Goal: Task Accomplishment & Management: Use online tool/utility

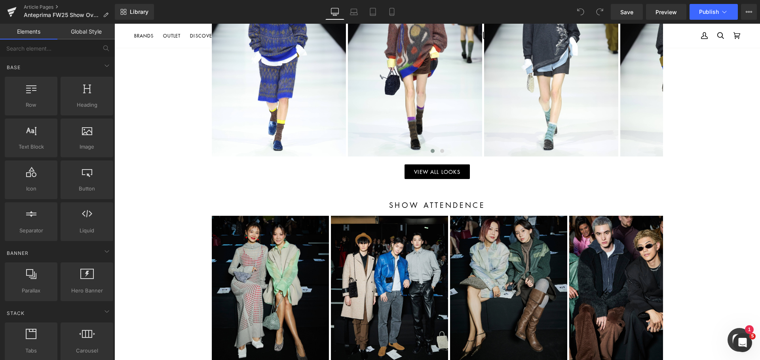
scroll to position [910, 0]
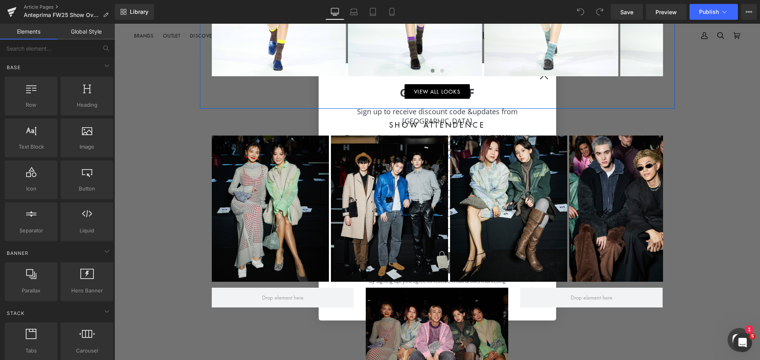
click at [114, 24] on div at bounding box center [114, 24] width 0 height 0
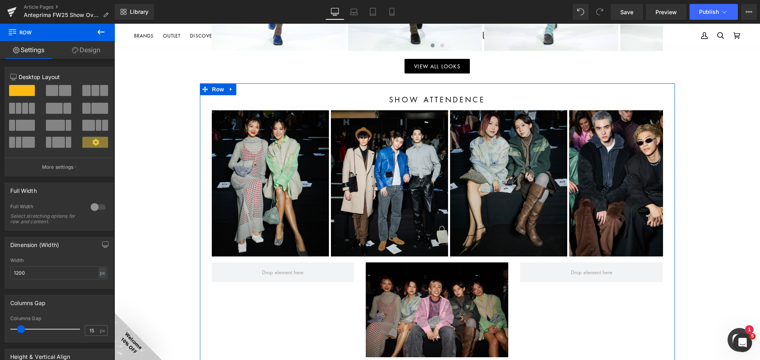
scroll to position [989, 0]
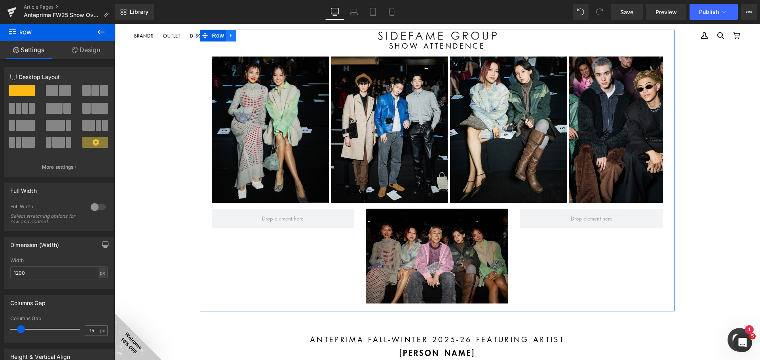
click at [230, 36] on icon at bounding box center [231, 36] width 2 height 4
click at [249, 37] on icon at bounding box center [252, 36] width 6 height 6
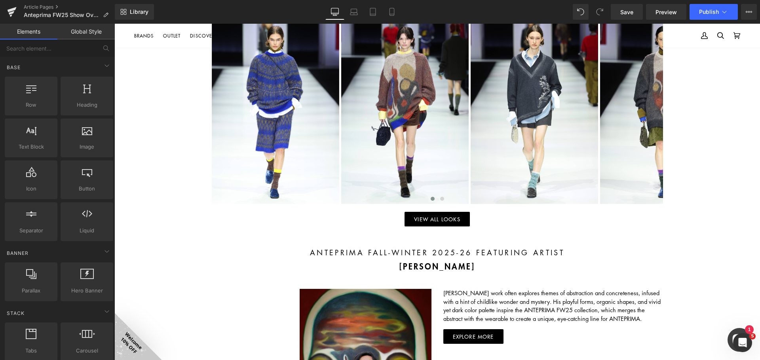
scroll to position [554, 0]
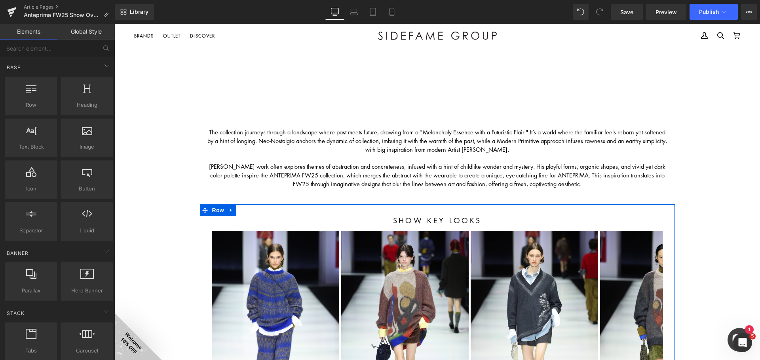
click at [226, 213] on link at bounding box center [231, 211] width 10 height 12
click at [241, 209] on icon at bounding box center [242, 211] width 6 height 6
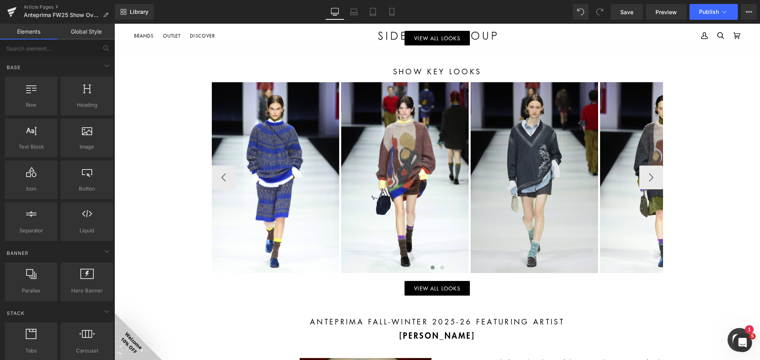
scroll to position [874, 0]
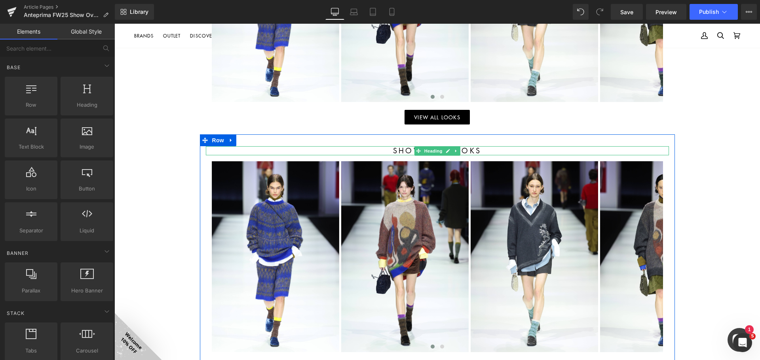
click at [401, 150] on h1 "show key looks" at bounding box center [437, 150] width 463 height 9
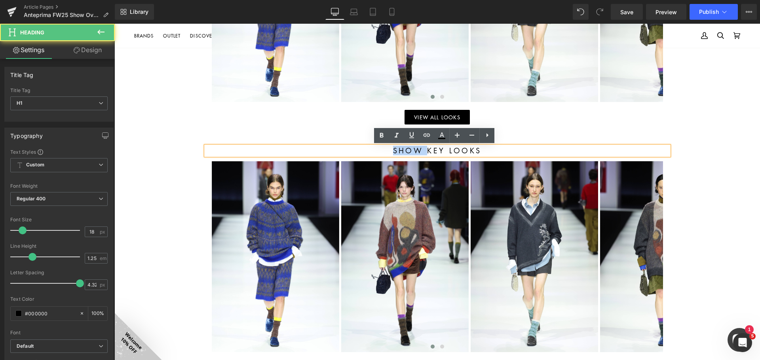
click at [401, 150] on h1 "show key looks" at bounding box center [437, 150] width 463 height 9
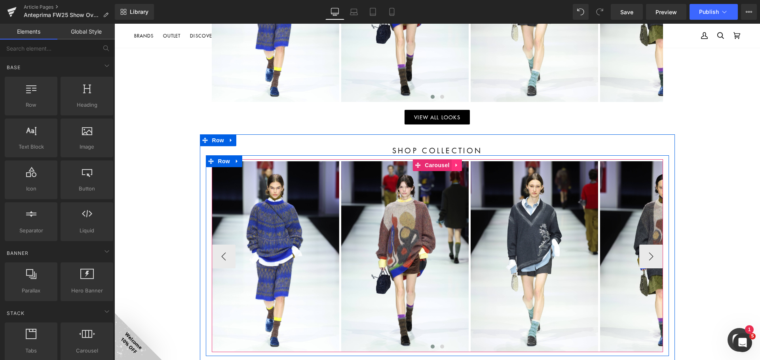
click at [455, 164] on icon at bounding box center [456, 166] width 2 height 4
click at [459, 165] on icon at bounding box center [462, 166] width 6 height 6
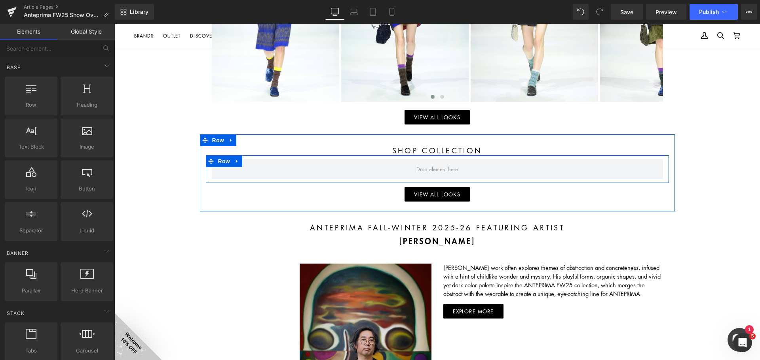
drag, startPoint x: 231, startPoint y: 161, endPoint x: 238, endPoint y: 166, distance: 8.2
click at [234, 161] on icon at bounding box center [237, 161] width 6 height 6
click at [255, 161] on icon at bounding box center [258, 162] width 6 height 6
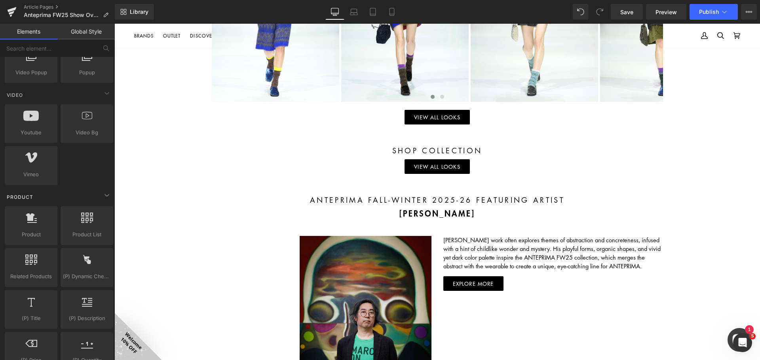
scroll to position [554, 0]
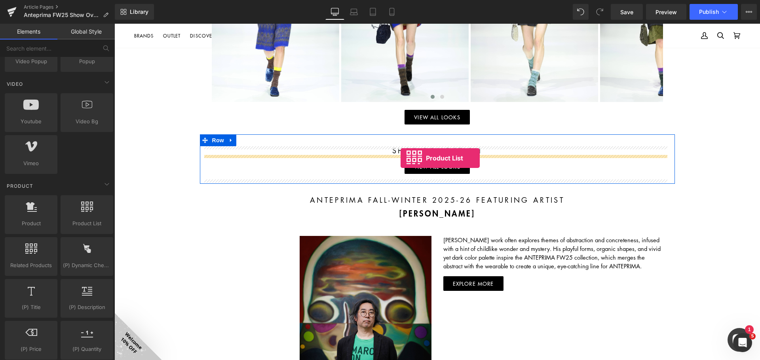
drag, startPoint x: 199, startPoint y: 234, endPoint x: 400, endPoint y: 158, distance: 215.1
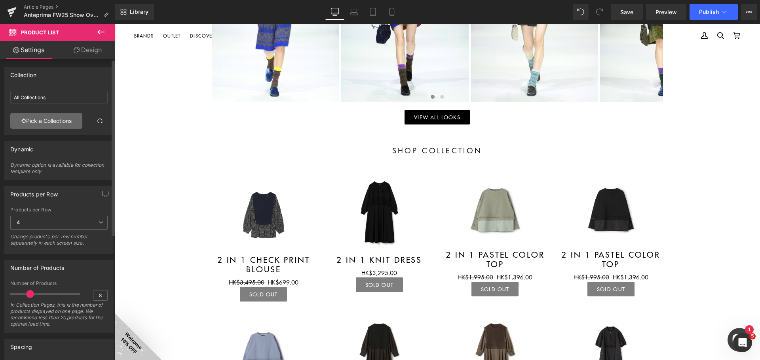
click at [61, 118] on link "Pick a Collections" at bounding box center [46, 121] width 72 height 16
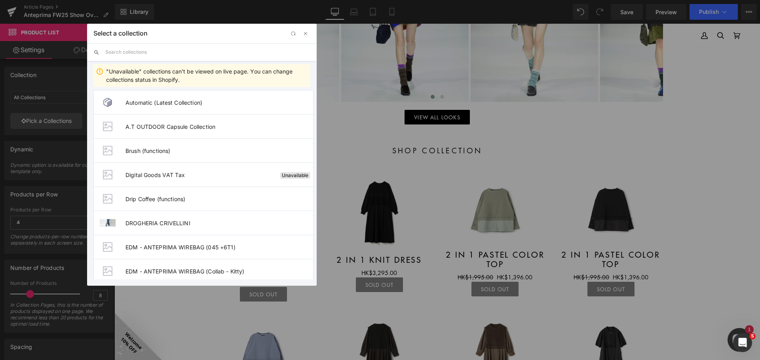
click at [155, 53] on input "text" at bounding box center [207, 52] width 205 height 17
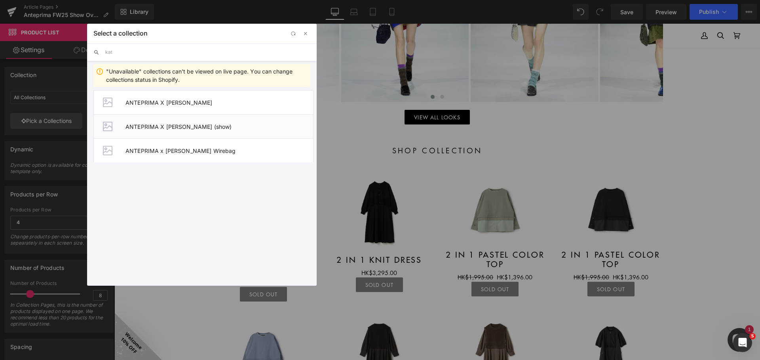
type input "kat"
click at [227, 127] on span "ANTEPRIMA X [PERSON_NAME] (show)" at bounding box center [219, 126] width 188 height 7
type input "ANTEPRIMA X [PERSON_NAME] (show)"
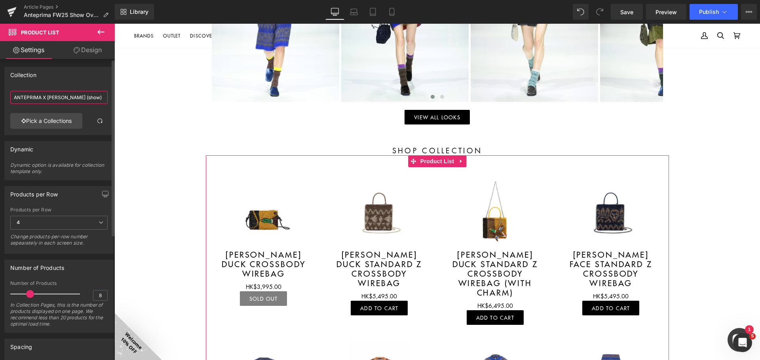
drag, startPoint x: 62, startPoint y: 97, endPoint x: 84, endPoint y: 102, distance: 22.2
click at [63, 97] on input "ANTEPRIMA X [PERSON_NAME] (show)" at bounding box center [58, 97] width 97 height 13
click at [71, 119] on link "Pick a Collections" at bounding box center [46, 121] width 72 height 16
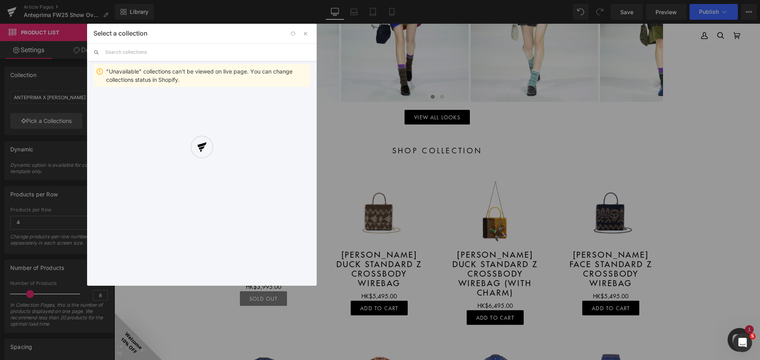
click at [176, 53] on div at bounding box center [201, 155] width 229 height 262
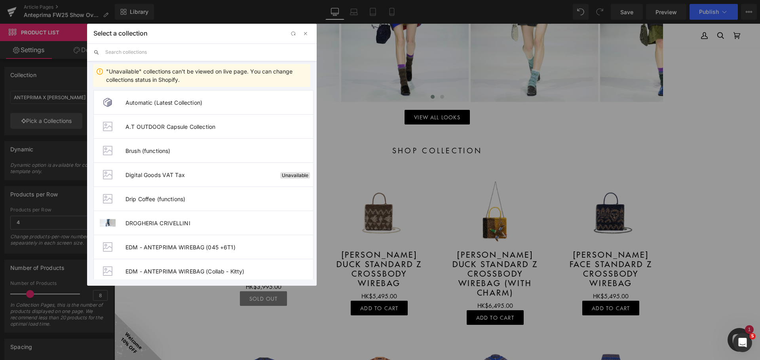
click at [176, 53] on input "text" at bounding box center [207, 52] width 205 height 17
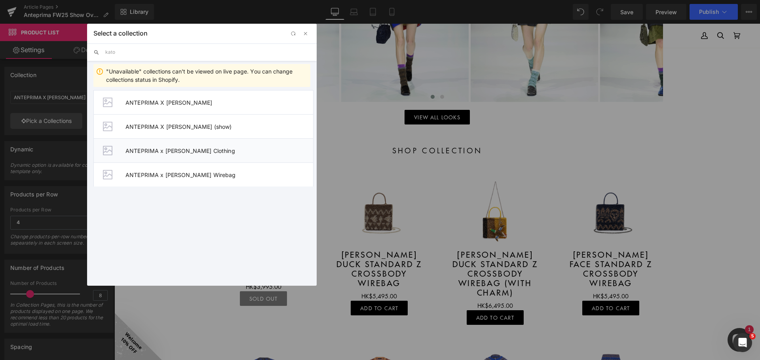
type input "kato"
click at [226, 148] on span "ANTEPRIMA x [PERSON_NAME] Clothing" at bounding box center [219, 151] width 188 height 7
type input "ANTEPRIMA x [PERSON_NAME] Clothing"
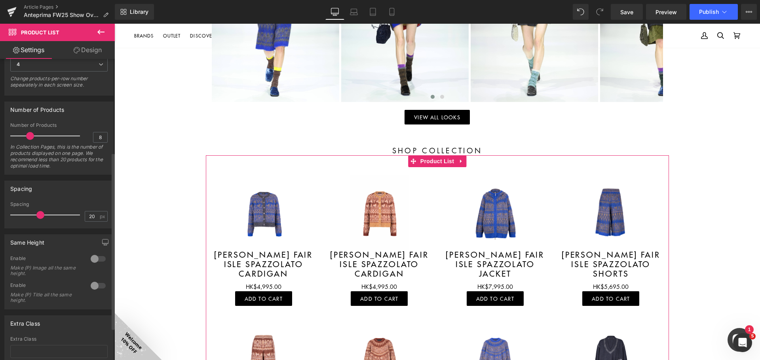
scroll to position [213, 0]
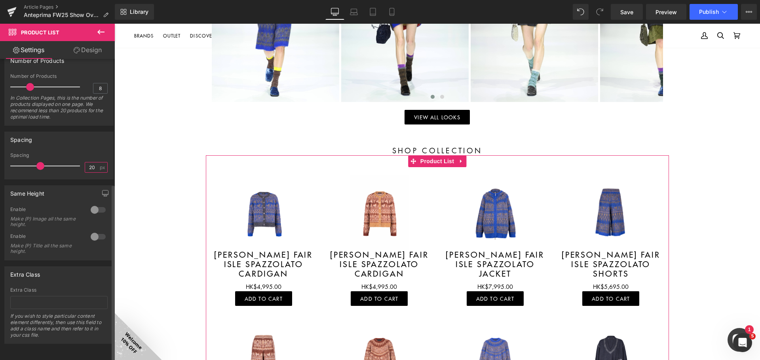
drag, startPoint x: 86, startPoint y: 160, endPoint x: 74, endPoint y: 159, distance: 11.9
click at [77, 159] on div "Spacing 20 px" at bounding box center [58, 166] width 97 height 27
type input "15"
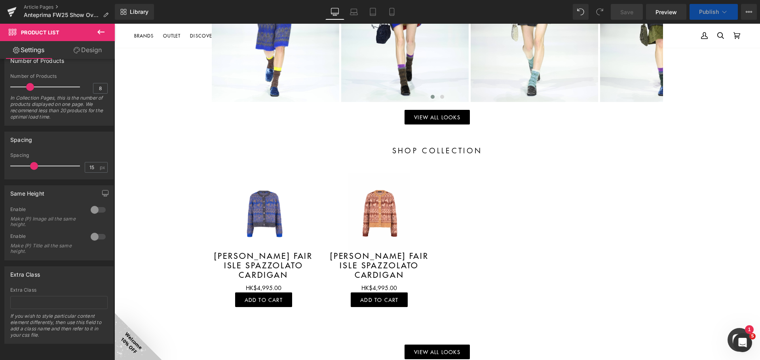
click at [94, 50] on link "Design" at bounding box center [87, 50] width 57 height 18
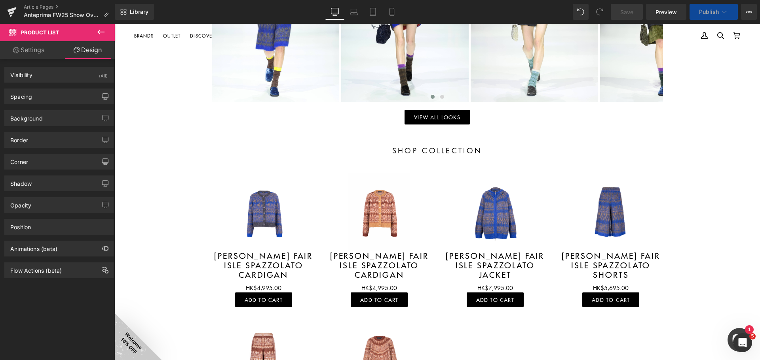
click at [32, 48] on link "Settings" at bounding box center [28, 50] width 57 height 18
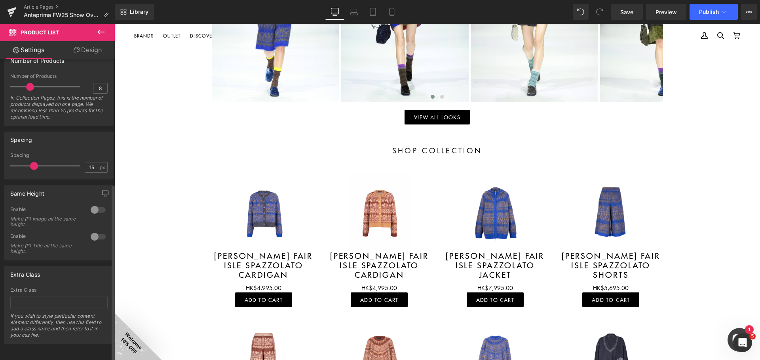
click at [91, 205] on div at bounding box center [98, 210] width 19 height 13
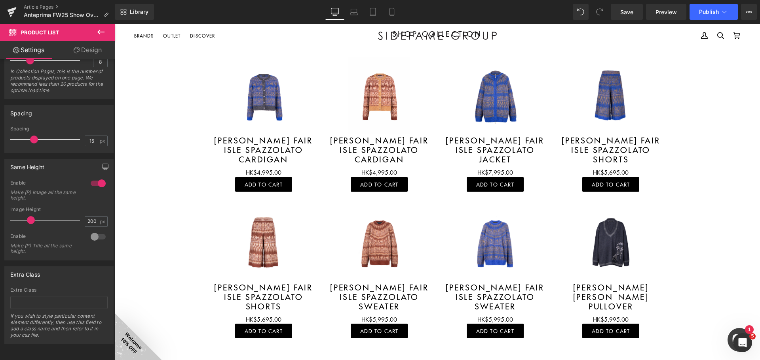
scroll to position [993, 0]
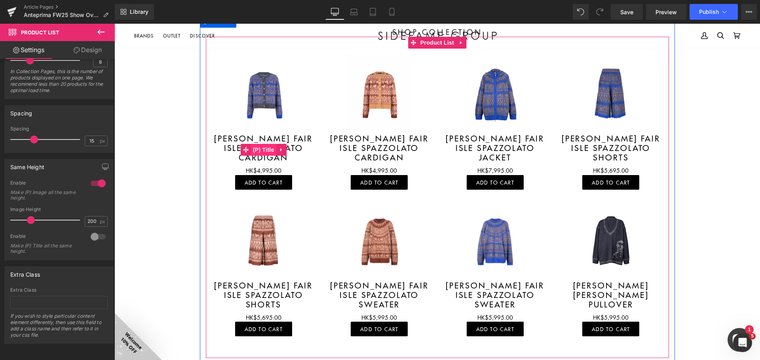
click at [272, 147] on span "(P) Title" at bounding box center [263, 150] width 25 height 12
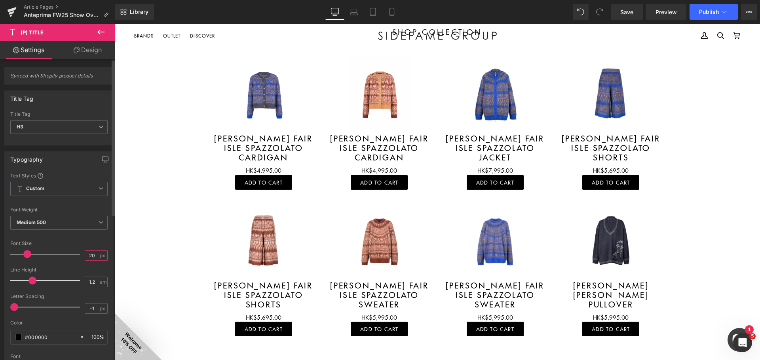
click at [93, 252] on input "20" at bounding box center [92, 256] width 14 height 10
type input "13"
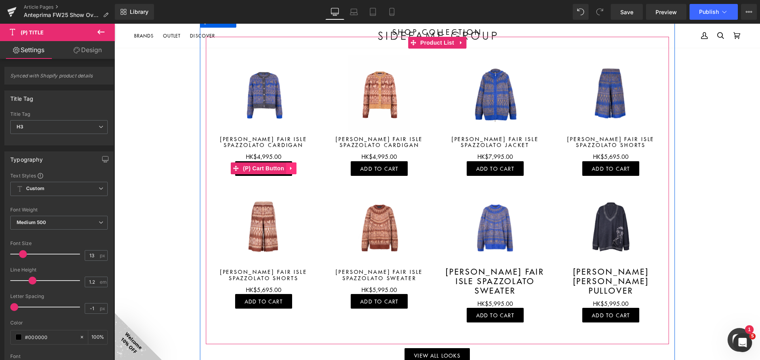
click at [267, 170] on span "(P) Cart Button" at bounding box center [263, 169] width 45 height 12
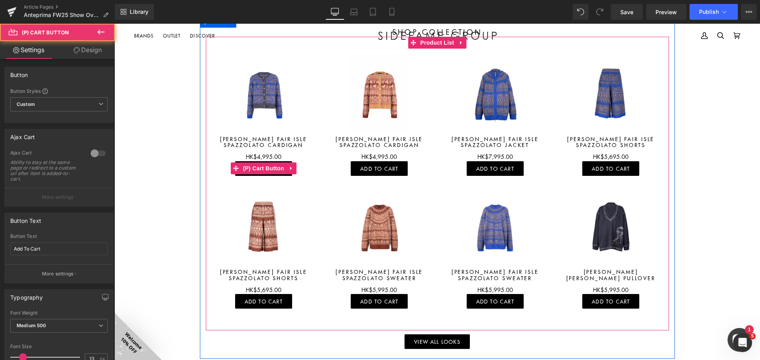
click at [290, 169] on icon at bounding box center [291, 169] width 2 height 4
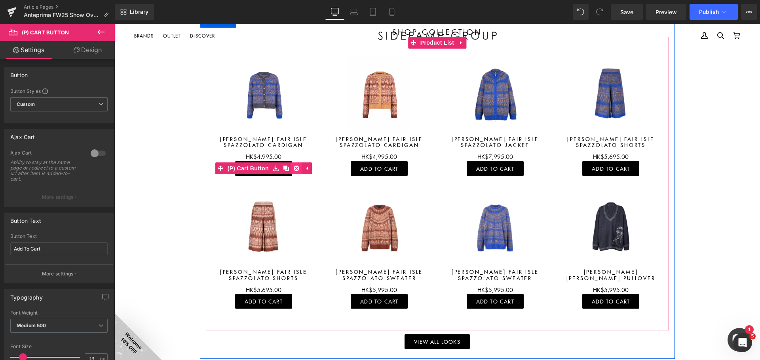
click at [295, 168] on icon at bounding box center [297, 169] width 6 height 6
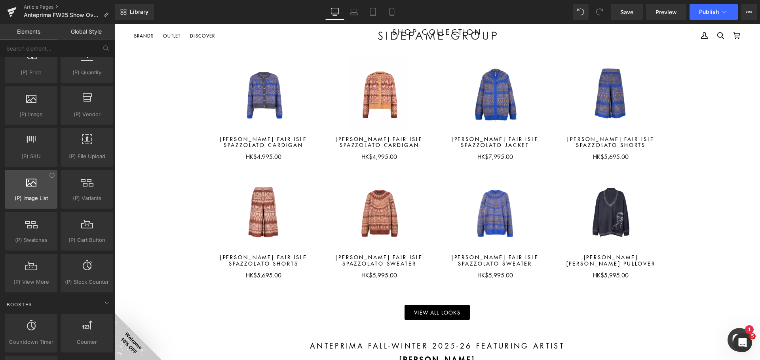
scroll to position [871, 0]
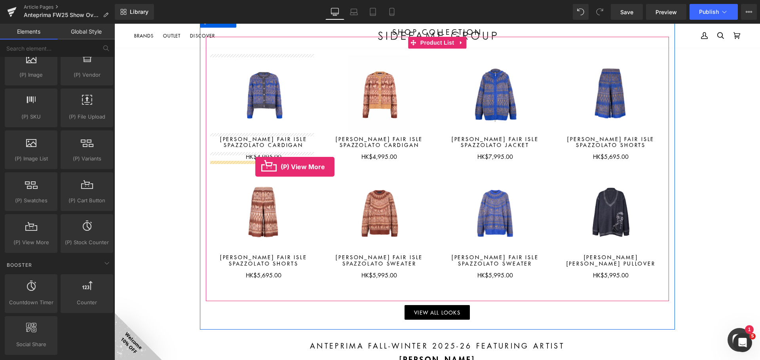
drag, startPoint x: 203, startPoint y: 245, endPoint x: 255, endPoint y: 167, distance: 93.3
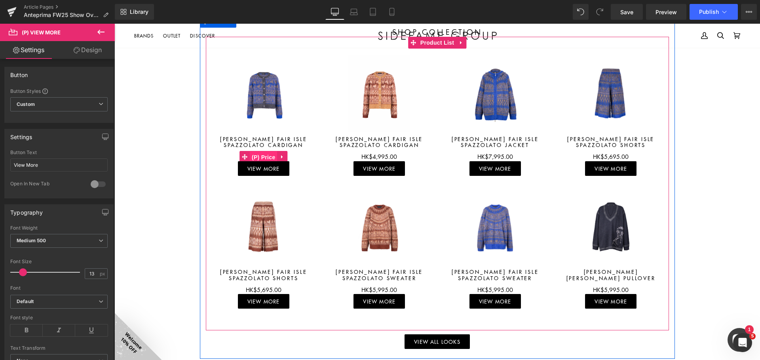
click at [264, 157] on span "(P) Price" at bounding box center [264, 158] width 28 height 12
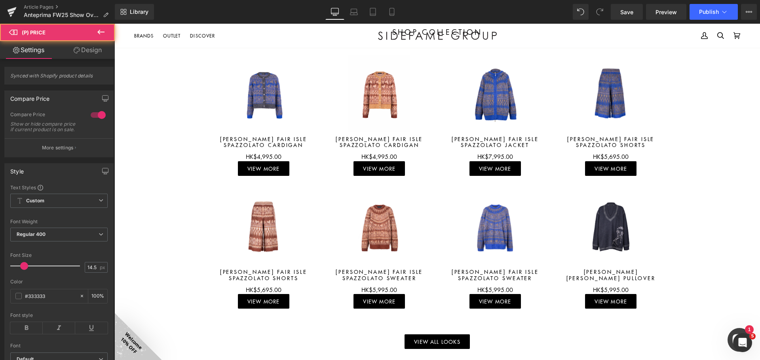
click at [91, 46] on link "Design" at bounding box center [87, 50] width 57 height 18
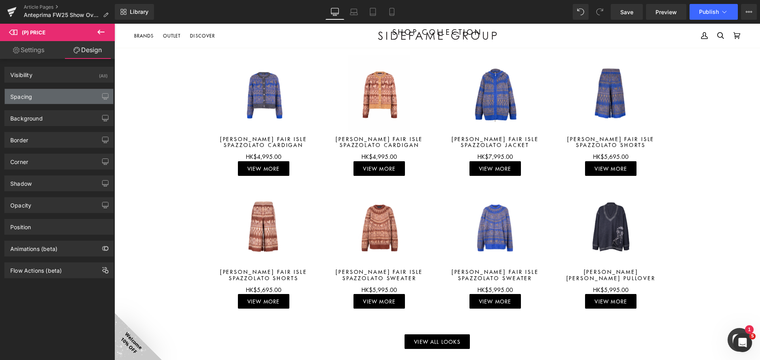
click at [66, 93] on div "Spacing" at bounding box center [59, 96] width 108 height 15
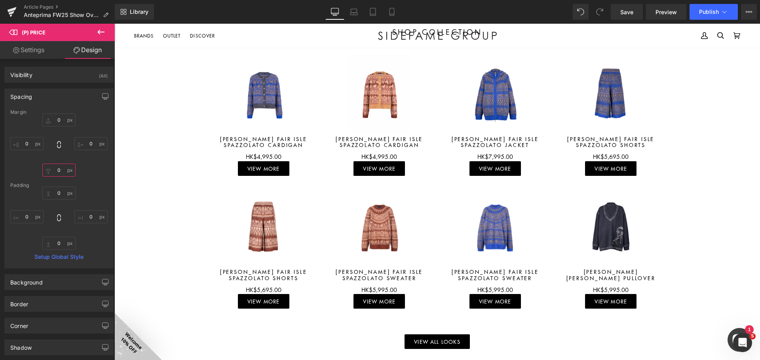
click at [60, 170] on input "0" at bounding box center [58, 170] width 33 height 13
type input "10"
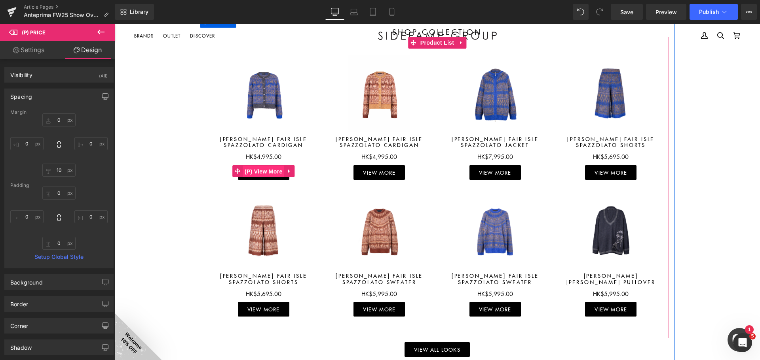
click at [267, 169] on span "(P) View More" at bounding box center [264, 172] width 42 height 12
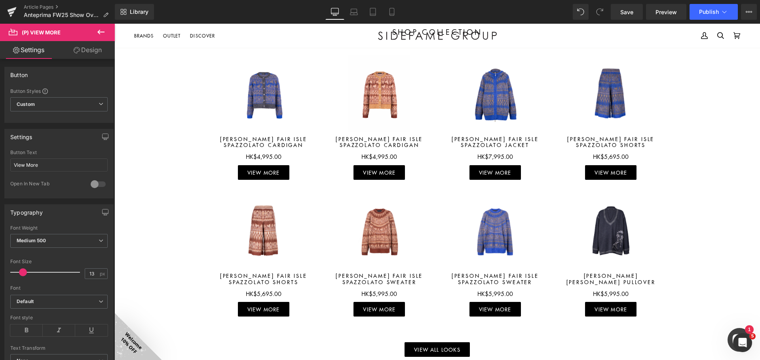
drag, startPoint x: 87, startPoint y: 54, endPoint x: 75, endPoint y: 146, distance: 93.0
click at [87, 54] on link "Design" at bounding box center [87, 50] width 57 height 18
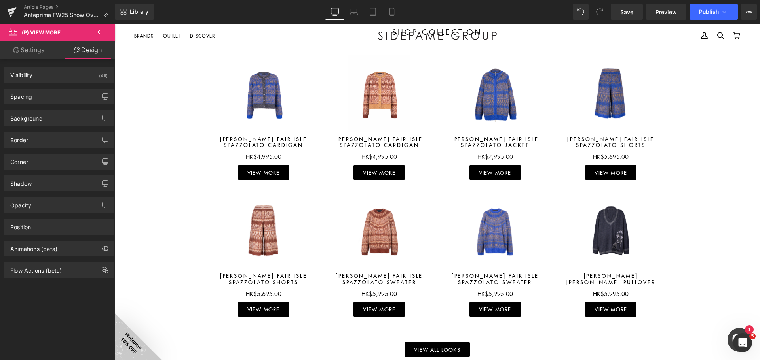
drag, startPoint x: 69, startPoint y: 142, endPoint x: 68, endPoint y: 151, distance: 9.6
click at [69, 141] on div "Border" at bounding box center [59, 140] width 108 height 15
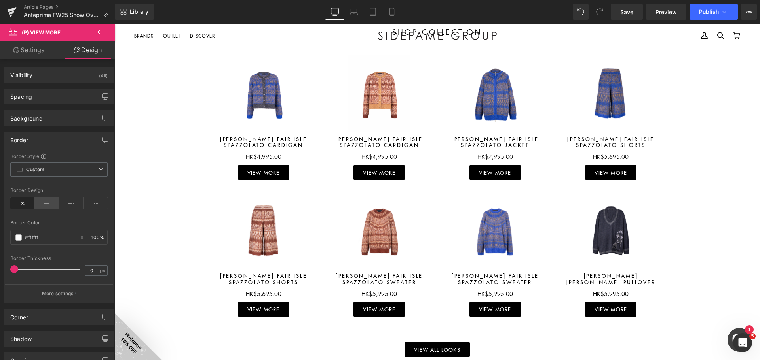
click at [42, 204] on icon at bounding box center [47, 203] width 25 height 12
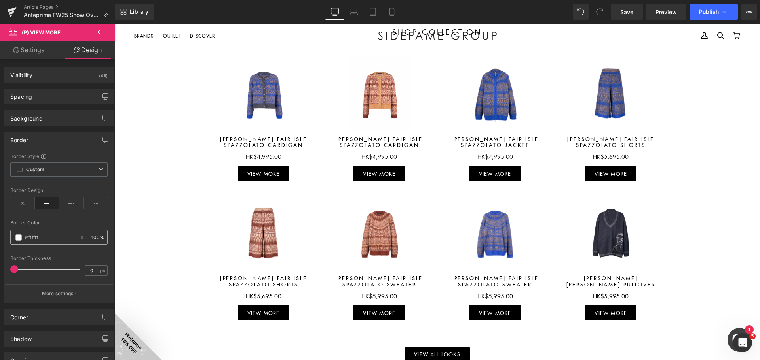
click at [17, 239] on span at bounding box center [18, 238] width 6 height 6
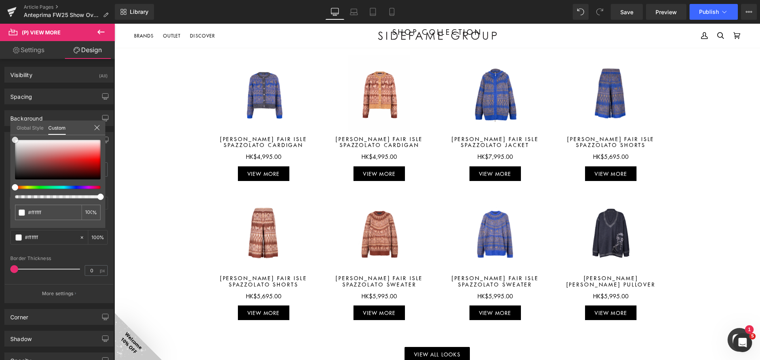
type input "#2f2727"
type input "#2b2525"
type input "#191919"
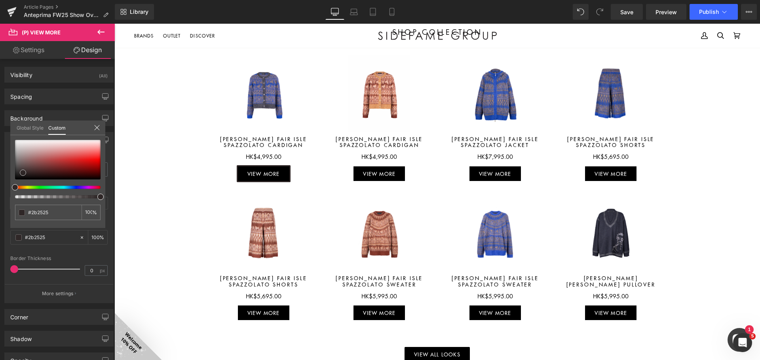
type input "#191919"
type input "#020202"
type input "#000000"
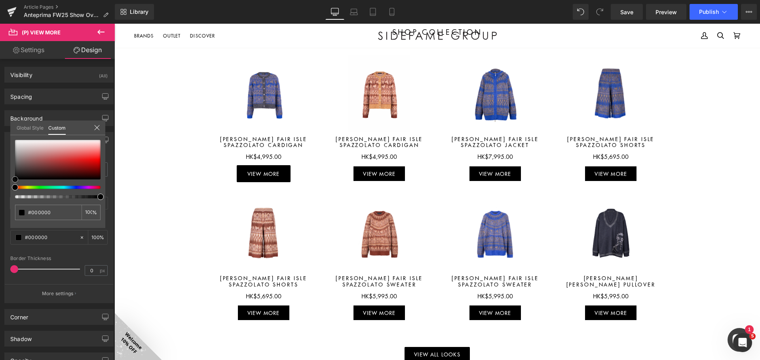
drag, startPoint x: 23, startPoint y: 173, endPoint x: 0, endPoint y: 194, distance: 31.4
click at [0, 192] on div "Border Border Style Custom Custom Setup Global Style Custom Setup Global Style …" at bounding box center [59, 214] width 118 height 177
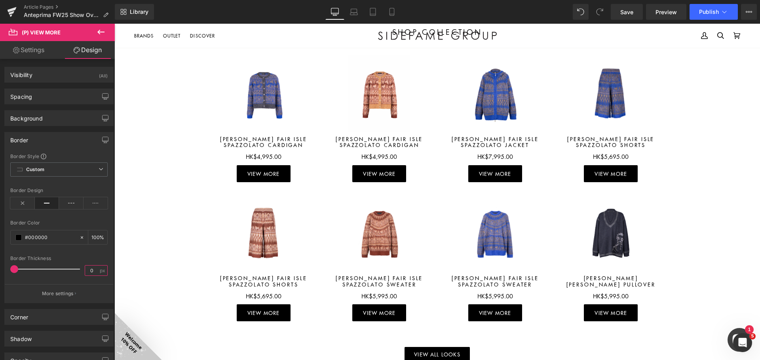
click at [90, 270] on input "0" at bounding box center [92, 271] width 14 height 10
type input "1"
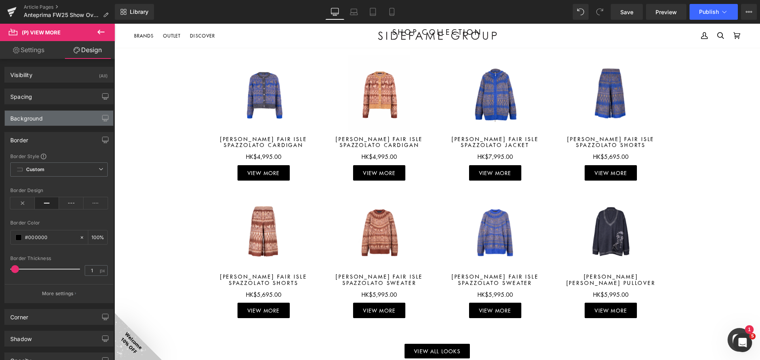
drag, startPoint x: 68, startPoint y: 116, endPoint x: 61, endPoint y: 123, distance: 9.5
click at [68, 116] on div "Background" at bounding box center [59, 118] width 108 height 15
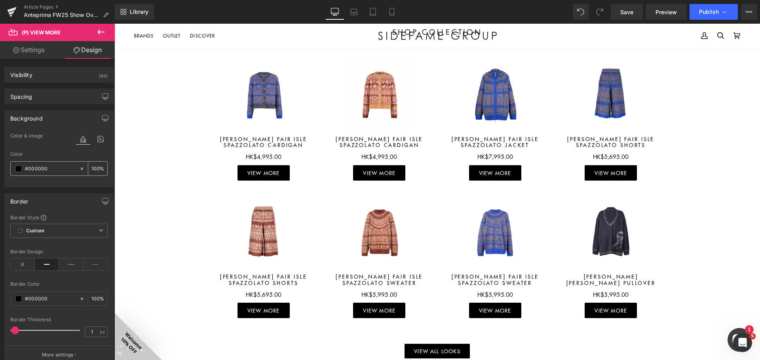
click at [21, 169] on div "#000000" at bounding box center [45, 169] width 68 height 14
click at [18, 169] on span at bounding box center [18, 169] width 6 height 6
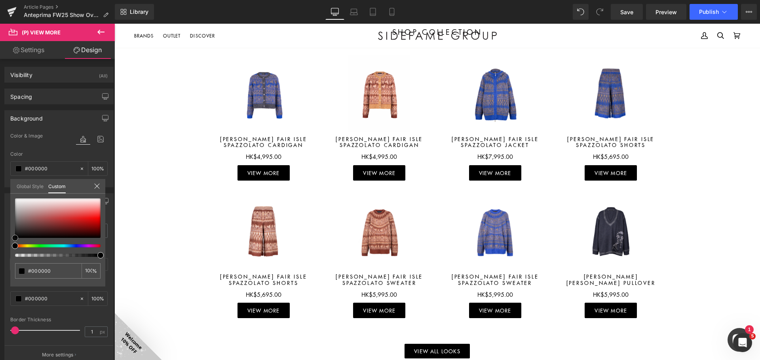
type input "#beb1b1"
type input "#c2bcbc"
type input "#d8d8d8"
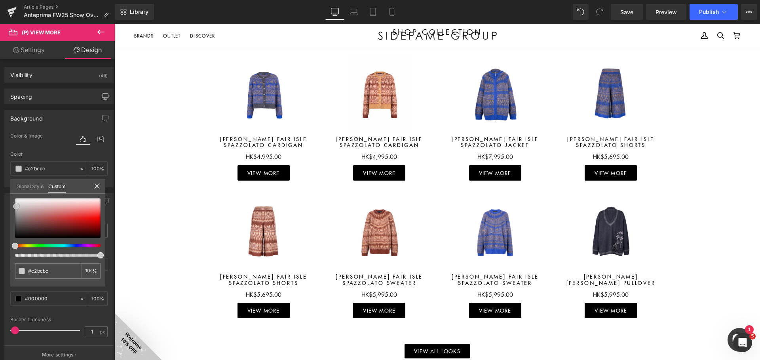
type input "#d8d8d8"
type input "#ffffff"
drag, startPoint x: 16, startPoint y: 207, endPoint x: 6, endPoint y: 152, distance: 55.5
click at [0, 165] on div "Background Color & Image color rgba(255, 255, 255, 1) Color #ffffff 100 % Image…" at bounding box center [59, 145] width 118 height 83
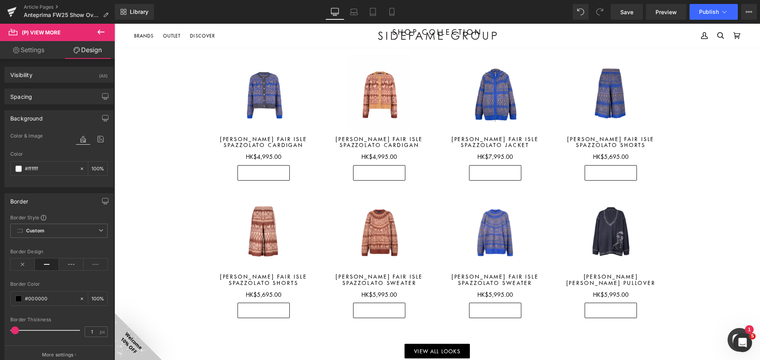
click at [25, 44] on link "Settings" at bounding box center [28, 50] width 57 height 18
type input "#ffffff"
type input "100"
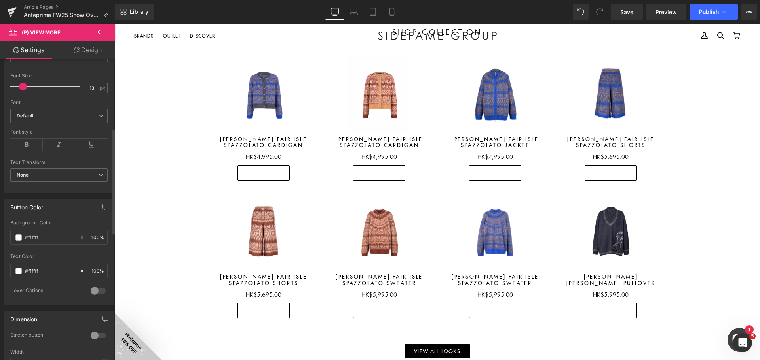
scroll to position [198, 0]
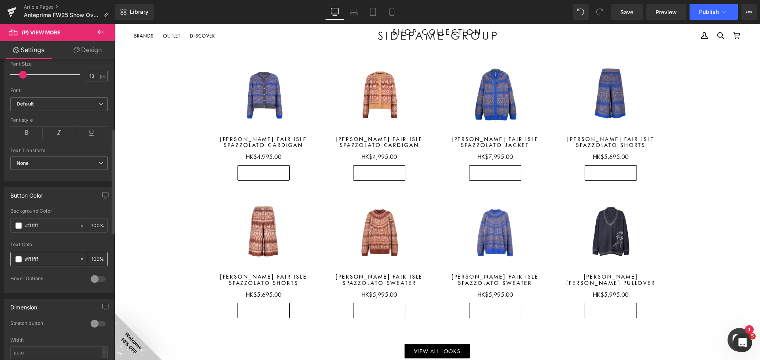
click at [20, 261] on span at bounding box center [18, 259] width 6 height 6
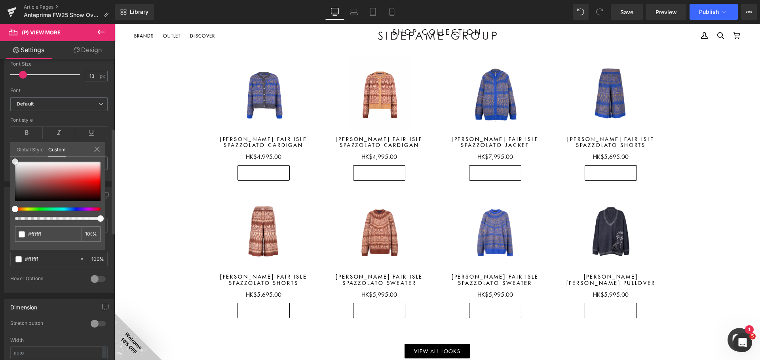
type input "#736262"
type input "#635959"
type input "#2b2b2b"
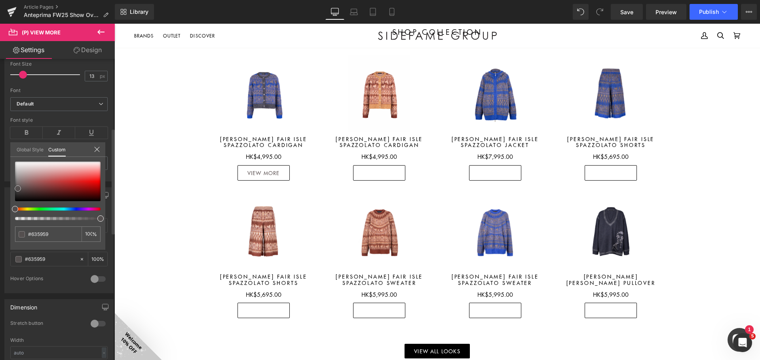
type input "#2b2b2b"
type input "#000000"
drag, startPoint x: 22, startPoint y: 185, endPoint x: 1, endPoint y: 230, distance: 50.1
click at [0, 227] on div "Button Color rgba(255, 255, 255, 1) Background Color #ffffff 100 % rgba(0, 0, 0…" at bounding box center [59, 238] width 118 height 112
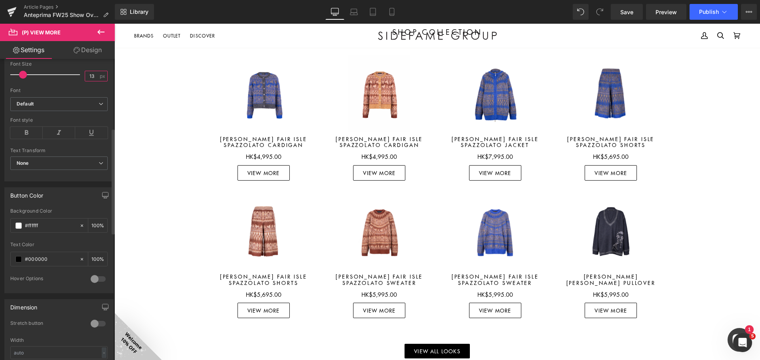
click at [91, 79] on input "13" at bounding box center [92, 76] width 14 height 10
type input "12"
click at [91, 50] on link "Design" at bounding box center [87, 50] width 57 height 18
type input "0"
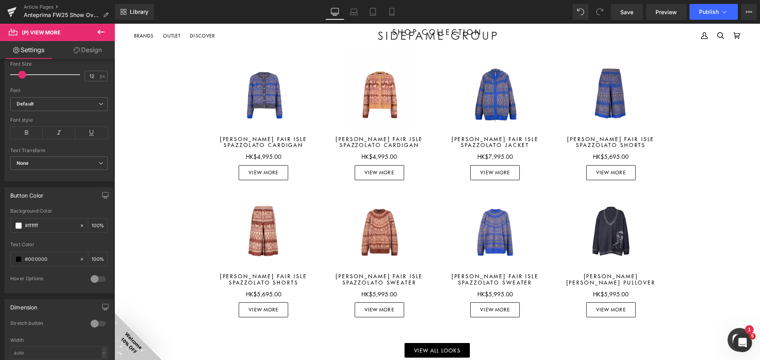
type input "0"
type input "12"
type input "24"
type input "12"
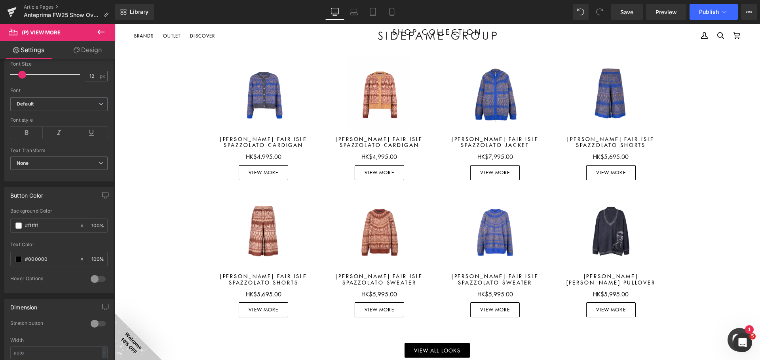
type input "24"
type input "100"
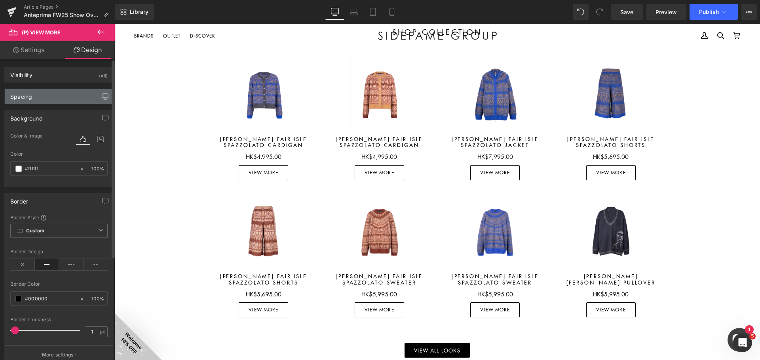
click at [43, 99] on div "Spacing" at bounding box center [59, 96] width 108 height 15
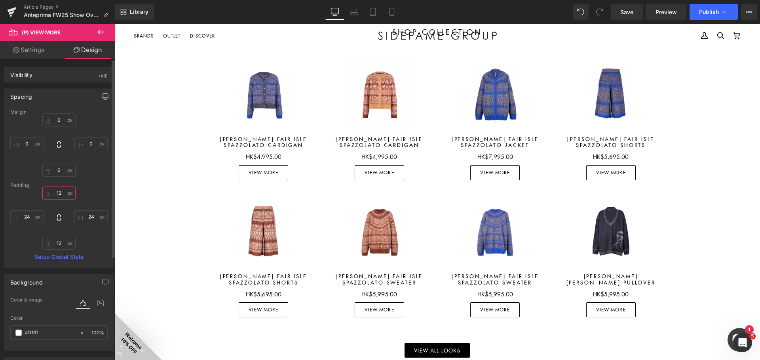
click at [59, 195] on input "12" at bounding box center [58, 193] width 33 height 13
type input "10"
click at [61, 241] on input "12" at bounding box center [58, 243] width 33 height 13
type input "10"
click at [28, 217] on input "24" at bounding box center [26, 217] width 33 height 13
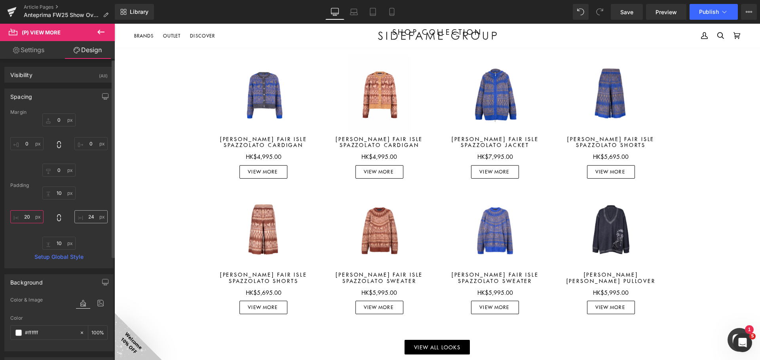
type input "20"
click at [101, 218] on input "24" at bounding box center [90, 217] width 33 height 13
type input "20"
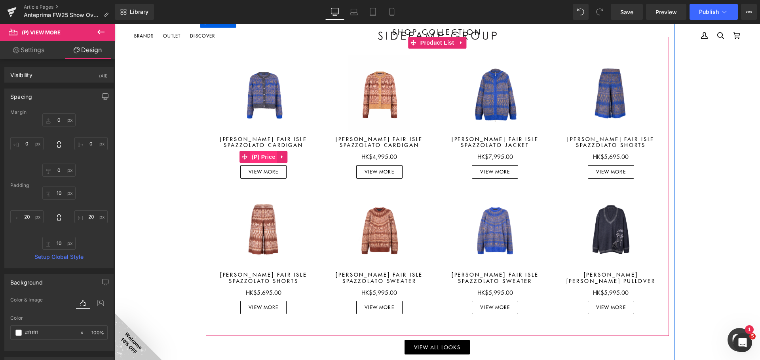
click at [264, 157] on span "(P) Price" at bounding box center [264, 157] width 28 height 12
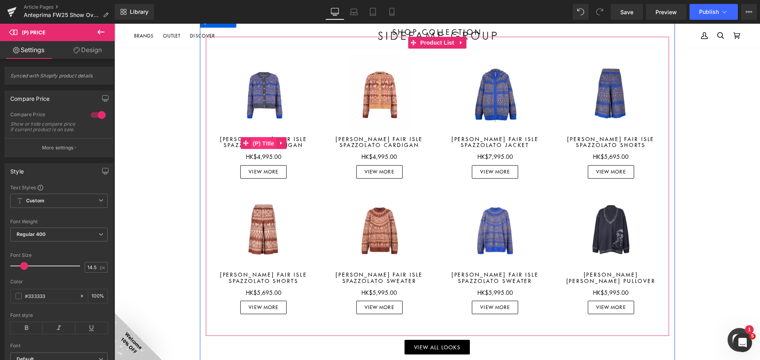
click at [255, 143] on span "(P) Title" at bounding box center [263, 144] width 25 height 12
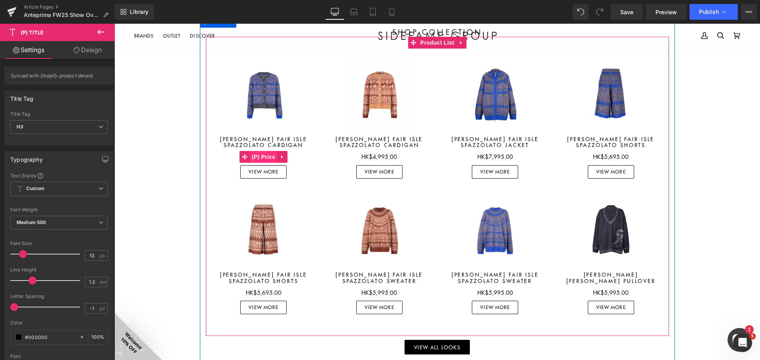
click at [265, 158] on span "(P) Price" at bounding box center [264, 157] width 28 height 12
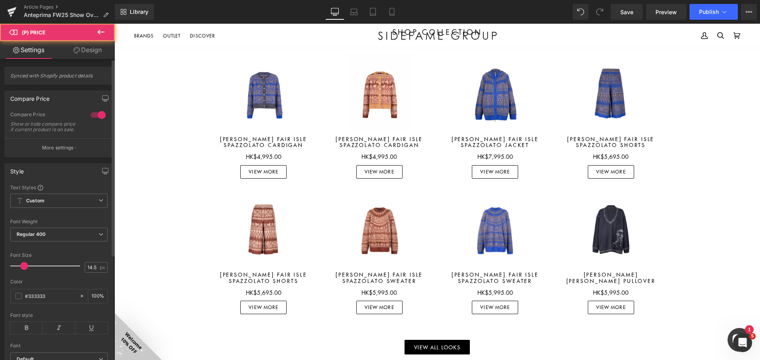
drag, startPoint x: 96, startPoint y: 272, endPoint x: 67, endPoint y: 276, distance: 29.5
click at [67, 276] on div "Font Size 14.5 px" at bounding box center [58, 266] width 97 height 27
click at [90, 273] on input "14.5" at bounding box center [92, 268] width 14 height 10
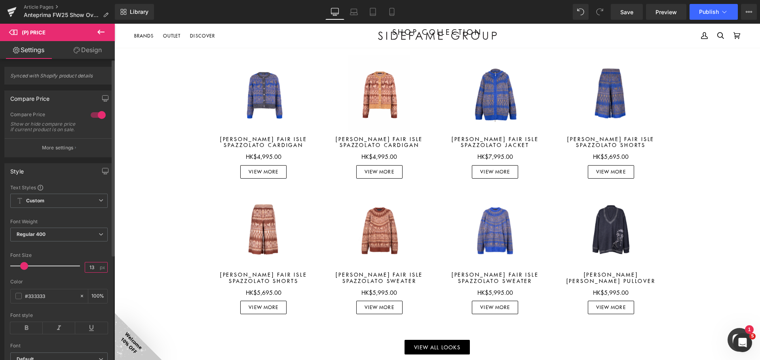
type input "13"
click at [85, 251] on div at bounding box center [58, 248] width 97 height 5
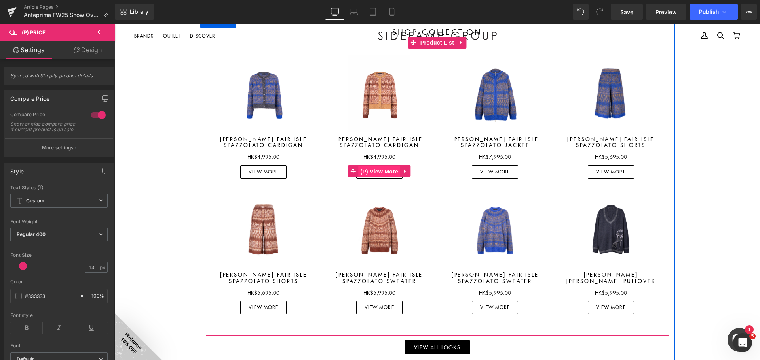
click at [379, 171] on span "(P) View More" at bounding box center [379, 172] width 42 height 12
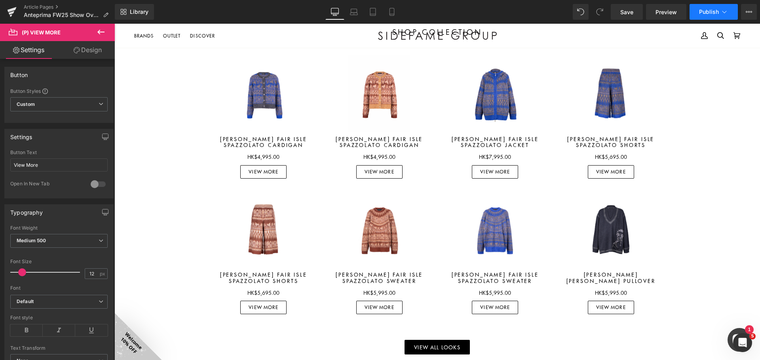
click at [716, 10] on span "Publish" at bounding box center [709, 12] width 20 height 6
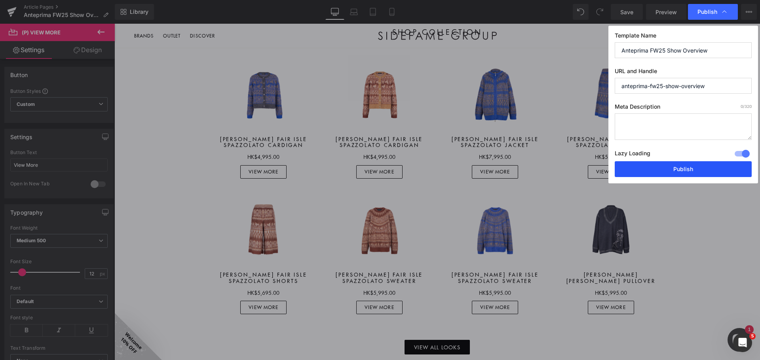
click at [690, 170] on button "Publish" at bounding box center [683, 169] width 137 height 16
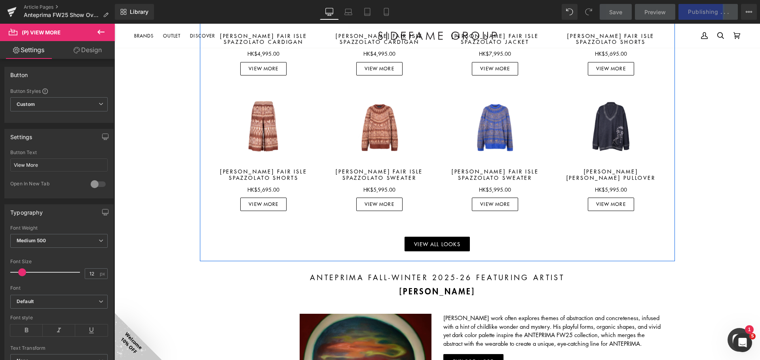
scroll to position [1111, 0]
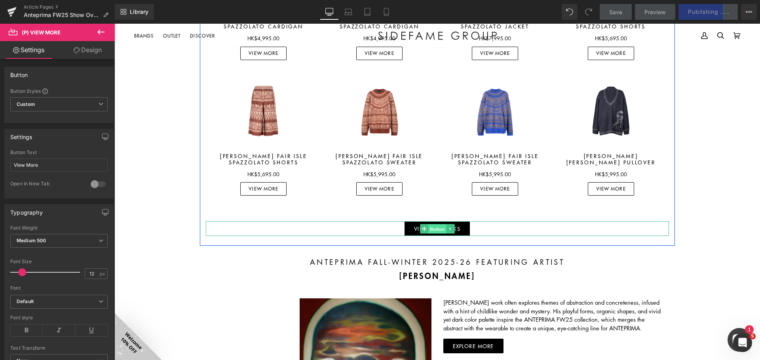
click at [439, 227] on span "Button" at bounding box center [437, 229] width 18 height 9
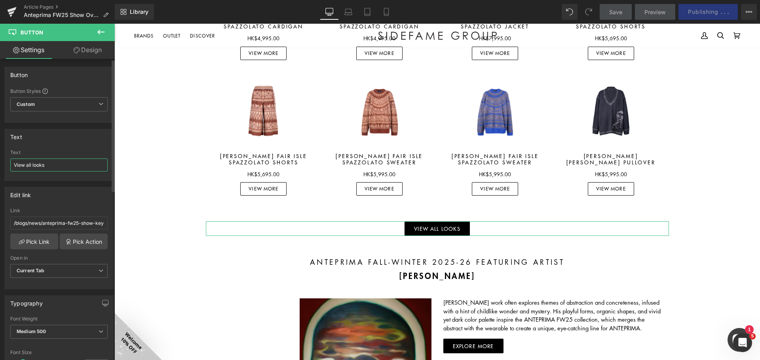
drag, startPoint x: 62, startPoint y: 164, endPoint x: 25, endPoint y: 166, distance: 36.9
click at [25, 166] on input "View all looks" at bounding box center [58, 165] width 97 height 13
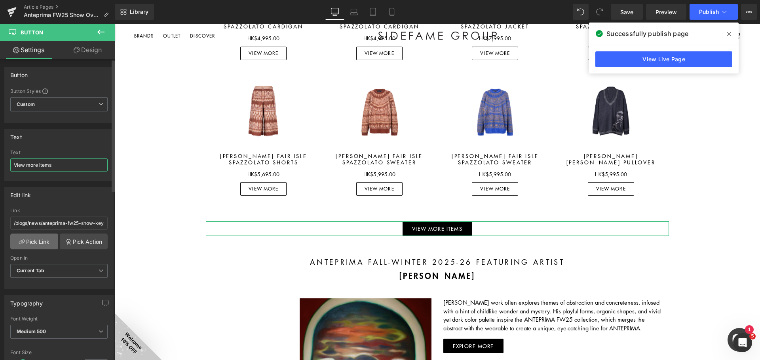
type input "View more items"
click at [37, 243] on link "Pick Link" at bounding box center [34, 242] width 48 height 16
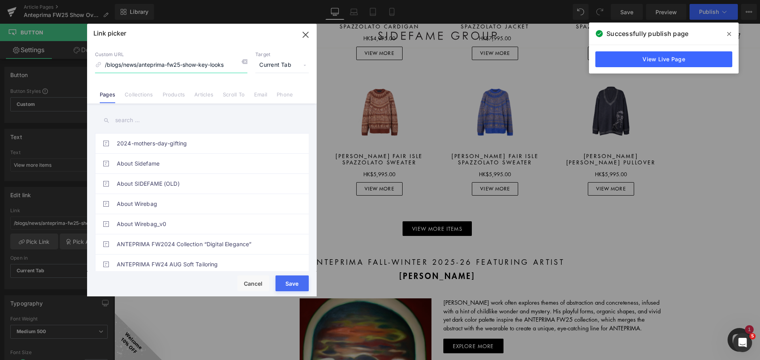
click at [307, 30] on icon "button" at bounding box center [305, 34] width 13 height 13
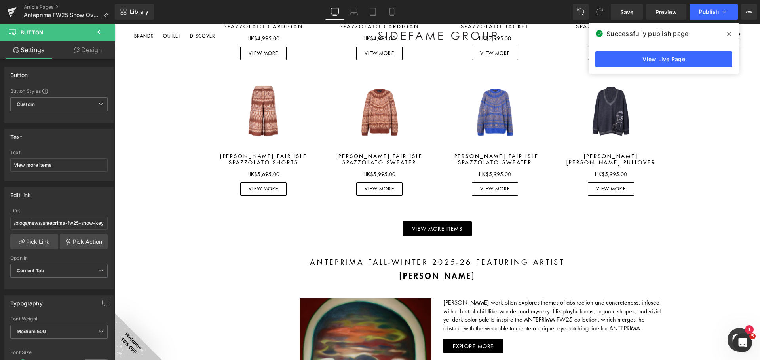
click at [103, 31] on icon at bounding box center [100, 31] width 9 height 9
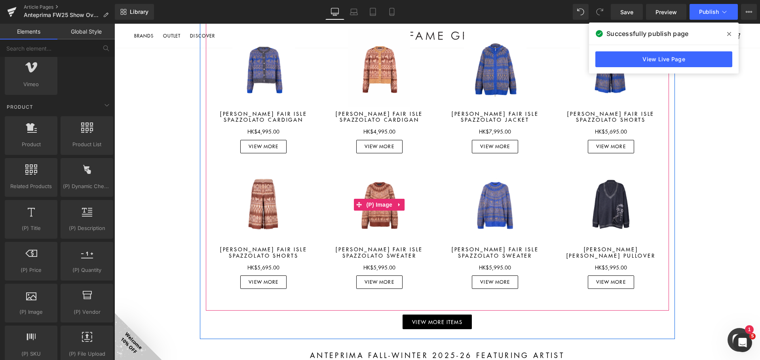
scroll to position [993, 0]
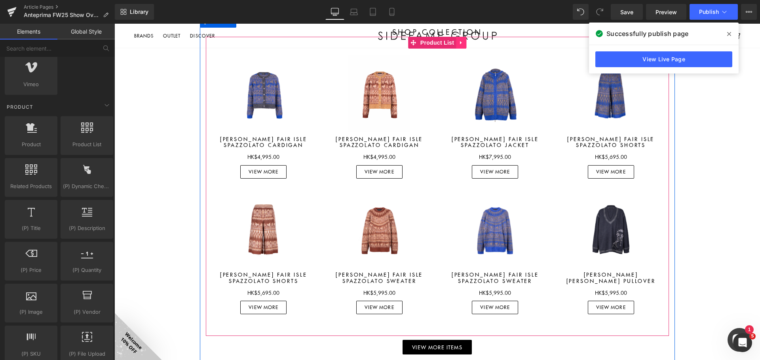
click at [460, 43] on icon at bounding box center [461, 43] width 6 height 6
click at [453, 44] on icon at bounding box center [456, 43] width 6 height 6
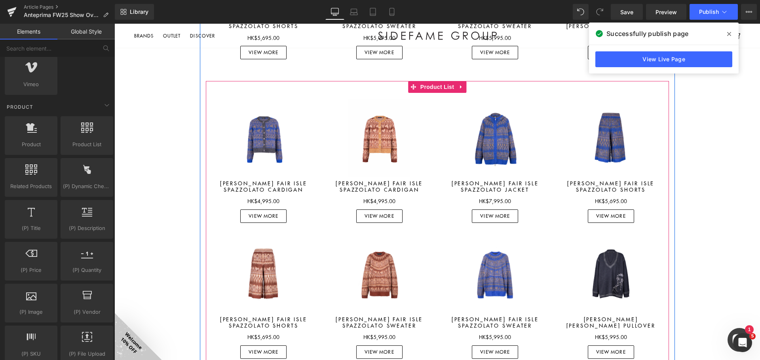
scroll to position [1234, 0]
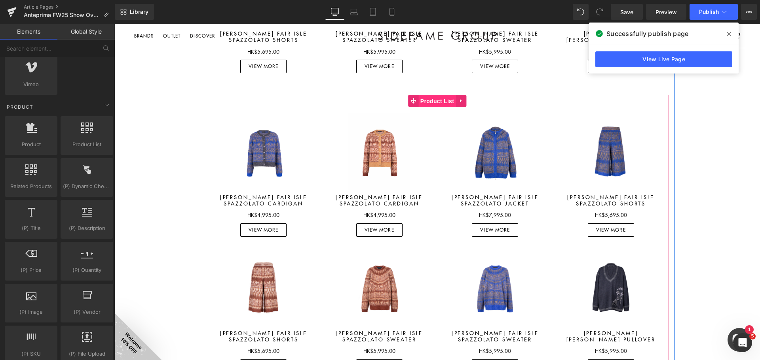
click at [442, 101] on span "Product List" at bounding box center [437, 101] width 38 height 12
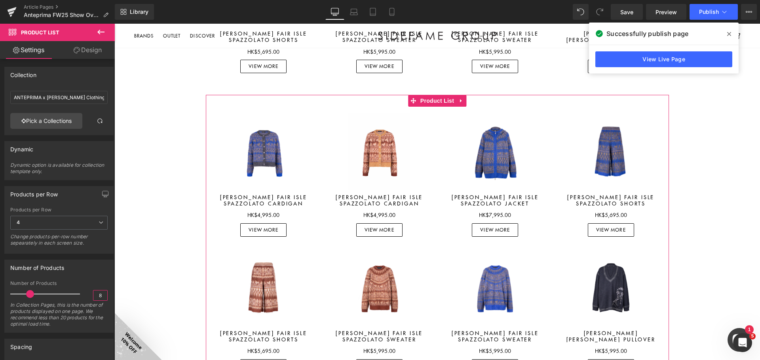
click at [94, 294] on input "8" at bounding box center [100, 296] width 14 height 10
type input "4"
click at [91, 265] on div "Number of Products" at bounding box center [59, 267] width 108 height 15
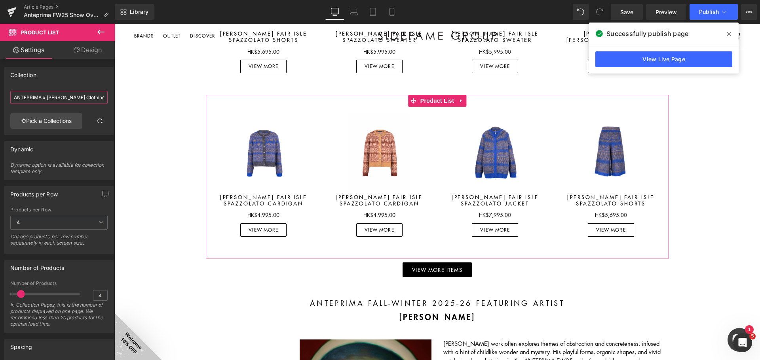
click at [82, 99] on input "ANTEPRIMA x [PERSON_NAME] Clothing" at bounding box center [58, 97] width 97 height 13
drag, startPoint x: 76, startPoint y: 97, endPoint x: 109, endPoint y: 100, distance: 33.8
click at [108, 97] on div "ANTEPRIMA x IZUMI KATO Clothing ANTEPRIMA x IZUMI KATO Clothing Pick a Collecti…" at bounding box center [59, 111] width 108 height 47
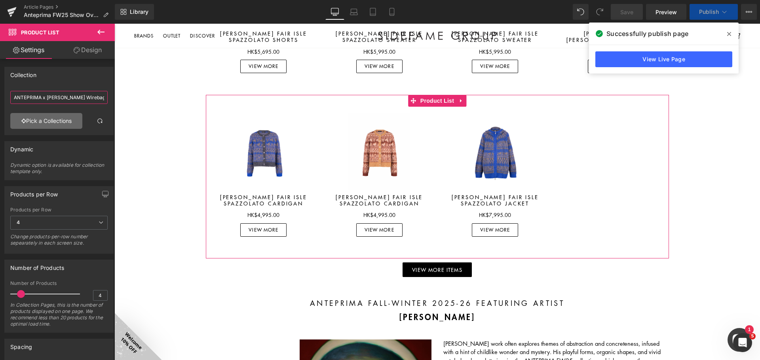
type input "ANTEPRIMA x [PERSON_NAME] Wirebag"
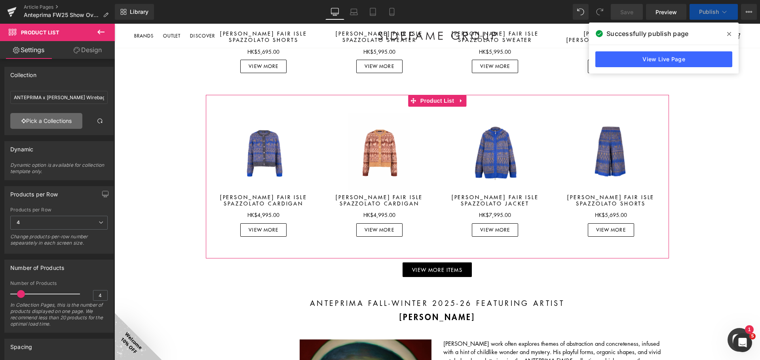
click at [64, 122] on link "Pick a Collections" at bounding box center [46, 121] width 72 height 16
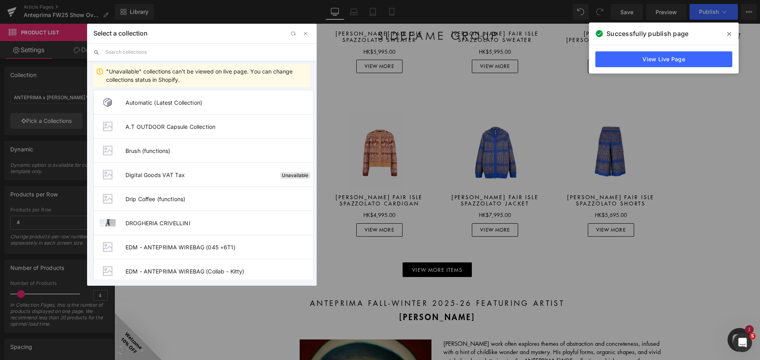
click at [161, 55] on input "text" at bounding box center [207, 52] width 205 height 17
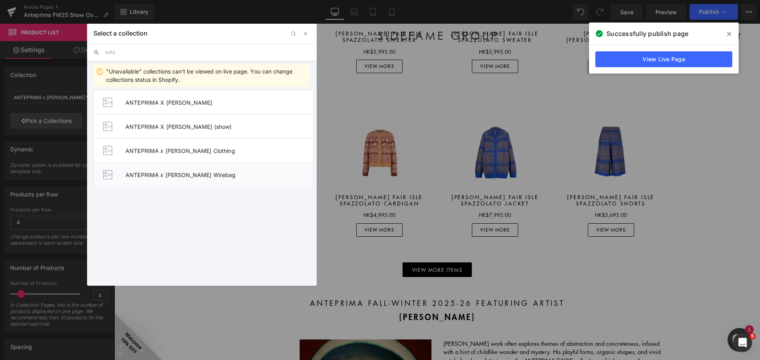
type input "kato"
click at [204, 172] on span "ANTEPRIMA x [PERSON_NAME] Wirebag" at bounding box center [219, 175] width 188 height 7
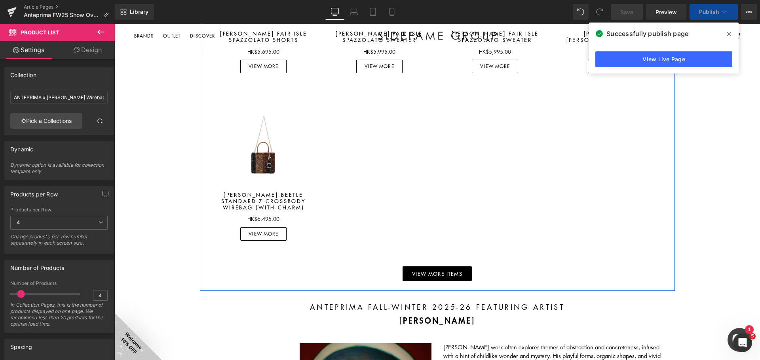
click at [437, 224] on div at bounding box center [437, 177] width 463 height 140
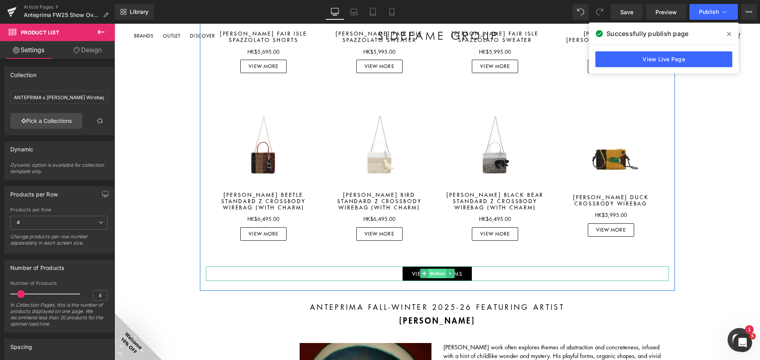
click at [438, 277] on span "Button" at bounding box center [437, 273] width 18 height 9
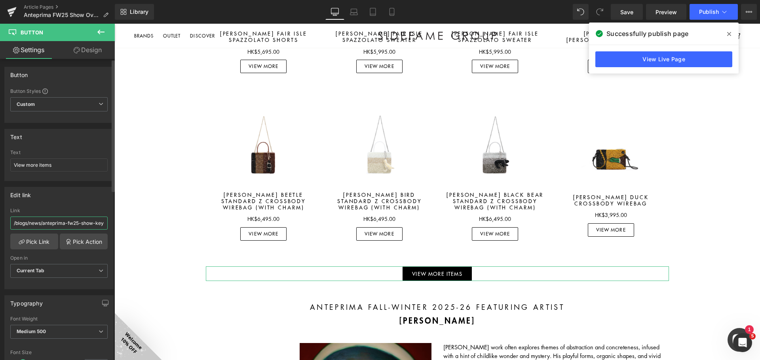
click at [63, 224] on input "/blogs/news/anteprima-fw25-show-key-looks" at bounding box center [58, 223] width 97 height 13
click at [37, 243] on link "Pick Link" at bounding box center [34, 242] width 48 height 16
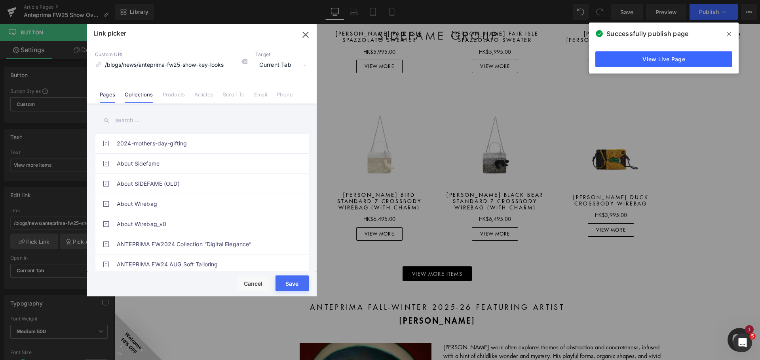
click at [150, 93] on link "Collections" at bounding box center [139, 97] width 28 height 12
click at [141, 121] on input "text" at bounding box center [202, 121] width 214 height 18
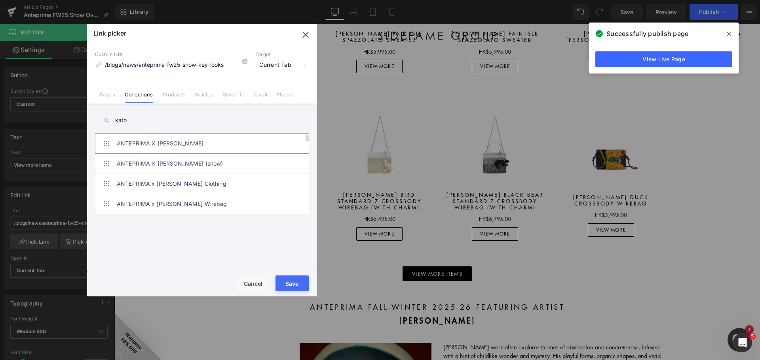
type input "kato"
click at [167, 145] on link "ANTEPRIMA X [PERSON_NAME]" at bounding box center [204, 144] width 174 height 20
type input "/collections/anteprima-izumi-kato"
click at [295, 284] on button "Save" at bounding box center [291, 284] width 33 height 16
type input "/collections/anteprima-izumi-kato"
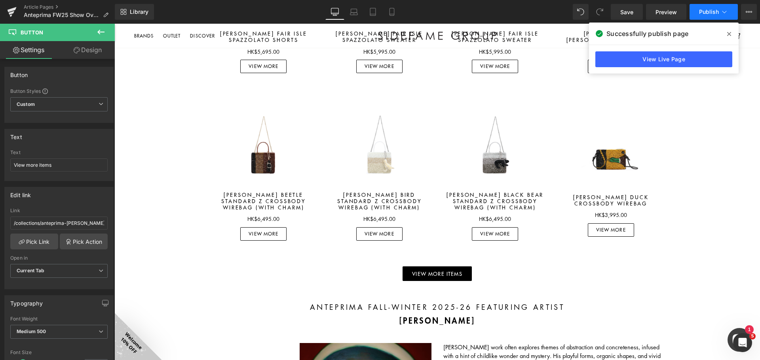
click at [703, 17] on button "Publish" at bounding box center [713, 12] width 48 height 16
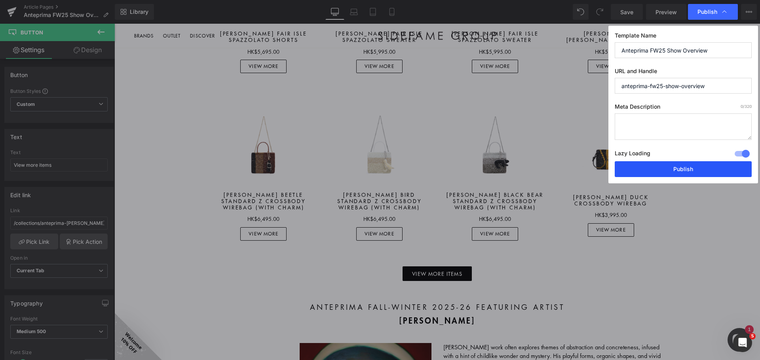
click at [683, 166] on button "Publish" at bounding box center [683, 169] width 137 height 16
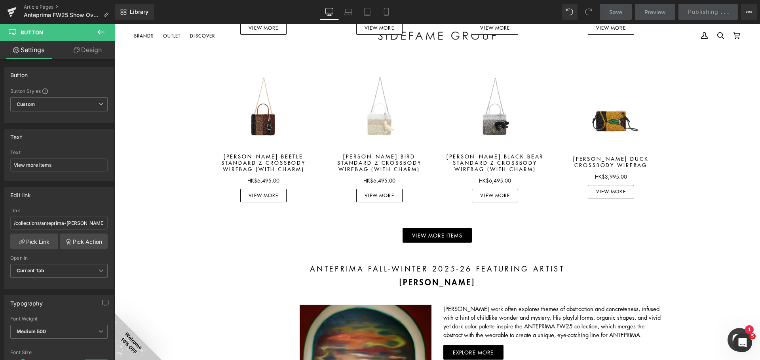
scroll to position [1274, 0]
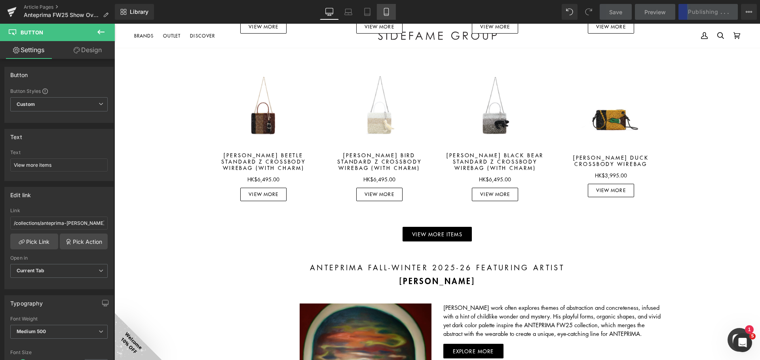
click at [384, 15] on icon at bounding box center [386, 12] width 8 height 8
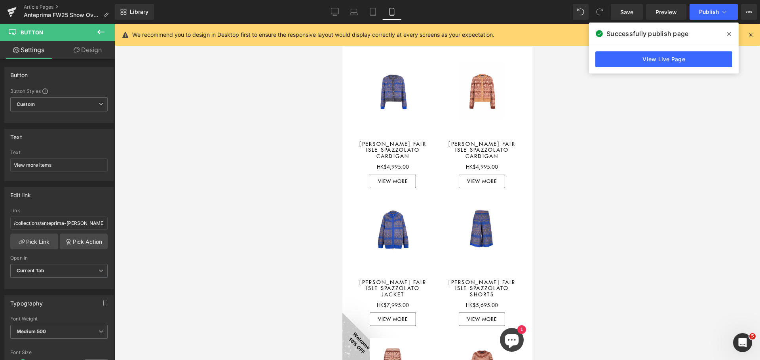
scroll to position [871, 0]
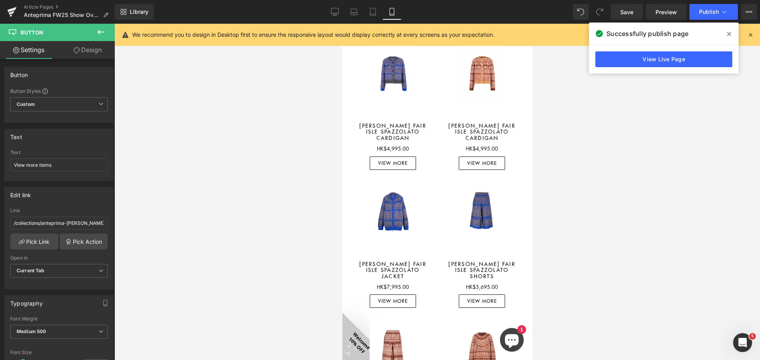
drag, startPoint x: 336, startPoint y: 14, endPoint x: 365, endPoint y: 36, distance: 36.4
click at [336, 14] on icon at bounding box center [335, 11] width 8 height 6
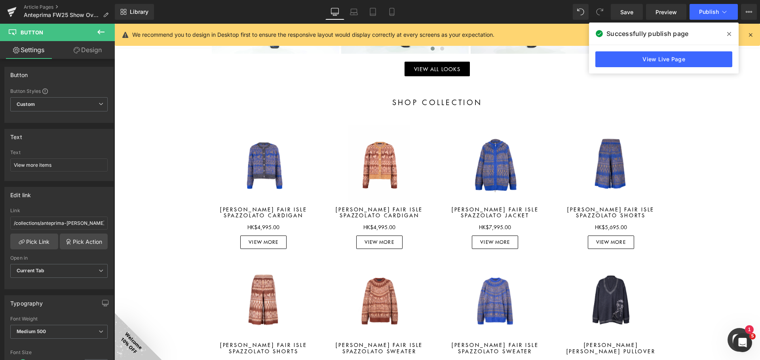
scroll to position [946, 0]
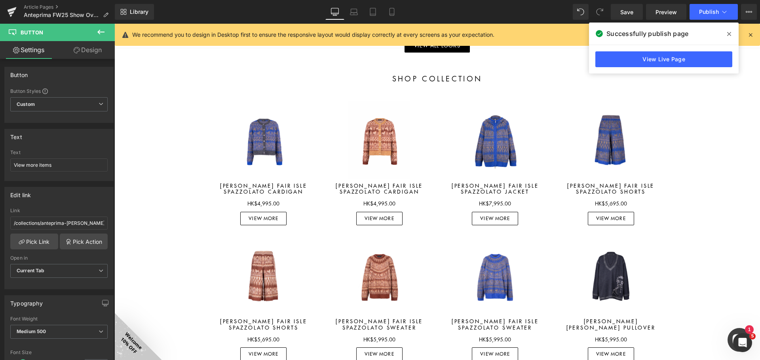
click at [260, 146] on div "Sale Off (P) Image" at bounding box center [264, 140] width 104 height 79
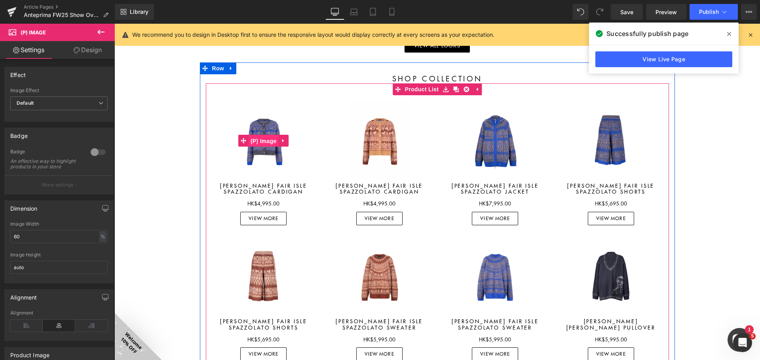
click at [258, 139] on span "(P) Image" at bounding box center [263, 141] width 30 height 12
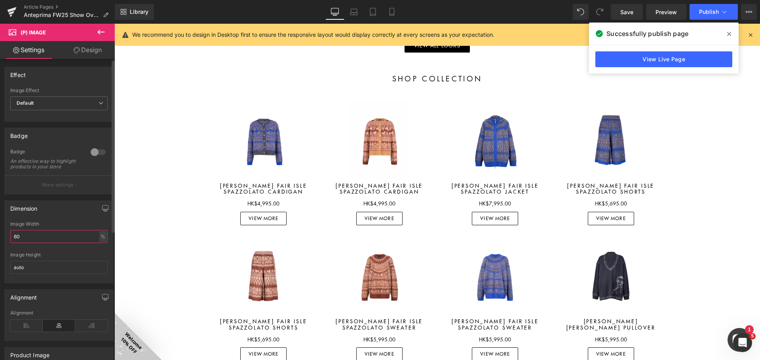
drag, startPoint x: 32, startPoint y: 237, endPoint x: 0, endPoint y: 235, distance: 31.7
click at [0, 235] on div "Dimension 60% Image Width 60 % % px auto Image Height auto" at bounding box center [59, 239] width 118 height 89
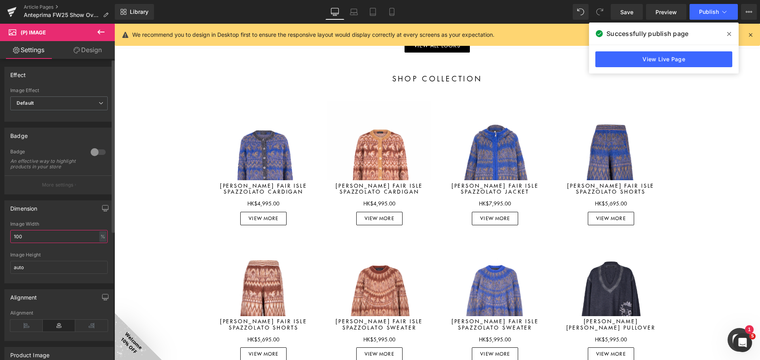
drag, startPoint x: 35, startPoint y: 241, endPoint x: 4, endPoint y: 235, distance: 31.0
click at [4, 235] on div "Dimension 100% Image Width 100 % % px auto Image Height auto" at bounding box center [58, 242] width 109 height 83
type input "80"
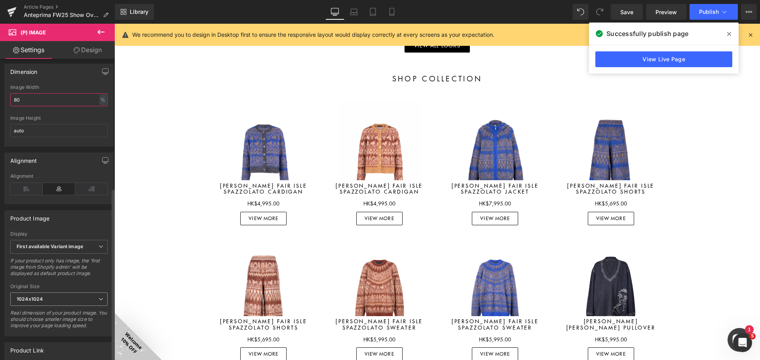
scroll to position [277, 0]
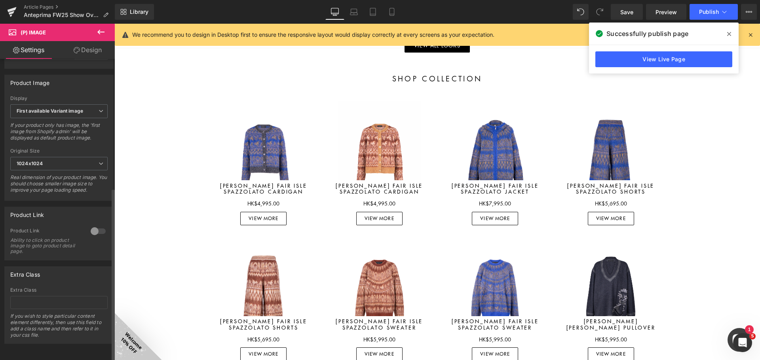
click at [89, 236] on div at bounding box center [98, 231] width 19 height 13
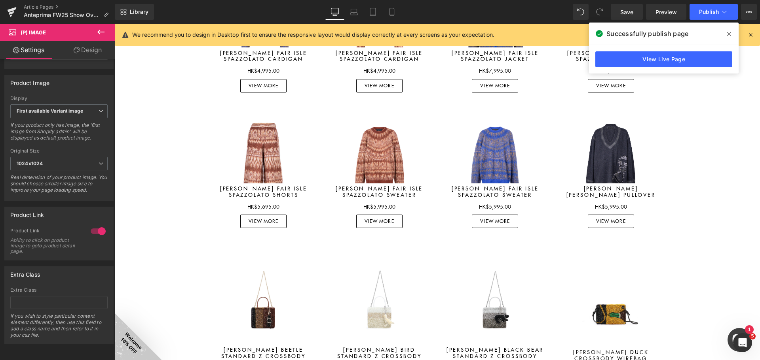
scroll to position [1104, 0]
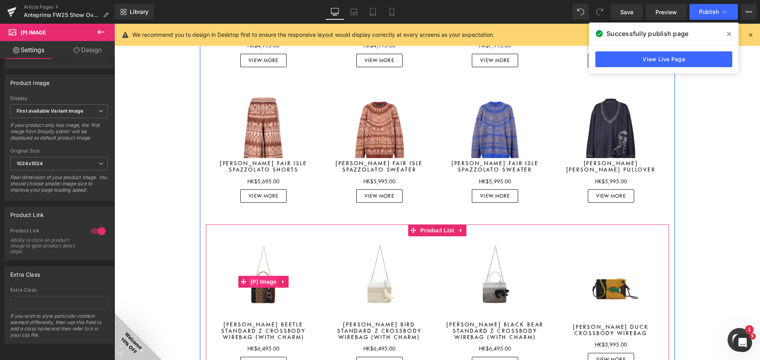
click at [259, 281] on span "(P) Image" at bounding box center [263, 282] width 30 height 12
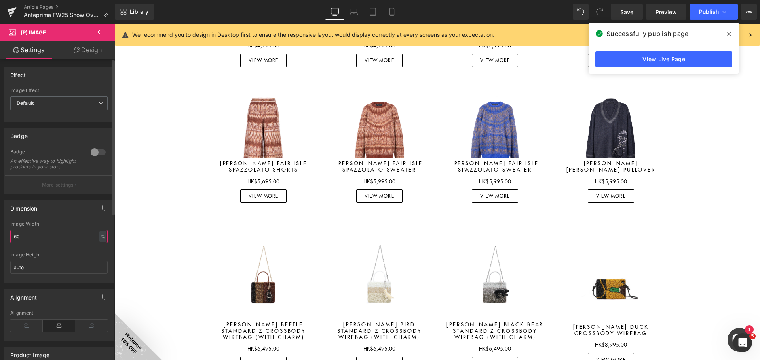
drag, startPoint x: 19, startPoint y: 246, endPoint x: 0, endPoint y: 241, distance: 19.3
click at [0, 242] on div "Dimension 60% Image Width 60 % % px auto Image Height auto" at bounding box center [59, 239] width 118 height 89
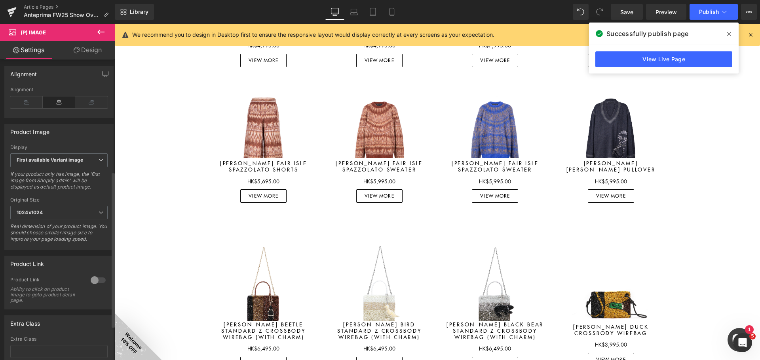
scroll to position [237, 0]
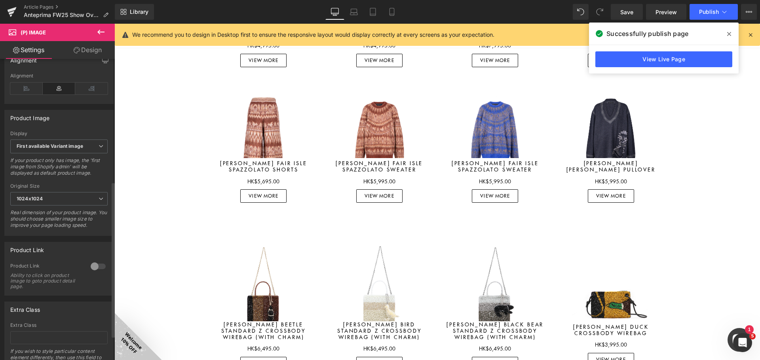
type input "80"
click at [93, 273] on div at bounding box center [98, 266] width 19 height 13
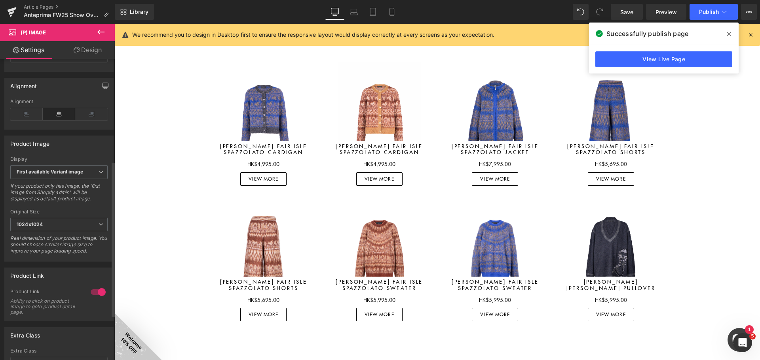
scroll to position [198, 0]
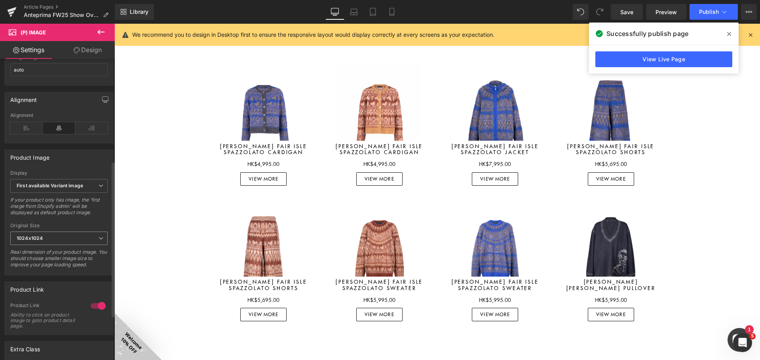
click at [68, 239] on span "1024x1024" at bounding box center [58, 239] width 97 height 14
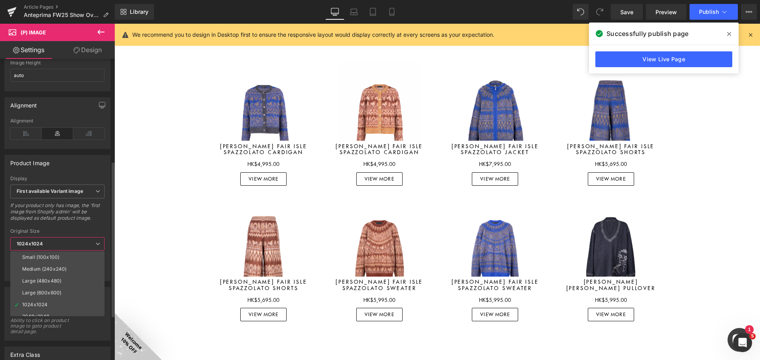
click at [68, 239] on span "1024x1024" at bounding box center [57, 244] width 94 height 14
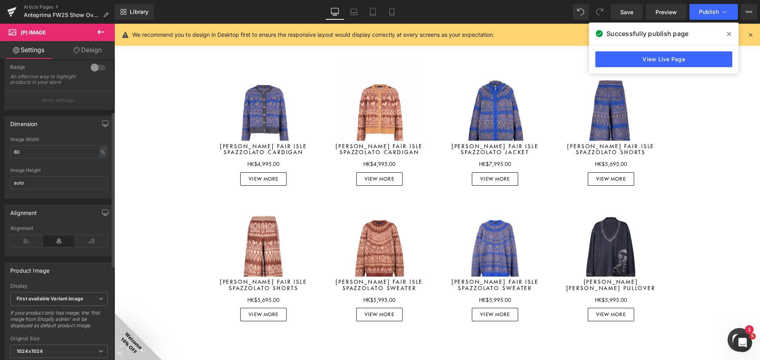
scroll to position [79, 0]
click at [64, 162] on input "80" at bounding box center [58, 157] width 97 height 13
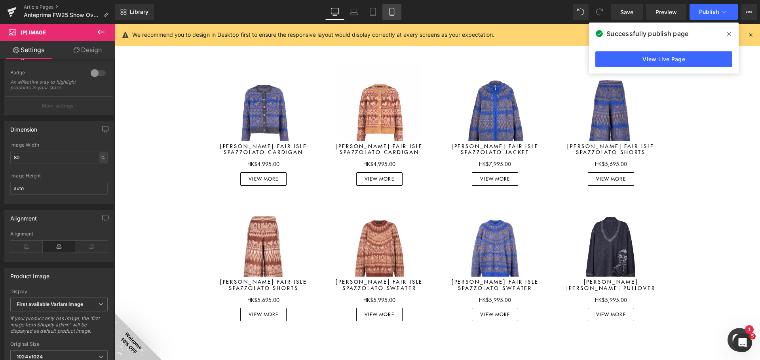
click at [401, 7] on link "Mobile" at bounding box center [391, 12] width 19 height 16
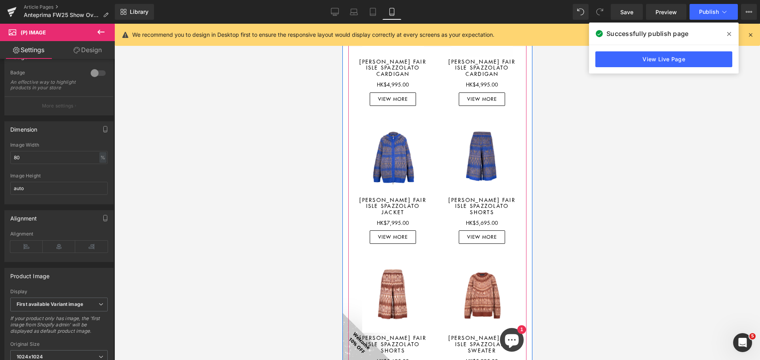
scroll to position [934, 0]
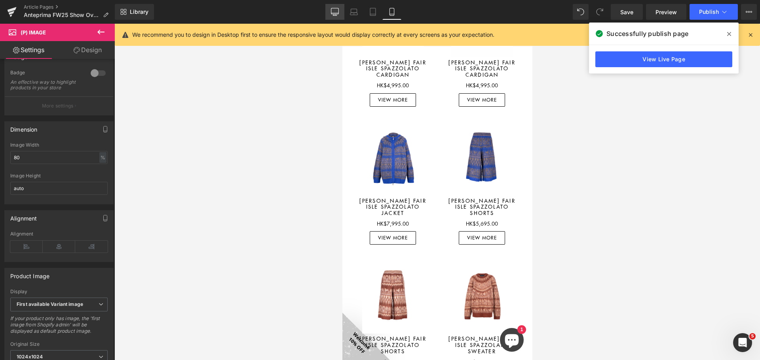
click at [340, 11] on link "Desktop" at bounding box center [334, 12] width 19 height 16
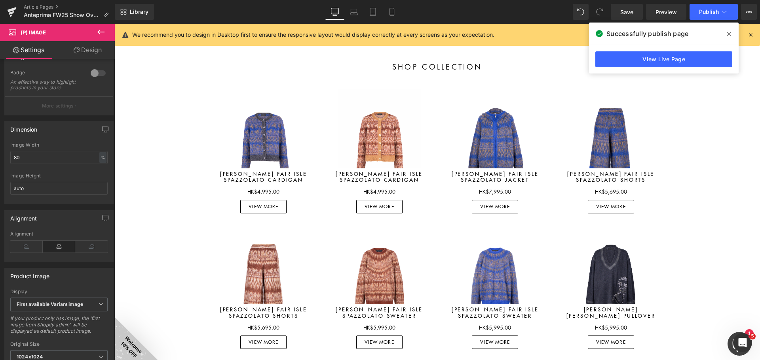
scroll to position [953, 0]
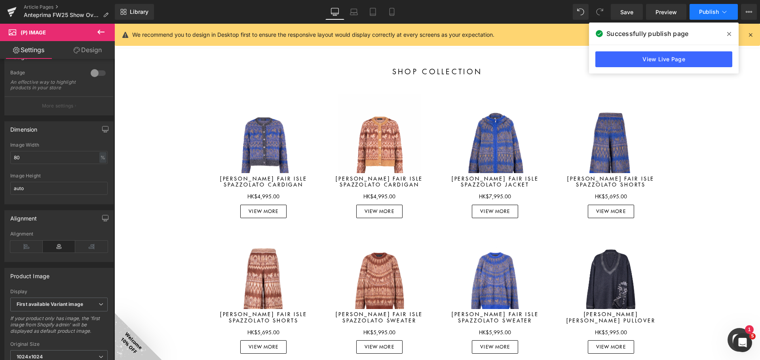
click at [723, 11] on icon at bounding box center [724, 12] width 8 height 8
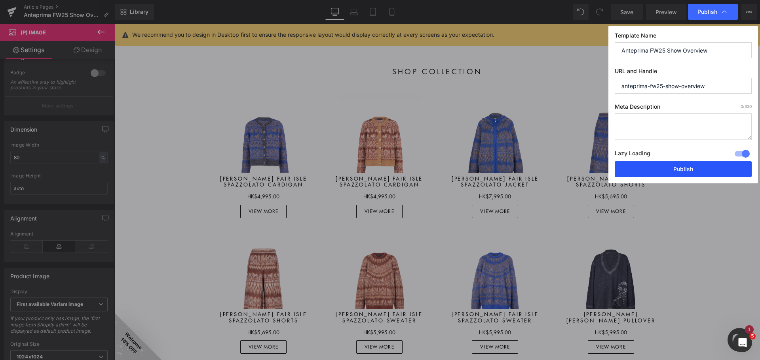
click at [683, 166] on button "Publish" at bounding box center [683, 169] width 137 height 16
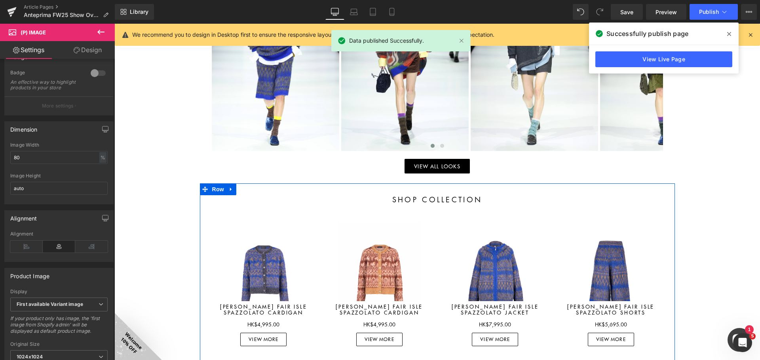
scroll to position [795, 0]
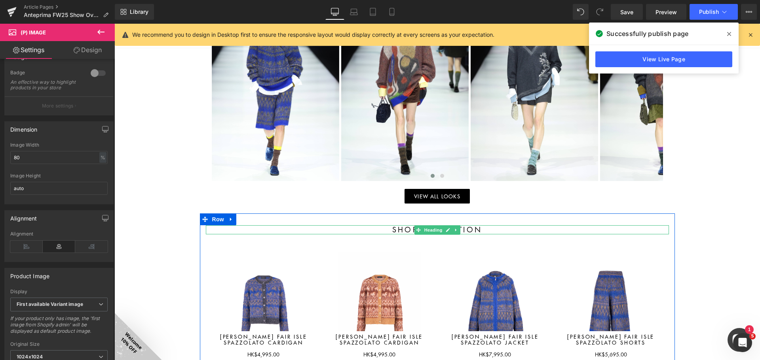
click at [406, 231] on h1 "Shop collection" at bounding box center [437, 230] width 463 height 9
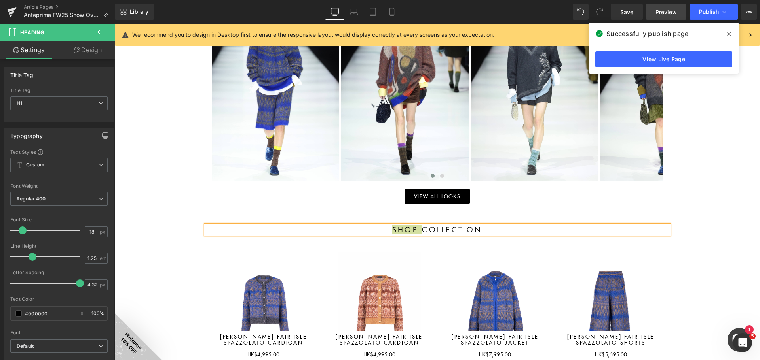
click at [670, 14] on span "Preview" at bounding box center [665, 12] width 21 height 8
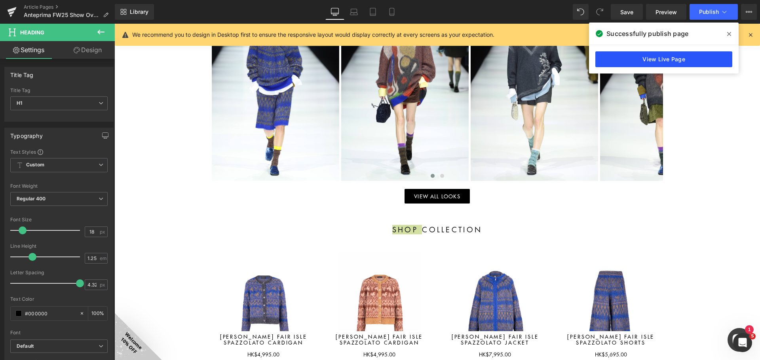
click at [652, 64] on link "View Live Page" at bounding box center [663, 59] width 137 height 16
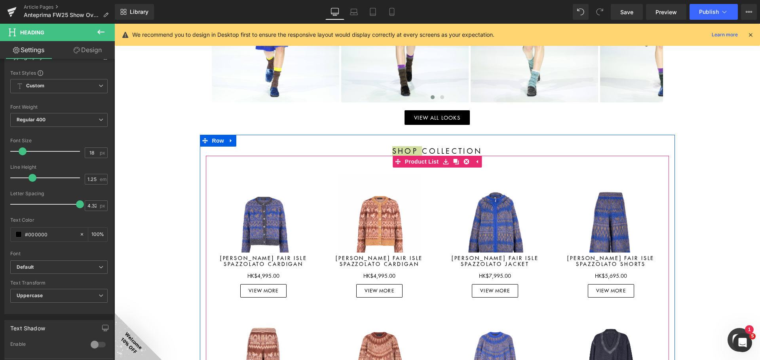
scroll to position [874, 0]
click at [407, 163] on link "Product List" at bounding box center [417, 162] width 48 height 12
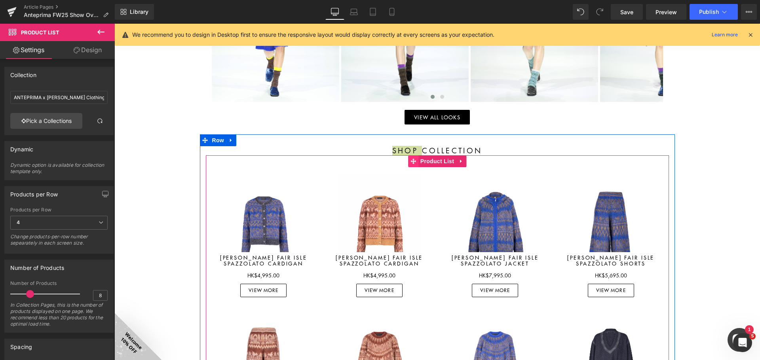
click at [412, 163] on icon at bounding box center [413, 161] width 6 height 6
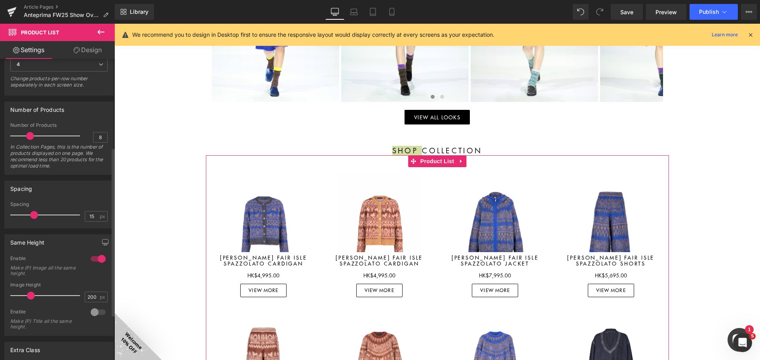
scroll to position [198, 0]
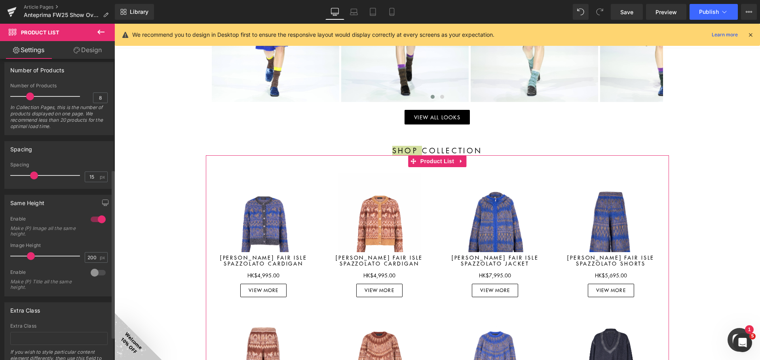
click at [98, 218] on div at bounding box center [98, 219] width 19 height 13
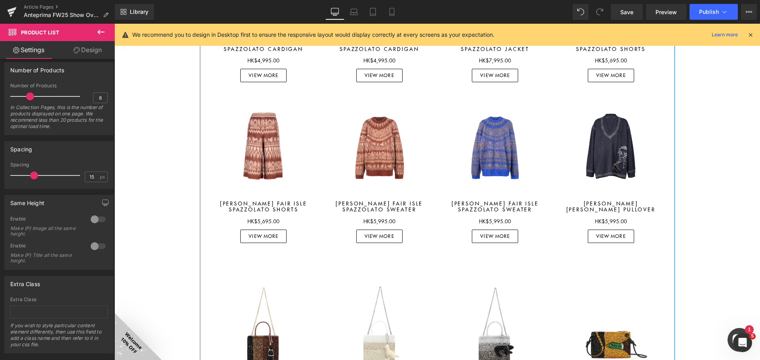
scroll to position [1191, 0]
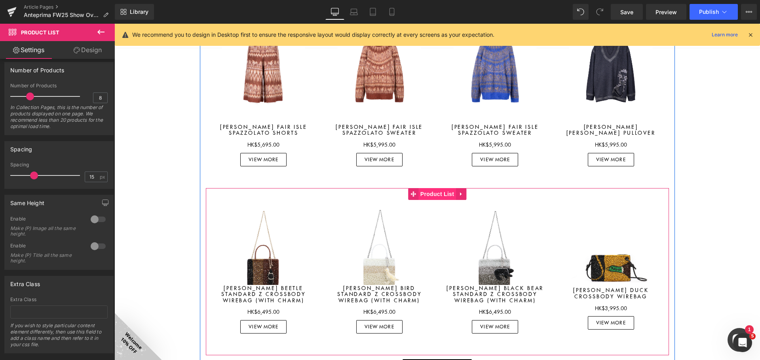
click at [387, 208] on img at bounding box center [379, 258] width 83 height 104
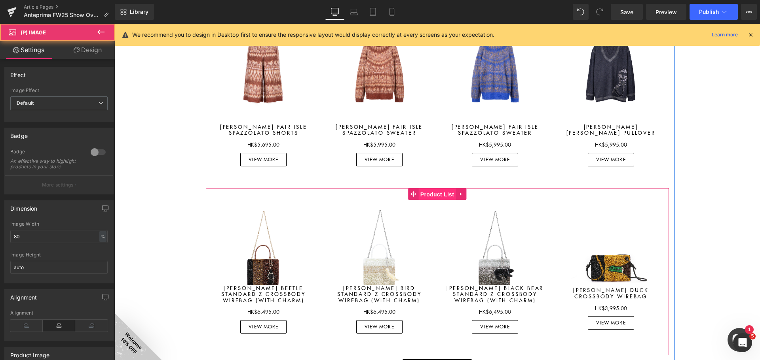
click at [425, 195] on span "Product List" at bounding box center [437, 195] width 38 height 12
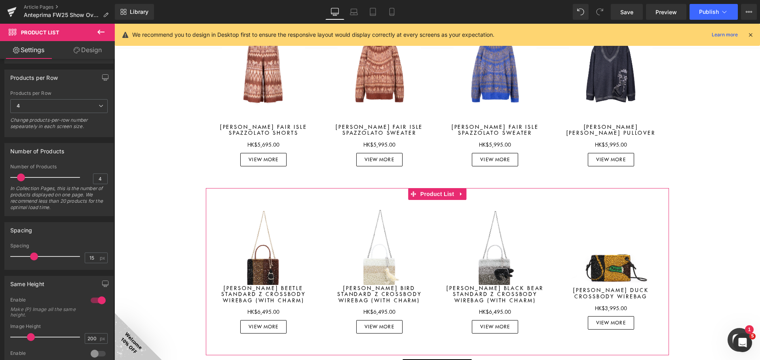
scroll to position [158, 0]
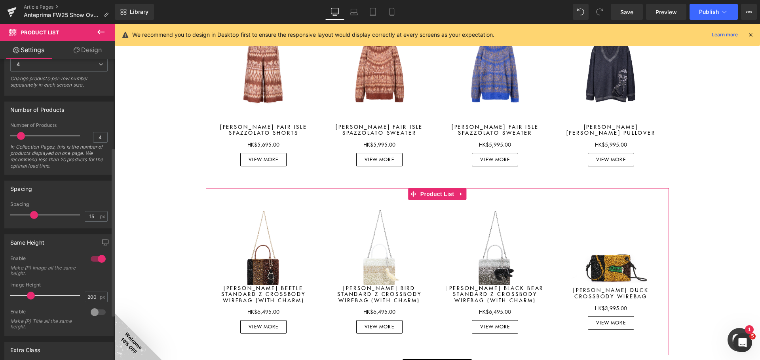
click at [95, 256] on div at bounding box center [98, 259] width 19 height 13
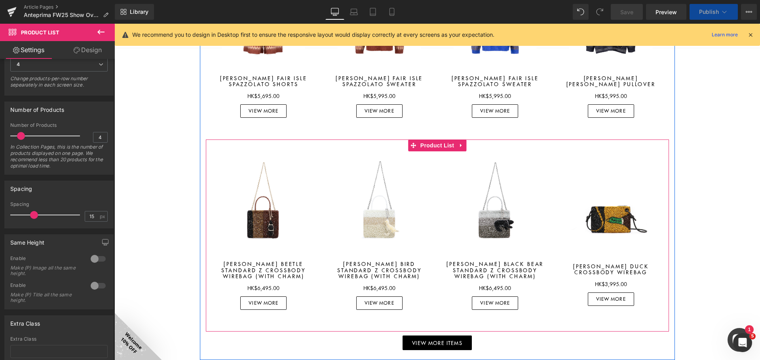
scroll to position [1309, 0]
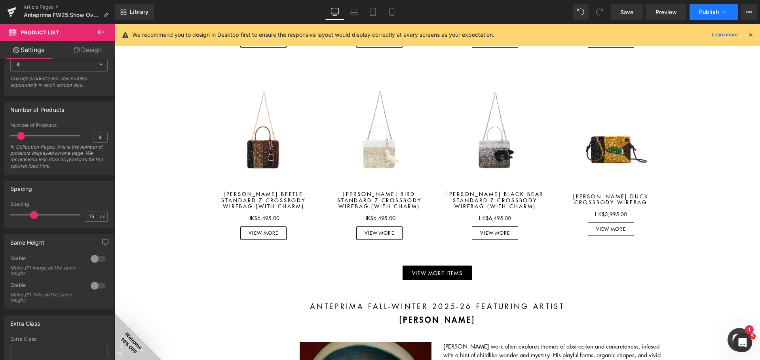
click at [715, 9] on span "Publish" at bounding box center [709, 12] width 20 height 6
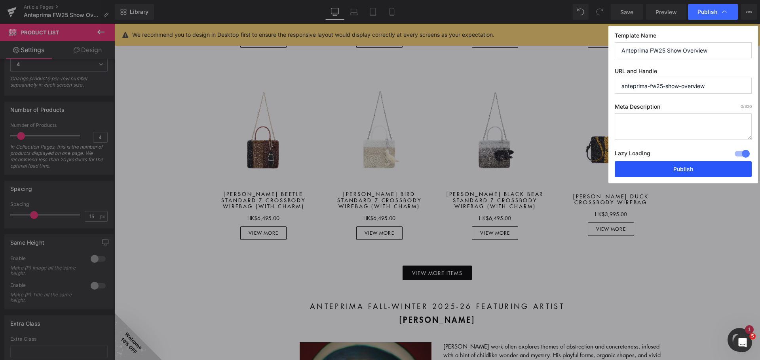
click at [683, 163] on button "Publish" at bounding box center [683, 169] width 137 height 16
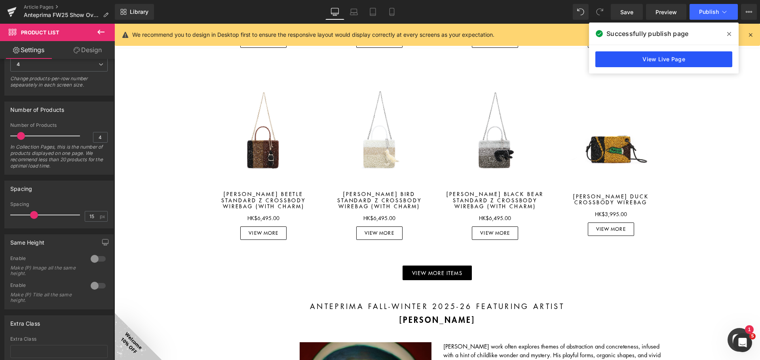
click at [656, 60] on link "View Live Page" at bounding box center [663, 59] width 137 height 16
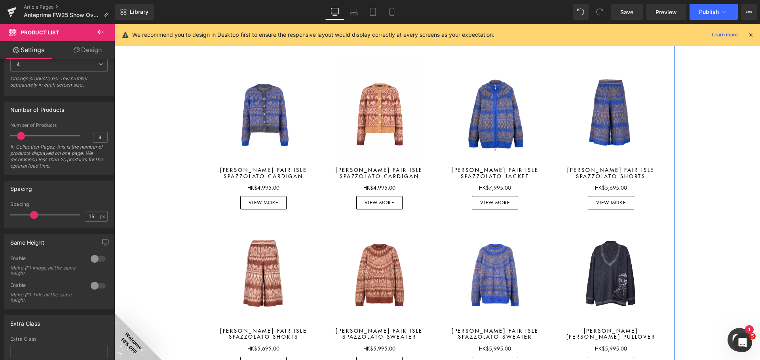
scroll to position [874, 0]
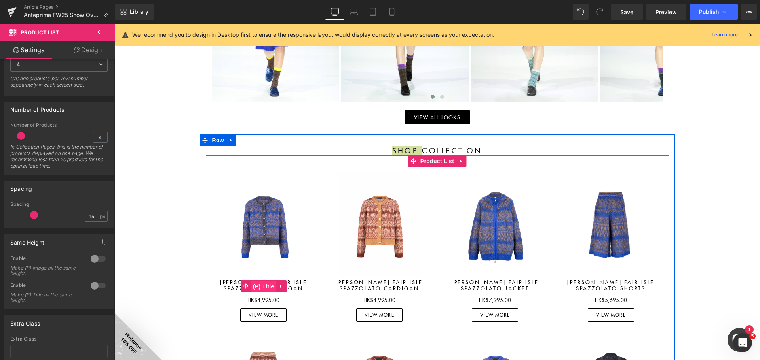
click at [265, 284] on span "(P) Title" at bounding box center [263, 287] width 25 height 12
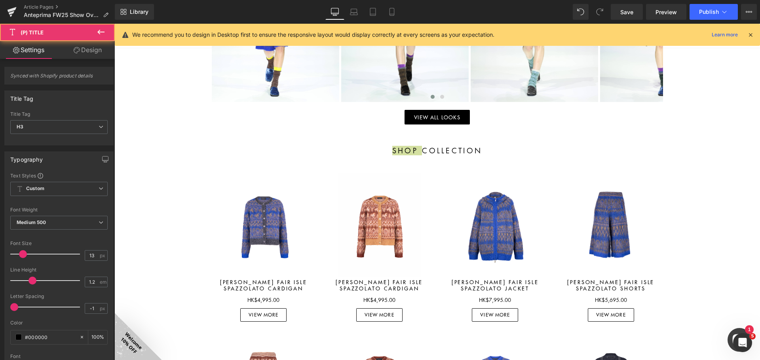
click at [89, 57] on link "Design" at bounding box center [87, 50] width 57 height 18
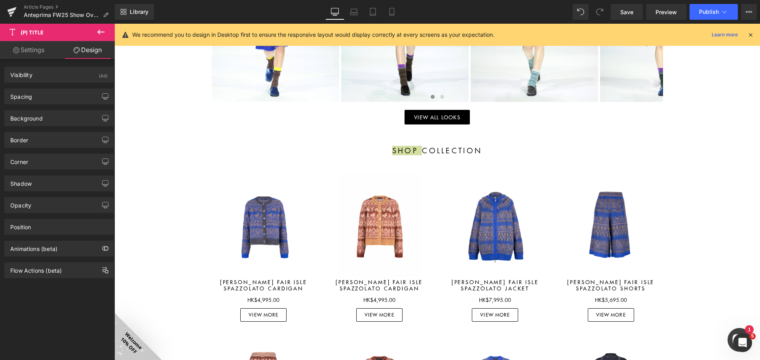
type input "0"
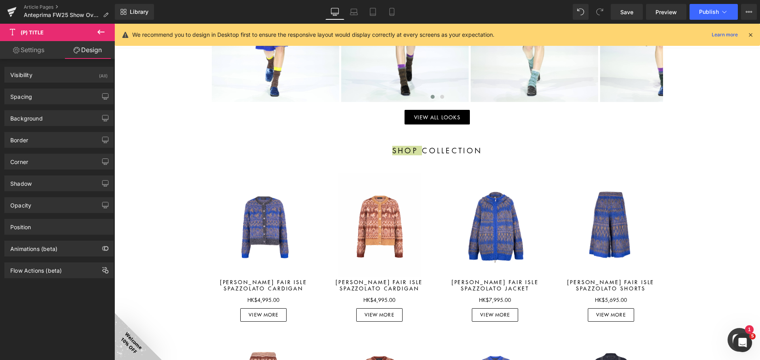
type input "0"
drag, startPoint x: 57, startPoint y: 95, endPoint x: 61, endPoint y: 108, distance: 12.9
click at [59, 95] on div "Spacing" at bounding box center [59, 96] width 108 height 15
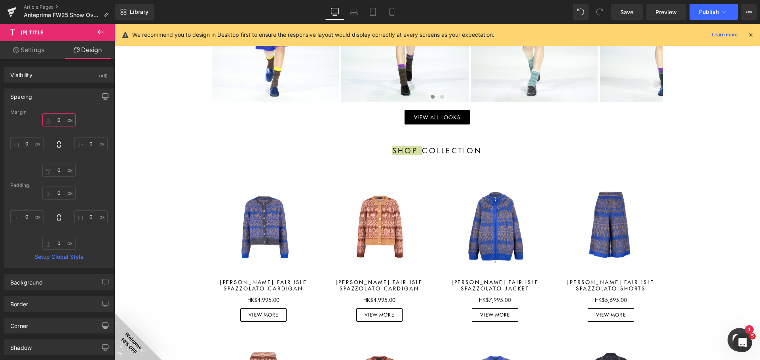
click at [56, 123] on input "0" at bounding box center [58, 120] width 33 height 13
type input "5"
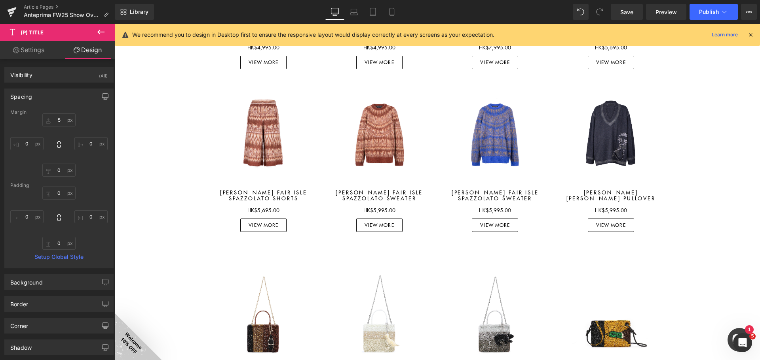
scroll to position [1230, 0]
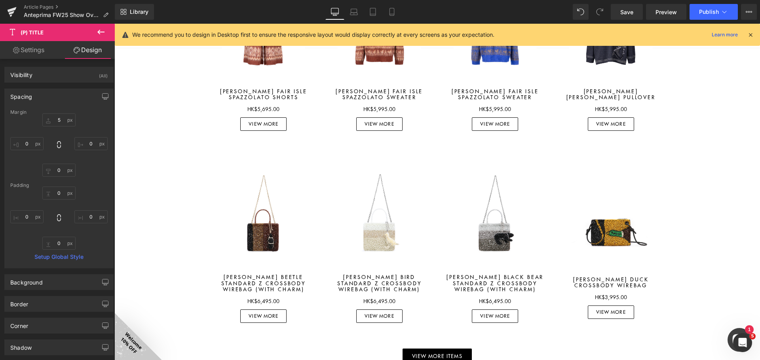
click at [260, 226] on div "Sale Off (P) Image" at bounding box center [264, 223] width 104 height 104
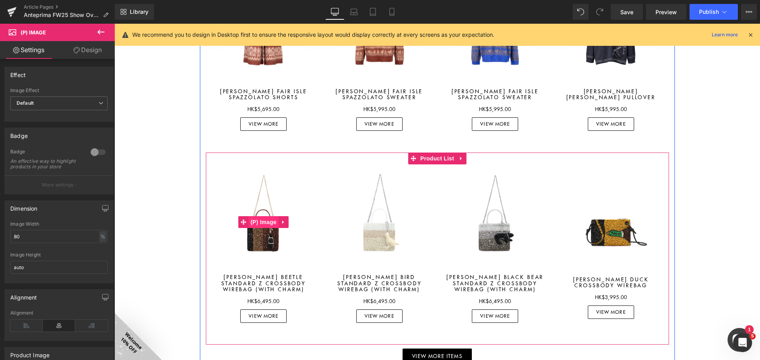
click at [260, 225] on span "(P) Image" at bounding box center [263, 222] width 30 height 12
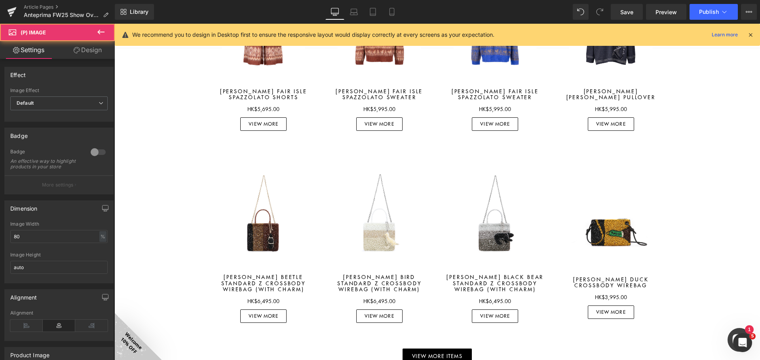
click at [94, 46] on link "Design" at bounding box center [87, 50] width 57 height 18
click at [0, 0] on div "Spacing" at bounding box center [0, 0] width 0 height 0
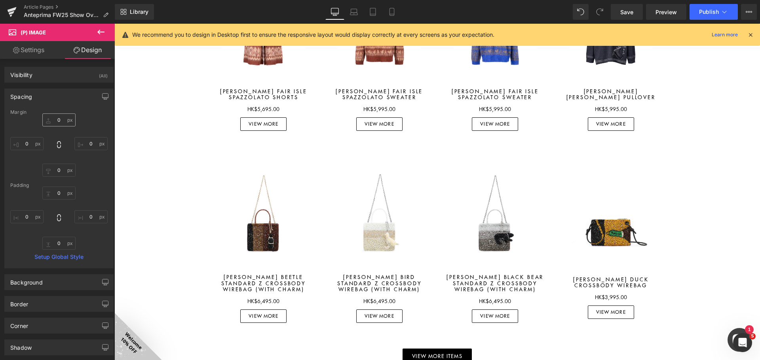
type input "0"
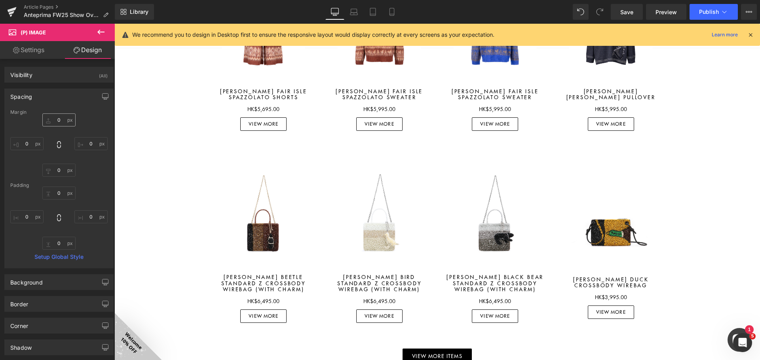
type input "0"
click at [63, 125] on input "0" at bounding box center [58, 120] width 33 height 13
type input "5"
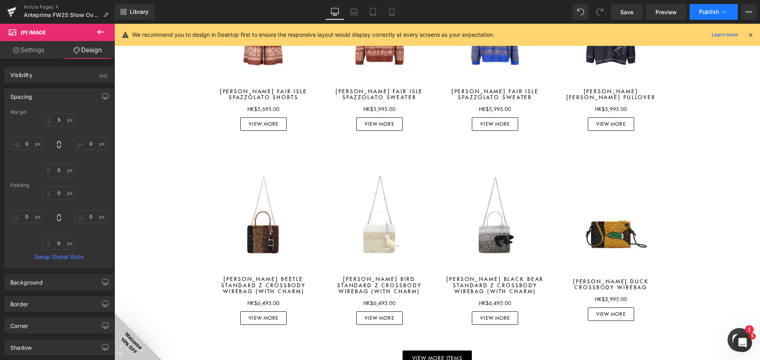
click at [711, 7] on button "Publish" at bounding box center [713, 12] width 48 height 16
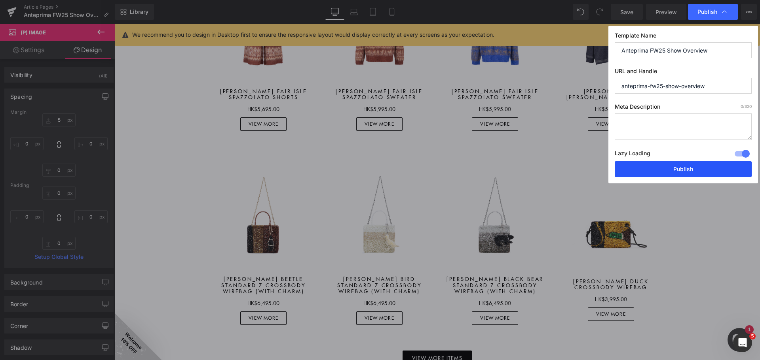
click at [688, 167] on button "Publish" at bounding box center [683, 169] width 137 height 16
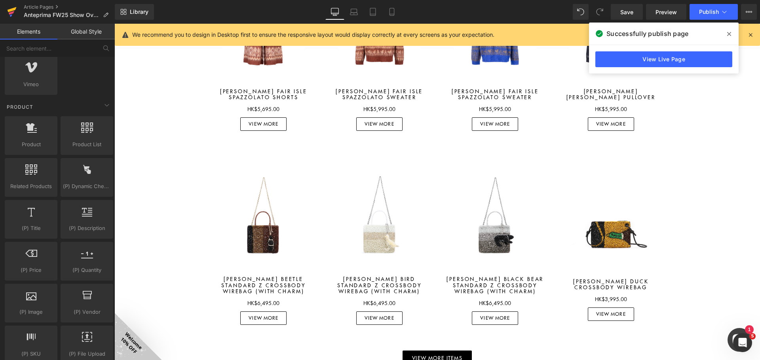
click at [12, 8] on icon at bounding box center [11, 12] width 9 height 20
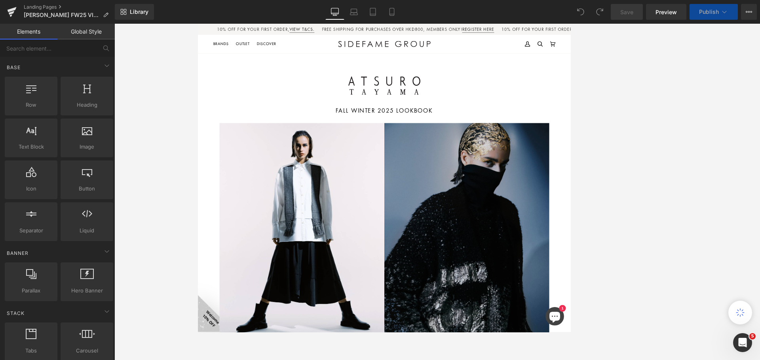
click at [459, 224] on img at bounding box center [543, 293] width 212 height 282
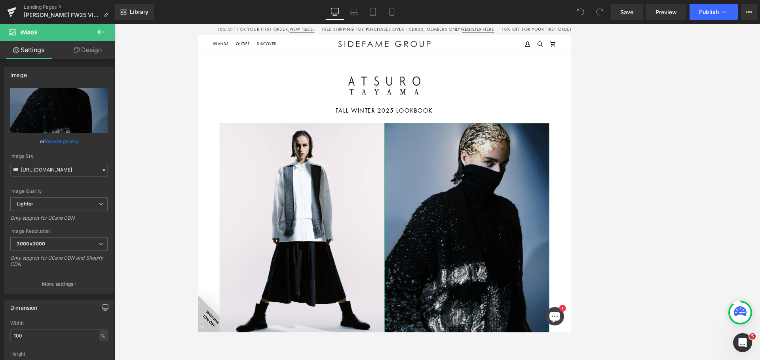
click at [100, 32] on icon at bounding box center [100, 32] width 7 height 5
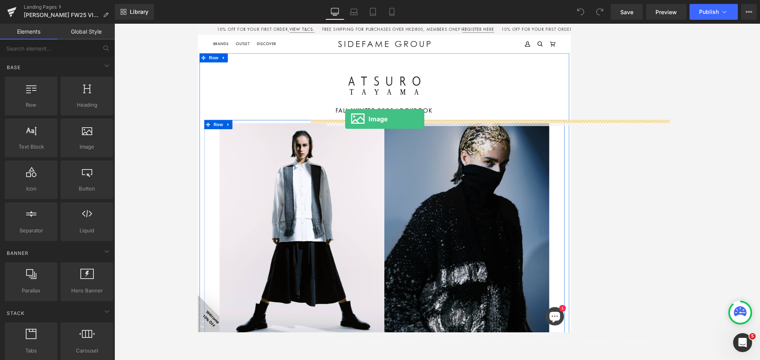
drag, startPoint x: 358, startPoint y: 157, endPoint x: 387, endPoint y: 146, distance: 30.4
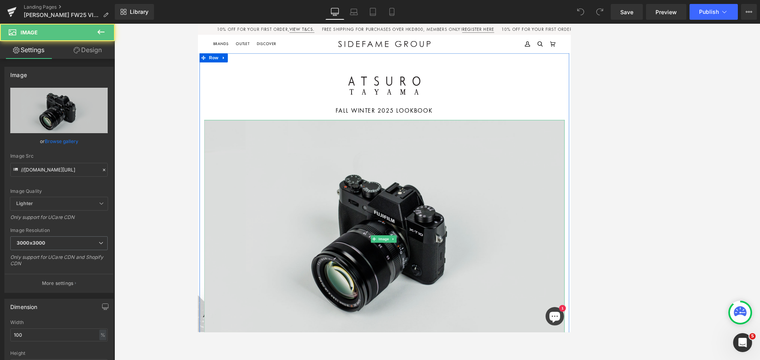
click at [432, 184] on img at bounding box center [436, 301] width 463 height 307
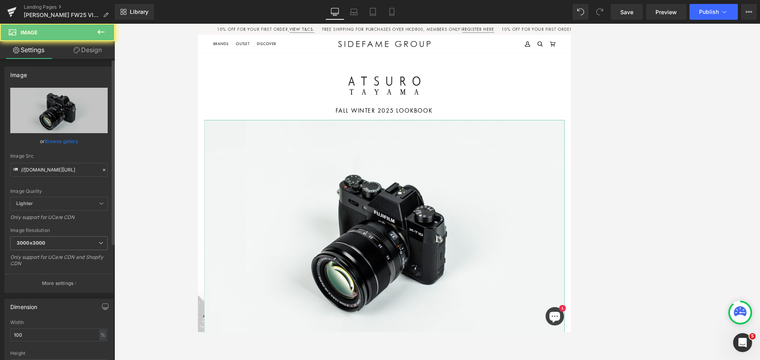
click at [71, 140] on link "Browse gallery" at bounding box center [62, 142] width 34 height 14
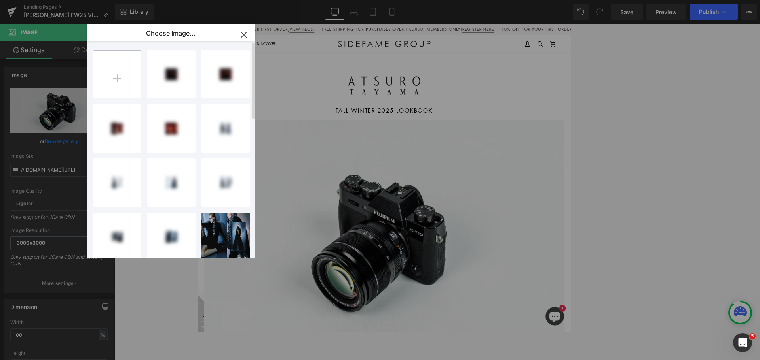
click at [126, 68] on input "file" at bounding box center [116, 74] width 47 height 47
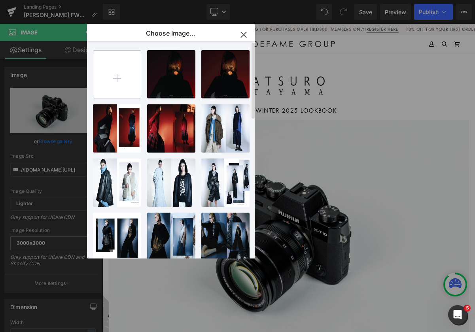
click at [114, 76] on input "file" at bounding box center [116, 74] width 47 height 47
type input "C:\fakepath\ty fw25 VIP night.jpg"
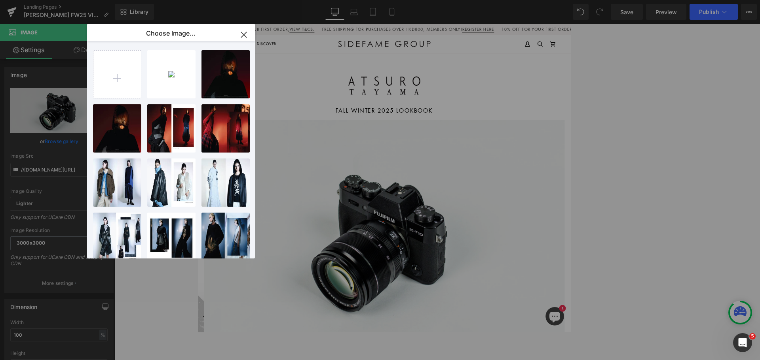
click at [0, 0] on p "ty fw25...ight.jpg" at bounding box center [0, 0] width 0 height 0
type input "[URL][DOMAIN_NAME]"
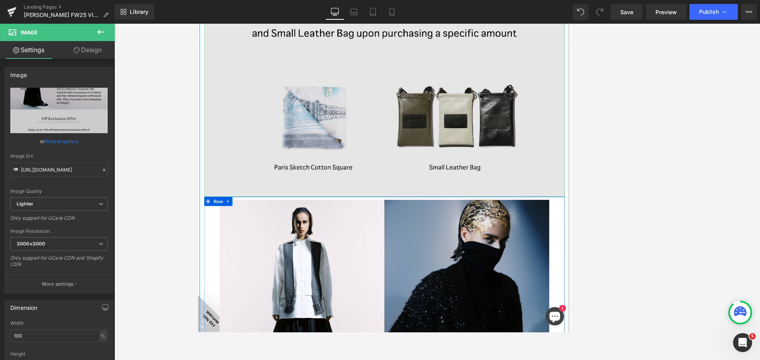
scroll to position [594, 0]
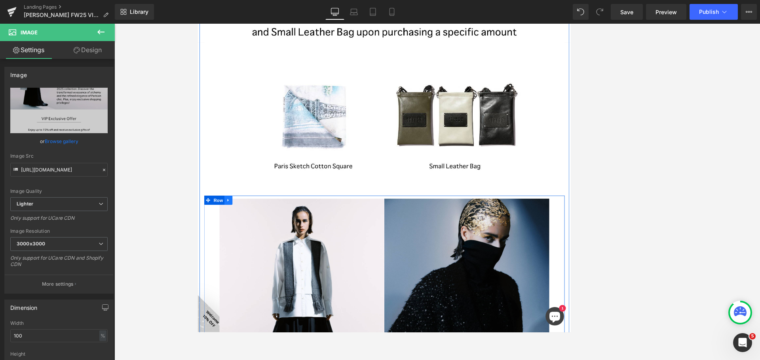
click at [235, 249] on icon at bounding box center [237, 251] width 6 height 6
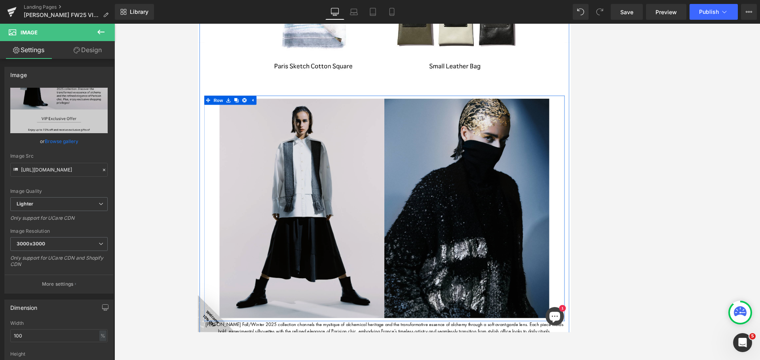
scroll to position [712, 0]
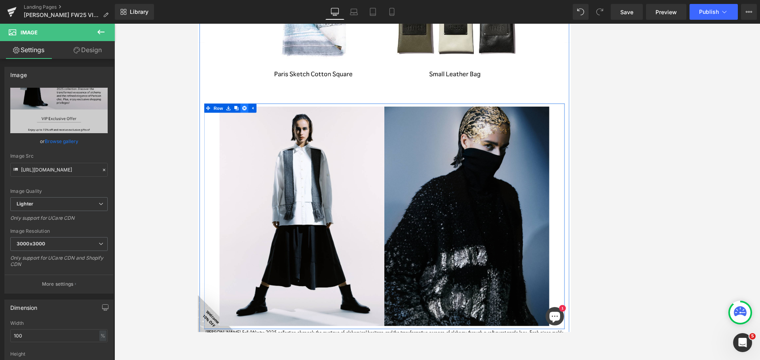
click at [255, 131] on icon at bounding box center [257, 132] width 6 height 6
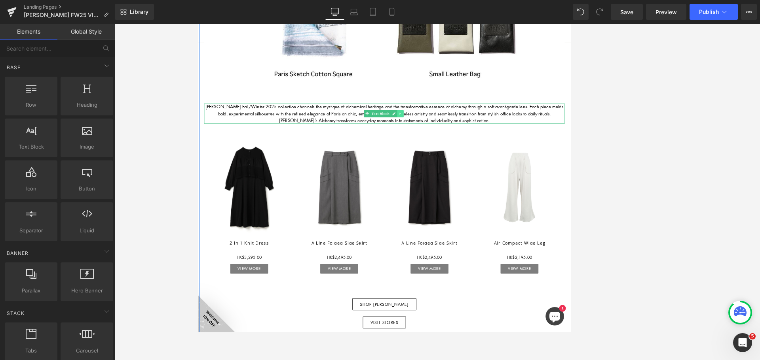
click at [457, 138] on icon at bounding box center [457, 139] width 4 height 5
click at [459, 137] on icon at bounding box center [461, 139] width 4 height 5
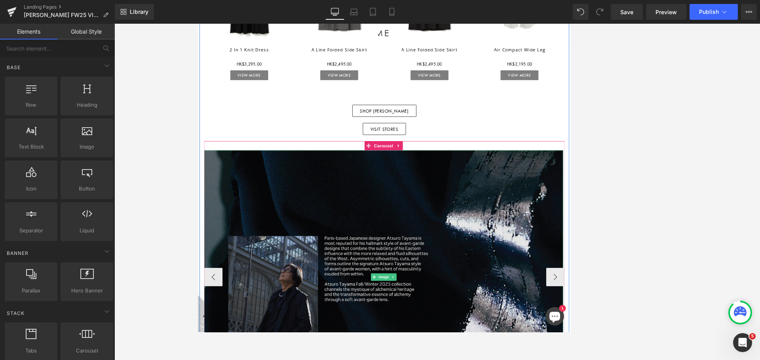
scroll to position [950, 0]
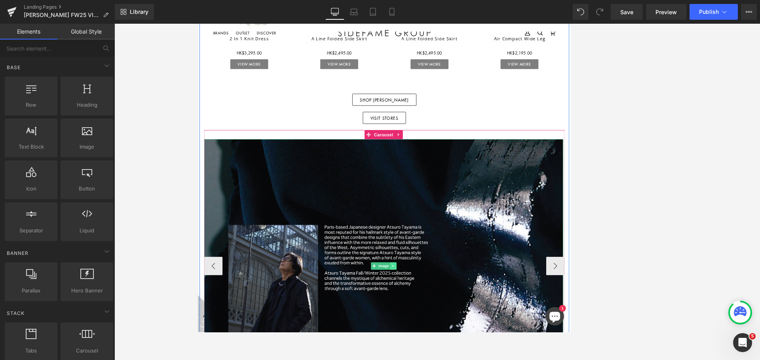
click at [447, 332] on icon at bounding box center [448, 335] width 4 height 5
click at [450, 332] on icon at bounding box center [452, 335] width 4 height 4
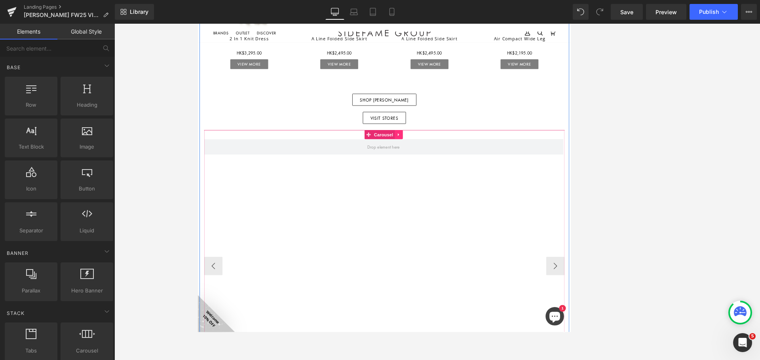
click at [454, 163] on icon at bounding box center [456, 166] width 6 height 6
click at [459, 163] on icon at bounding box center [461, 166] width 6 height 6
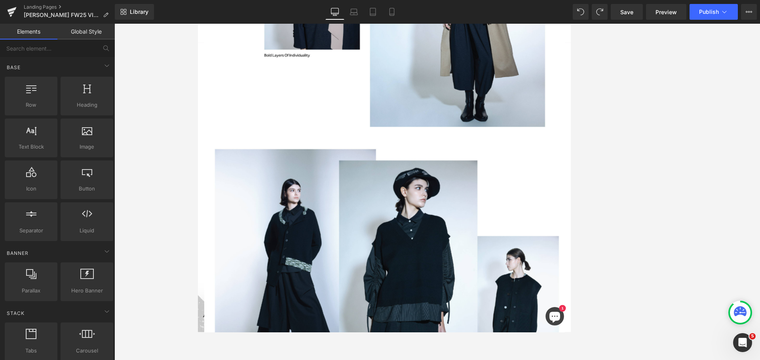
scroll to position [7687, 0]
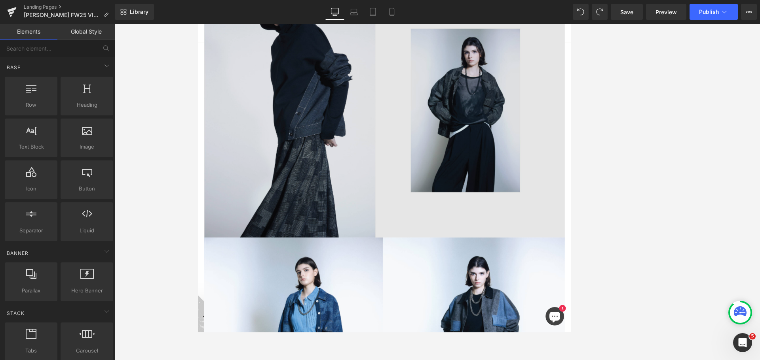
click at [440, 200] on img at bounding box center [436, 135] width 463 height 327
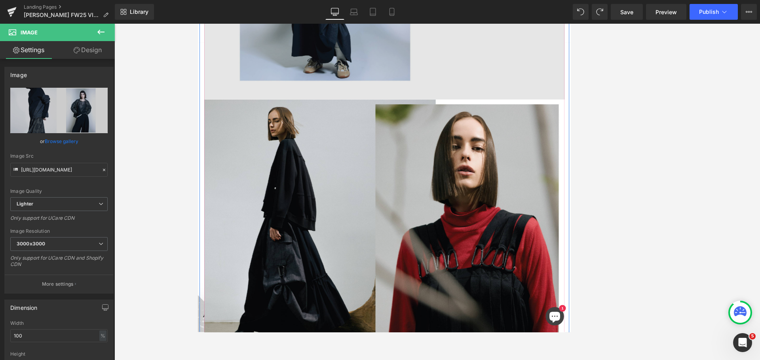
scroll to position [5748, 0]
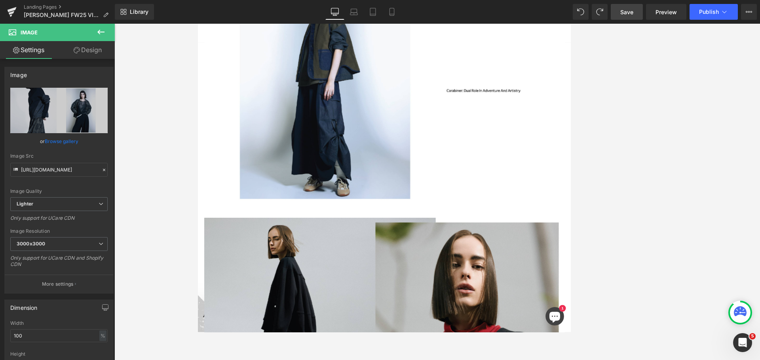
click at [475, 9] on link "Save" at bounding box center [627, 12] width 32 height 16
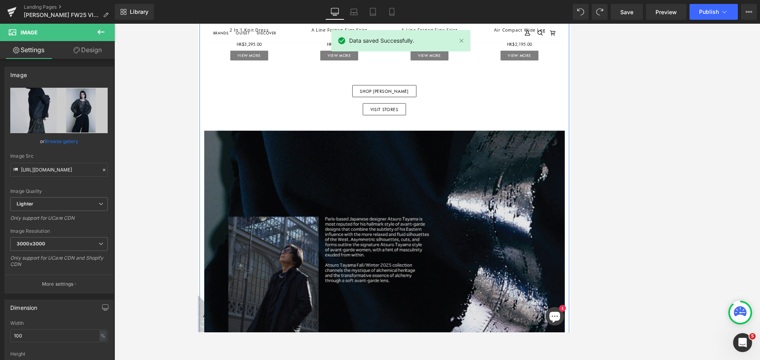
scroll to position [1276, 0]
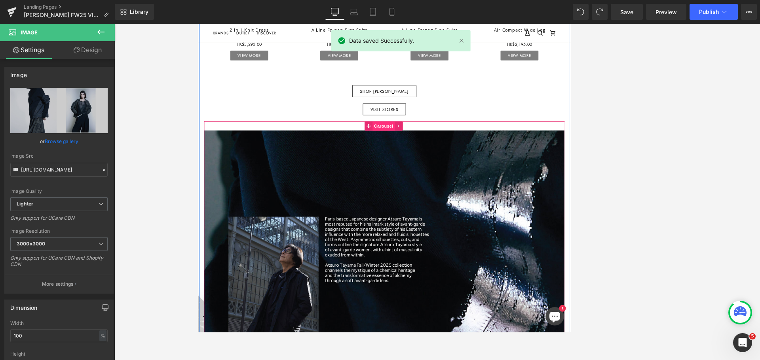
click at [440, 151] on span "Carousel" at bounding box center [435, 155] width 28 height 12
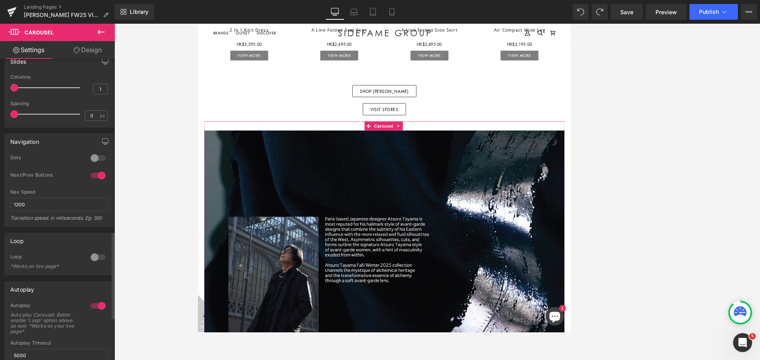
scroll to position [544, 0]
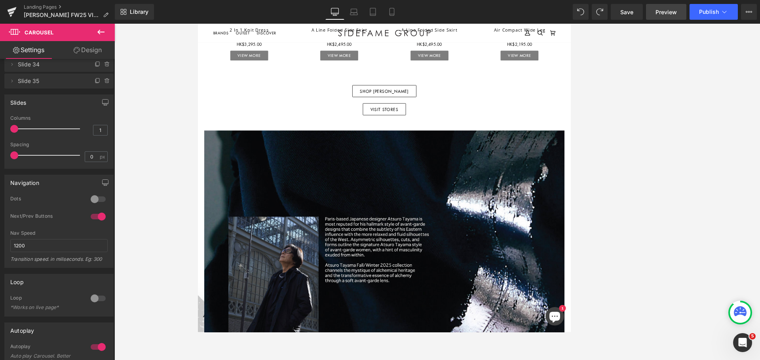
click at [475, 13] on span "Preview" at bounding box center [665, 12] width 21 height 8
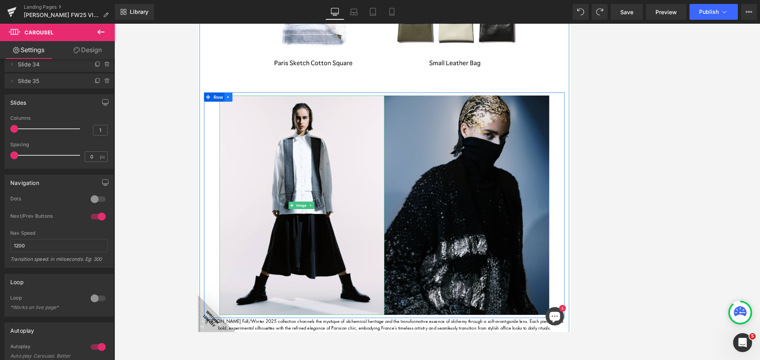
scroll to position [723, 0]
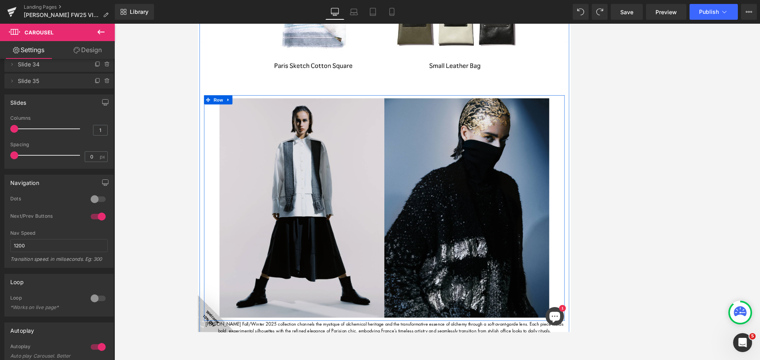
drag, startPoint x: 237, startPoint y: 118, endPoint x: 244, endPoint y: 125, distance: 9.8
click at [237, 119] on icon at bounding box center [237, 122] width 6 height 6
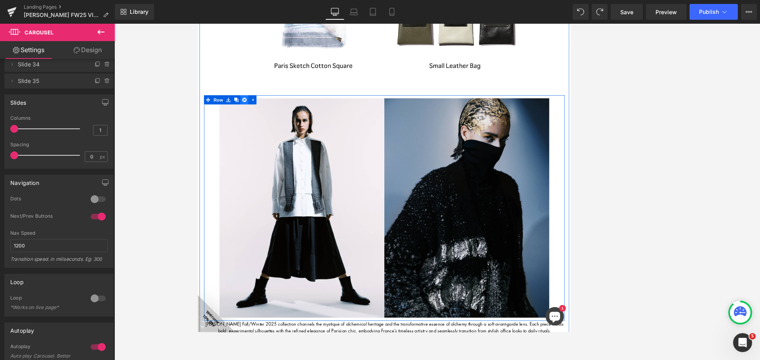
click at [255, 119] on icon at bounding box center [257, 122] width 6 height 6
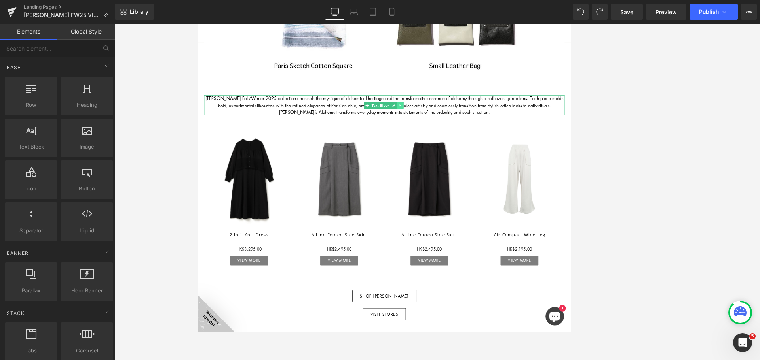
click at [456, 127] on icon at bounding box center [456, 128] width 1 height 3
click at [459, 127] on icon at bounding box center [461, 129] width 4 height 5
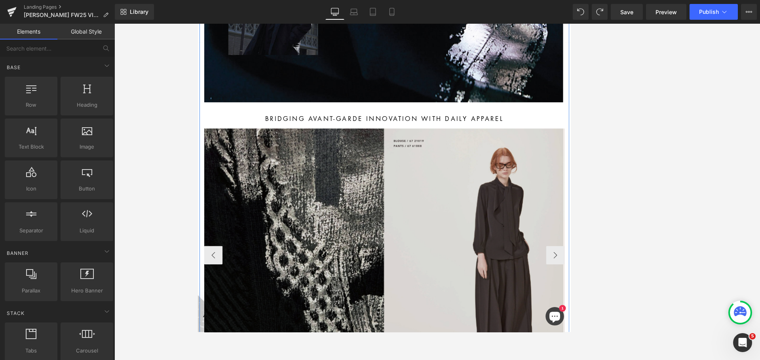
scroll to position [1395, 0]
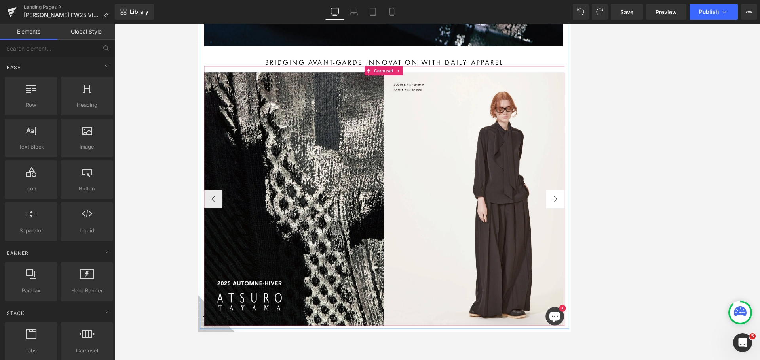
click at [475, 244] on button "›" at bounding box center [657, 249] width 24 height 24
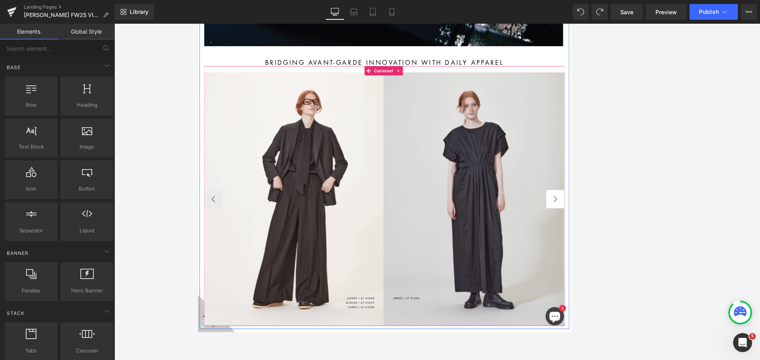
click at [475, 244] on button "›" at bounding box center [657, 249] width 24 height 24
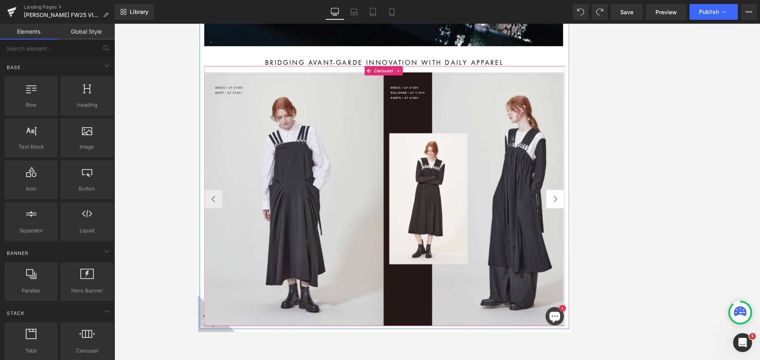
click at [475, 244] on button "›" at bounding box center [657, 249] width 24 height 24
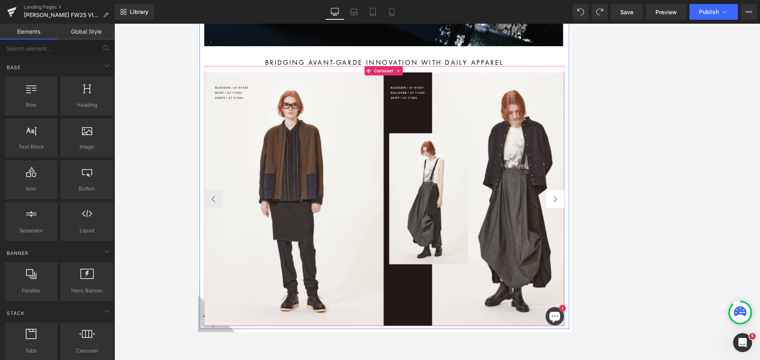
click at [475, 244] on button "›" at bounding box center [657, 249] width 24 height 24
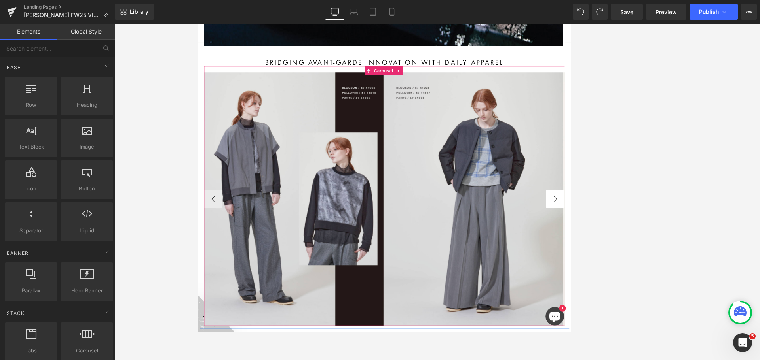
click at [475, 244] on button "›" at bounding box center [657, 249] width 24 height 24
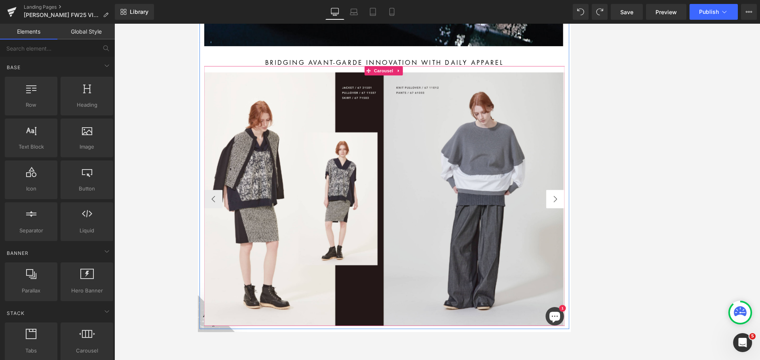
click at [475, 244] on button "›" at bounding box center [657, 249] width 24 height 24
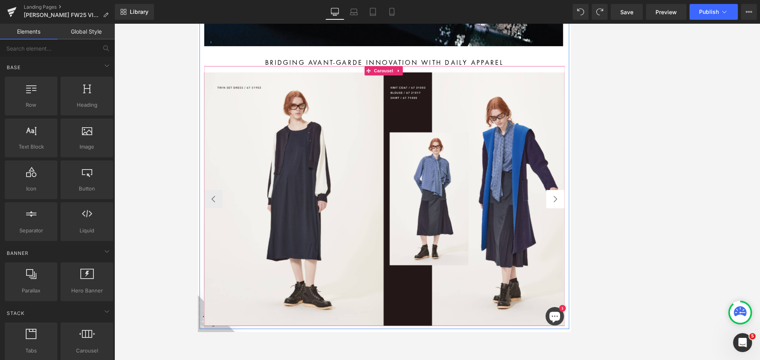
click at [475, 244] on button "›" at bounding box center [657, 249] width 24 height 24
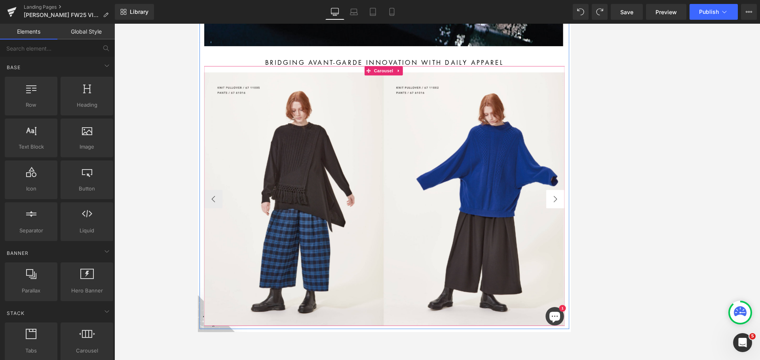
click at [475, 244] on button "›" at bounding box center [657, 249] width 24 height 24
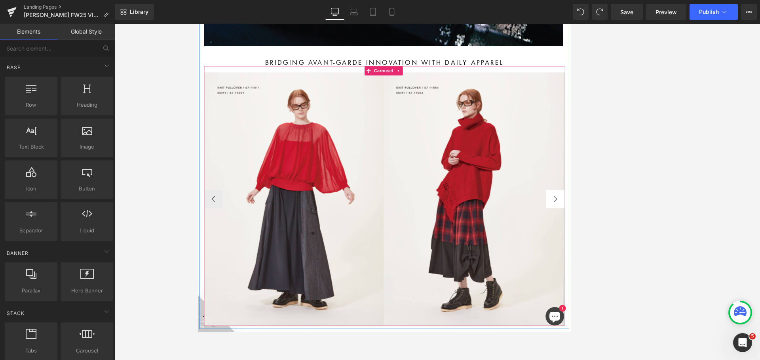
click at [475, 244] on button "›" at bounding box center [657, 249] width 24 height 24
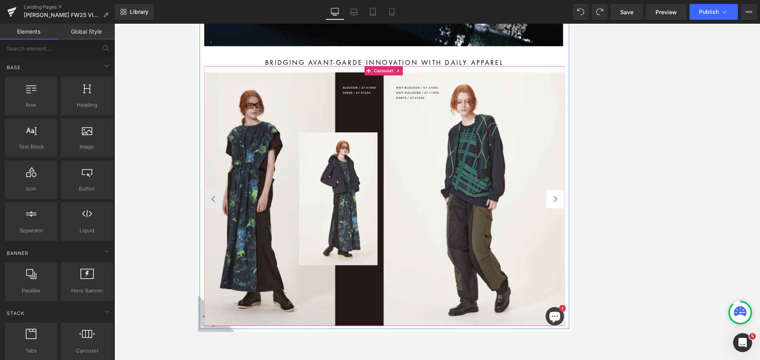
click at [475, 244] on button "›" at bounding box center [657, 249] width 24 height 24
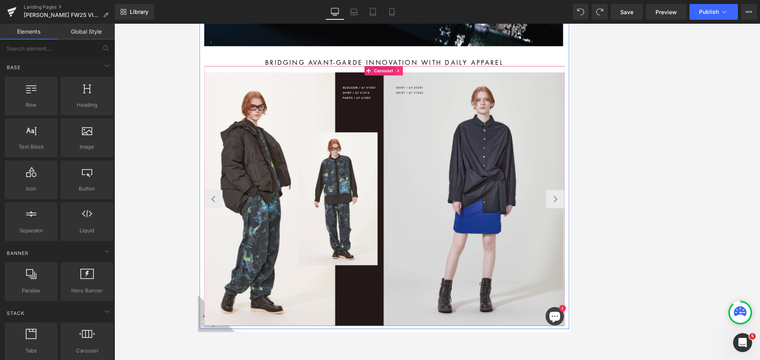
click at [453, 82] on icon at bounding box center [456, 84] width 6 height 6
click at [461, 80] on link at bounding box center [460, 84] width 10 height 12
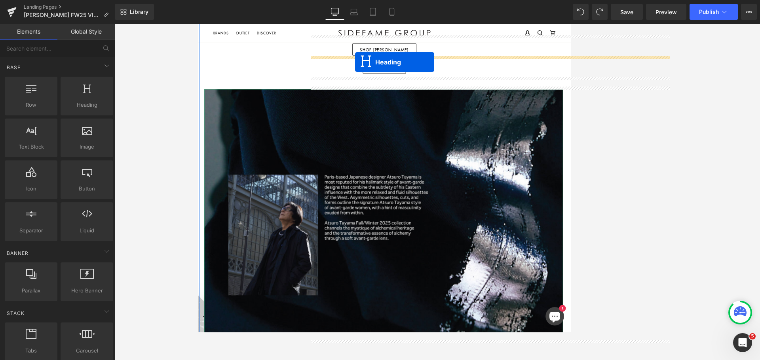
scroll to position [1013, 0]
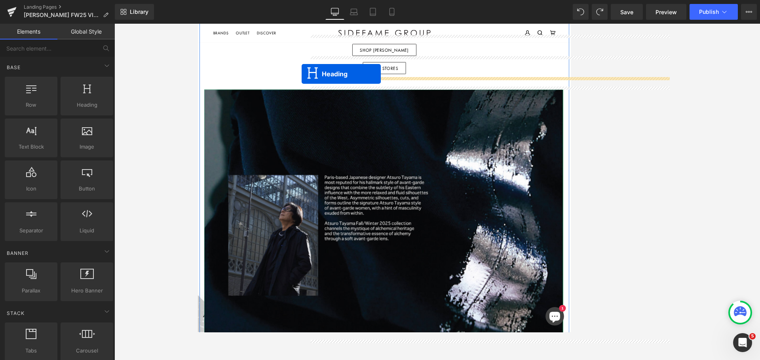
drag, startPoint x: 435, startPoint y: 228, endPoint x: 331, endPoint y: 88, distance: 173.9
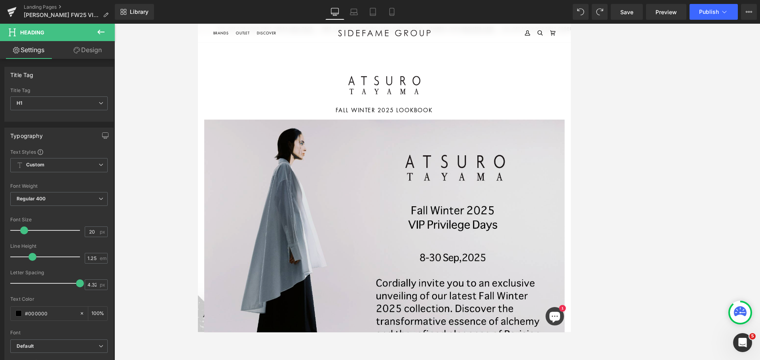
scroll to position [0, 0]
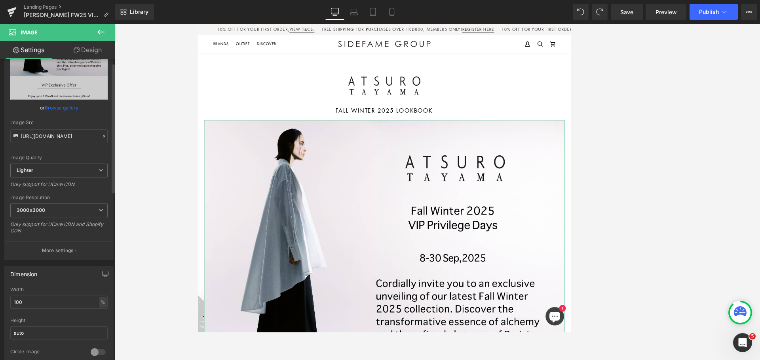
scroll to position [79, 0]
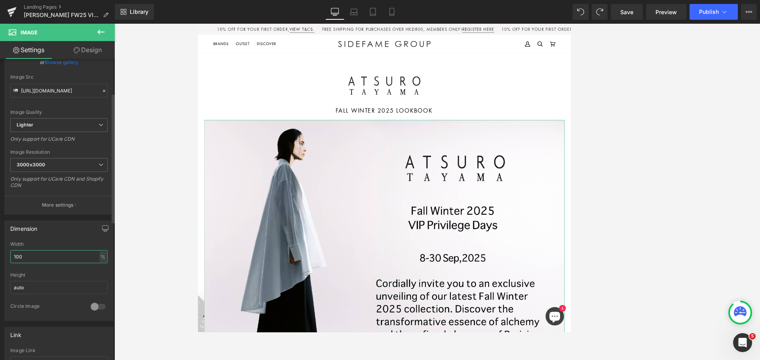
drag, startPoint x: 25, startPoint y: 260, endPoint x: 0, endPoint y: 265, distance: 25.1
click at [0, 264] on div "Dimension 100% Width 100 % % px auto Height auto 0 Circle Image" at bounding box center [59, 268] width 118 height 106
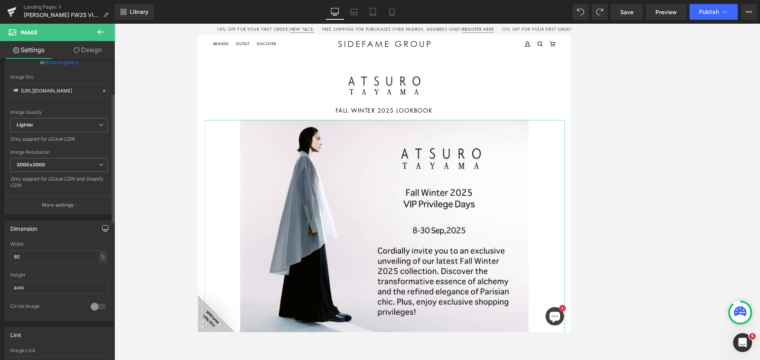
click at [101, 232] on button "button" at bounding box center [105, 228] width 13 height 15
click at [41, 248] on button "Laptop" at bounding box center [44, 245] width 25 height 13
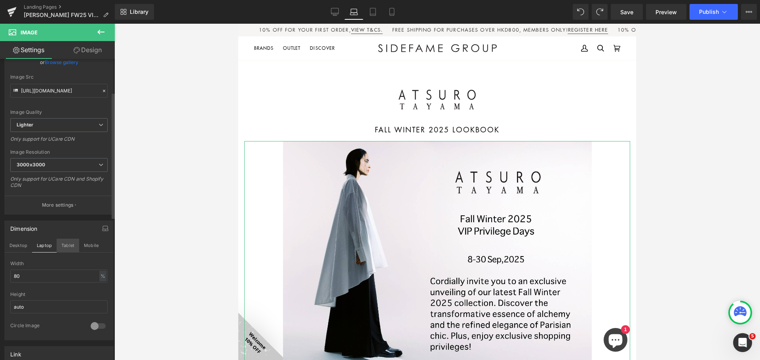
click at [61, 247] on button "Tablet" at bounding box center [68, 245] width 23 height 13
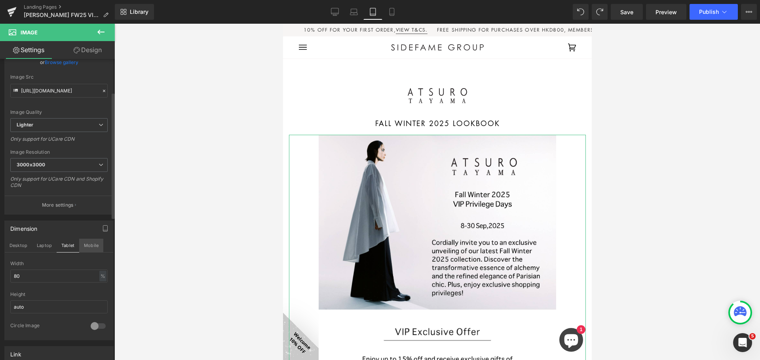
click at [92, 245] on button "Mobile" at bounding box center [91, 245] width 24 height 13
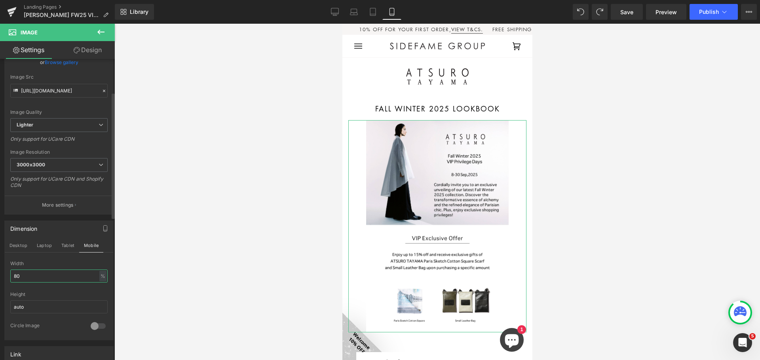
drag, startPoint x: 17, startPoint y: 279, endPoint x: 0, endPoint y: 267, distance: 21.1
click at [0, 277] on div "Dimension Desktop Laptop Tablet Mobile 80% Width 80 % % px auto Height auto 0 C…" at bounding box center [59, 278] width 118 height 126
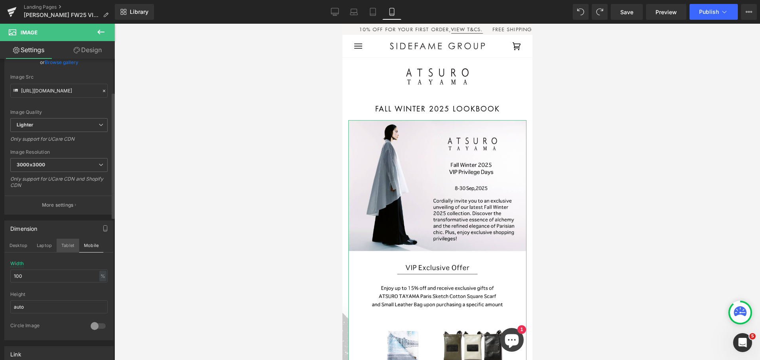
click at [60, 247] on button "Tablet" at bounding box center [68, 245] width 23 height 13
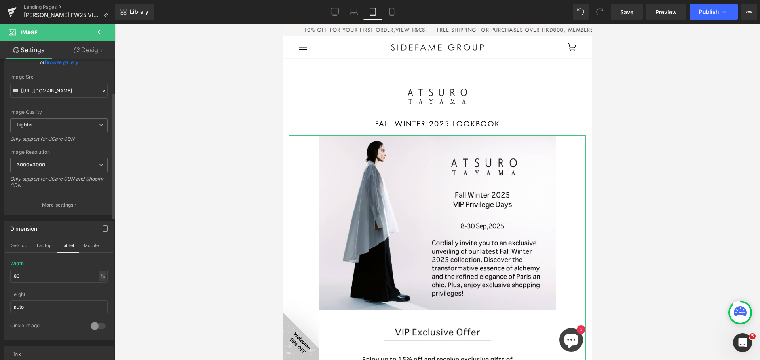
scroll to position [26, 0]
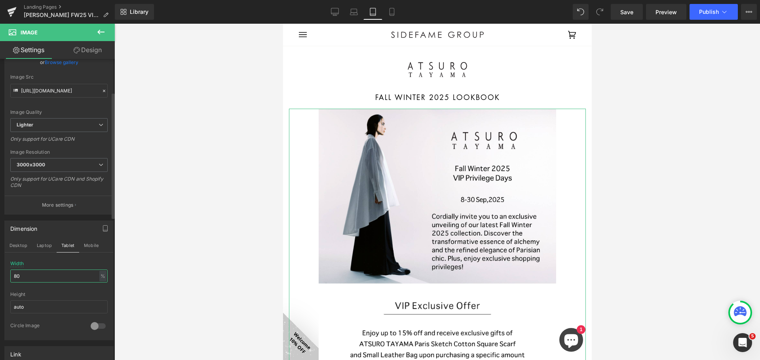
drag, startPoint x: 36, startPoint y: 275, endPoint x: 0, endPoint y: 273, distance: 36.4
click at [0, 273] on div "Dimension Desktop Laptop Tablet Mobile 80% Width 80 % % px auto Height auto 0 C…" at bounding box center [59, 278] width 118 height 126
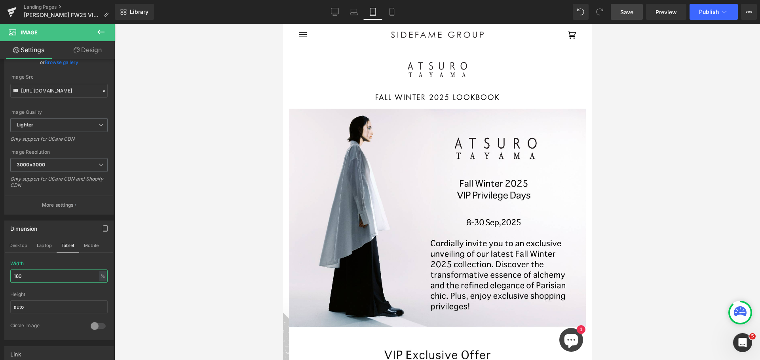
type input "180"
drag, startPoint x: 629, startPoint y: 12, endPoint x: 95, endPoint y: 146, distance: 550.9
click at [475, 12] on span "Save" at bounding box center [626, 12] width 13 height 8
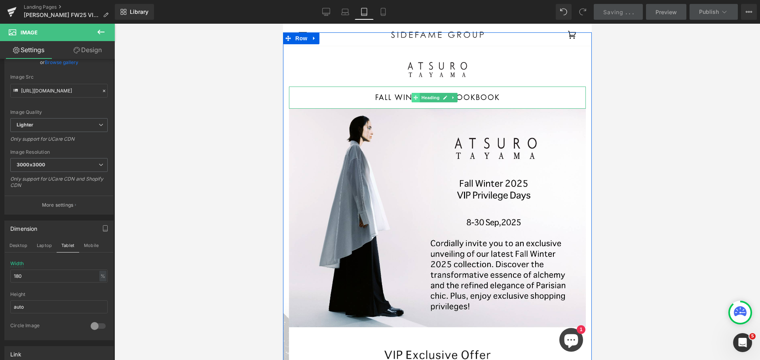
click at [417, 97] on icon at bounding box center [415, 97] width 4 height 5
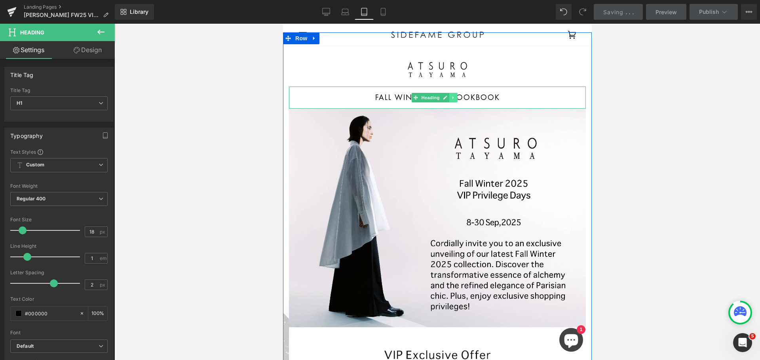
click at [454, 97] on icon at bounding box center [453, 97] width 4 height 5
click at [449, 97] on icon at bounding box center [448, 98] width 4 height 4
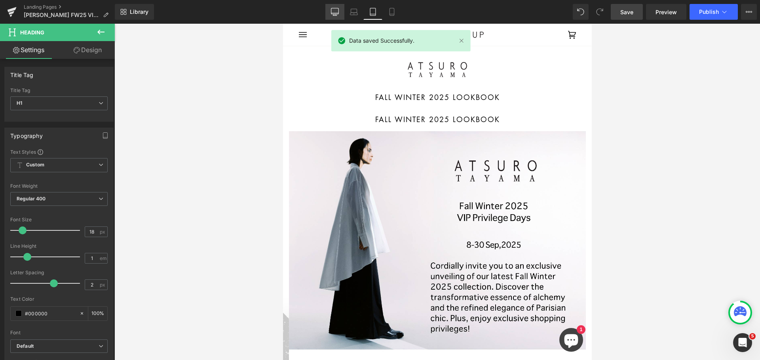
drag, startPoint x: 337, startPoint y: 11, endPoint x: 248, endPoint y: 50, distance: 97.3
click at [337, 11] on icon at bounding box center [335, 12] width 8 height 8
type input "100"
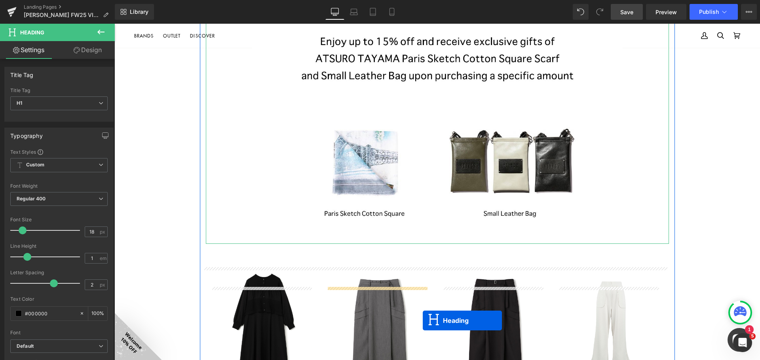
scroll to position [484, 0]
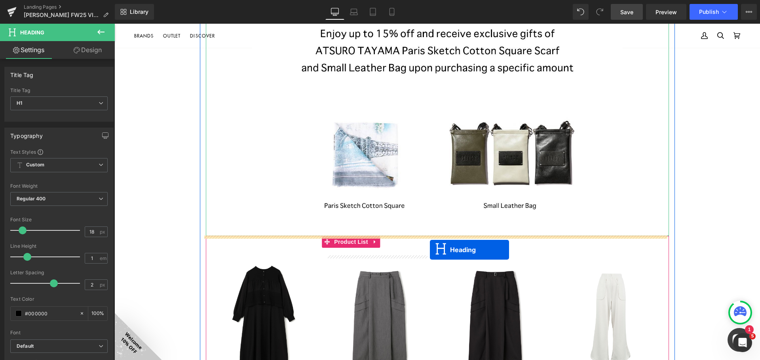
drag, startPoint x: 415, startPoint y: 119, endPoint x: 430, endPoint y: 250, distance: 131.4
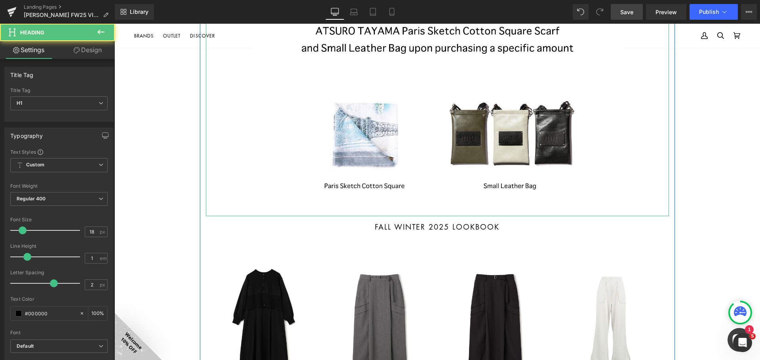
scroll to position [464, 0]
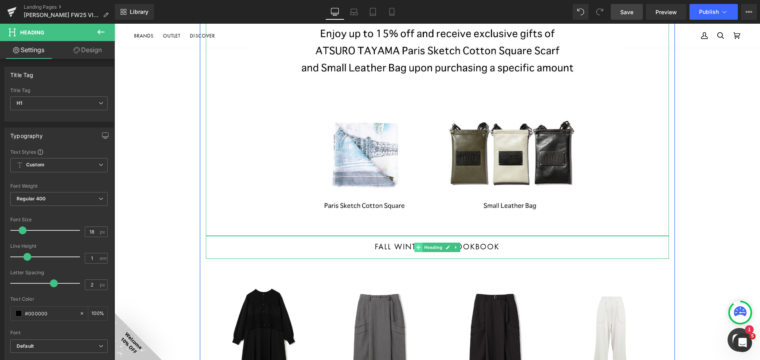
drag, startPoint x: 430, startPoint y: 244, endPoint x: 415, endPoint y: 246, distance: 15.1
click at [430, 244] on span "Heading" at bounding box center [432, 247] width 21 height 9
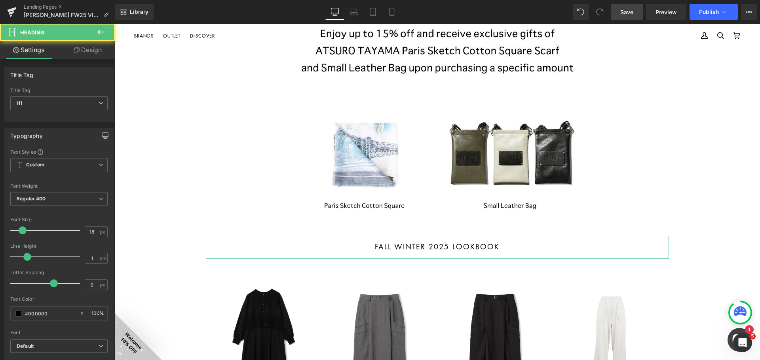
click at [97, 50] on link "Design" at bounding box center [87, 50] width 57 height 18
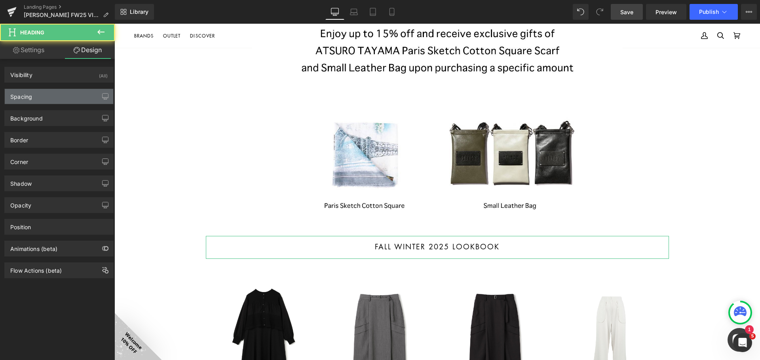
click at [70, 95] on div "Spacing" at bounding box center [59, 96] width 108 height 15
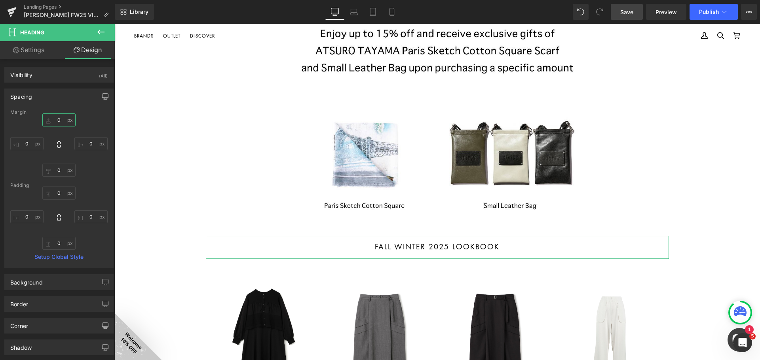
click at [60, 121] on input "0" at bounding box center [58, 120] width 33 height 13
type input "30"
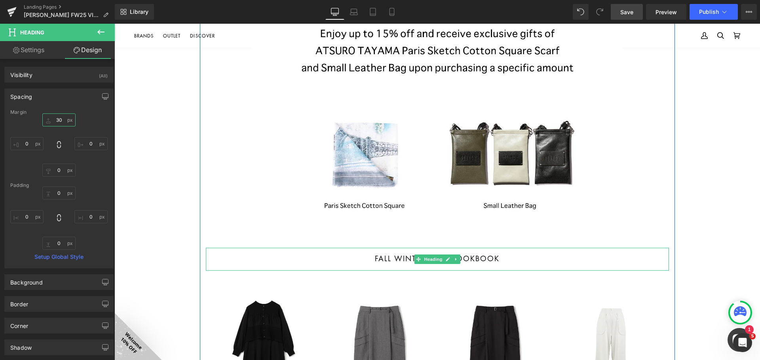
drag, startPoint x: 438, startPoint y: 258, endPoint x: 483, endPoint y: 260, distance: 45.1
click at [438, 258] on span "Heading" at bounding box center [432, 259] width 21 height 9
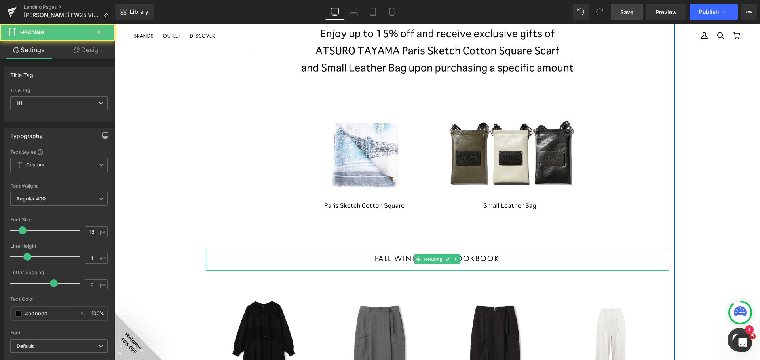
click at [474, 258] on h1 "FALL WINTER 2025 lookbook" at bounding box center [437, 258] width 463 height 7
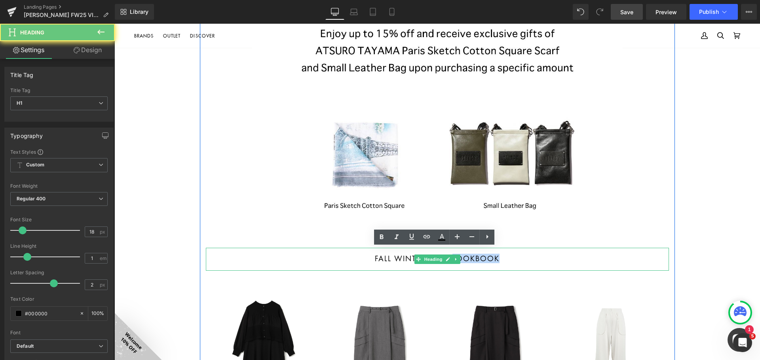
click at [474, 258] on h1 "FALL WINTER 2025 lookbook" at bounding box center [437, 258] width 463 height 7
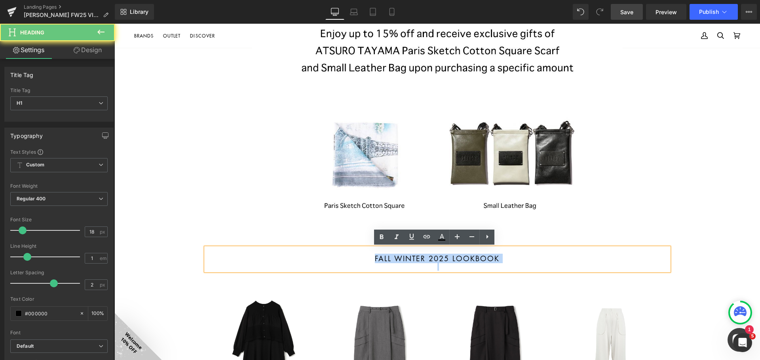
click at [474, 258] on h1 "FALL WINTER 2025 lookbook" at bounding box center [437, 258] width 463 height 7
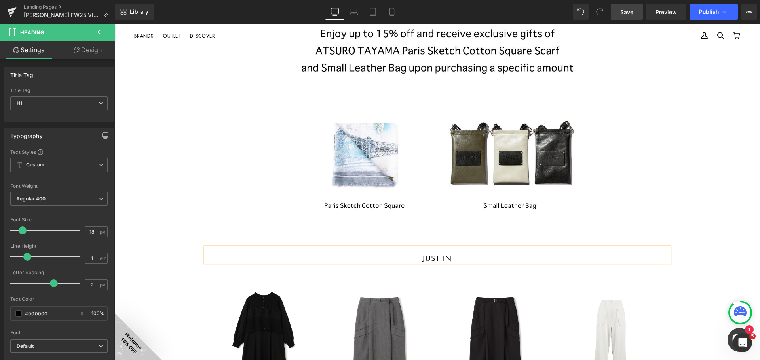
scroll to position [662, 0]
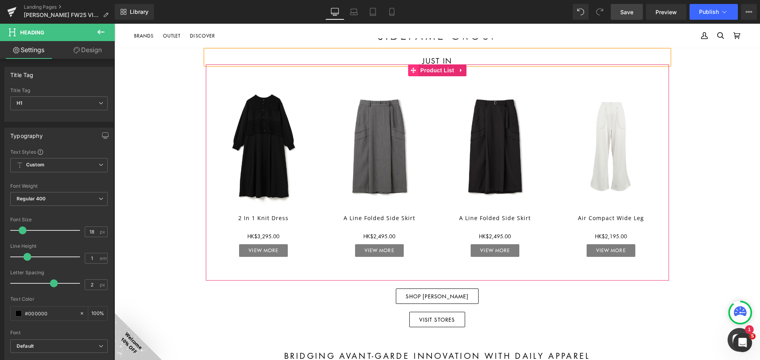
drag, startPoint x: 429, startPoint y: 70, endPoint x: 413, endPoint y: 73, distance: 16.1
click at [429, 70] on span "Product List" at bounding box center [437, 70] width 38 height 12
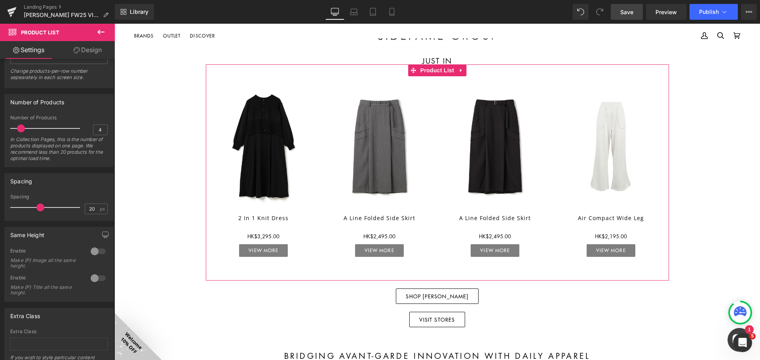
scroll to position [95, 0]
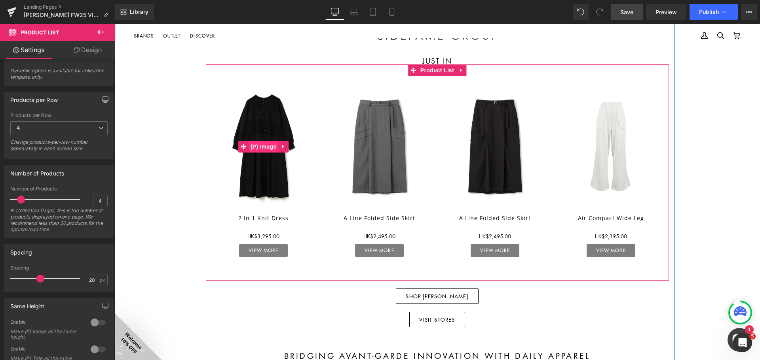
click at [265, 147] on span "(P) Image" at bounding box center [263, 147] width 30 height 12
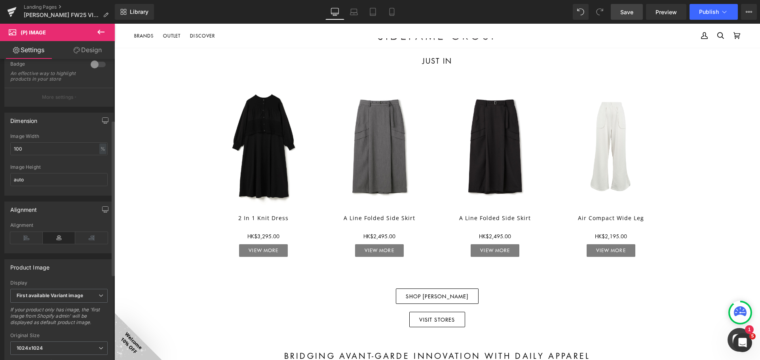
scroll to position [40, 0]
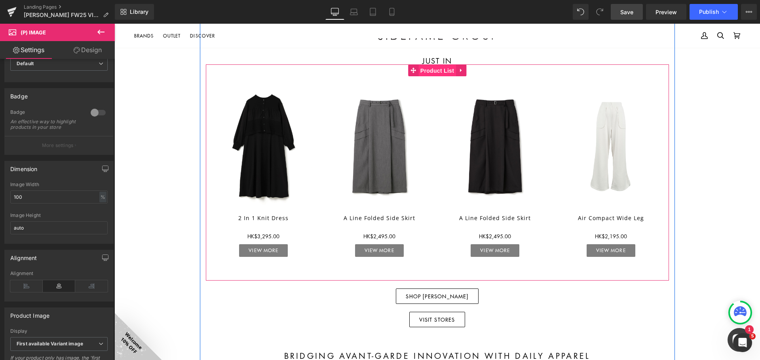
click at [445, 71] on span "Product List" at bounding box center [437, 71] width 38 height 12
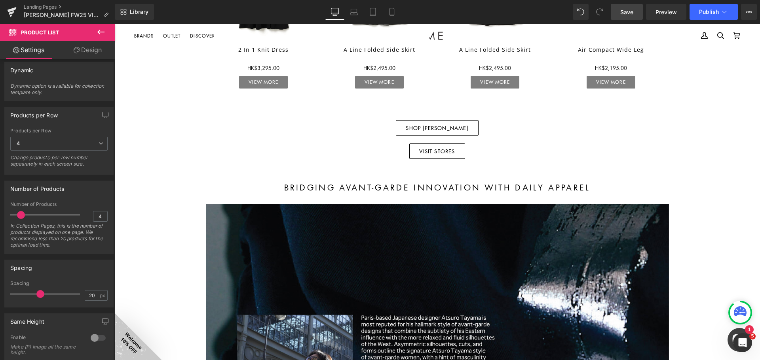
scroll to position [899, 0]
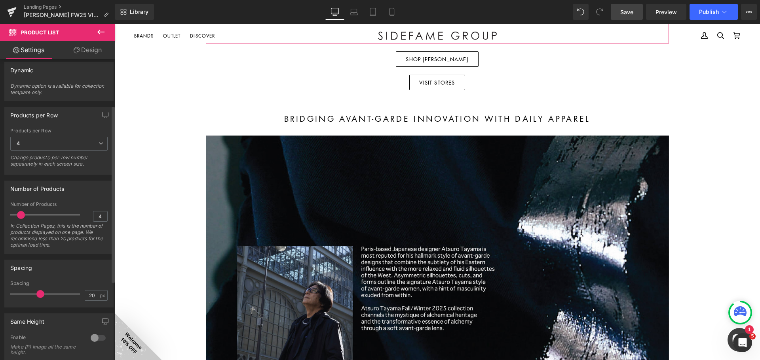
click at [76, 137] on div "Products per Row 4 1 2 3 4 6 Change products-per-row number sepearately in each…" at bounding box center [58, 150] width 97 height 44
drag, startPoint x: 80, startPoint y: 146, endPoint x: 64, endPoint y: 165, distance: 24.4
click at [80, 146] on span "4" at bounding box center [58, 144] width 97 height 14
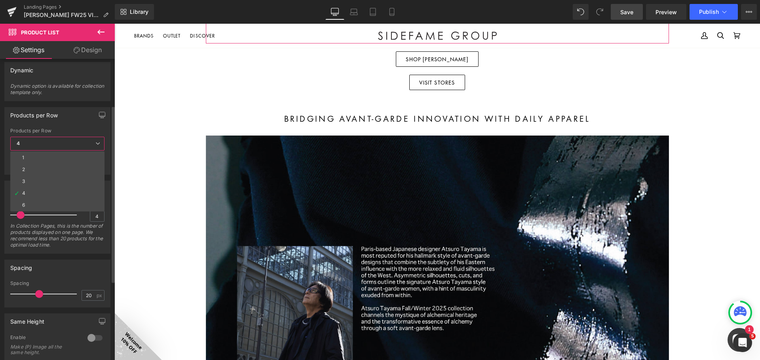
click at [67, 121] on div "Products per Row" at bounding box center [57, 115] width 105 height 15
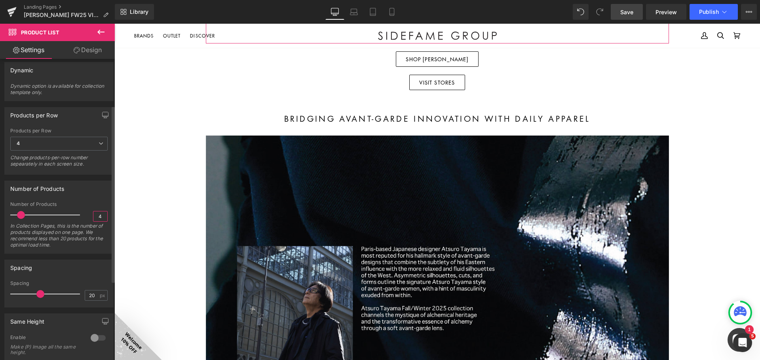
drag, startPoint x: 99, startPoint y: 218, endPoint x: 2, endPoint y: 197, distance: 99.2
click at [99, 218] on input "4" at bounding box center [100, 217] width 14 height 10
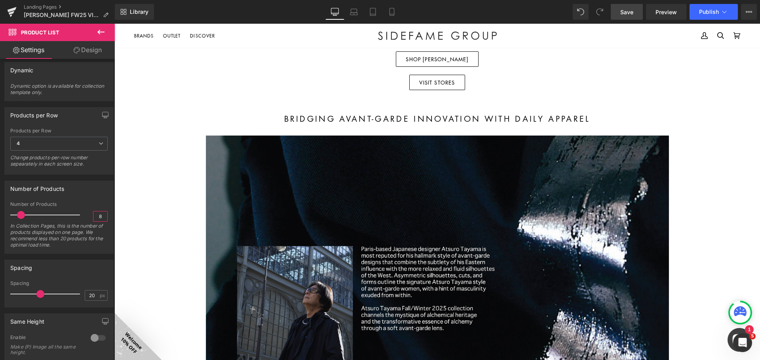
type input "8"
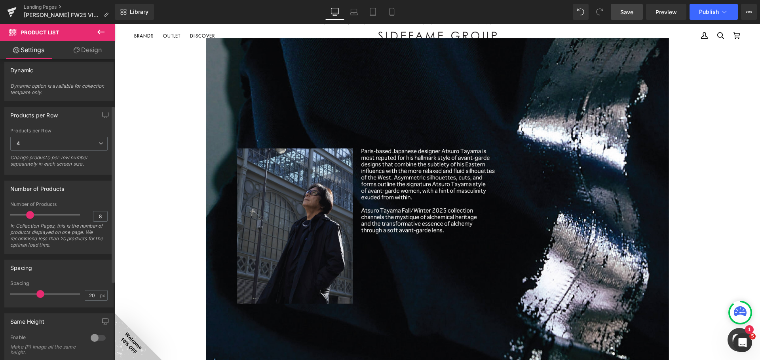
click at [98, 256] on div "Spacing 20px Spacing 20 px" at bounding box center [59, 281] width 118 height 54
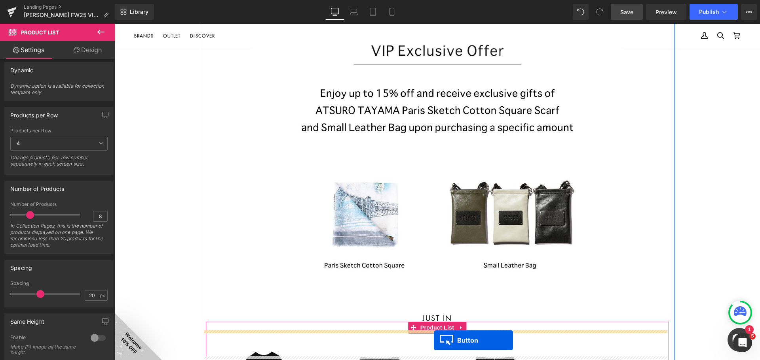
scroll to position [460, 0]
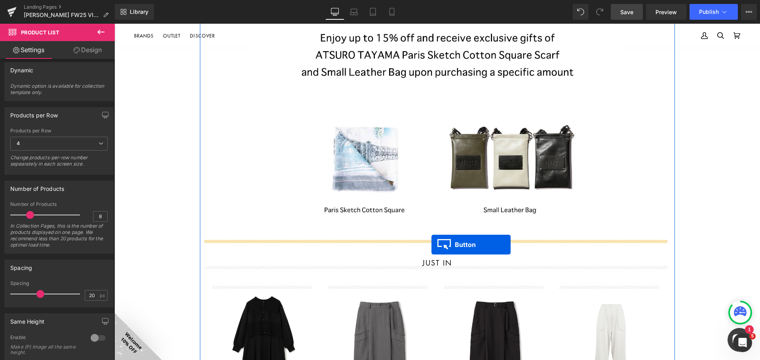
drag, startPoint x: 434, startPoint y: 270, endPoint x: 431, endPoint y: 245, distance: 25.1
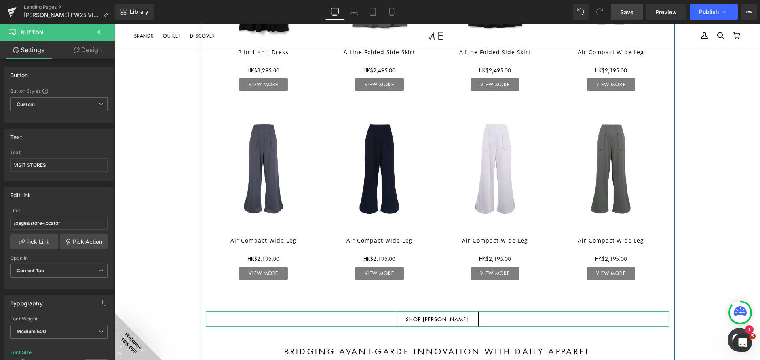
scroll to position [658, 0]
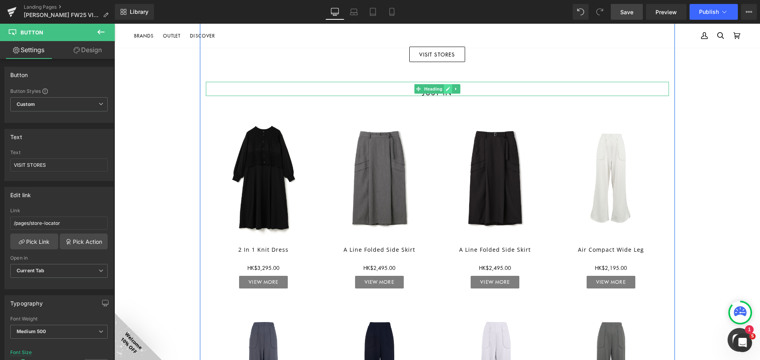
click at [447, 89] on icon at bounding box center [448, 89] width 4 height 5
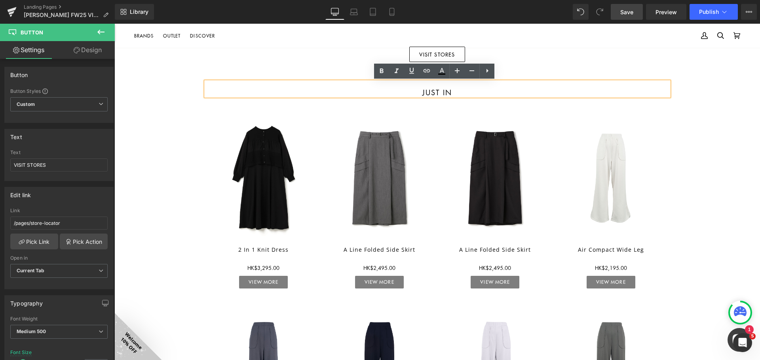
click at [475, 93] on h1 "Just in" at bounding box center [437, 92] width 463 height 7
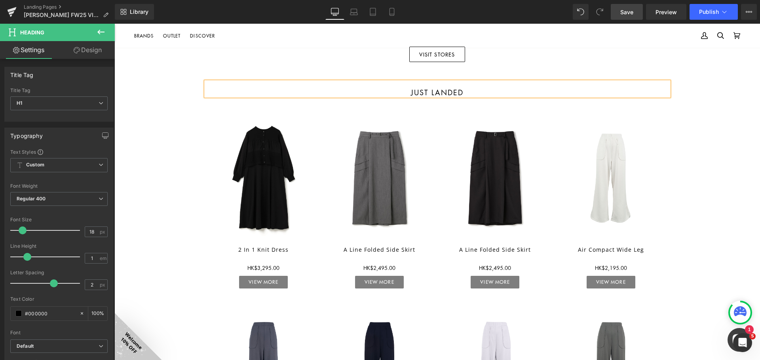
click at [475, 144] on div "Image FALL WINTER 2025 lookbook Heading Image VISIT STORES Button Just landed H…" at bounding box center [436, 219] width 645 height 1631
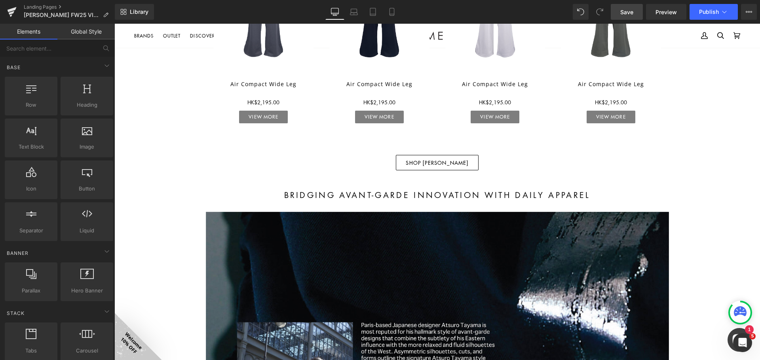
scroll to position [974, 0]
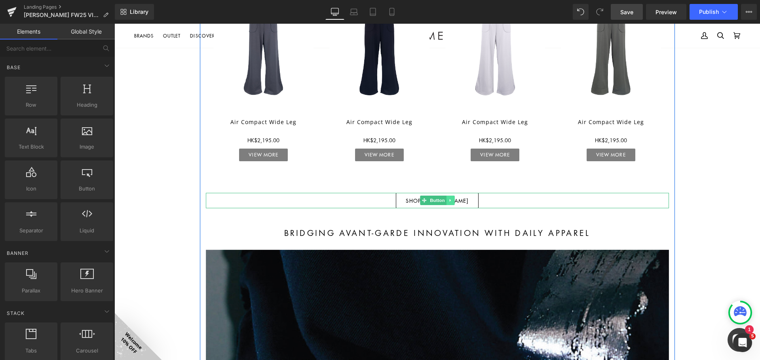
click at [450, 201] on link at bounding box center [450, 200] width 8 height 9
click at [445, 201] on icon at bounding box center [446, 201] width 4 height 4
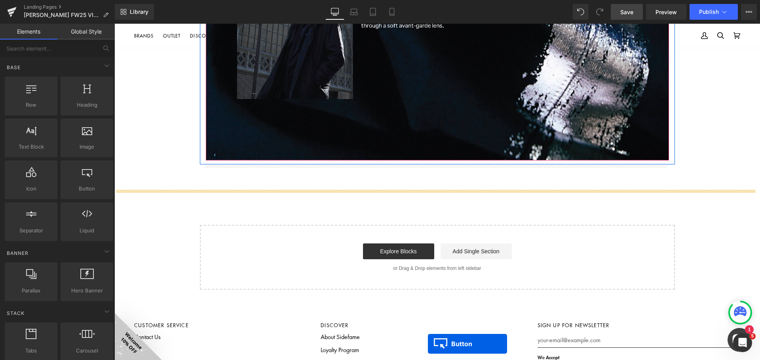
scroll to position [1429, 0]
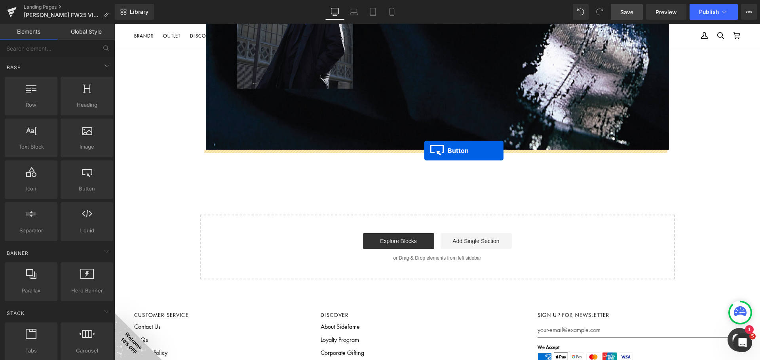
drag, startPoint x: 435, startPoint y: 226, endPoint x: 424, endPoint y: 151, distance: 75.5
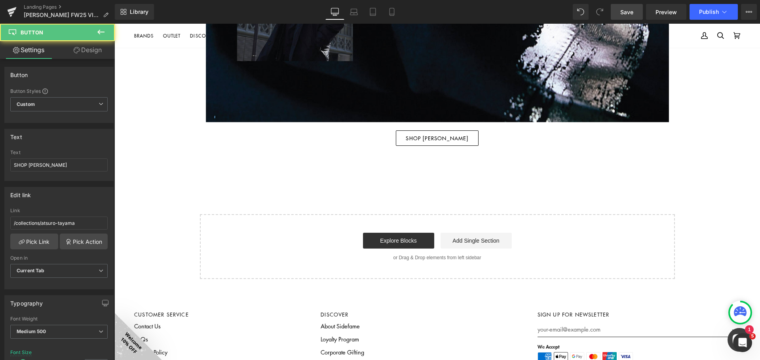
scroll to position [1402, 0]
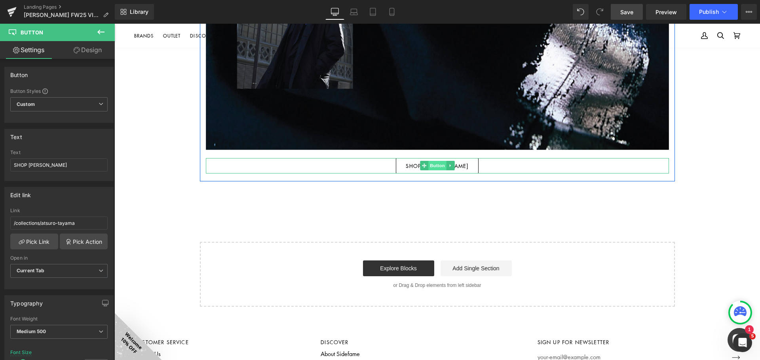
click at [437, 164] on span "Button" at bounding box center [437, 165] width 18 height 9
drag, startPoint x: 78, startPoint y: 163, endPoint x: 0, endPoint y: 160, distance: 77.6
click at [0, 160] on div "Text SHOP [PERSON_NAME] Text SHOP [PERSON_NAME]" at bounding box center [59, 152] width 118 height 58
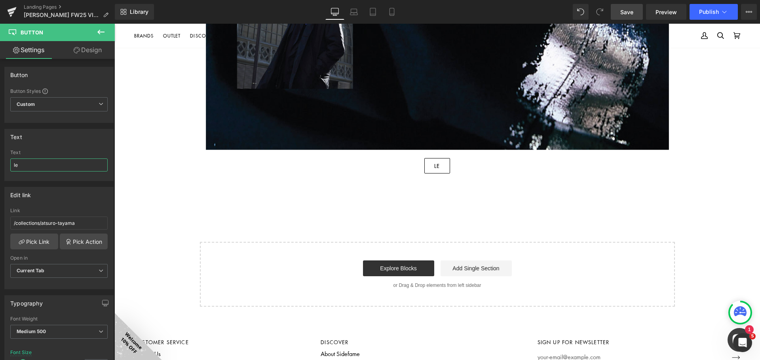
type input "l"
type input "more styling inspo"
click at [66, 224] on input "/collections/atsuro-tayama" at bounding box center [58, 223] width 97 height 13
click at [43, 241] on link "Pick Link" at bounding box center [34, 242] width 48 height 16
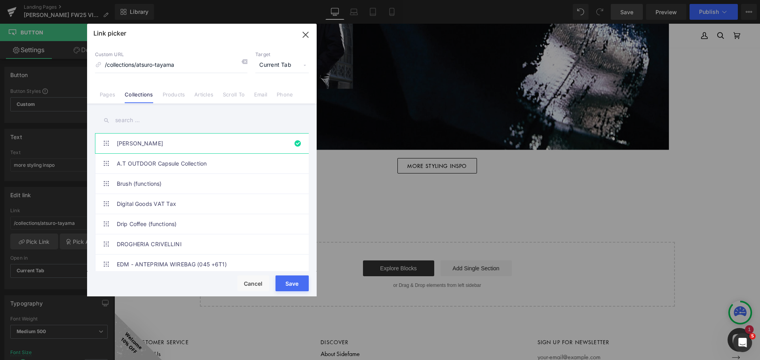
click at [106, 96] on link "Pages" at bounding box center [107, 97] width 15 height 12
click at [146, 121] on input "text" at bounding box center [202, 121] width 214 height 18
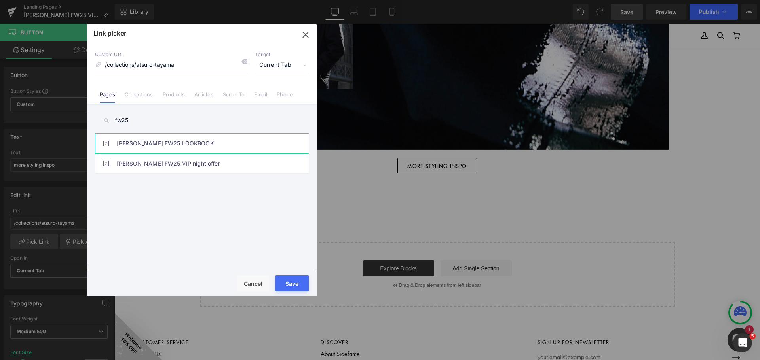
type input "fw25"
click at [195, 140] on link "[PERSON_NAME] FW25 LOOKBOOK" at bounding box center [204, 144] width 174 height 20
type input "/pages/atsuro-tayama-fw25-lookbook"
click at [294, 274] on div "Save Cancel" at bounding box center [201, 284] width 229 height 25
drag, startPoint x: 180, startPoint y: 258, endPoint x: 294, endPoint y: 280, distance: 115.8
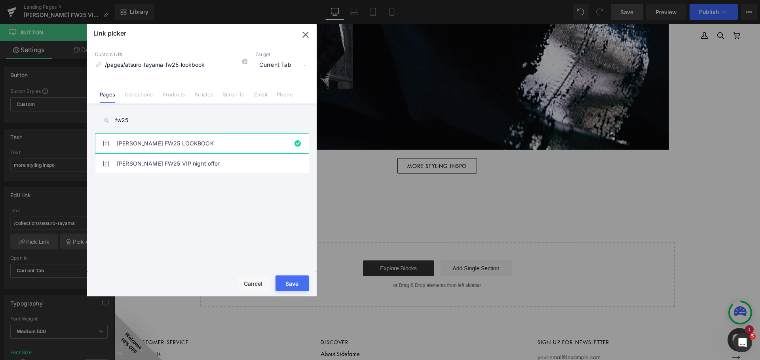
click at [294, 280] on button "Save" at bounding box center [291, 284] width 33 height 16
type input "/pages/atsuro-tayama-fw25-lookbook"
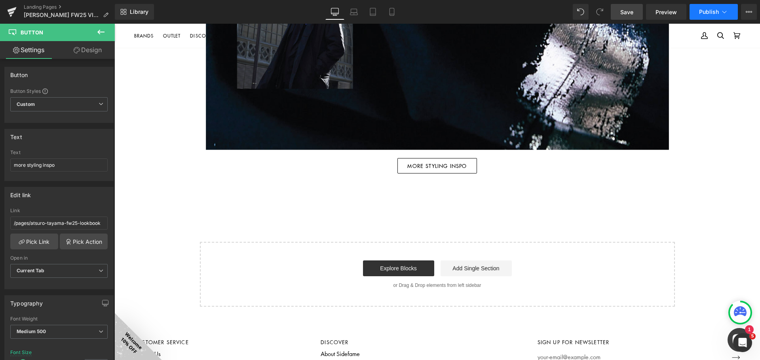
click at [475, 14] on span "Publish" at bounding box center [709, 12] width 20 height 6
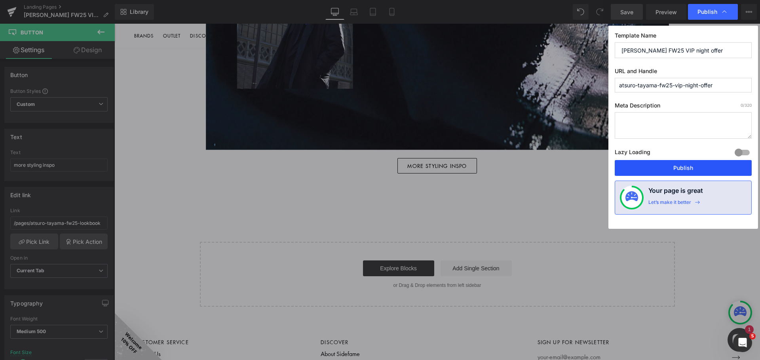
drag, startPoint x: 680, startPoint y: 168, endPoint x: 487, endPoint y: 112, distance: 200.8
click at [475, 168] on button "Publish" at bounding box center [683, 168] width 137 height 16
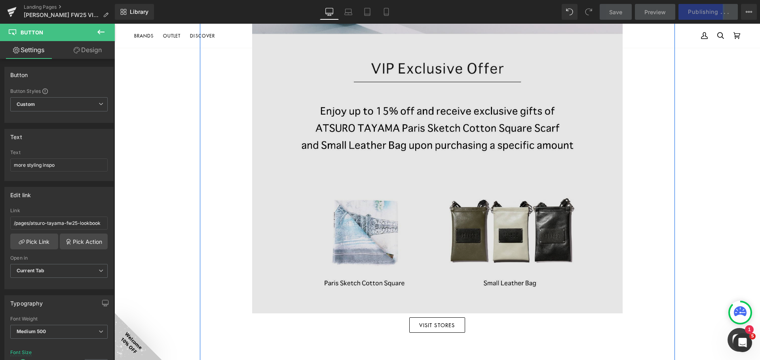
scroll to position [373, 0]
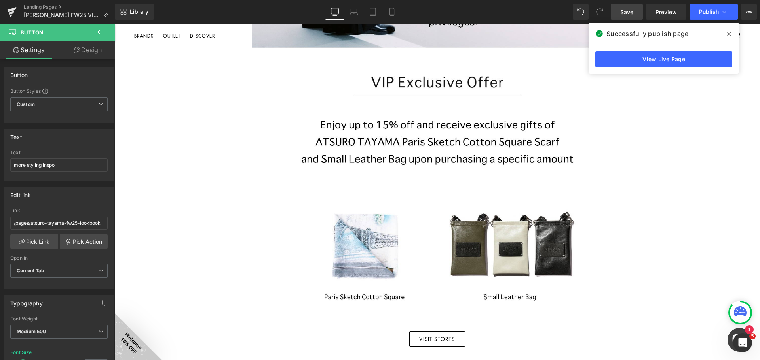
click at [475, 31] on span at bounding box center [729, 34] width 13 height 13
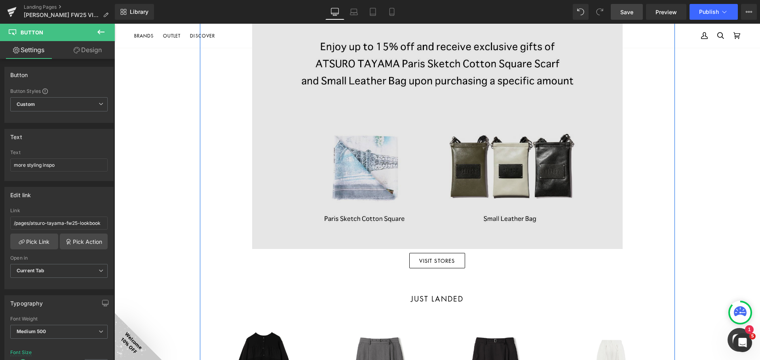
scroll to position [452, 0]
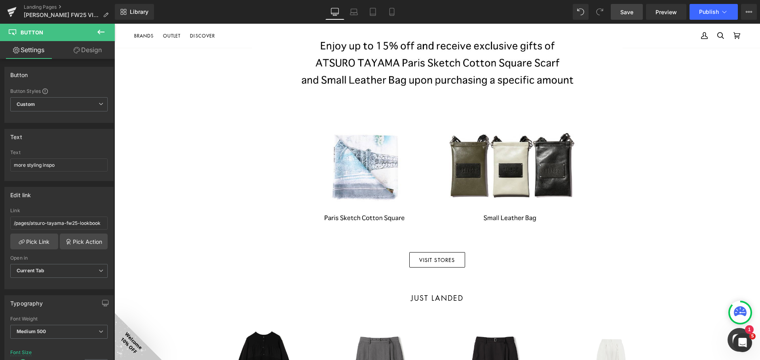
click at [98, 30] on icon at bounding box center [100, 31] width 9 height 9
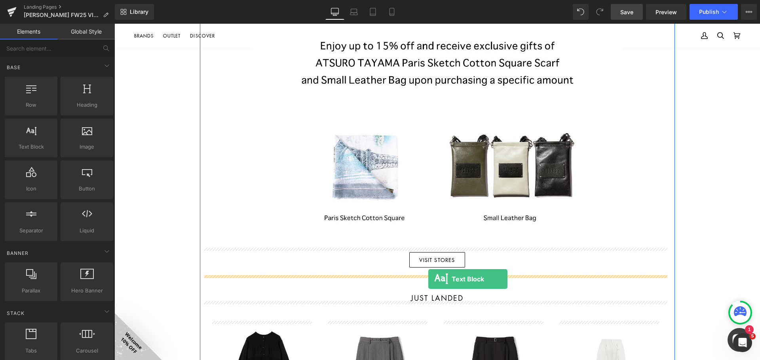
drag, startPoint x: 338, startPoint y: 205, endPoint x: 428, endPoint y: 279, distance: 116.9
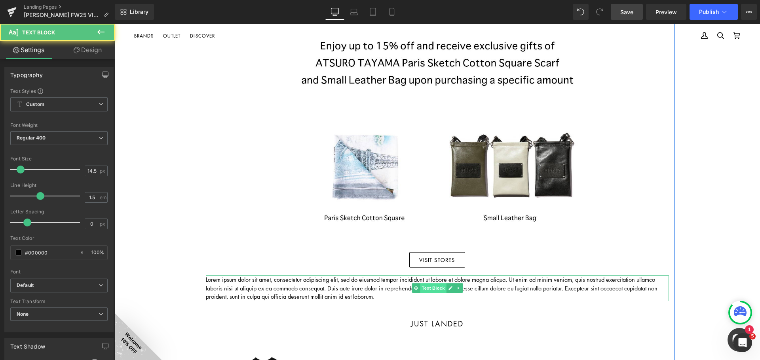
click at [420, 288] on span "Text Block" at bounding box center [433, 288] width 26 height 9
click at [379, 289] on p "Lorem ipsum dolor sit amet, consectetur adipiscing elit, sed do eiusmod tempor …" at bounding box center [437, 289] width 463 height 26
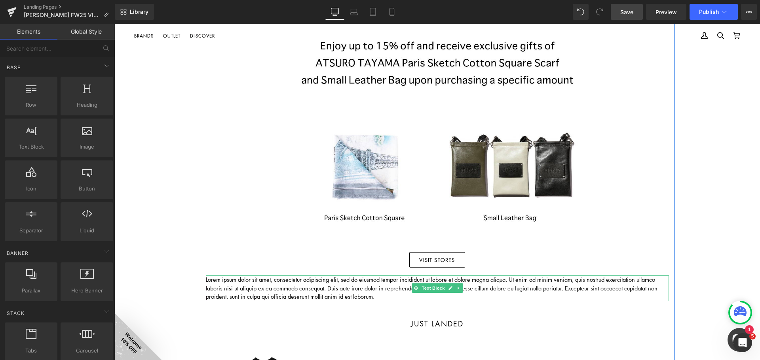
click at [456, 290] on icon at bounding box center [458, 288] width 4 height 5
click at [460, 288] on icon at bounding box center [462, 288] width 4 height 4
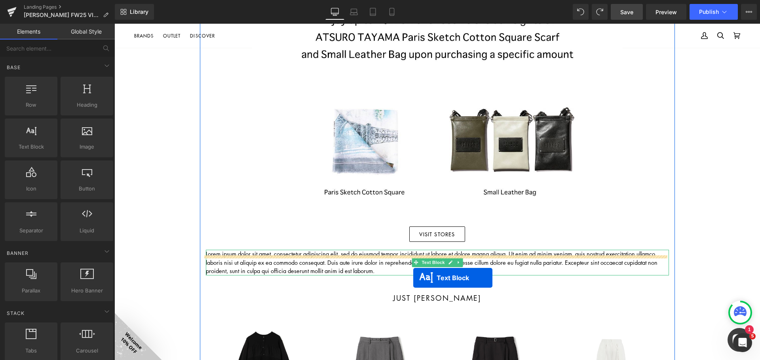
scroll to position [472, 0]
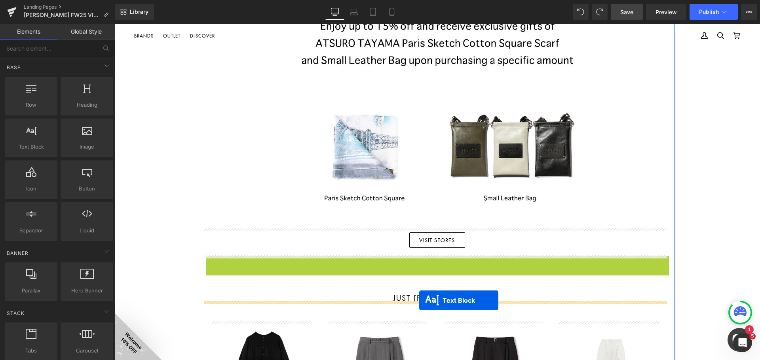
drag, startPoint x: 412, startPoint y: 262, endPoint x: 419, endPoint y: 301, distance: 39.1
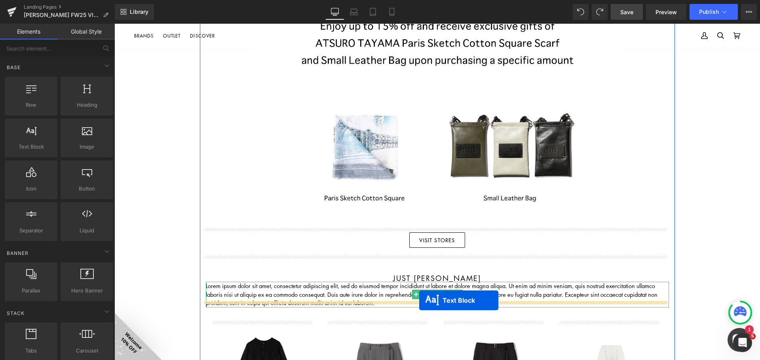
scroll to position [452, 0]
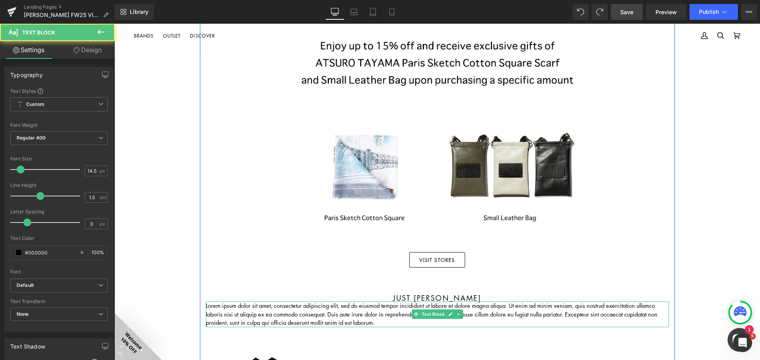
click at [455, 296] on div "Just [PERSON_NAME] Heading" at bounding box center [437, 295] width 463 height 14
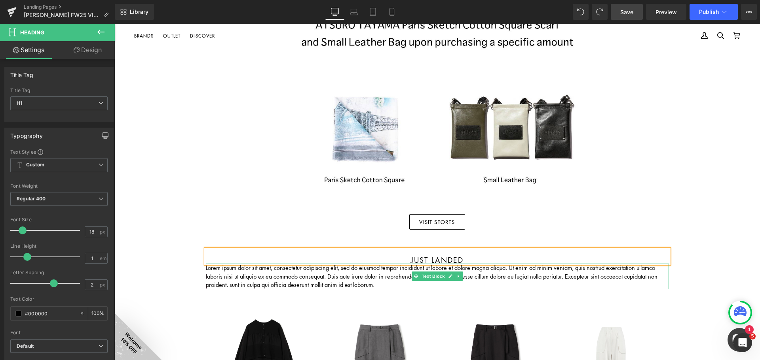
scroll to position [531, 0]
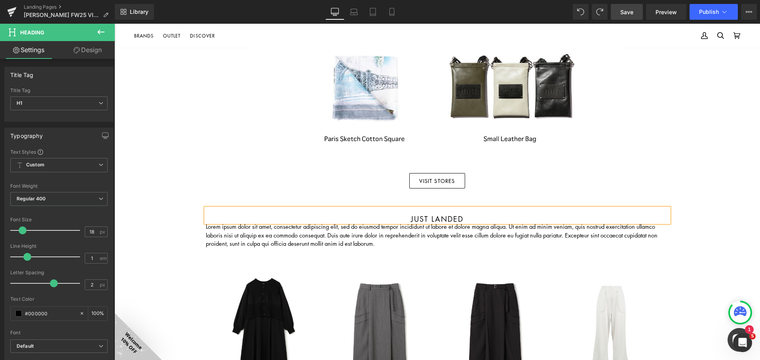
click at [356, 239] on p "Lorem ipsum dolor sit amet, consectetur adipiscing elit, sed do eiusmod tempor …" at bounding box center [437, 236] width 463 height 26
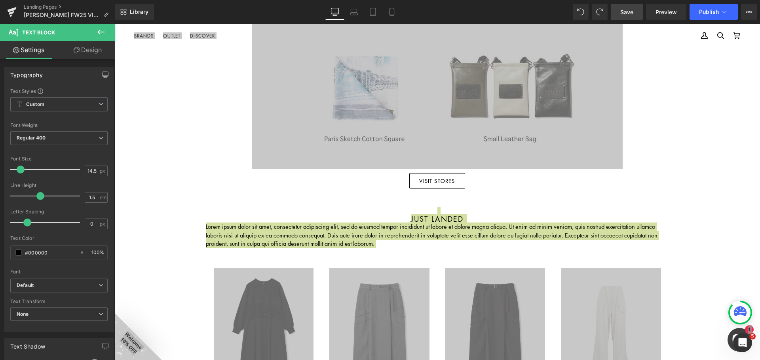
click at [100, 53] on link "Design" at bounding box center [87, 50] width 57 height 18
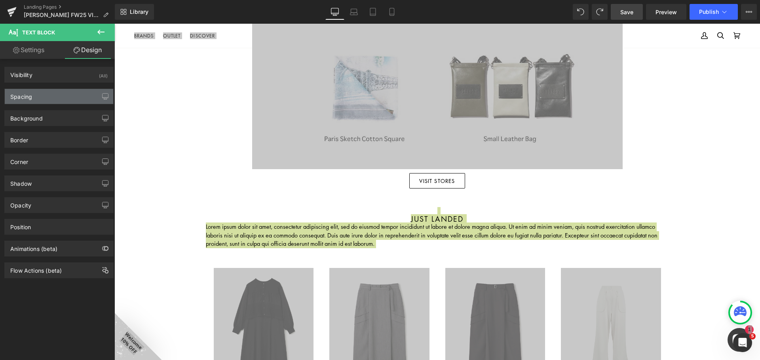
type input "0"
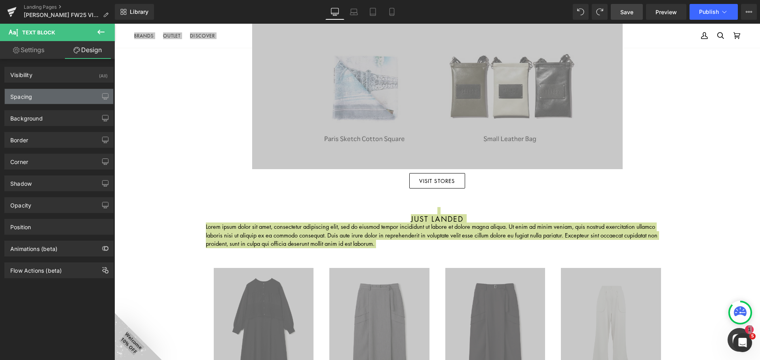
type input "0"
click at [72, 95] on div "Spacing" at bounding box center [59, 96] width 108 height 15
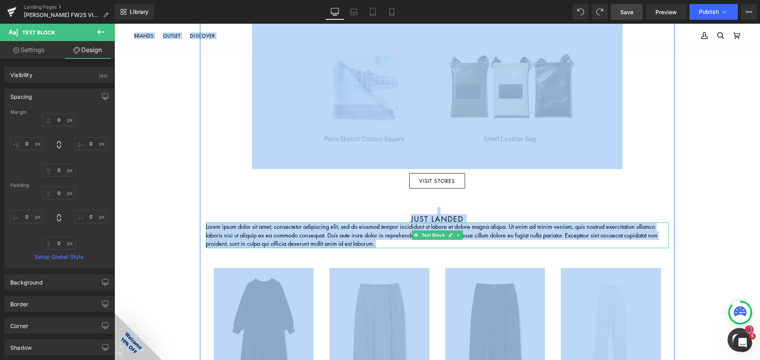
click at [475, 239] on p "Lorem ipsum dolor sit amet, consectetur adipiscing elit, sed do eiusmod tempor …" at bounding box center [437, 236] width 463 height 26
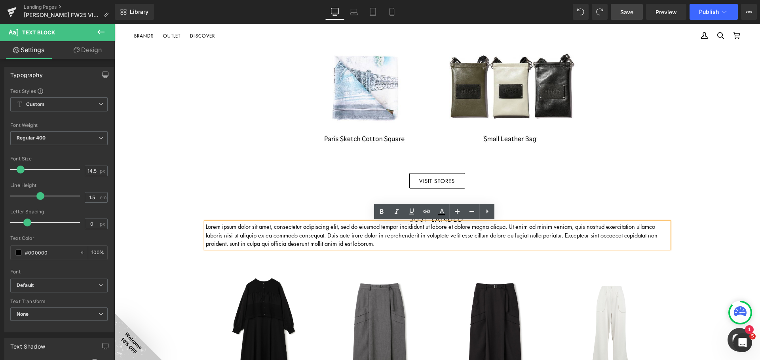
drag, startPoint x: 152, startPoint y: 220, endPoint x: 272, endPoint y: 243, distance: 122.1
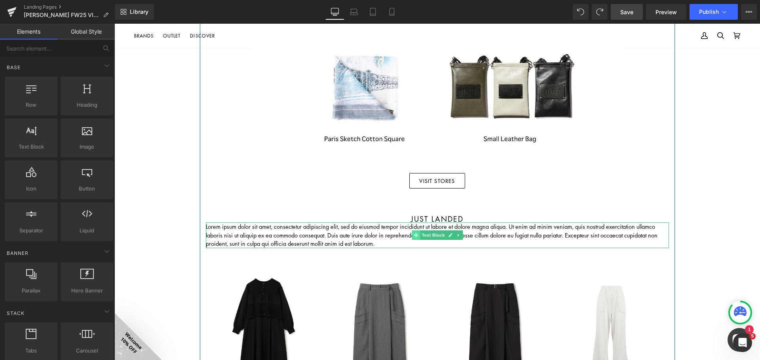
click at [413, 237] on icon at bounding box center [415, 235] width 4 height 5
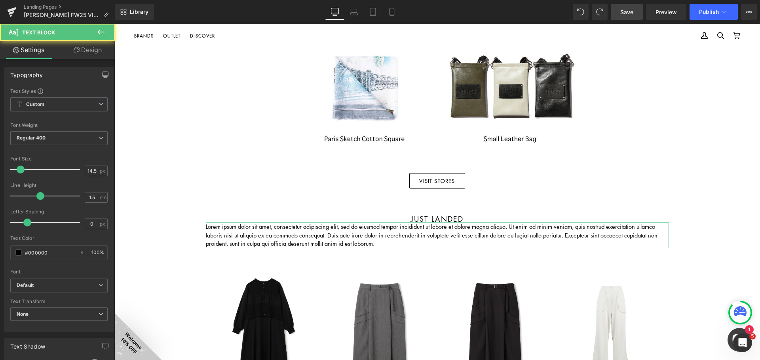
click at [93, 56] on link "Design" at bounding box center [87, 50] width 57 height 18
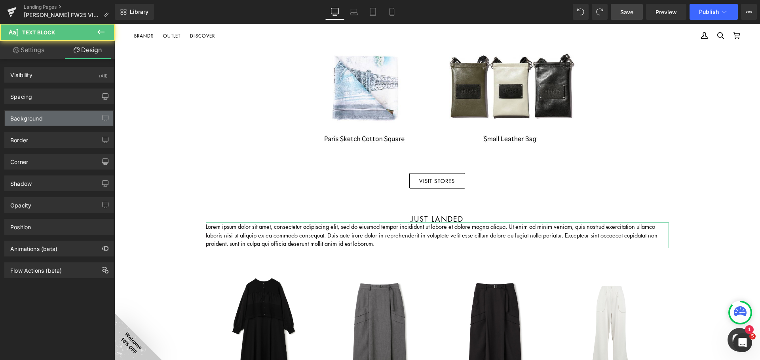
type input "0"
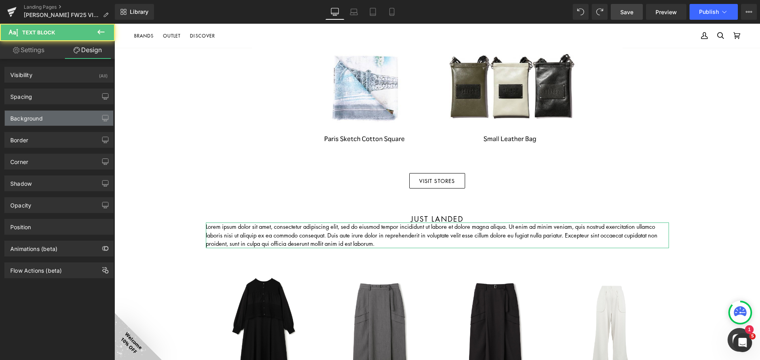
type input "0"
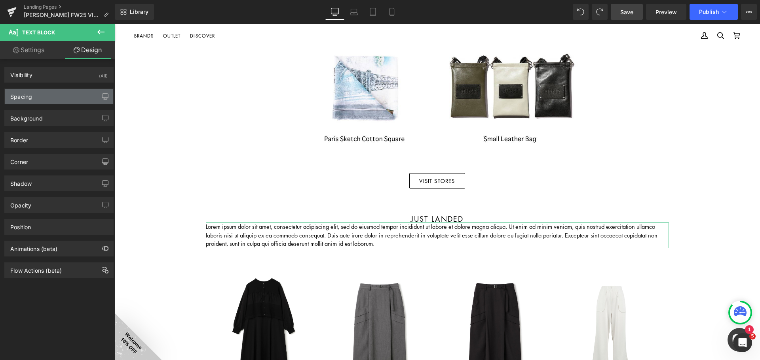
click at [60, 101] on div "Spacing" at bounding box center [59, 96] width 108 height 15
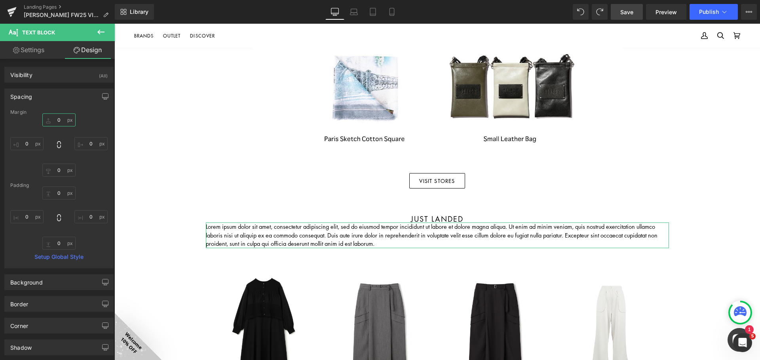
click at [57, 122] on input "0" at bounding box center [58, 120] width 33 height 13
type input "10"
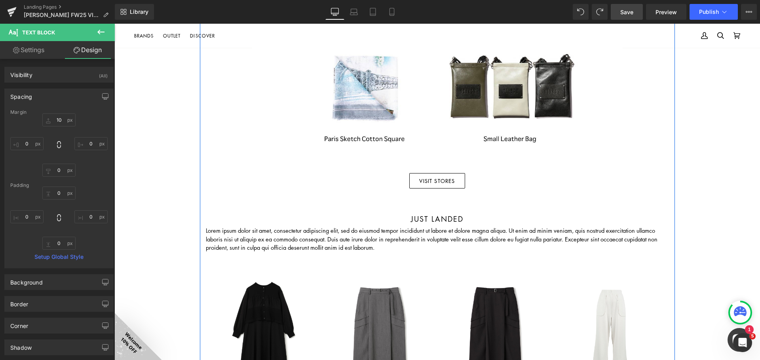
click at [347, 239] on p "Lorem ipsum dolor sit amet, consectetur adipiscing elit, sed do eiusmod tempor …" at bounding box center [437, 240] width 463 height 26
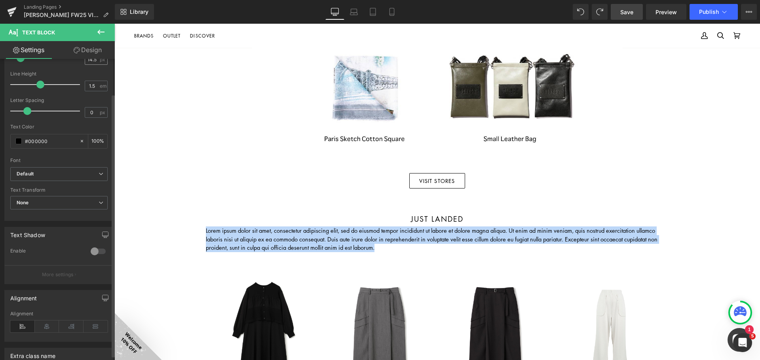
scroll to position [40, 0]
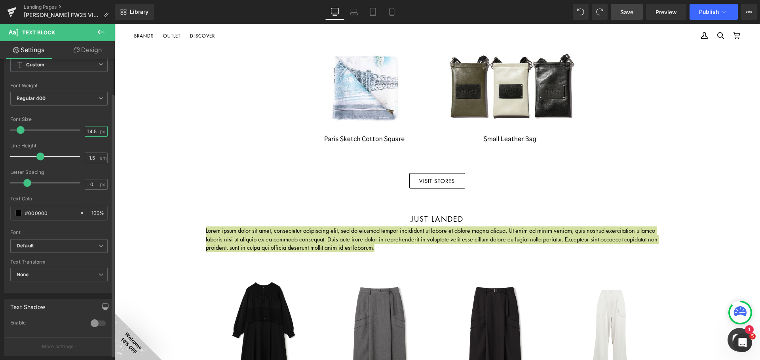
click at [90, 130] on input "14.5" at bounding box center [92, 132] width 14 height 10
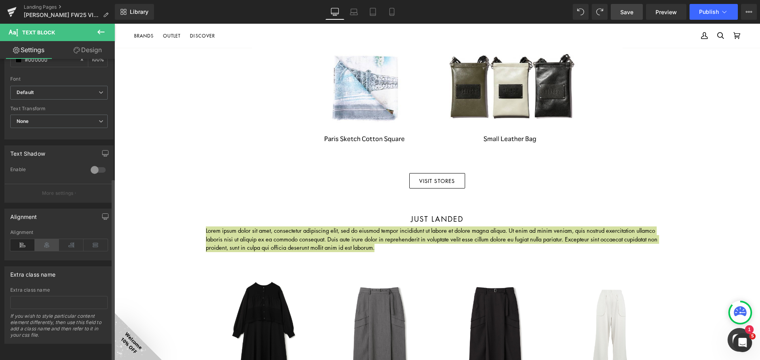
click at [50, 239] on icon at bounding box center [47, 245] width 25 height 12
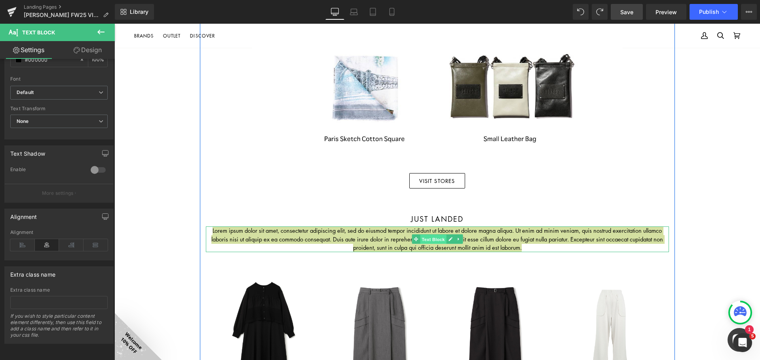
click at [420, 240] on span "Text Block" at bounding box center [433, 239] width 26 height 9
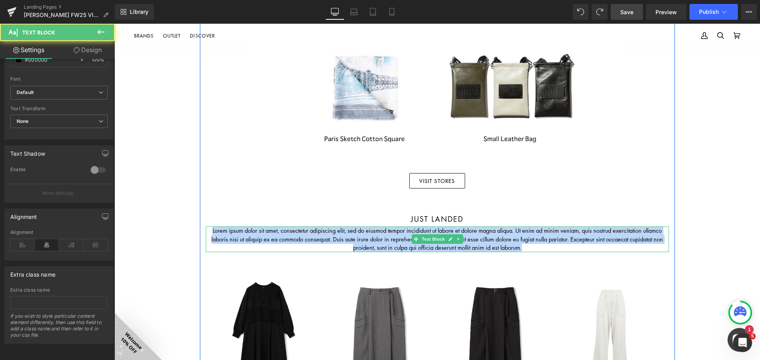
click at [389, 239] on p "Lorem ipsum dolor sit amet, consectetur adipiscing elit, sed do eiusmod tempor …" at bounding box center [437, 240] width 463 height 26
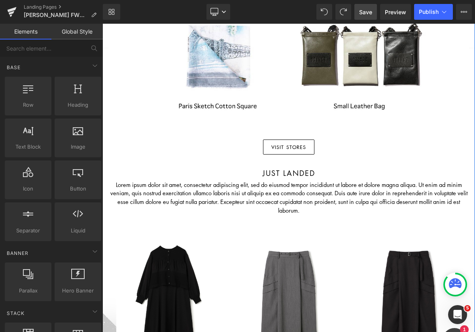
scroll to position [558, 0]
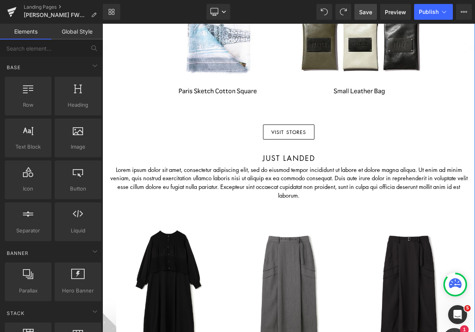
click at [298, 172] on div "Lorem ipsum dolor sit amet, consectetur adipiscing elit, sed do eiusmod tempor …" at bounding box center [288, 183] width 361 height 34
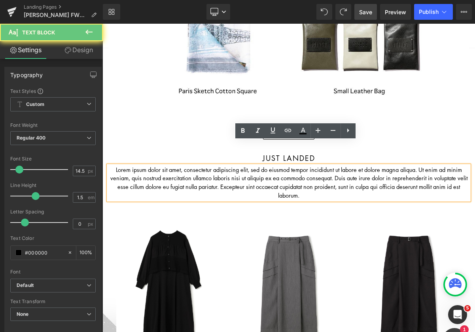
click at [295, 172] on p "Lorem ipsum dolor sit amet, consectetur adipiscing elit, sed do eiusmod tempor …" at bounding box center [288, 183] width 361 height 34
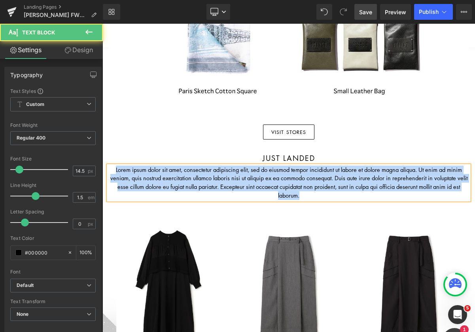
click at [245, 169] on p "Lorem ipsum dolor sit amet, consectetur adipiscing elit, sed do eiusmod tempor …" at bounding box center [288, 183] width 361 height 34
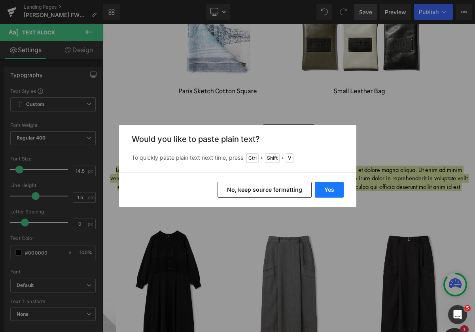
click at [325, 189] on button "Yes" at bounding box center [329, 190] width 29 height 16
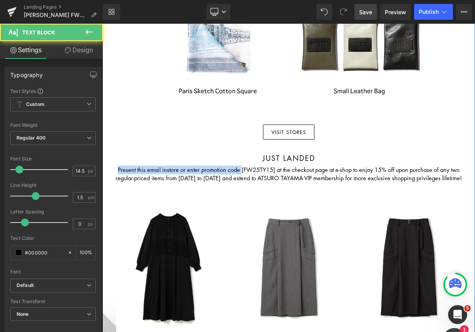
drag, startPoint x: 237, startPoint y: 161, endPoint x: 127, endPoint y: 154, distance: 110.2
click at [112, 154] on div "Image FALL WINTER 2025 lookbook Heading Image VISIT STORES Button Just landed H…" at bounding box center [288, 243] width 373 height 1422
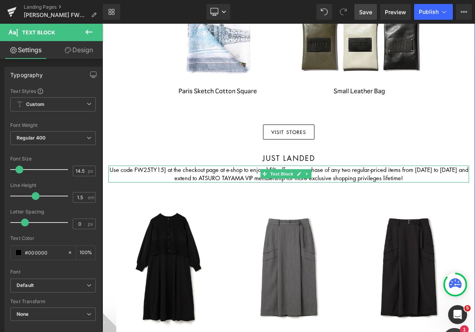
click at [169, 166] on p "Use code FW25TY15] at the checkout page at e-shop to enjoy 15% off upon purchas…" at bounding box center [288, 174] width 361 height 17
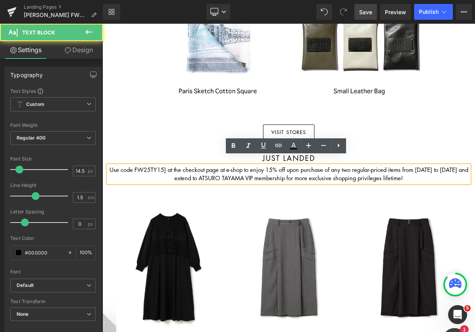
click at [166, 166] on p "Use code FW25TY15] at the checkout page at e-shop to enjoy 15% off upon purchas…" at bounding box center [288, 174] width 361 height 17
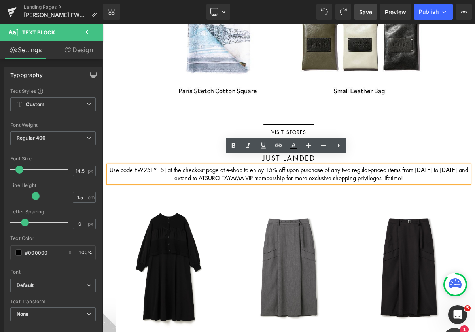
click at [164, 166] on p "Use code FW25TY15] at the checkout page at e-shop to enjoy 15% off upon purchas…" at bounding box center [288, 174] width 361 height 17
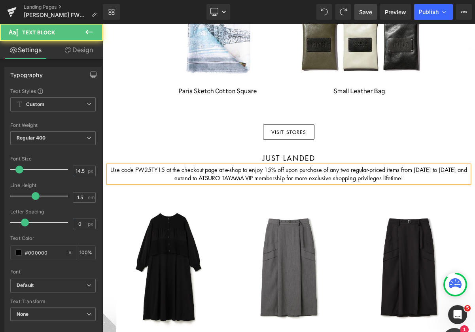
click at [127, 166] on p "Use code FW25TY15 at the checkout page at e-shop to enjoy 15% off upon purchase…" at bounding box center [288, 174] width 361 height 17
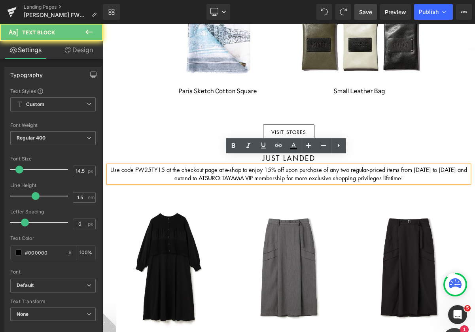
click at [119, 166] on p "Use code FW25TY15 at the checkout page at e-shop to enjoy 15% off upon purchase…" at bounding box center [288, 174] width 361 height 17
click at [118, 166] on p "Use code FW25TY15 at the checkout page at e-shop to enjoy 15% off upon purchase…" at bounding box center [288, 174] width 361 height 17
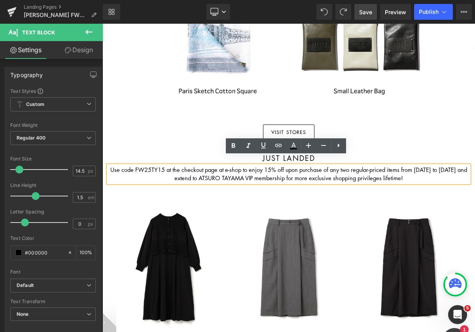
click at [118, 166] on p "Use code FW25TY15 at the checkout page at e-shop to enjoy 15% off upon purchase…" at bounding box center [288, 174] width 361 height 17
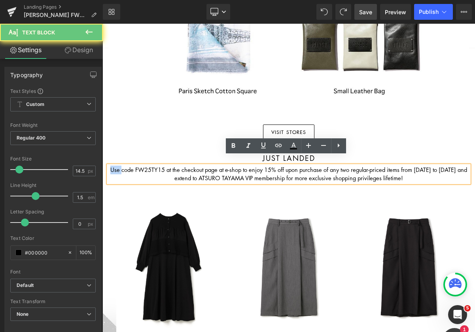
click at [118, 166] on p "Use code FW25TY15 at the checkout page at e-shop to enjoy 15% off upon purchase…" at bounding box center [288, 174] width 361 height 17
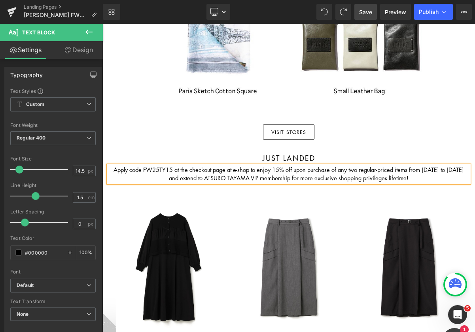
click at [158, 166] on p "Apply code FW25TY15 at the checkout page at e-shop to enjoy 15% off upon purcha…" at bounding box center [288, 174] width 361 height 17
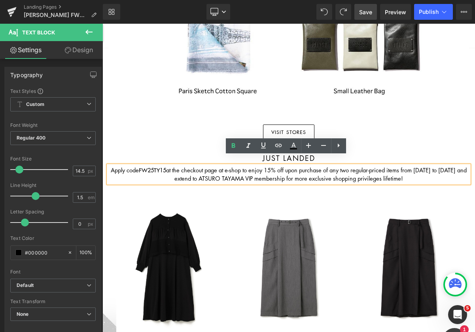
click at [170, 166] on p "Apply code FW25TY15 at the checkout page at e-shop to enjoy 15% off upon purcha…" at bounding box center [288, 175] width 361 height 18
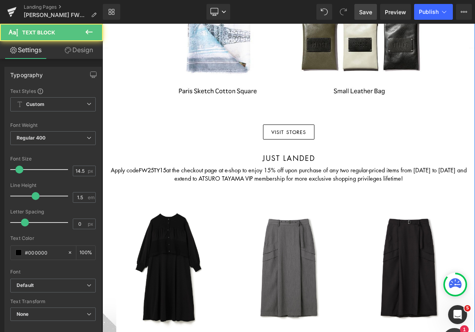
click at [180, 166] on p "Apply code FW25TY15 at the checkout page at e-shop to enjoy 15% off upon purcha…" at bounding box center [288, 175] width 361 height 18
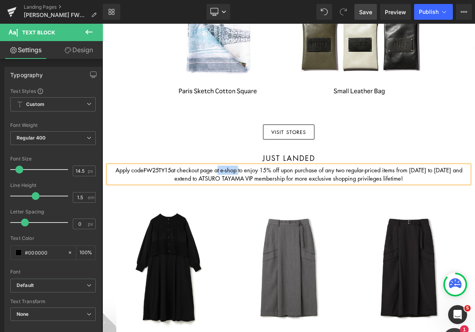
drag, startPoint x: 215, startPoint y: 161, endPoint x: 237, endPoint y: 161, distance: 21.4
click at [237, 166] on p "Apply code FW25TY15 at checkout page at e-shop to enjoy 15% off upon purchase o…" at bounding box center [288, 175] width 361 height 18
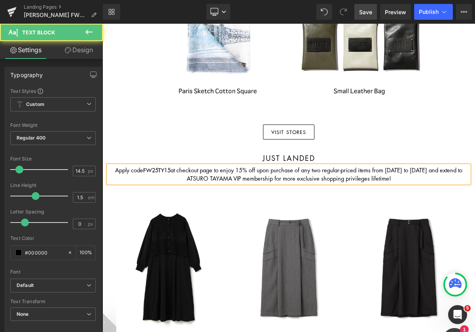
click at [372, 166] on p "Apply code FW25TY15 at checkout page to enjoy 15% off upon purchase of any two …" at bounding box center [288, 175] width 361 height 18
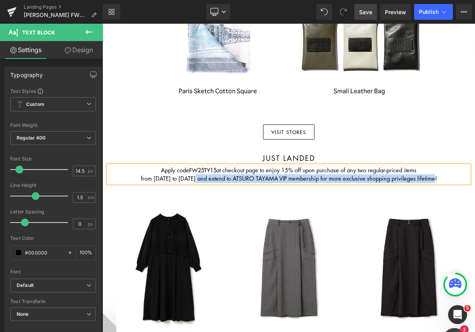
drag, startPoint x: 442, startPoint y: 169, endPoint x: 193, endPoint y: 169, distance: 248.1
click at [193, 174] on p "from [DATE] to [DATE] and extend to ATSURO TAYAMA VIP membership for more exclu…" at bounding box center [288, 178] width 361 height 9
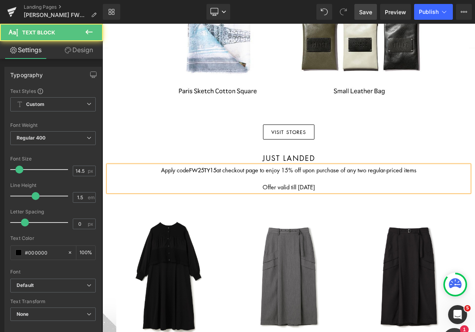
click at [286, 183] on p "Offer valid till [DATE]" at bounding box center [288, 187] width 361 height 9
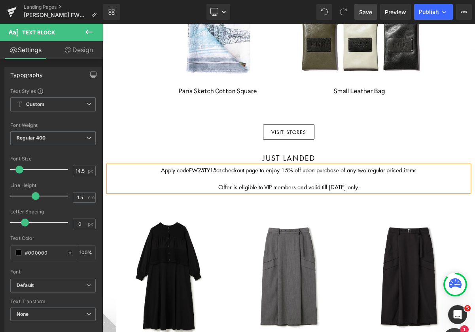
click at [353, 183] on p "Offer is eligible to VIP members and valid till [DATE] only." at bounding box center [288, 187] width 361 height 9
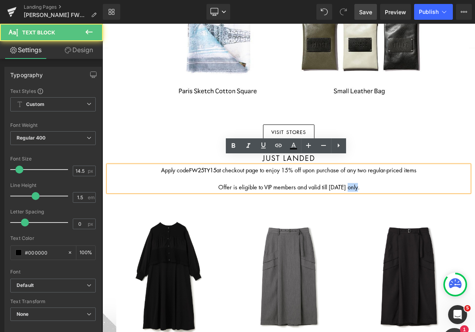
click at [352, 183] on p "Offer is eligible to VIP members and valid till [DATE] only." at bounding box center [288, 187] width 361 height 9
click at [327, 174] on p at bounding box center [288, 178] width 361 height 9
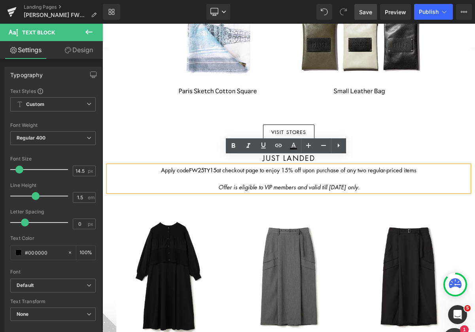
click at [428, 166] on p "Apply code FW25TY15 at checkout page to enjoy 15% off upon purchase of any two …" at bounding box center [288, 170] width 361 height 9
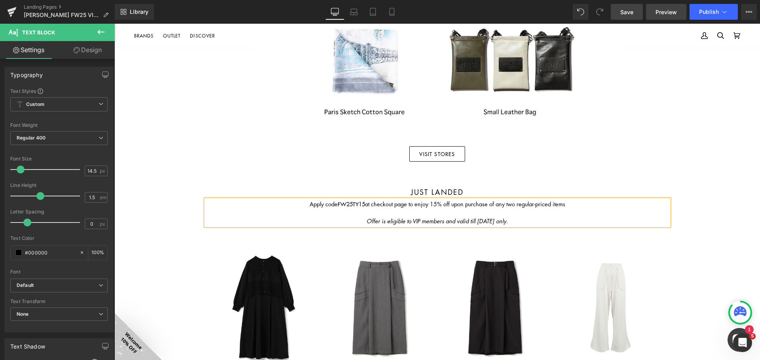
scroll to position [601, 0]
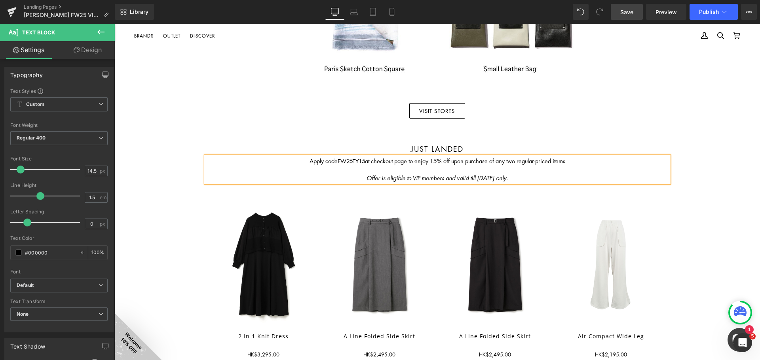
click at [475, 140] on div "Image FALL WINTER 2025 lookbook Heading Image VISIT STORES Button Just landed H…" at bounding box center [436, 305] width 645 height 1689
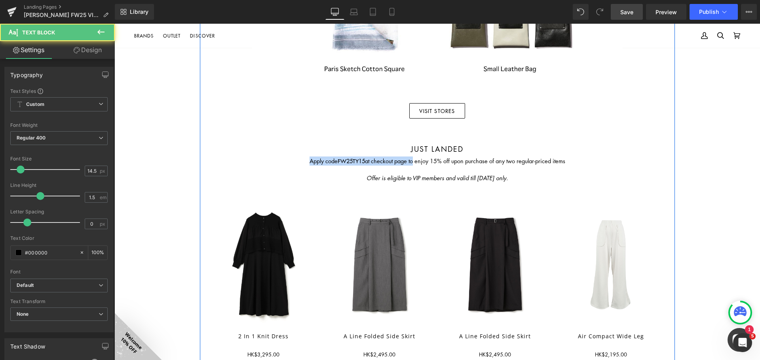
drag, startPoint x: 412, startPoint y: 160, endPoint x: 295, endPoint y: 156, distance: 117.2
click at [295, 157] on div "Apply code FW25TY15 at checkout page to enjoy 15% off upon purchase of any two …" at bounding box center [437, 170] width 463 height 26
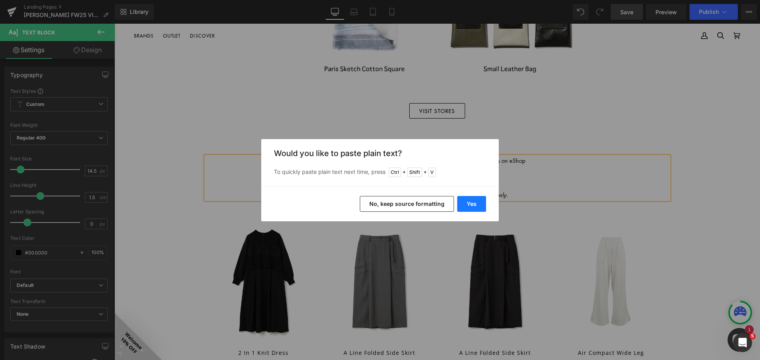
click at [466, 201] on button "Yes" at bounding box center [471, 204] width 29 height 16
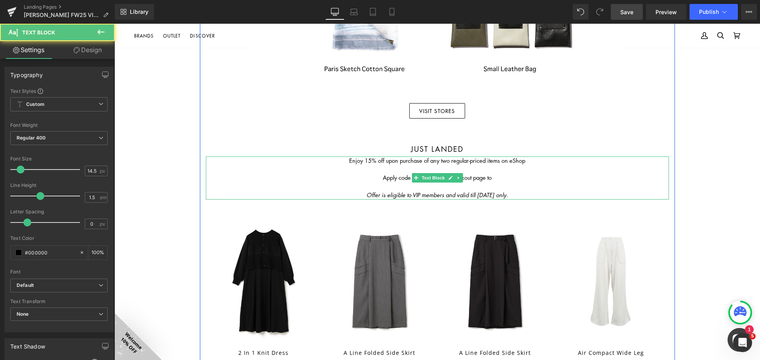
click at [404, 178] on p "Apply code FW25TY15 at checkout page to" at bounding box center [437, 178] width 463 height 9
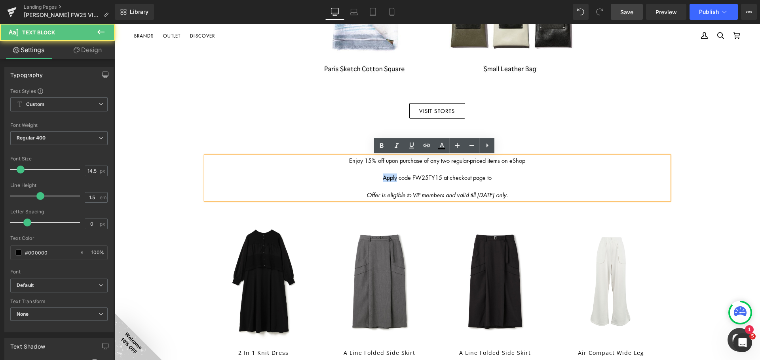
drag, startPoint x: 394, startPoint y: 179, endPoint x: 377, endPoint y: 178, distance: 16.2
click at [377, 178] on p "Apply code FW25TY15 at checkout page to" at bounding box center [437, 178] width 463 height 9
click at [427, 178] on span "APPLYE CODE | FW25TY15 at checkout page" at bounding box center [436, 178] width 115 height 8
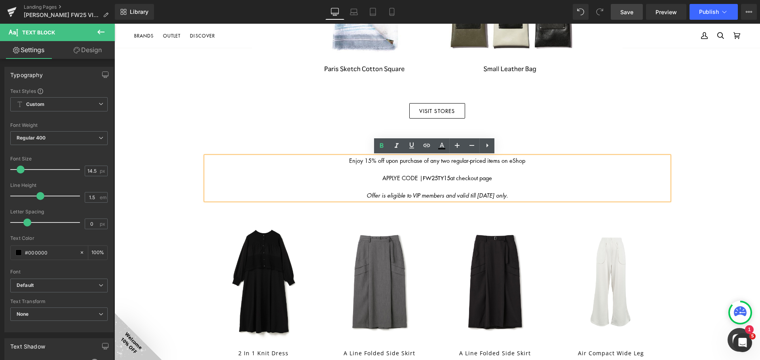
click at [443, 176] on strong "FW25TY15" at bounding box center [436, 178] width 27 height 8
drag, startPoint x: 447, startPoint y: 177, endPoint x: 420, endPoint y: 177, distance: 27.3
click at [423, 177] on strong "FW25TY15" at bounding box center [436, 178] width 27 height 8
click at [430, 177] on strong "FW25TY15" at bounding box center [436, 178] width 27 height 8
click at [475, 170] on p at bounding box center [437, 169] width 463 height 9
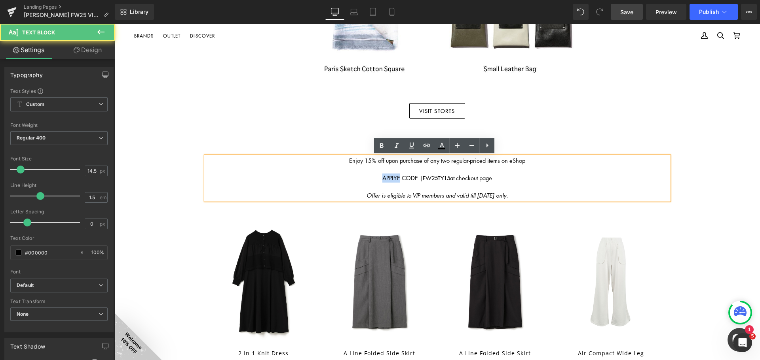
drag, startPoint x: 395, startPoint y: 178, endPoint x: 370, endPoint y: 176, distance: 25.0
click at [370, 176] on p "APPLYE CODE | FW25TY15 at checkout page" at bounding box center [437, 178] width 463 height 9
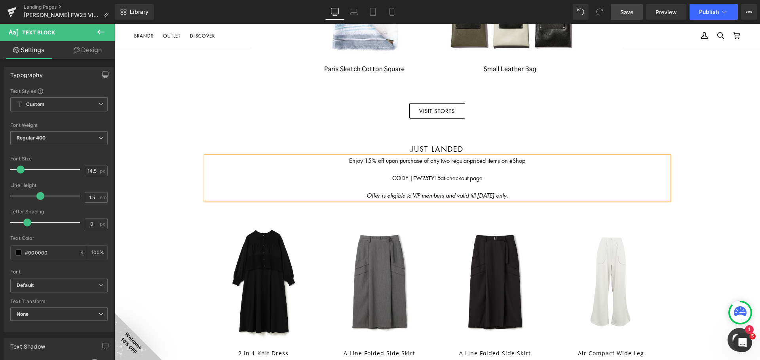
click at [475, 163] on p "Enjoy 15% off upon purchase of any two regular-priced items on eShop" at bounding box center [437, 161] width 463 height 9
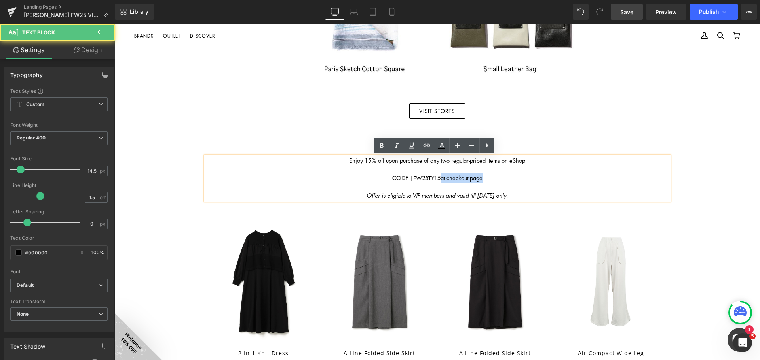
drag, startPoint x: 484, startPoint y: 179, endPoint x: 437, endPoint y: 180, distance: 47.1
click at [437, 180] on p "CODE | FW25TY15 at checkout page" at bounding box center [437, 178] width 463 height 9
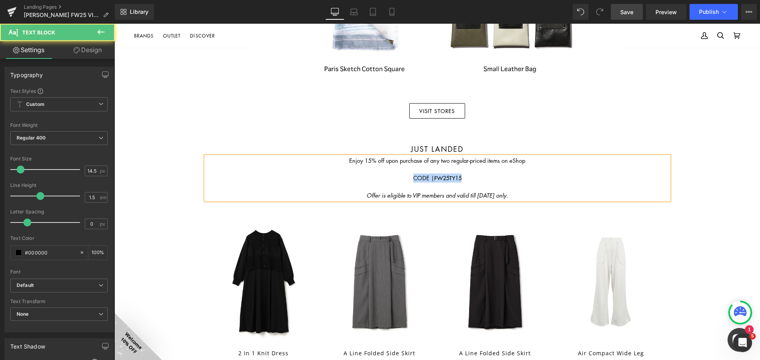
drag, startPoint x: 462, startPoint y: 177, endPoint x: 404, endPoint y: 180, distance: 57.8
click at [404, 180] on p "CODE | FW25TY15" at bounding box center [437, 178] width 463 height 9
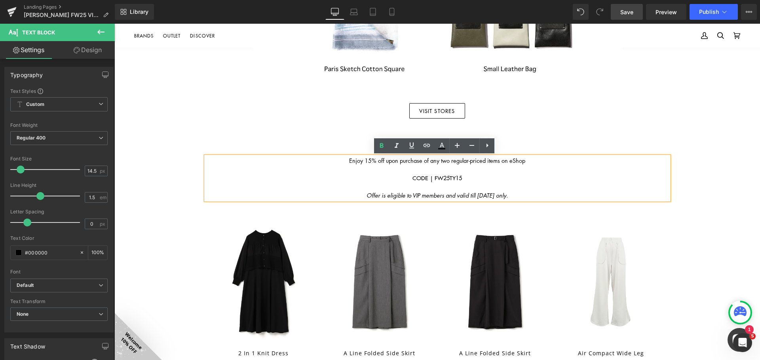
click at [425, 184] on p at bounding box center [437, 187] width 463 height 9
click at [427, 178] on strong "CODE | FW25TY15" at bounding box center [436, 178] width 49 height 8
click at [435, 188] on p at bounding box center [437, 187] width 463 height 9
click at [475, 114] on div "VISIT STORES" at bounding box center [437, 110] width 463 height 15
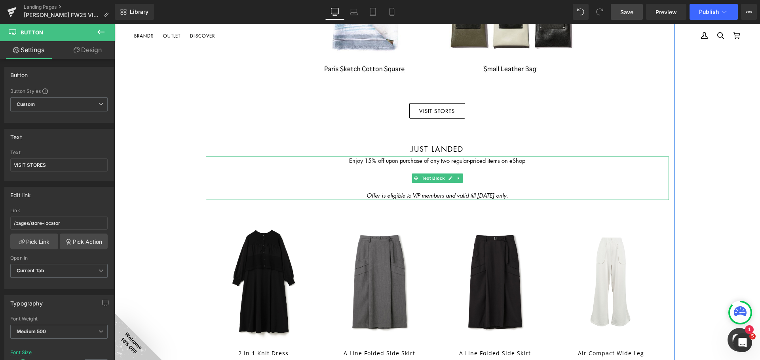
click at [457, 178] on icon at bounding box center [458, 178] width 4 height 5
click at [453, 180] on icon at bounding box center [454, 178] width 4 height 4
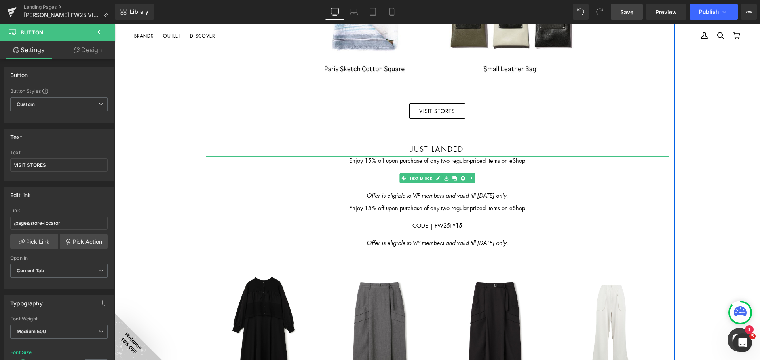
click at [475, 189] on p at bounding box center [437, 187] width 463 height 9
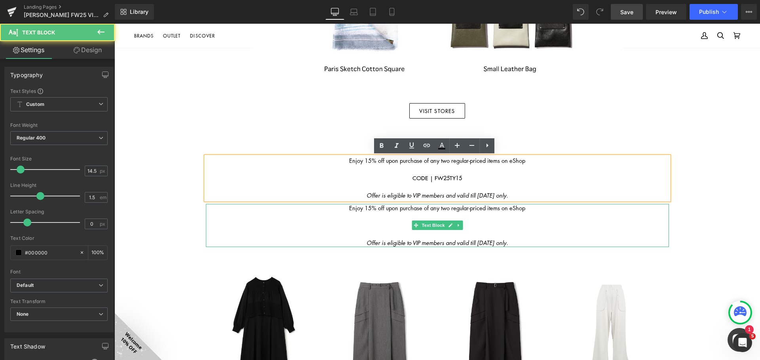
click at [475, 233] on p at bounding box center [437, 234] width 463 height 9
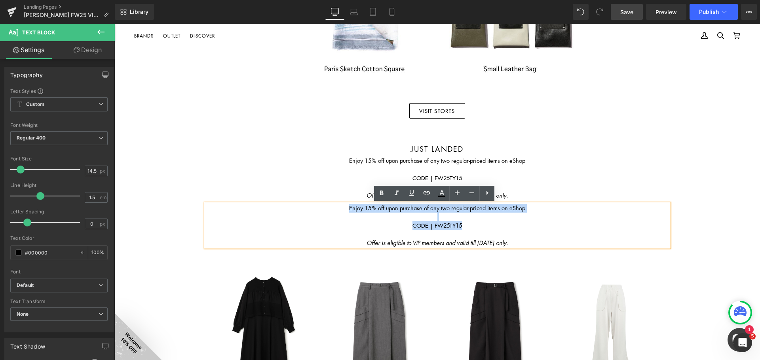
drag, startPoint x: 468, startPoint y: 229, endPoint x: 336, endPoint y: 207, distance: 134.1
click at [330, 206] on div "Enjoy 15% off upon purchase of any two regular-priced items on eShop CODE | FW2…" at bounding box center [437, 226] width 463 height 44
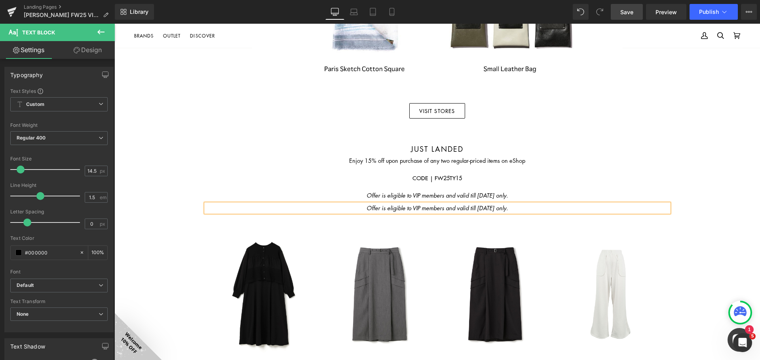
click at [469, 207] on icon "Offer is eligible to VIP members and valid till [DATE] only." at bounding box center [436, 208] width 141 height 8
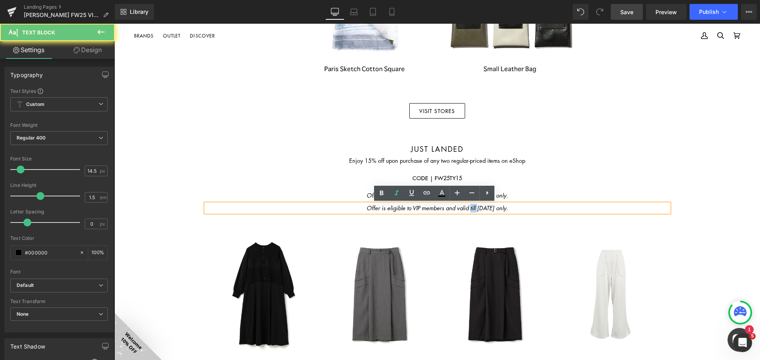
click at [469, 207] on icon "Offer is eligible to VIP members and valid till [DATE] only." at bounding box center [436, 208] width 141 height 8
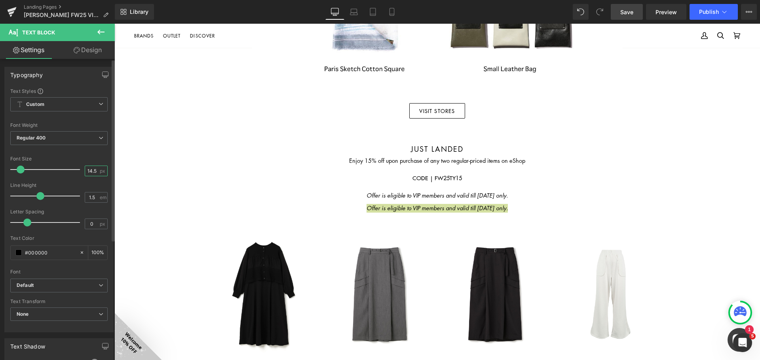
click at [93, 170] on input "14.5" at bounding box center [92, 171] width 14 height 10
type input "11"
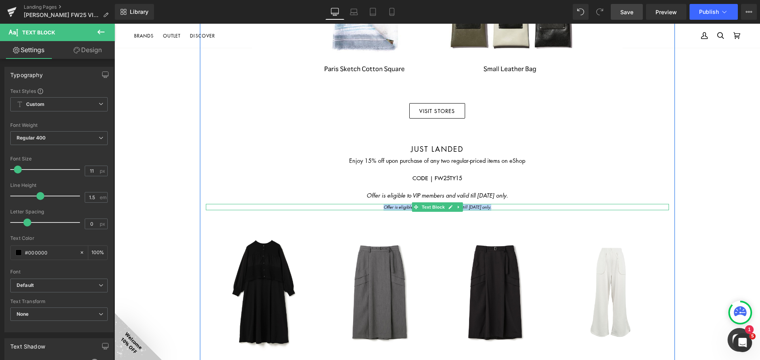
click at [475, 208] on p "Offer is eligible to VIP members and valid till [DATE] only." at bounding box center [437, 207] width 463 height 7
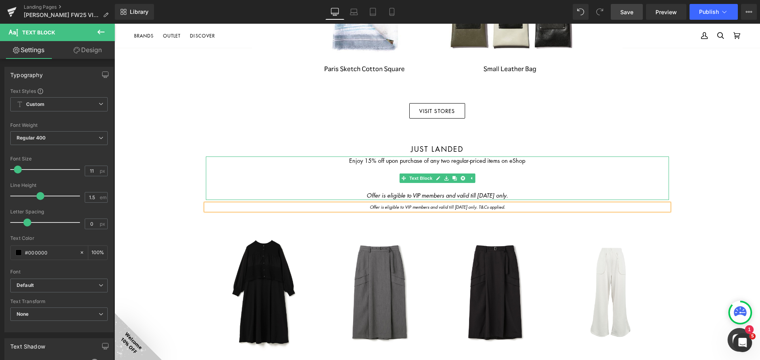
click at [475, 194] on p "Offer is eligible to VIP members and valid till [DATE] only." at bounding box center [437, 196] width 463 height 9
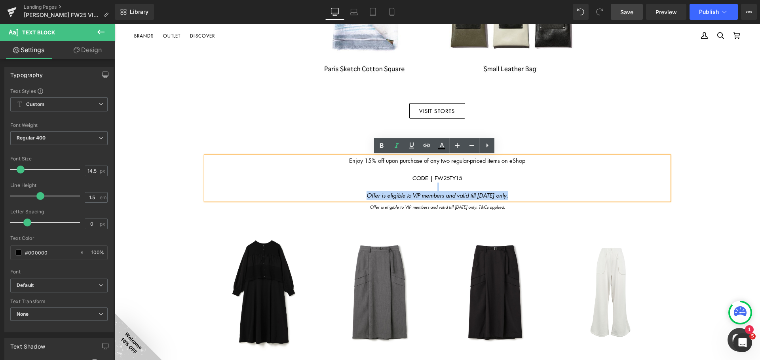
drag, startPoint x: 478, startPoint y: 191, endPoint x: 444, endPoint y: 187, distance: 34.3
click at [444, 187] on div "Enjoy 15% off upon purchase of any two regular-priced items on eShop CODE | FW2…" at bounding box center [437, 179] width 463 height 44
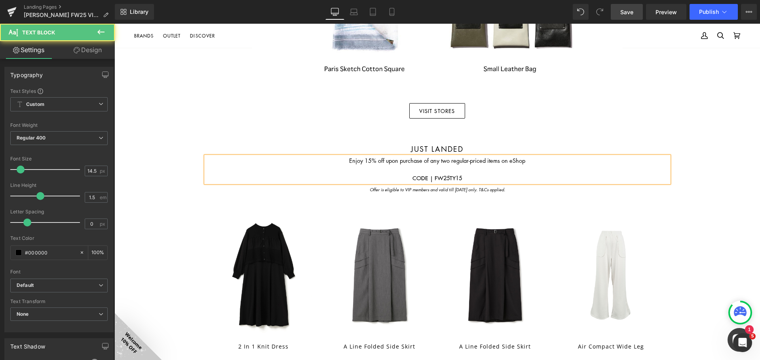
click at [475, 167] on p at bounding box center [437, 169] width 463 height 9
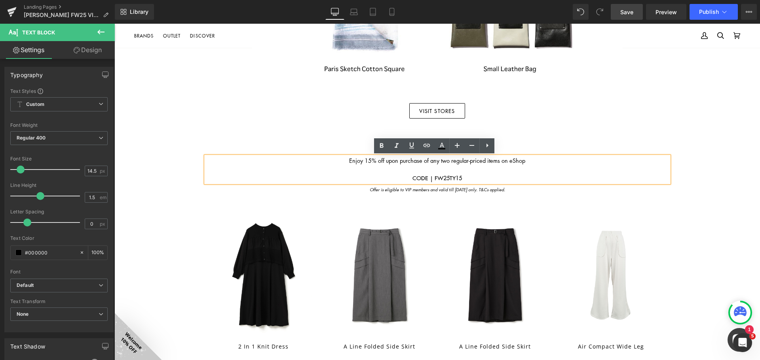
click at [475, 130] on div "Image FALL WINTER 2025 lookbook Heading Image VISIT STORES Button Just landed H…" at bounding box center [436, 310] width 645 height 1699
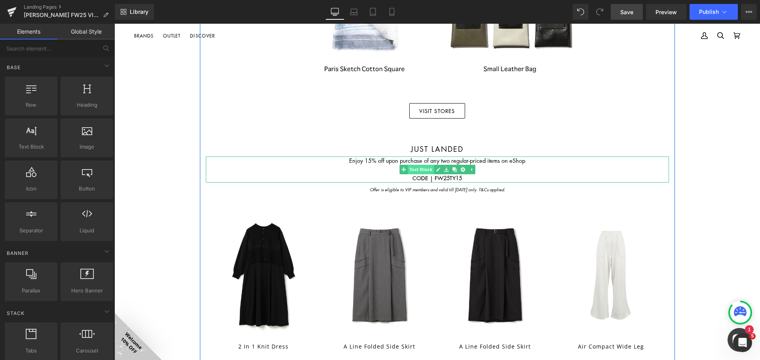
click at [419, 168] on span "Text Block" at bounding box center [421, 169] width 26 height 9
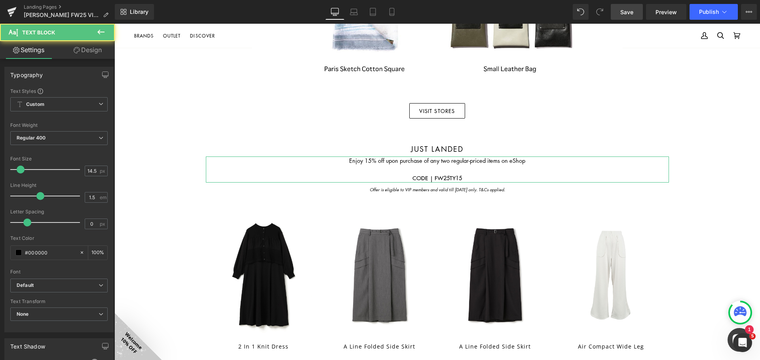
click at [83, 48] on link "Design" at bounding box center [87, 50] width 57 height 18
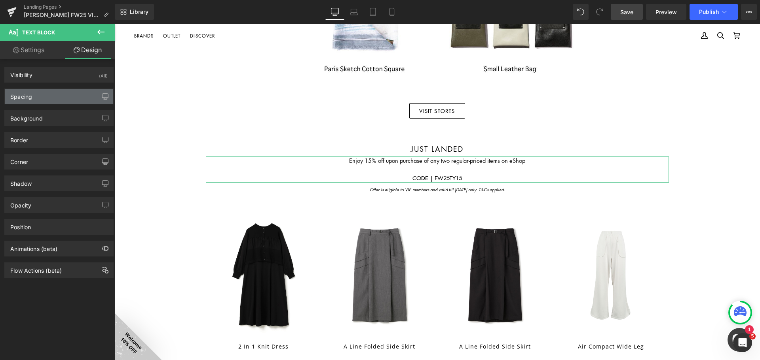
click at [63, 97] on div "Spacing" at bounding box center [59, 96] width 108 height 15
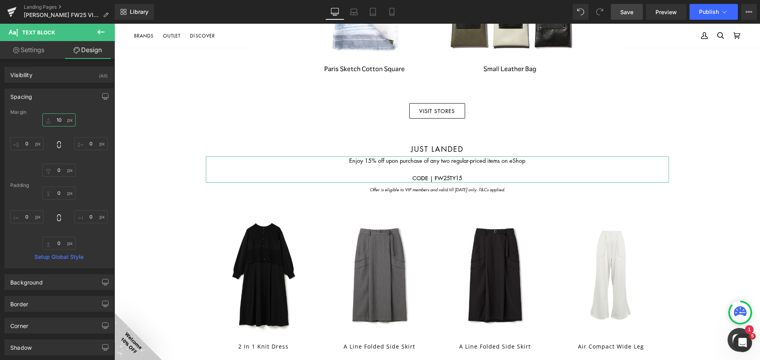
click at [62, 118] on input "10" at bounding box center [58, 120] width 33 height 13
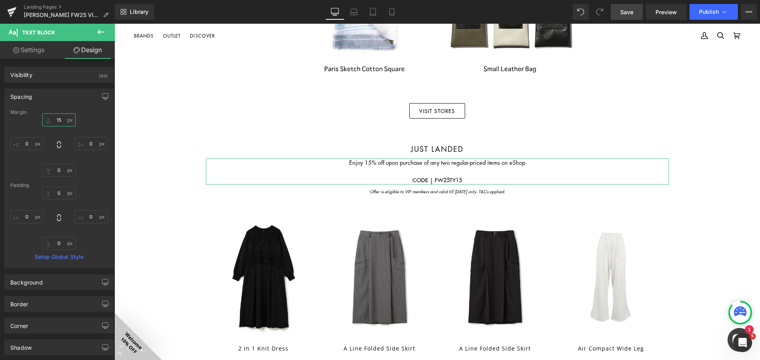
type input "15"
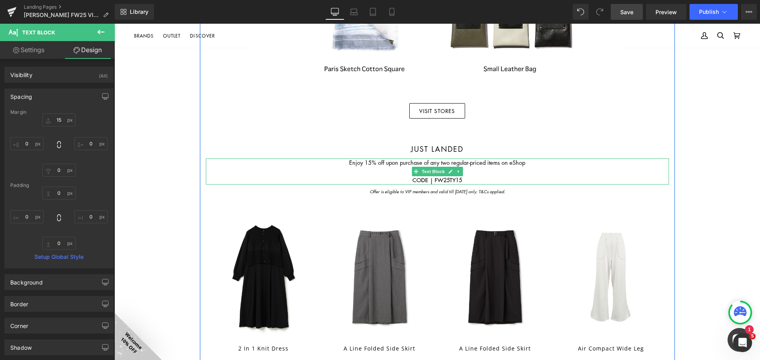
click at [475, 176] on p "CODE | FW25TY15" at bounding box center [437, 180] width 463 height 9
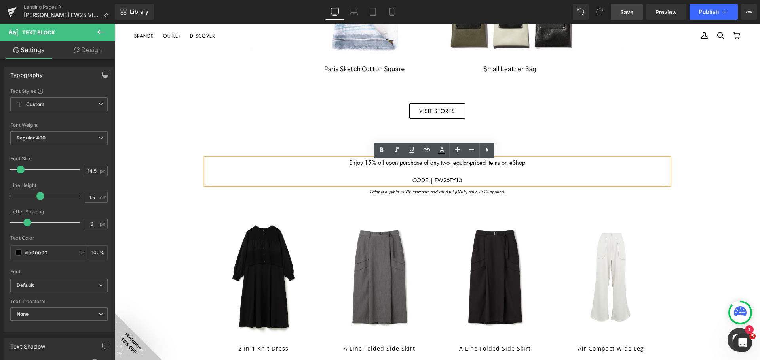
scroll to position [599, 0]
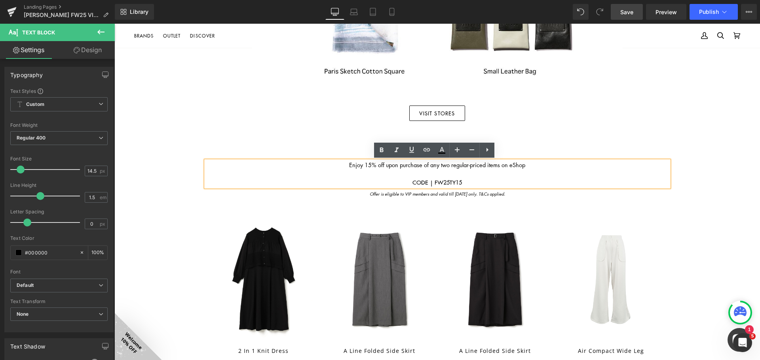
click at [475, 160] on div "Image FALL WINTER 2025 lookbook Heading Image VISIT STORES Button Just landed H…" at bounding box center [436, 313] width 645 height 1701
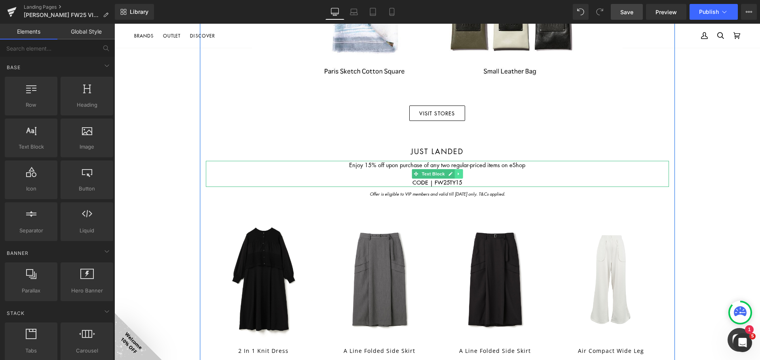
click at [454, 174] on link at bounding box center [458, 173] width 8 height 9
click at [452, 174] on icon at bounding box center [454, 174] width 4 height 4
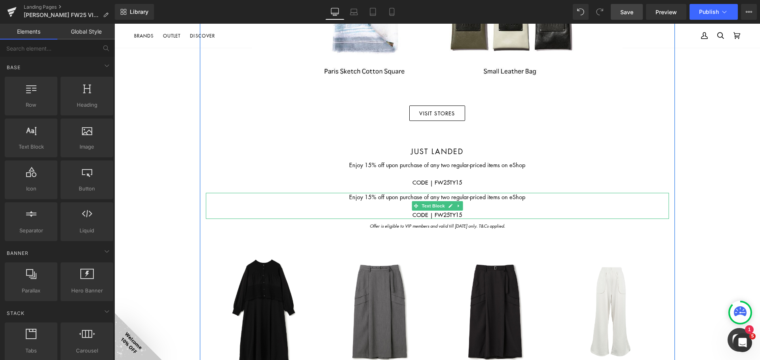
click at [472, 205] on p at bounding box center [437, 206] width 463 height 9
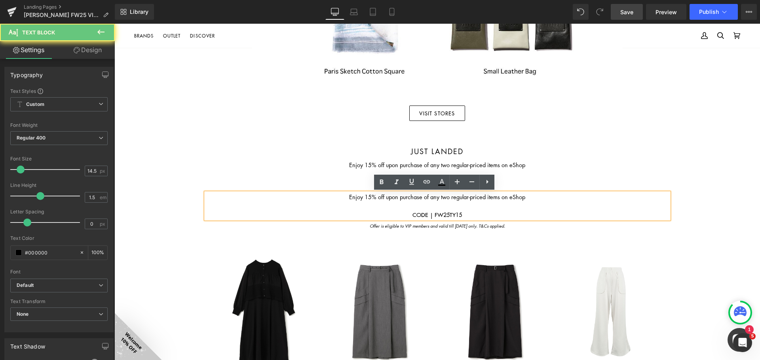
click at [466, 201] on p "Enjoy 15% off upon purchase of any two regular-priced items on eShop" at bounding box center [437, 197] width 463 height 9
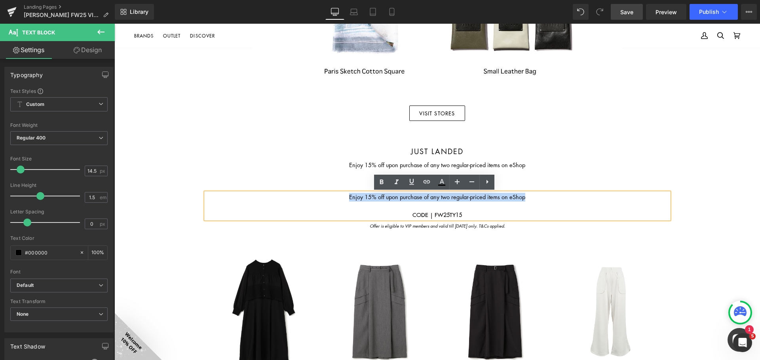
drag, startPoint x: 451, startPoint y: 205, endPoint x: 335, endPoint y: 199, distance: 116.9
click at [335, 199] on div "Enjoy 15% off upon purchase of any two regular-priced items on eShop CODE | FW2…" at bounding box center [437, 206] width 463 height 26
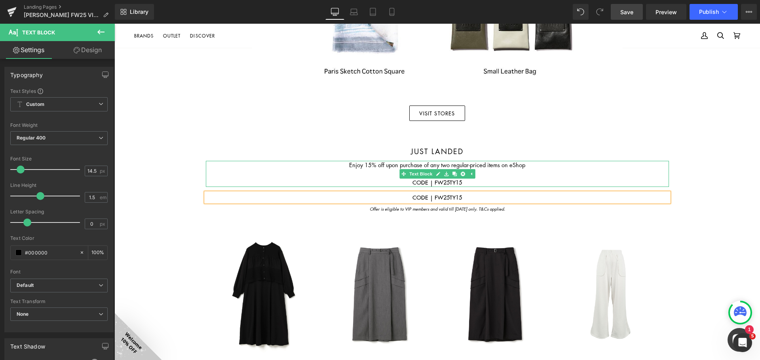
click at [461, 180] on p "CODE | FW25TY15" at bounding box center [437, 182] width 463 height 9
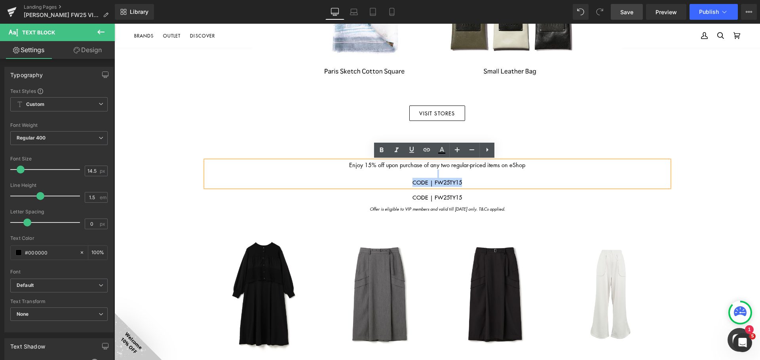
drag, startPoint x: 544, startPoint y: 166, endPoint x: 551, endPoint y: 184, distance: 18.9
click at [475, 184] on div "Enjoy 15% off upon purchase of any two regular-priced items on eShop CODE | FW2…" at bounding box center [437, 174] width 463 height 26
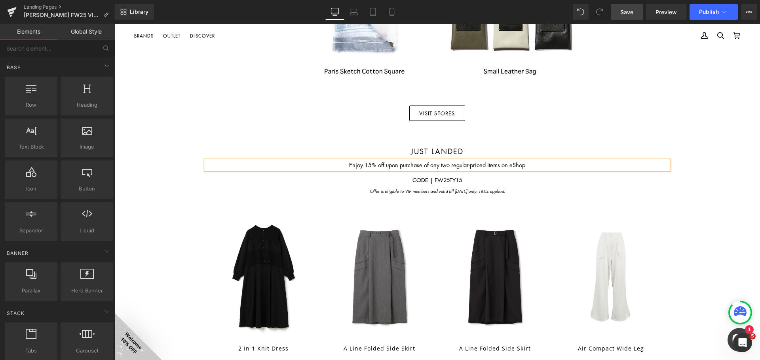
click at [475, 178] on div "Image FALL WINTER 2025 lookbook Heading Image VISIT STORES Button Just landed H…" at bounding box center [436, 312] width 645 height 1698
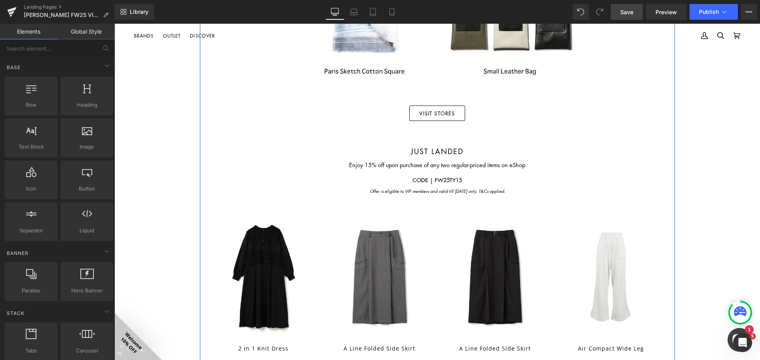
click at [467, 169] on link at bounding box center [471, 173] width 8 height 9
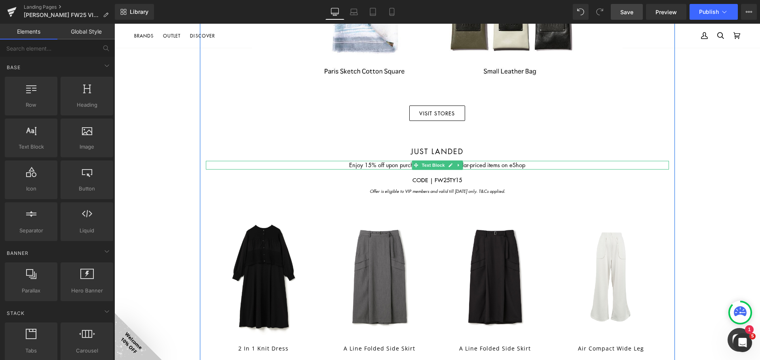
click at [475, 165] on p "Enjoy 15% off upon purchase of any two regular-priced items on eShop" at bounding box center [437, 165] width 463 height 9
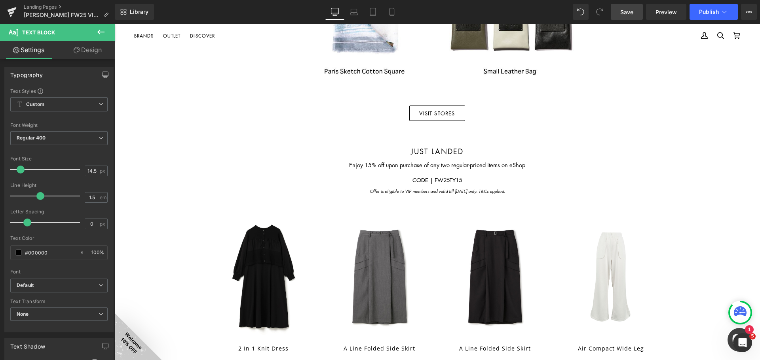
click at [91, 53] on link "Design" at bounding box center [87, 50] width 57 height 18
click at [0, 0] on div "Spacing" at bounding box center [0, 0] width 0 height 0
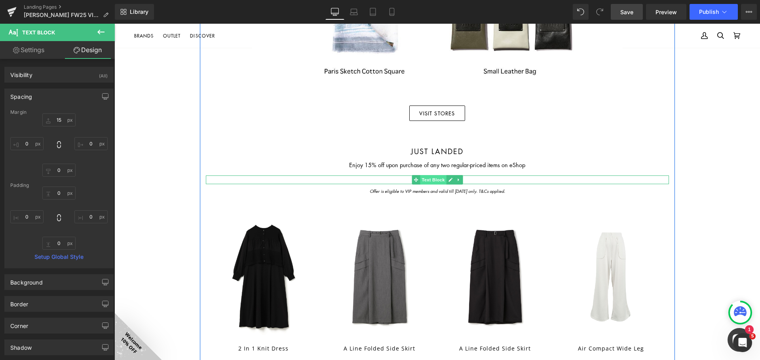
click at [433, 180] on span "Text Block" at bounding box center [433, 179] width 26 height 9
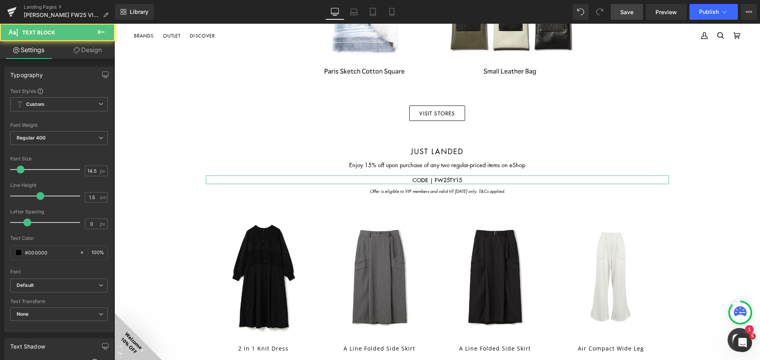
click at [91, 49] on link "Design" at bounding box center [87, 50] width 57 height 18
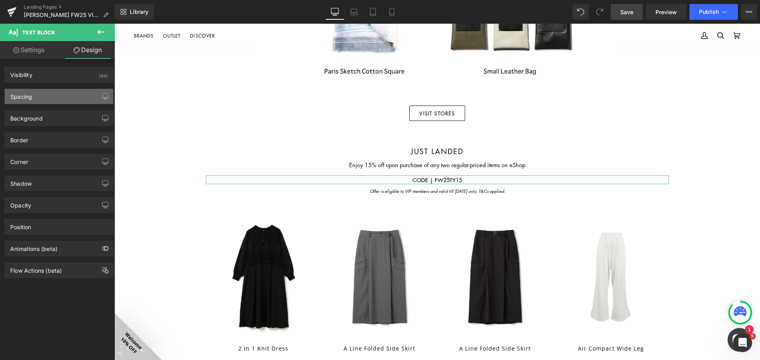
click at [59, 97] on div "Spacing" at bounding box center [59, 96] width 108 height 15
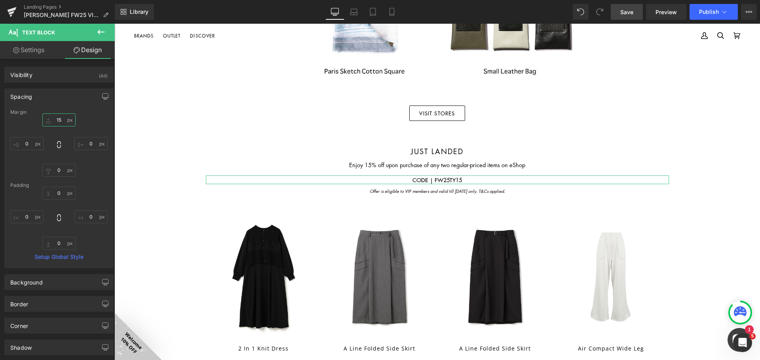
click at [57, 121] on input "15" at bounding box center [58, 120] width 33 height 13
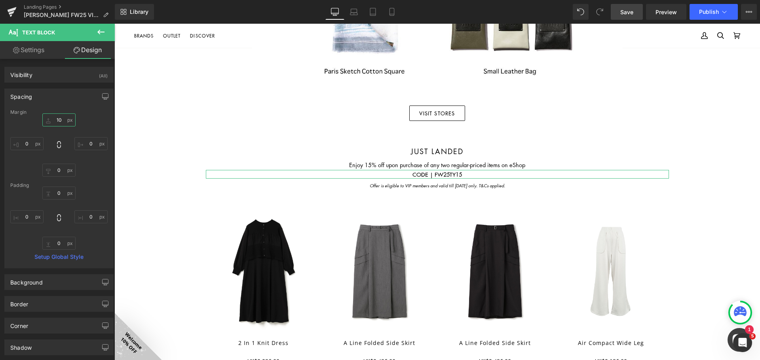
type input "10"
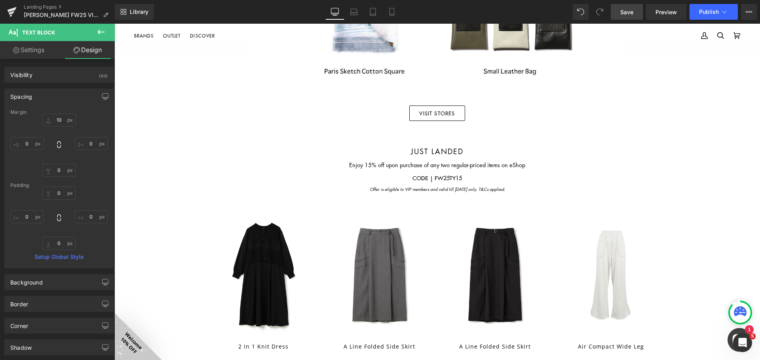
click at [475, 205] on div "Image FALL WINTER 2025 lookbook Heading Image VISIT STORES Button Just landed H…" at bounding box center [436, 311] width 645 height 1696
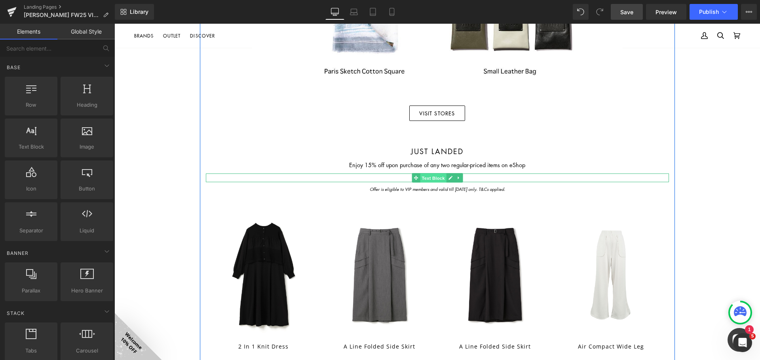
click at [427, 178] on span "Text Block" at bounding box center [433, 178] width 26 height 9
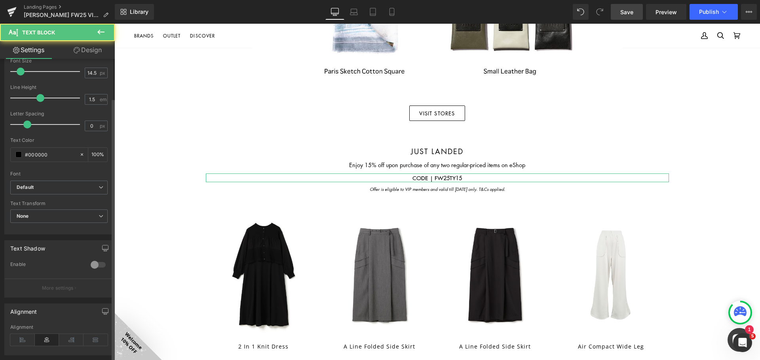
scroll to position [199, 0]
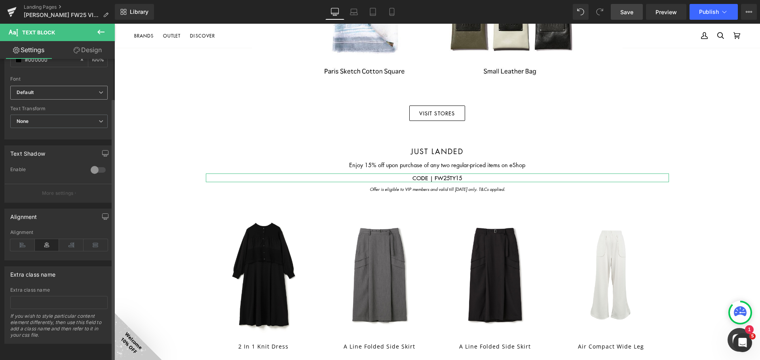
click at [47, 89] on b "Default" at bounding box center [58, 92] width 82 height 7
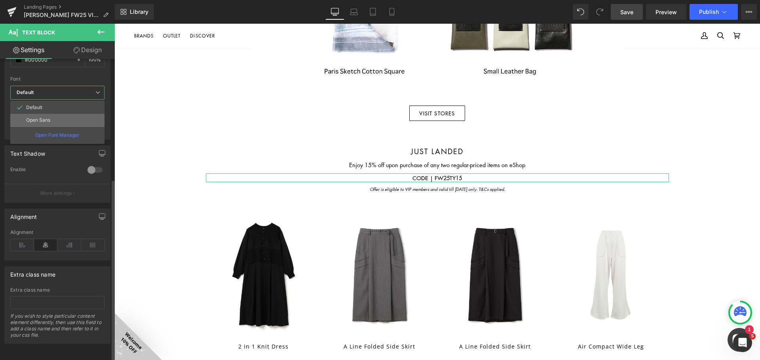
drag, startPoint x: 55, startPoint y: 114, endPoint x: 136, endPoint y: 115, distance: 80.3
click at [55, 114] on li "Open Sans" at bounding box center [57, 120] width 94 height 13
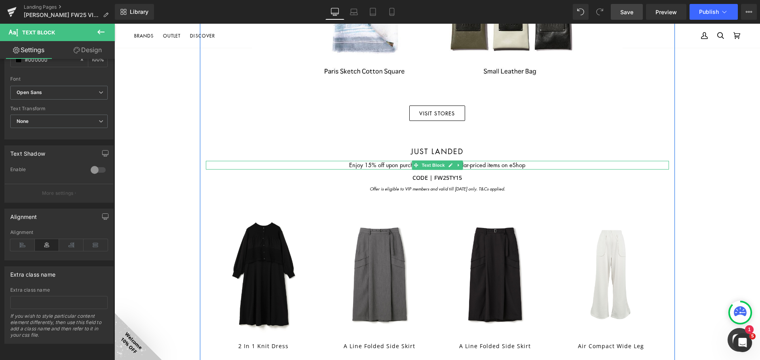
click at [475, 164] on p "Enjoy 15% off upon purchase of any two regular-priced items on eShop" at bounding box center [437, 165] width 463 height 9
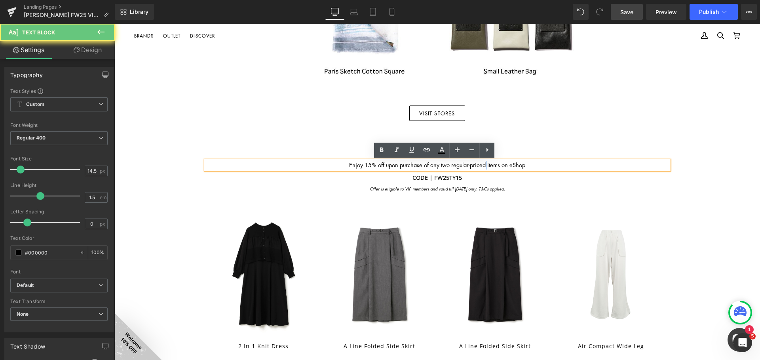
click at [475, 164] on p "Enjoy 15% off upon purchase of any two regular-priced items on eShop" at bounding box center [437, 165] width 463 height 9
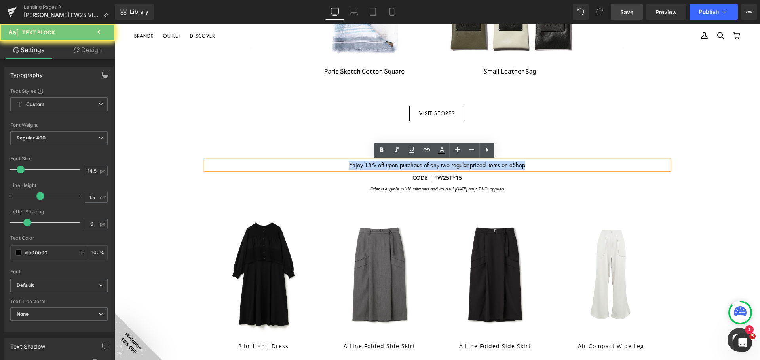
click at [475, 164] on p "Enjoy 15% off upon purchase of any two regular-priced items on eShop" at bounding box center [437, 165] width 463 height 9
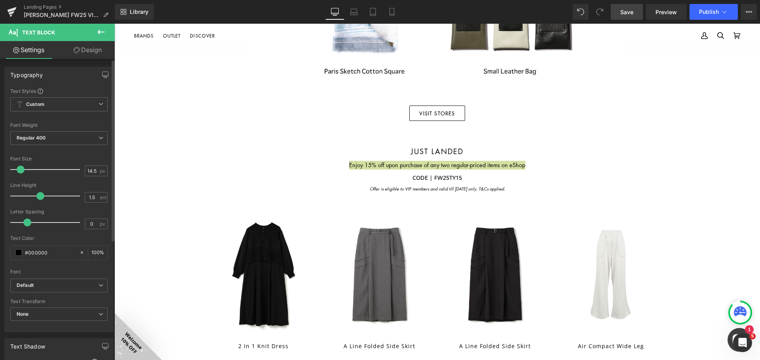
click at [49, 277] on div "Font Default Open Sans Default Default Open Sans Open Font Manager" at bounding box center [58, 183] width 97 height 191
click at [49, 282] on span "Default" at bounding box center [58, 286] width 97 height 14
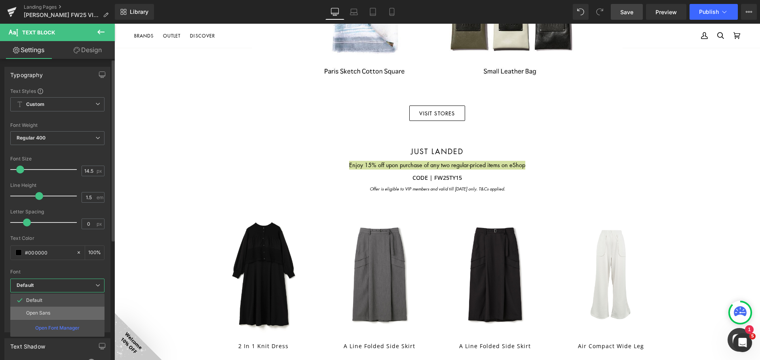
drag, startPoint x: 45, startPoint y: 312, endPoint x: 55, endPoint y: 256, distance: 56.7
click at [45, 312] on p "Open Sans" at bounding box center [38, 314] width 24 height 6
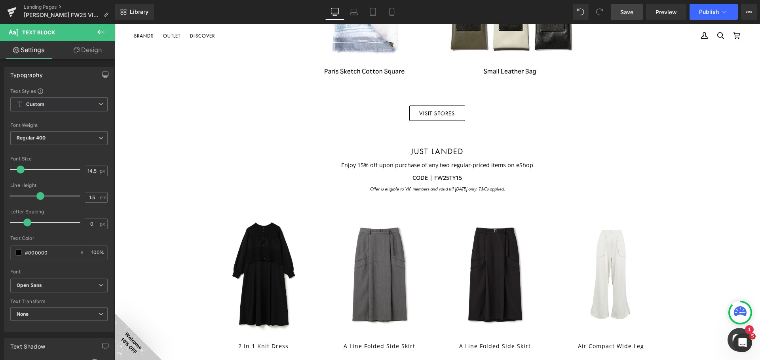
click at [475, 188] on div "Image FALL WINTER 2025 lookbook Heading Image VISIT STORES Button Just landed H…" at bounding box center [436, 311] width 645 height 1696
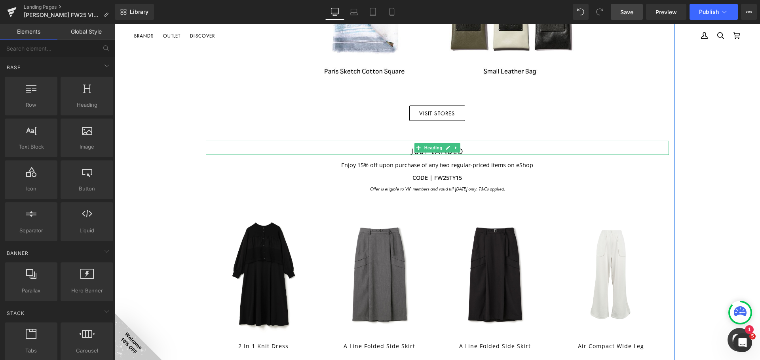
drag, startPoint x: 431, startPoint y: 150, endPoint x: 397, endPoint y: 148, distance: 33.7
click at [431, 149] on span "Heading" at bounding box center [432, 147] width 21 height 9
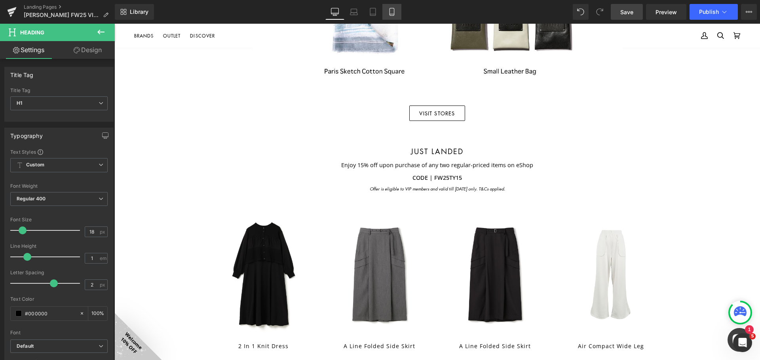
click at [400, 13] on link "Mobile" at bounding box center [391, 12] width 19 height 16
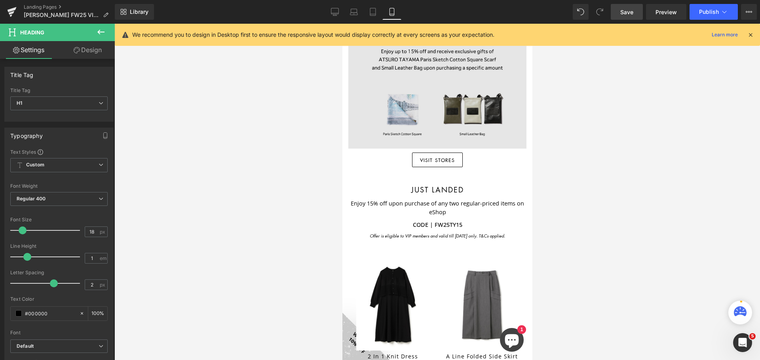
scroll to position [216, 0]
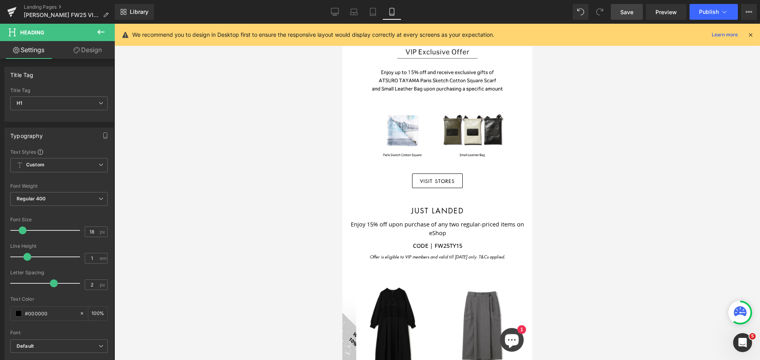
click at [332, 13] on icon at bounding box center [335, 12] width 8 height 8
type input "100"
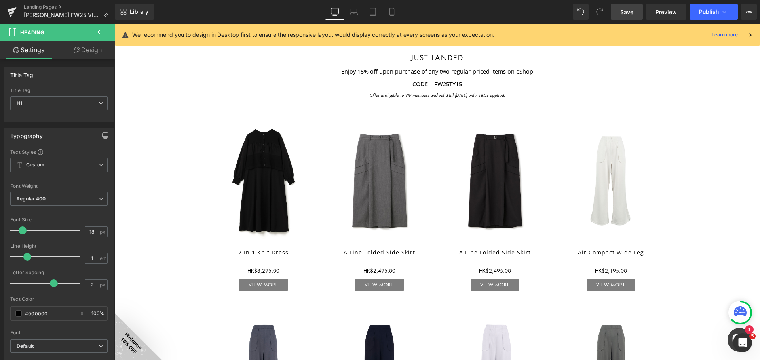
scroll to position [693, 0]
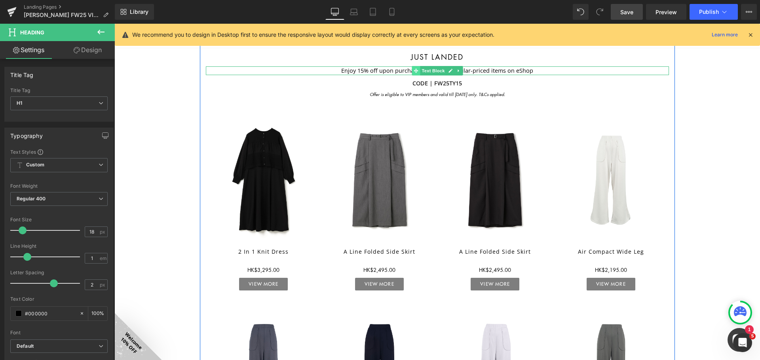
click at [413, 71] on icon at bounding box center [415, 70] width 4 height 4
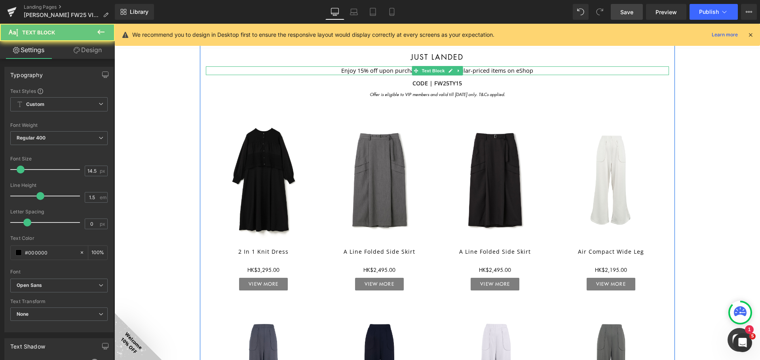
click at [389, 69] on p "Enjoy 15% off upon purchase of any two regular-priced items on eShop" at bounding box center [437, 70] width 463 height 9
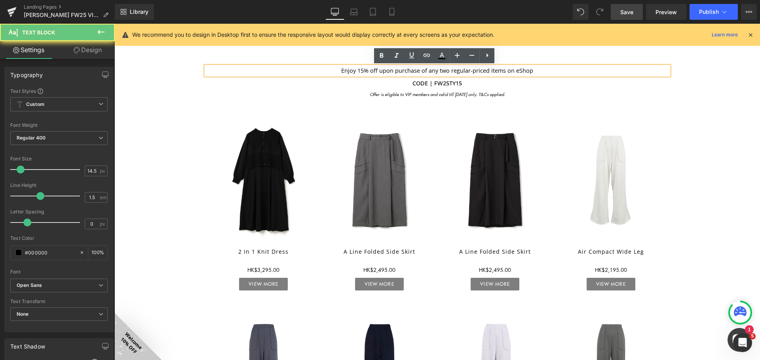
click at [380, 73] on p "Enjoy 15% off upon purchase of any two regular-priced items on eShop" at bounding box center [437, 70] width 463 height 9
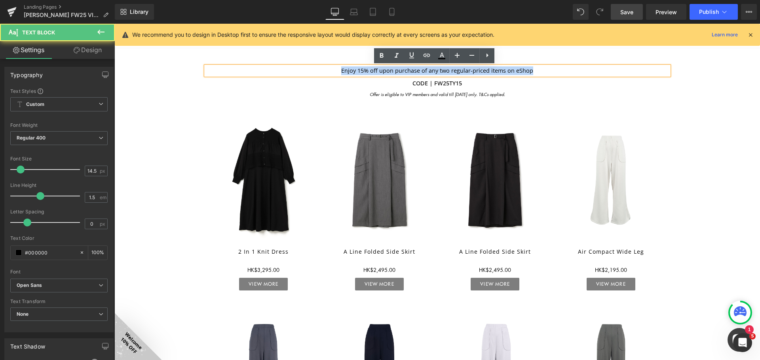
click at [380, 73] on p "Enjoy 15% off upon purchase of any two regular-priced items on eShop" at bounding box center [437, 70] width 463 height 9
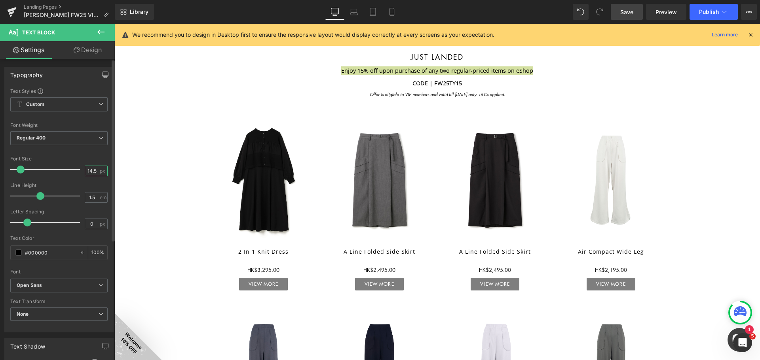
click at [87, 169] on input "14.5" at bounding box center [92, 171] width 14 height 10
type input "13"
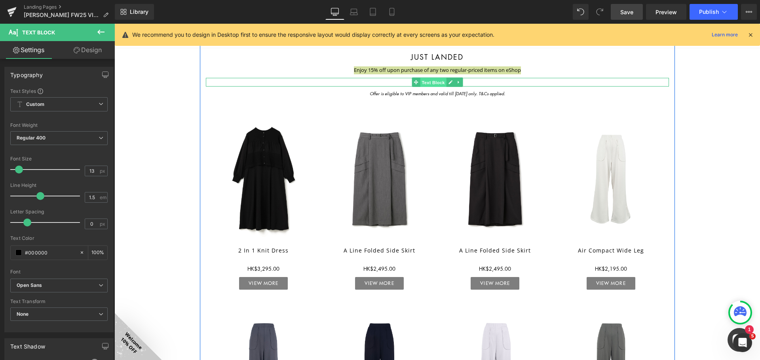
click at [436, 81] on span "Text Block" at bounding box center [433, 82] width 26 height 9
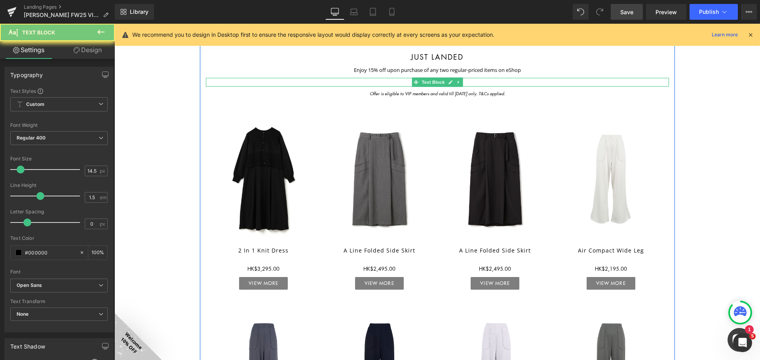
click at [404, 84] on p "CODE | FW25TY15" at bounding box center [437, 82] width 463 height 9
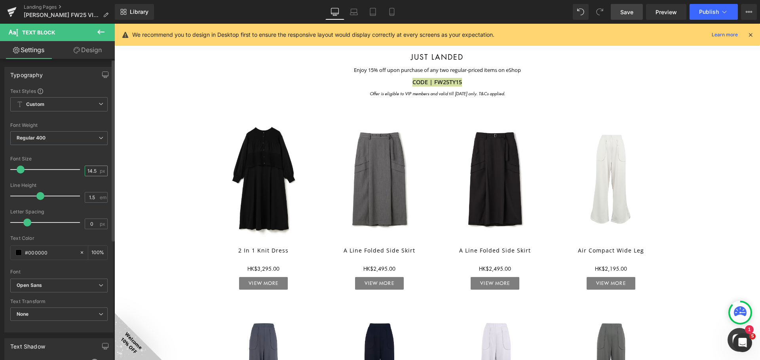
click at [90, 169] on input "14.5" at bounding box center [92, 171] width 14 height 10
type input "13"
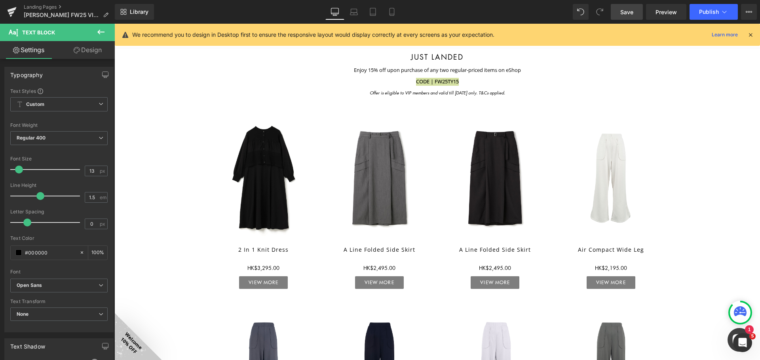
click at [475, 12] on span "Save" at bounding box center [626, 12] width 13 height 8
click at [383, 11] on icon at bounding box center [383, 12] width 8 height 8
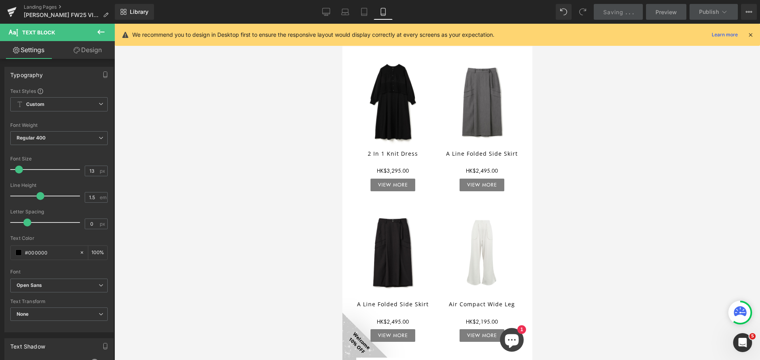
scroll to position [311, 0]
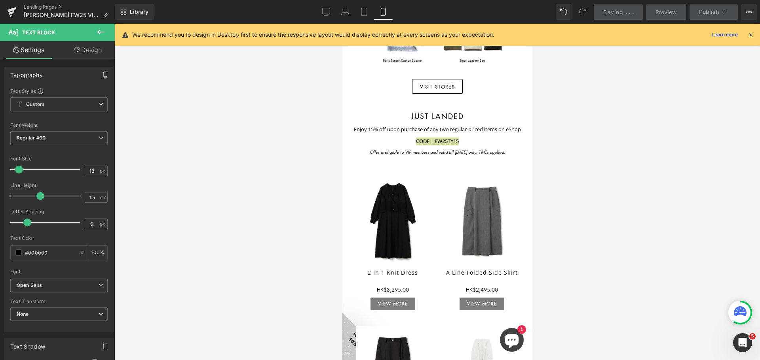
click at [327, 11] on icon at bounding box center [326, 12] width 8 height 8
type input "100"
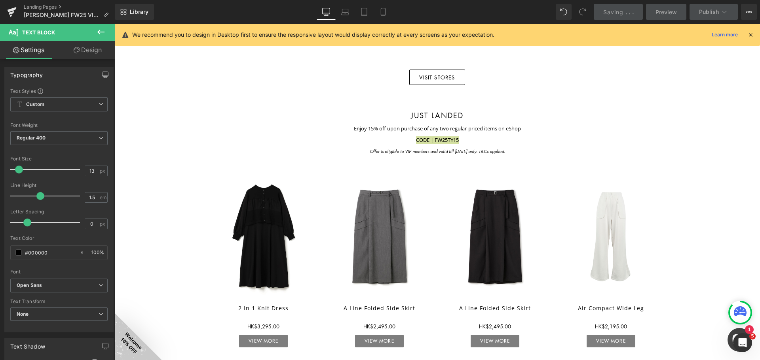
scroll to position [630, 0]
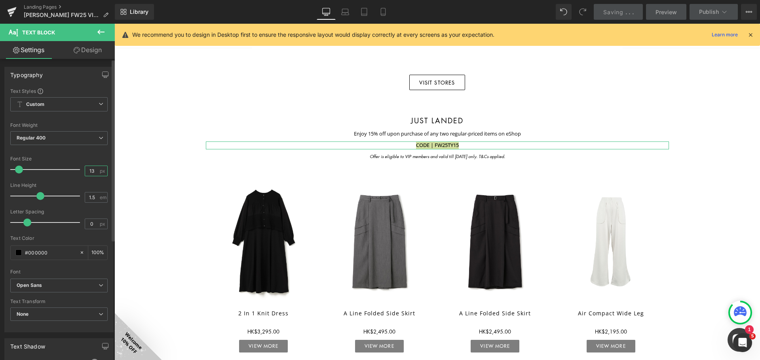
click at [92, 169] on input "13" at bounding box center [92, 171] width 14 height 10
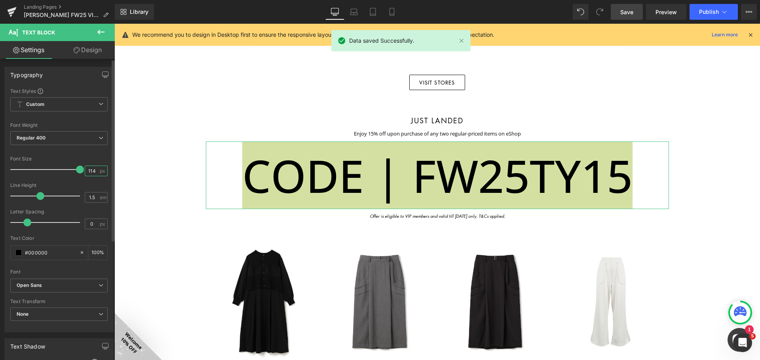
click at [89, 171] on input "114" at bounding box center [92, 171] width 14 height 10
type input "14"
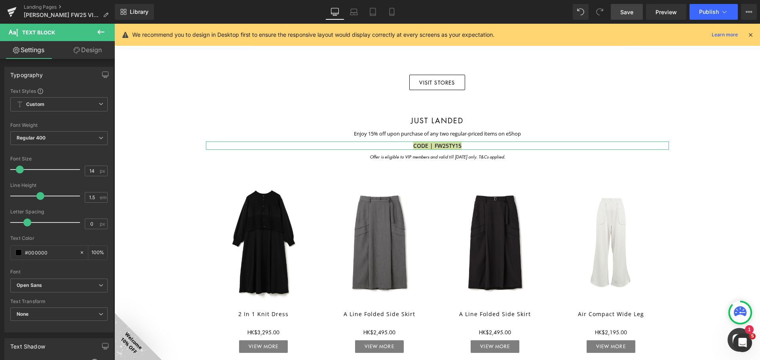
click at [87, 49] on link "Design" at bounding box center [87, 50] width 57 height 18
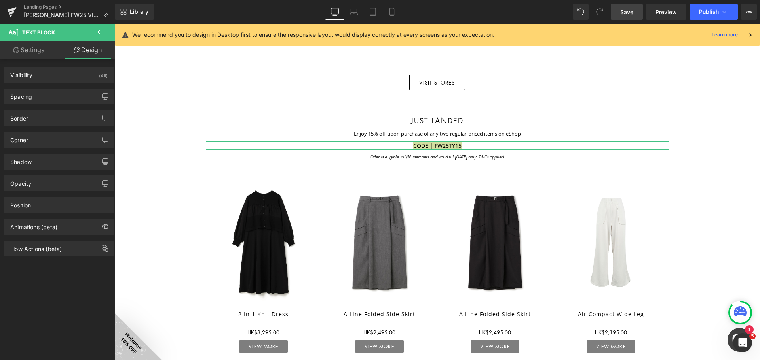
click at [34, 47] on link "Settings" at bounding box center [28, 50] width 57 height 18
type input "100"
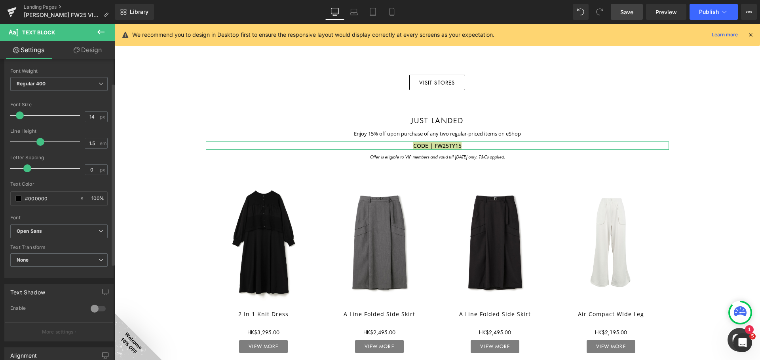
scroll to position [79, 0]
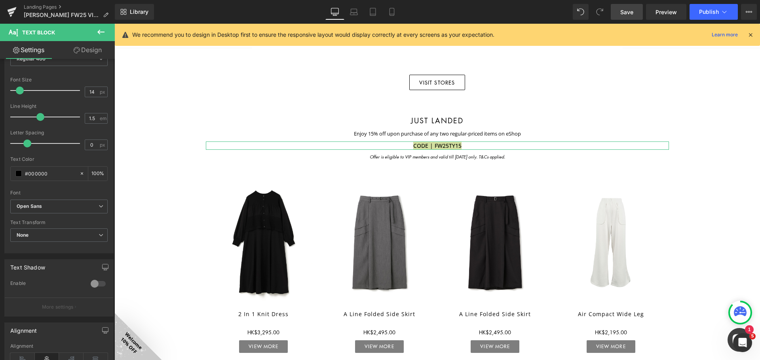
click at [83, 51] on link "Design" at bounding box center [87, 50] width 57 height 18
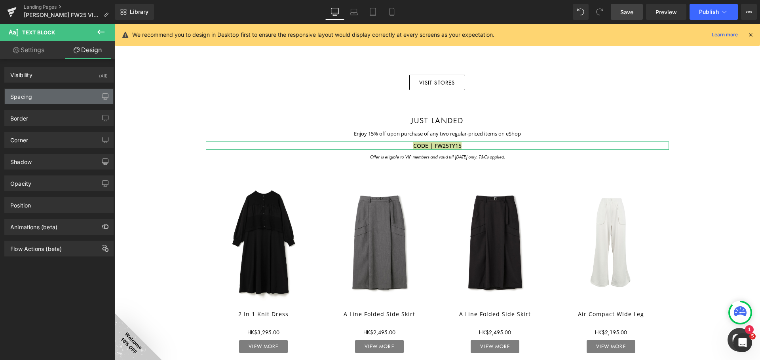
click at [41, 94] on div "Spacing" at bounding box center [59, 96] width 108 height 15
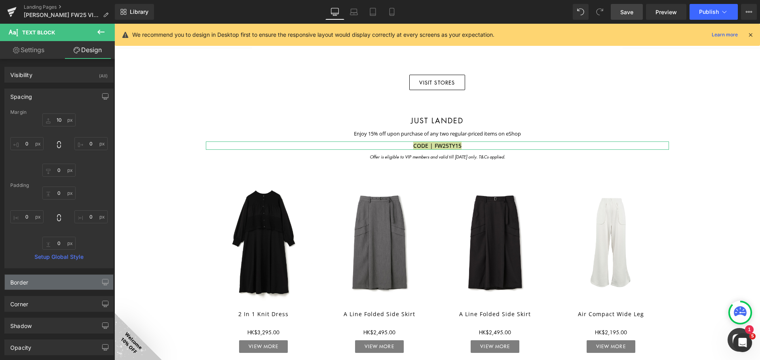
click at [47, 284] on div "Border" at bounding box center [59, 282] width 108 height 15
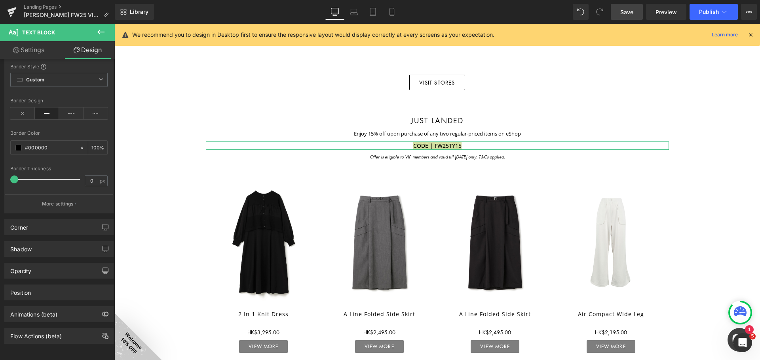
scroll to position [237, 0]
click at [38, 242] on div "Shadow" at bounding box center [59, 249] width 108 height 15
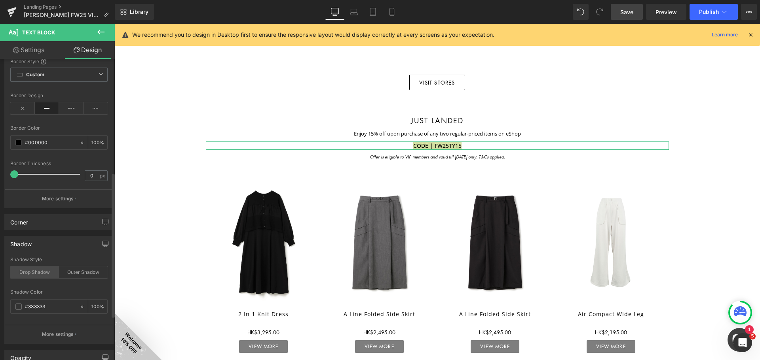
click at [39, 273] on div "Drop Shadow" at bounding box center [34, 273] width 49 height 12
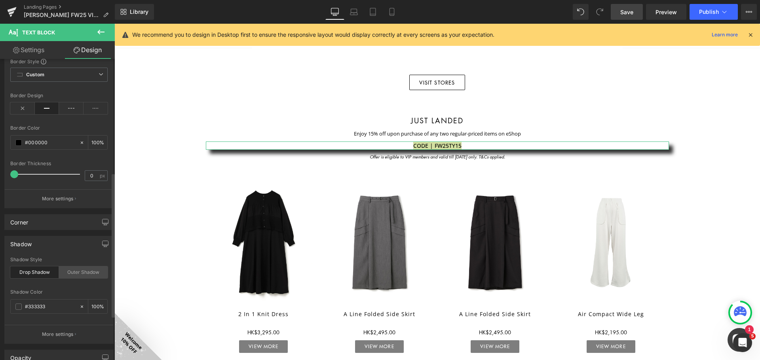
click at [71, 273] on div "Outer Shadow" at bounding box center [83, 273] width 49 height 12
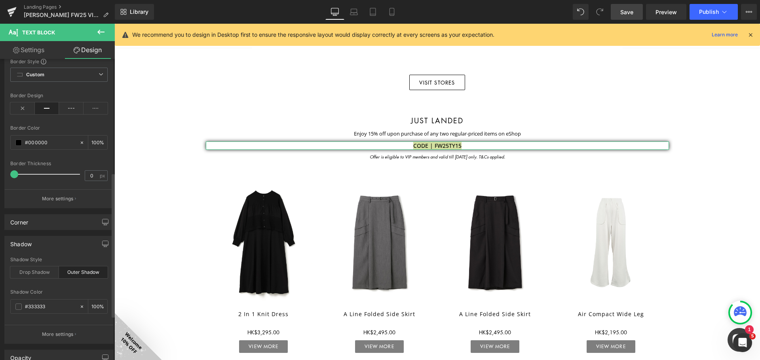
click at [87, 268] on div "Outer Shadow" at bounding box center [83, 273] width 49 height 12
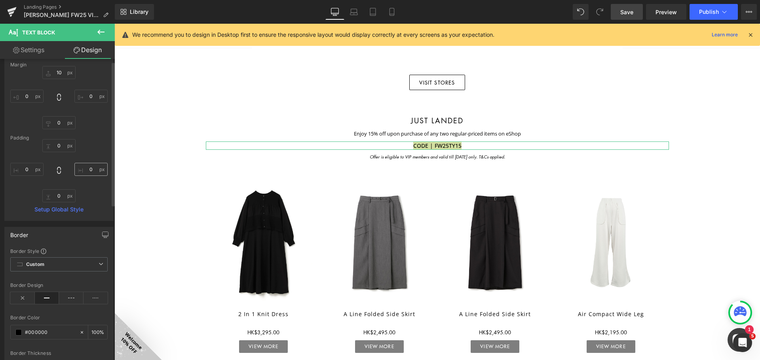
scroll to position [0, 0]
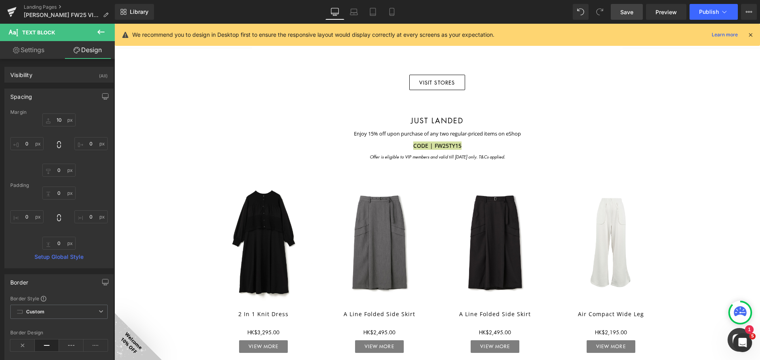
drag, startPoint x: 522, startPoint y: 20, endPoint x: 535, endPoint y: 20, distance: 12.7
click at [475, 20] on div "Library Desktop Desktop Laptop Tablet Mobile Save Preview Publish Scheduled Vie…" at bounding box center [437, 12] width 645 height 24
click at [475, 10] on link "Save" at bounding box center [627, 12] width 32 height 16
click at [366, 18] on link "Tablet" at bounding box center [364, 12] width 19 height 16
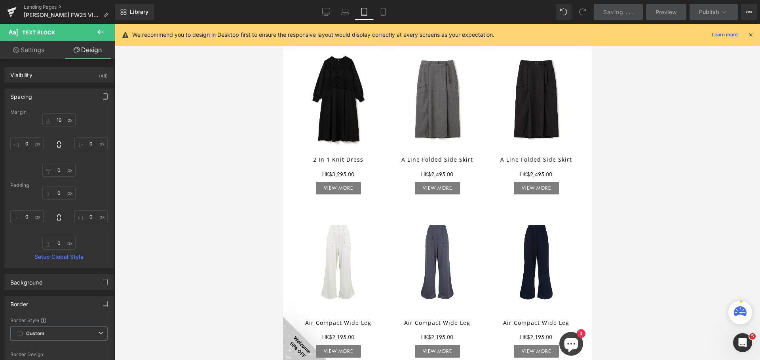
type input "10"
type input "0"
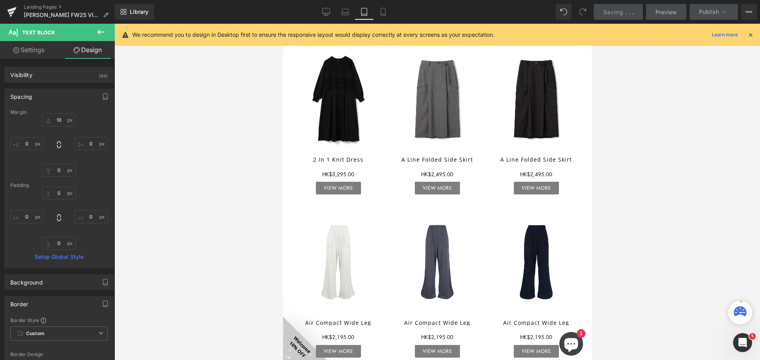
type input "0"
type input "100"
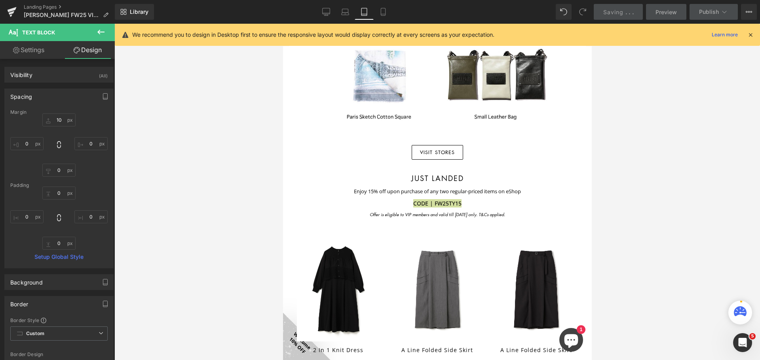
scroll to position [401, 0]
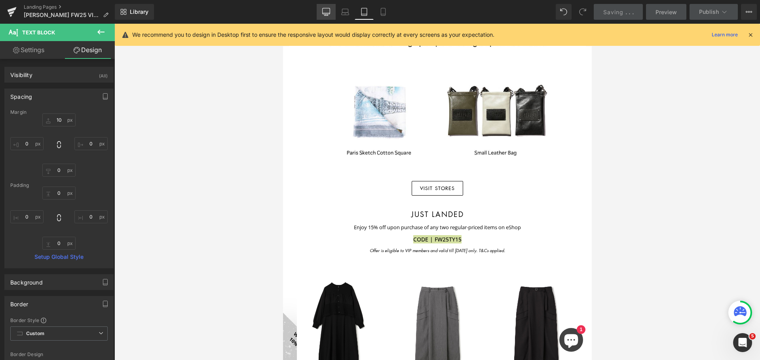
click at [324, 13] on icon at bounding box center [326, 13] width 8 height 0
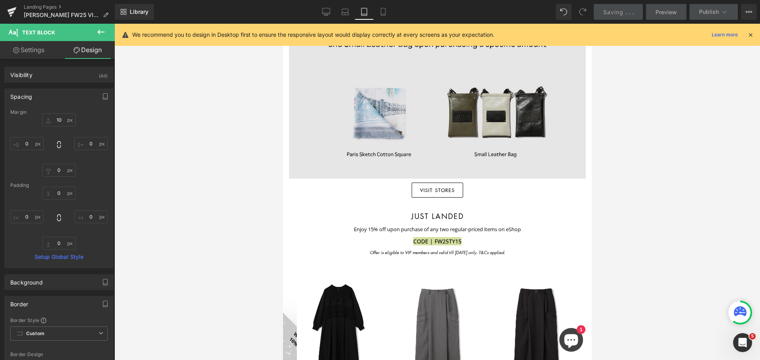
type input "10"
type input "0"
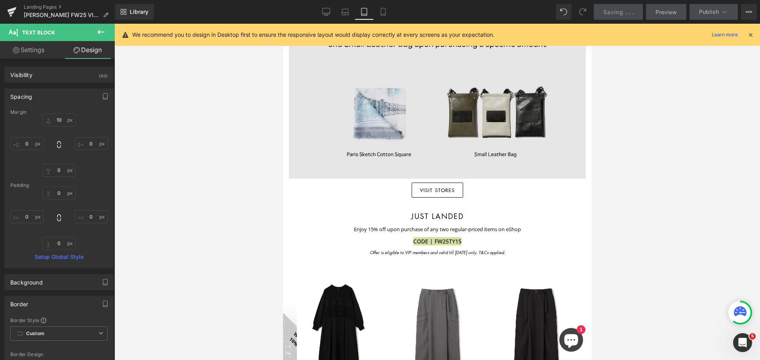
type input "0"
type input "100"
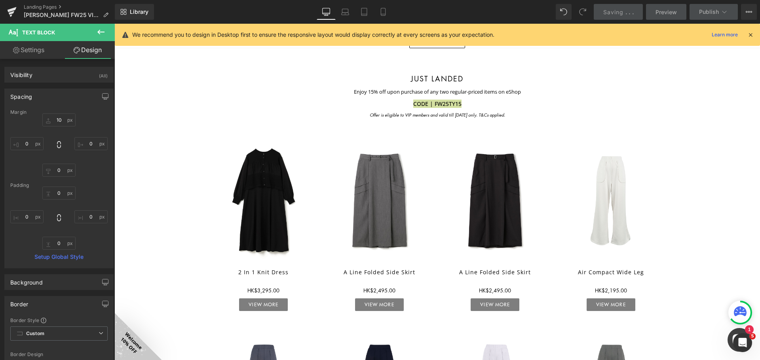
scroll to position [683, 0]
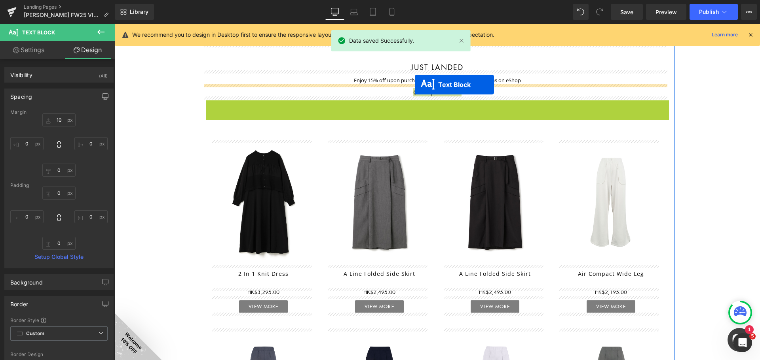
drag, startPoint x: 413, startPoint y: 103, endPoint x: 415, endPoint y: 85, distance: 18.3
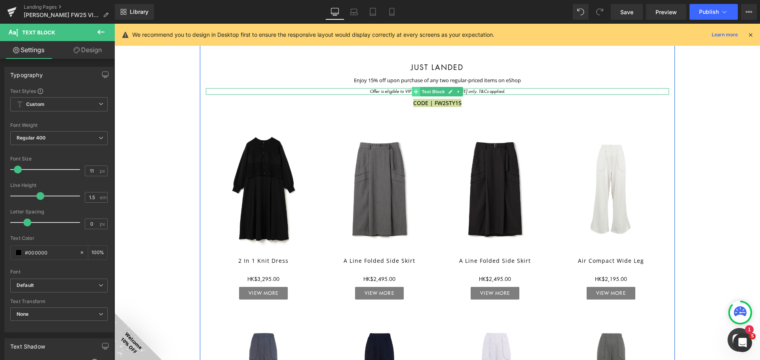
click at [415, 90] on span at bounding box center [416, 91] width 8 height 9
click at [475, 90] on div at bounding box center [437, 89] width 463 height 2
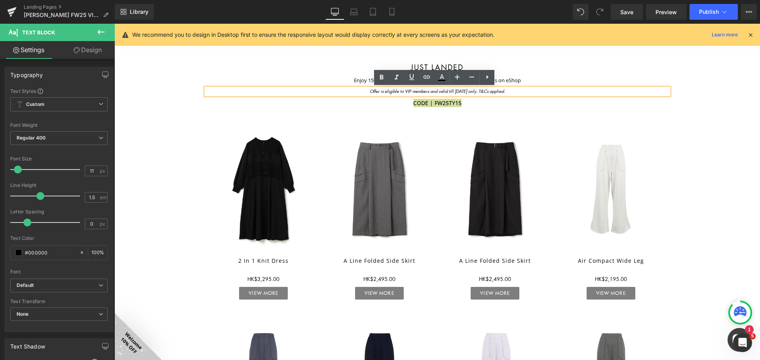
click at [97, 49] on link "Design" at bounding box center [87, 50] width 57 height 18
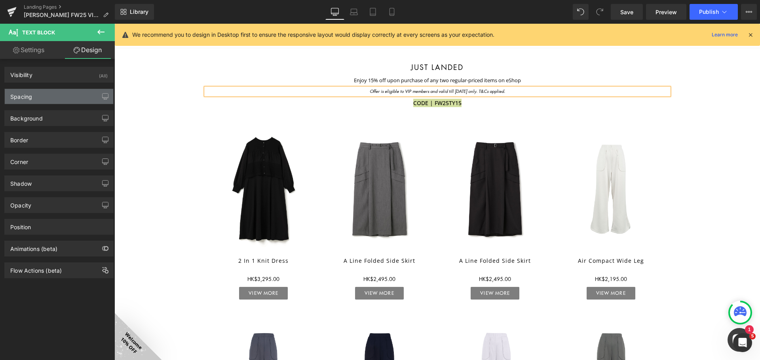
click at [61, 93] on div "Spacing" at bounding box center [59, 96] width 108 height 15
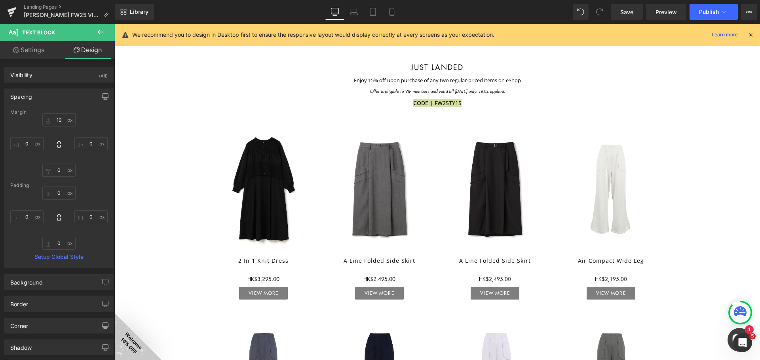
type input "10"
type input "0"
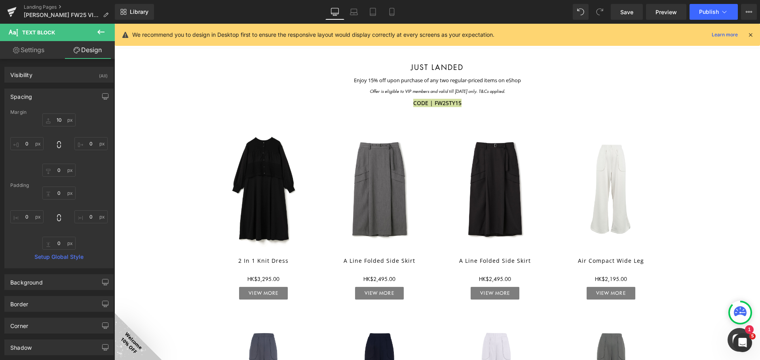
type input "0"
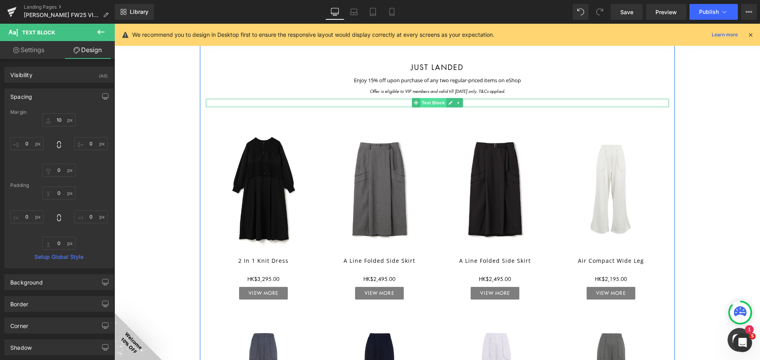
click at [429, 102] on span "Text Block" at bounding box center [433, 102] width 26 height 9
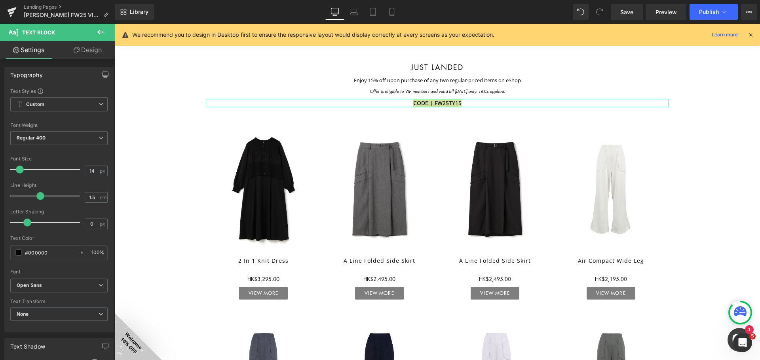
click at [79, 51] on link "Design" at bounding box center [87, 50] width 57 height 18
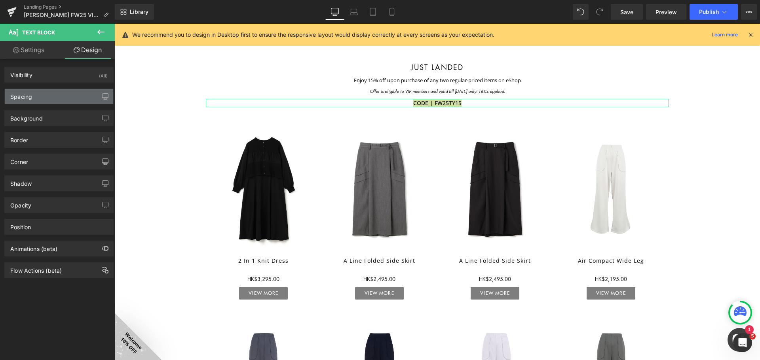
type input "10"
type input "0"
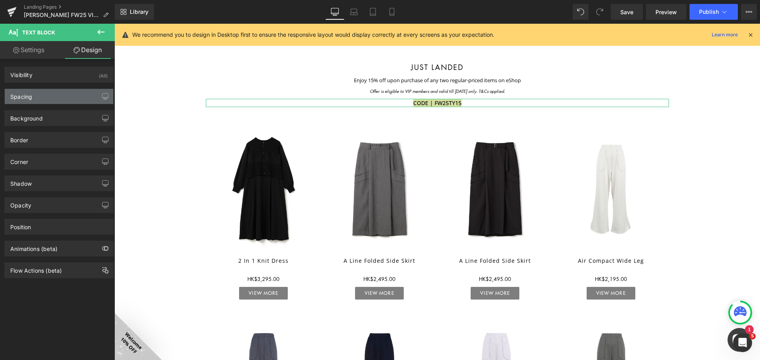
type input "0"
click at [70, 92] on div "Spacing" at bounding box center [59, 96] width 108 height 15
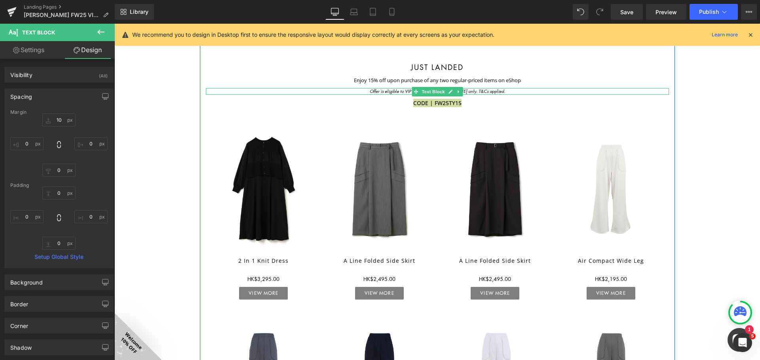
drag, startPoint x: 416, startPoint y: 92, endPoint x: 212, endPoint y: 86, distance: 203.9
click at [417, 92] on link "Text Block" at bounding box center [429, 91] width 34 height 9
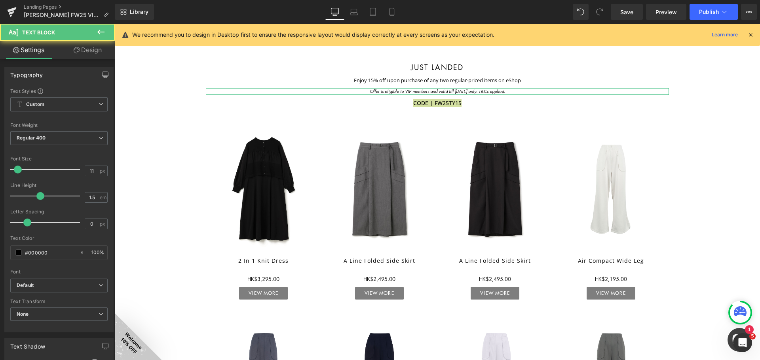
click at [95, 53] on link "Design" at bounding box center [87, 50] width 57 height 18
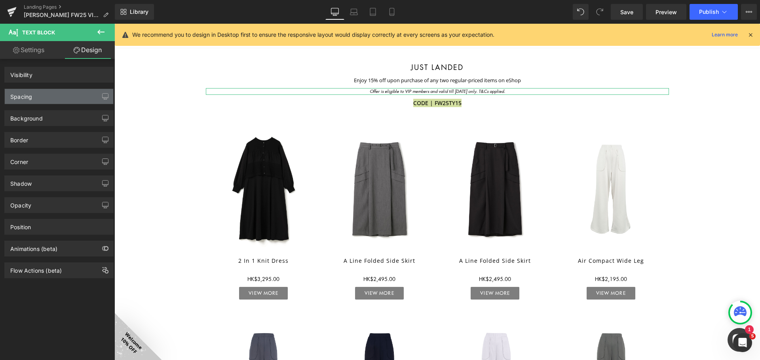
click at [67, 97] on div "Spacing" at bounding box center [59, 96] width 108 height 15
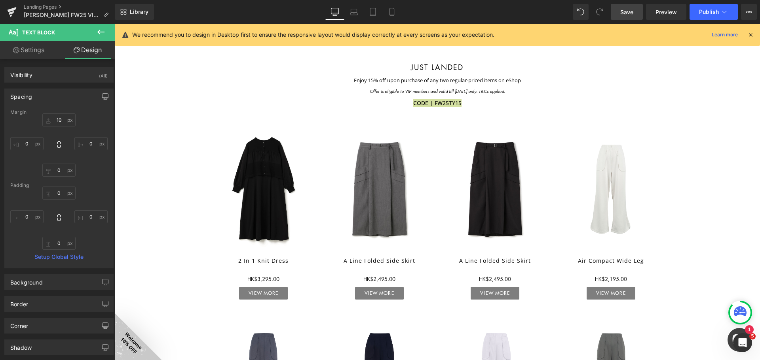
click at [475, 6] on link "Save" at bounding box center [627, 12] width 32 height 16
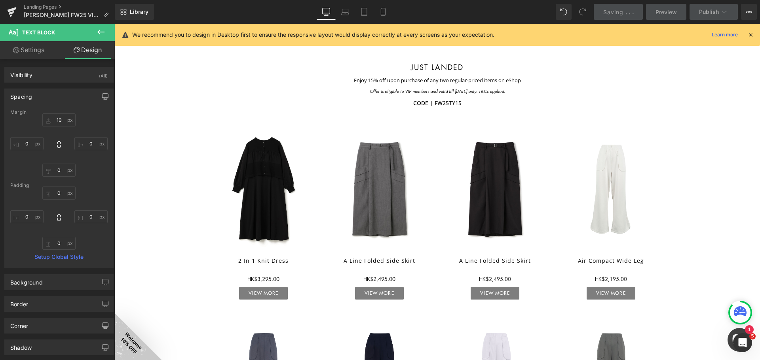
click at [475, 119] on div "Image FALL WINTER 2025 lookbook Heading Image VISIT STORES Button Just landed H…" at bounding box center [436, 226] width 645 height 1695
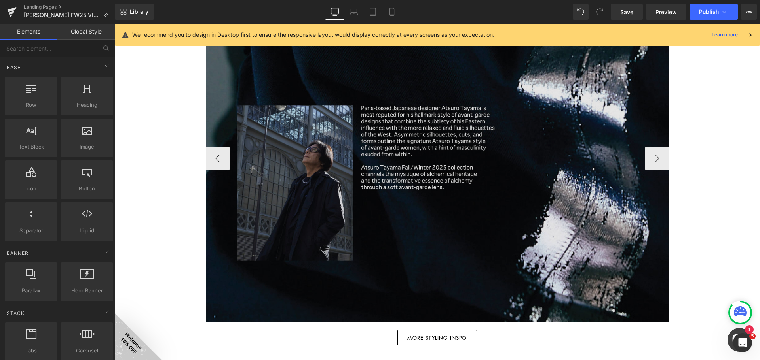
scroll to position [1204, 0]
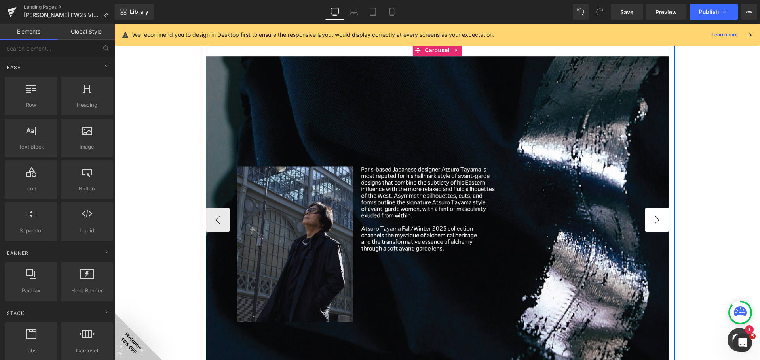
click at [475, 219] on button "›" at bounding box center [657, 220] width 24 height 24
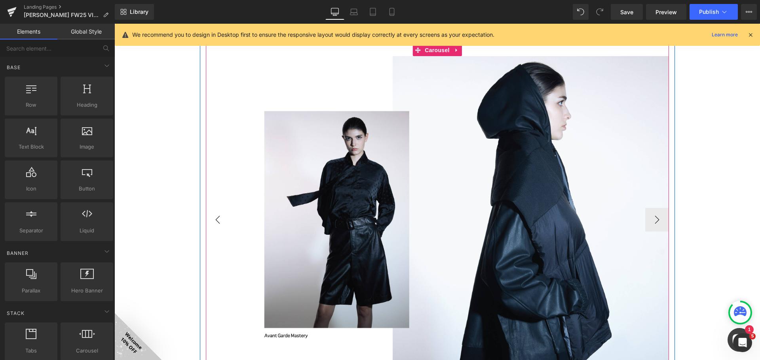
click at [218, 216] on button "‹" at bounding box center [218, 220] width 24 height 24
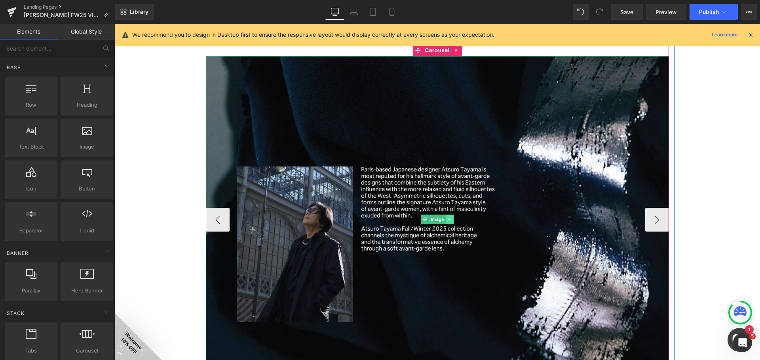
click at [447, 219] on icon at bounding box center [449, 219] width 4 height 5
click at [451, 220] on icon at bounding box center [453, 220] width 4 height 4
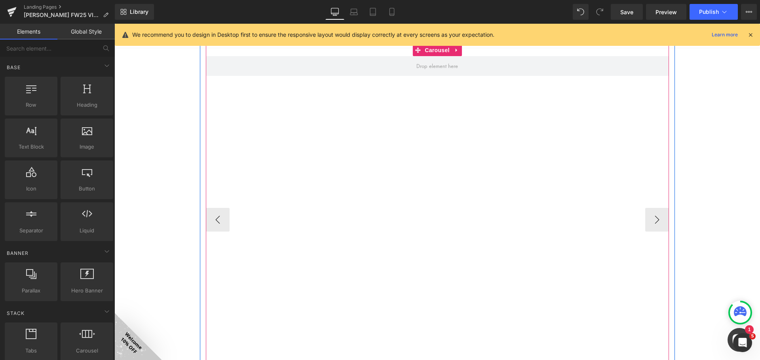
scroll to position [1220, 0]
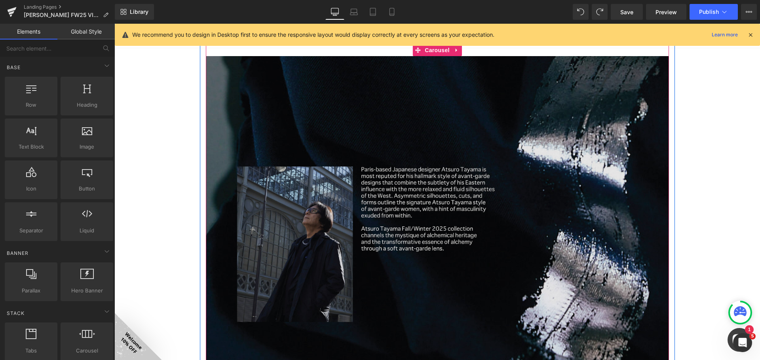
click at [424, 163] on img at bounding box center [437, 220] width 463 height 328
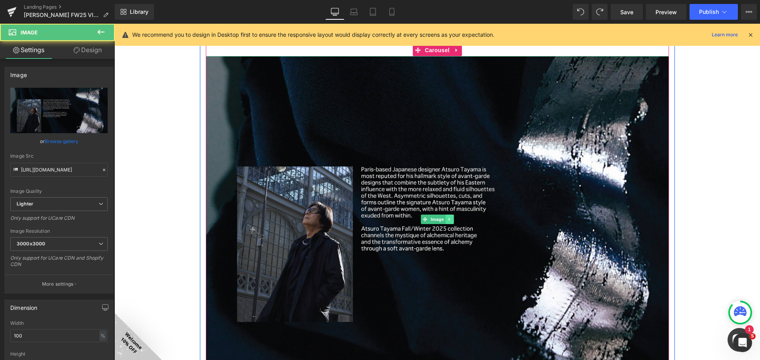
click at [447, 218] on icon at bounding box center [449, 219] width 4 height 5
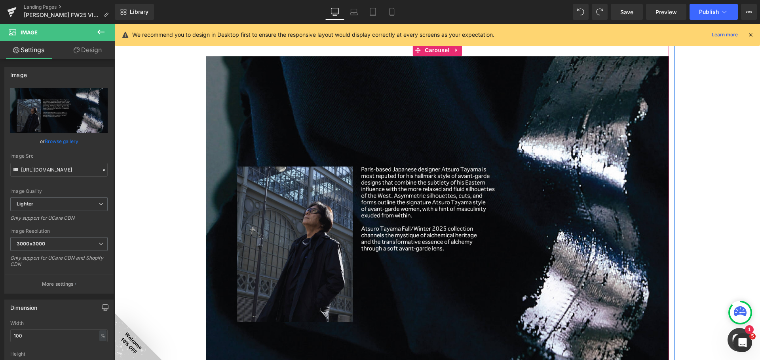
drag, startPoint x: 431, startPoint y: 54, endPoint x: 132, endPoint y: 96, distance: 301.7
click at [431, 54] on span "Carousel" at bounding box center [437, 50] width 28 height 12
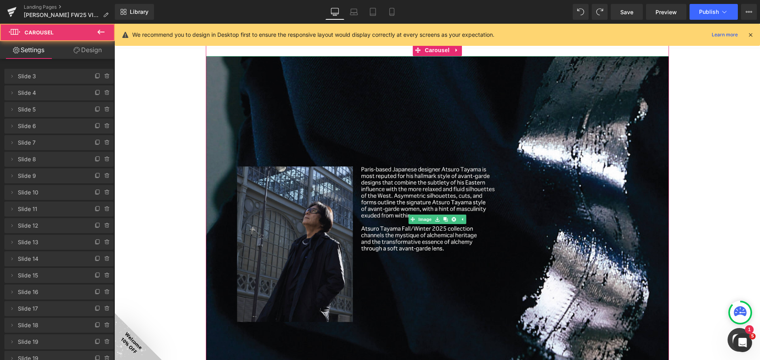
click at [106, 74] on icon at bounding box center [107, 74] width 2 height 1
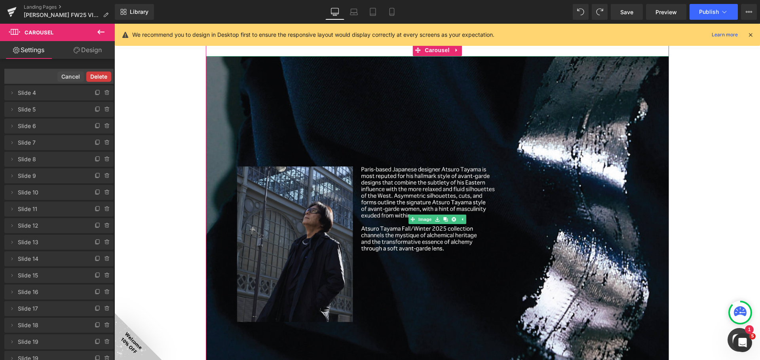
click at [102, 76] on button "Delete" at bounding box center [98, 77] width 25 height 10
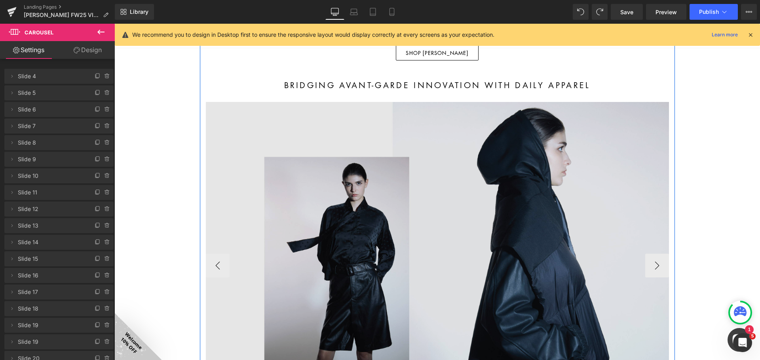
scroll to position [1339, 0]
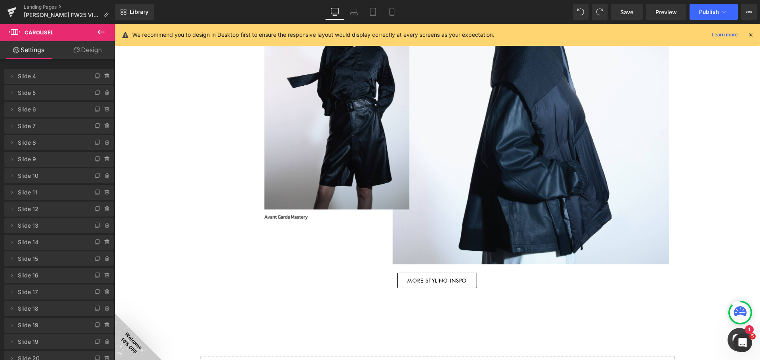
click at [100, 31] on icon at bounding box center [100, 31] width 9 height 9
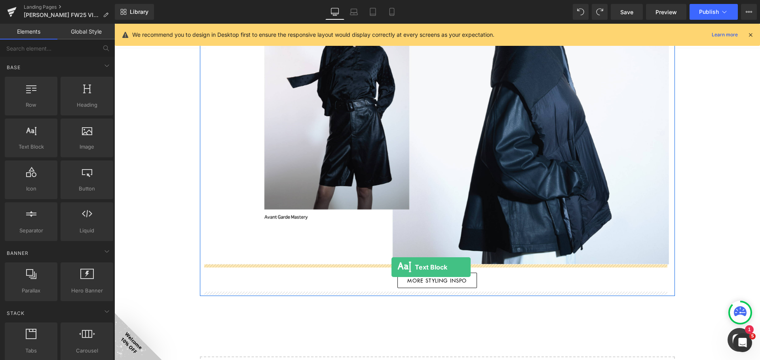
drag, startPoint x: 157, startPoint y: 166, endPoint x: 391, endPoint y: 267, distance: 255.4
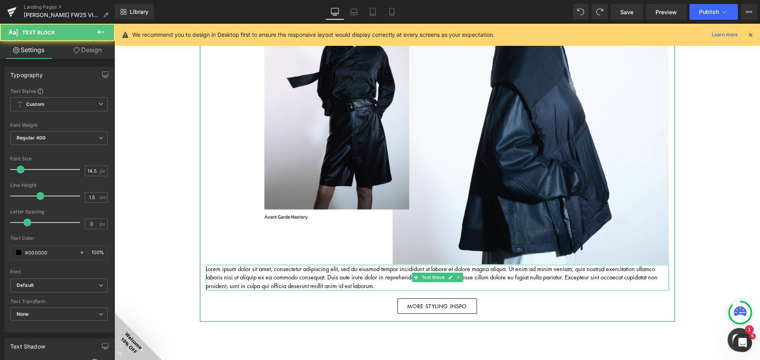
click at [390, 275] on p "Lorem ipsum dolor sit amet, consectetur adipiscing elit, sed do eiusmod tempor …" at bounding box center [437, 278] width 463 height 26
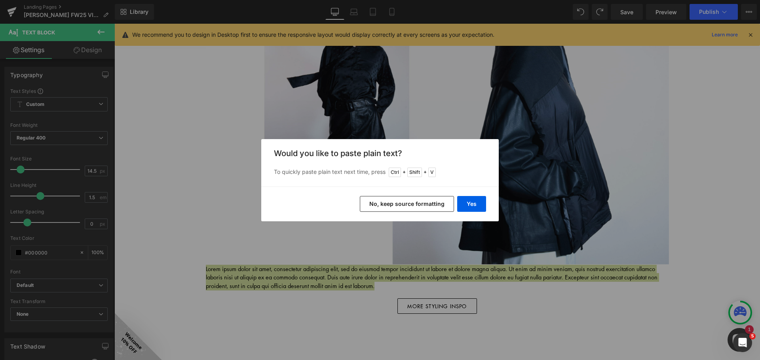
click at [475, 205] on div "Yes No, keep source formatting" at bounding box center [379, 204] width 237 height 35
click at [474, 203] on button "Yes" at bounding box center [471, 204] width 29 height 16
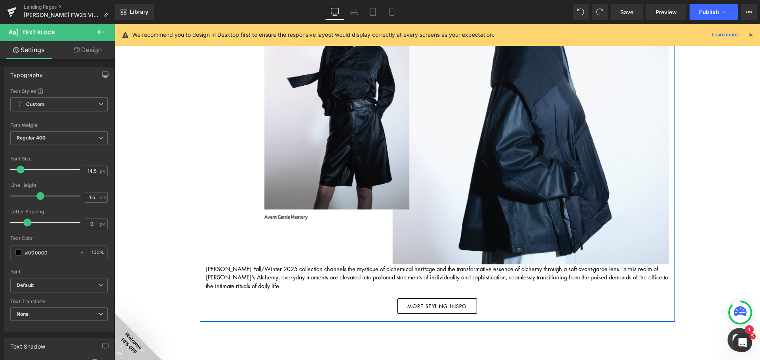
click at [352, 269] on p "[PERSON_NAME] Fall/Winter 2025 collection channels the mystique of alchemical h…" at bounding box center [437, 278] width 463 height 26
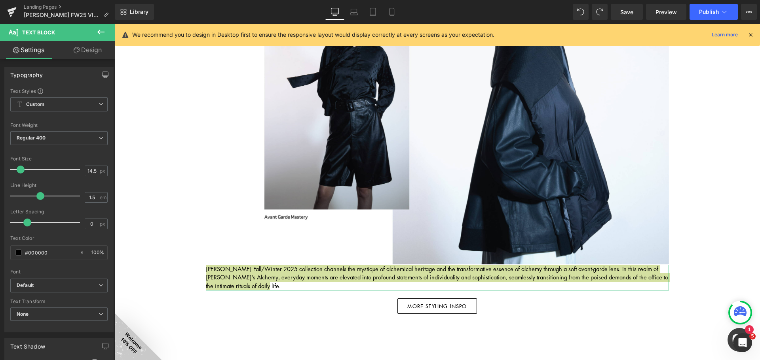
click at [83, 47] on link "Design" at bounding box center [87, 50] width 57 height 18
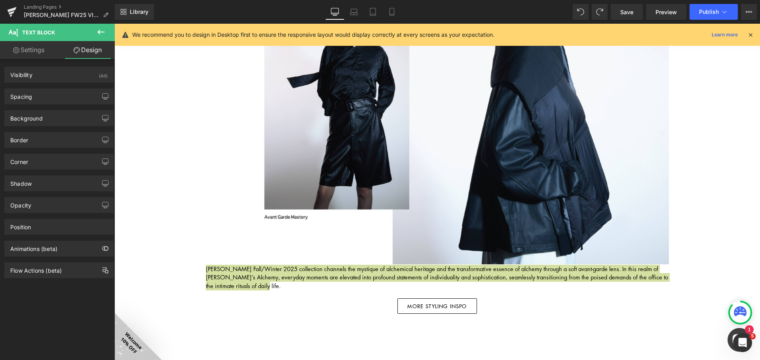
drag, startPoint x: 37, startPoint y: 39, endPoint x: 38, endPoint y: 45, distance: 6.3
click at [37, 39] on span "Text Block" at bounding box center [47, 32] width 79 height 17
click at [39, 49] on link "Settings" at bounding box center [28, 50] width 57 height 18
type input "100"
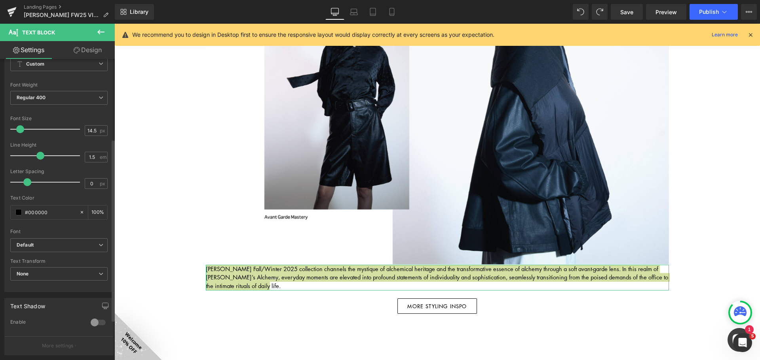
scroll to position [158, 0]
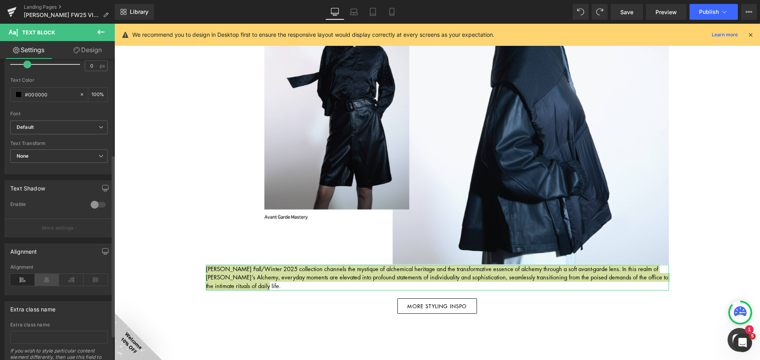
click at [49, 279] on icon at bounding box center [47, 280] width 25 height 12
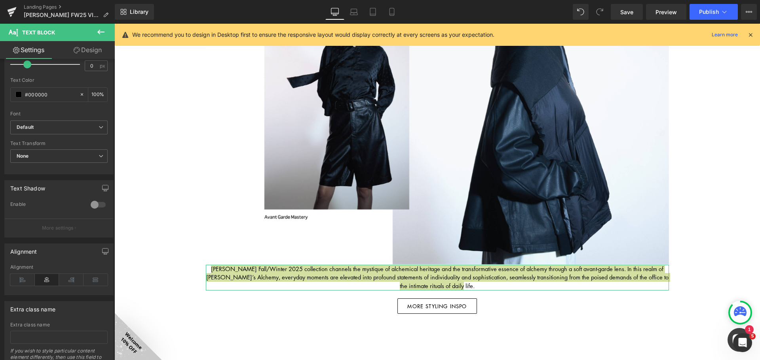
click at [99, 46] on link "Design" at bounding box center [87, 50] width 57 height 18
type input "0"
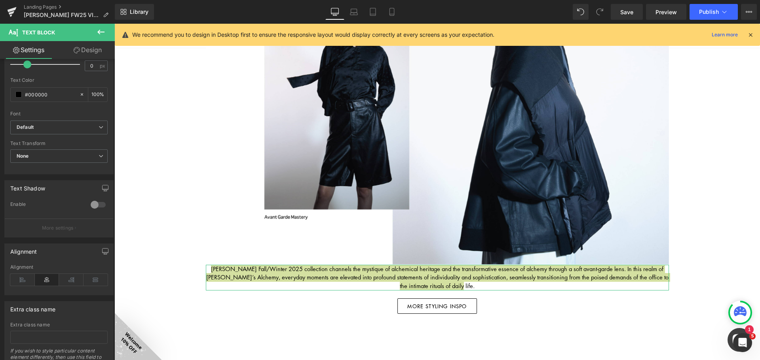
type input "0"
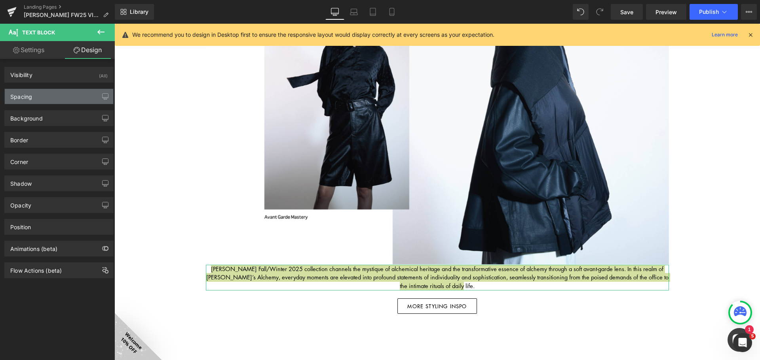
click at [41, 95] on div "Spacing" at bounding box center [59, 96] width 108 height 15
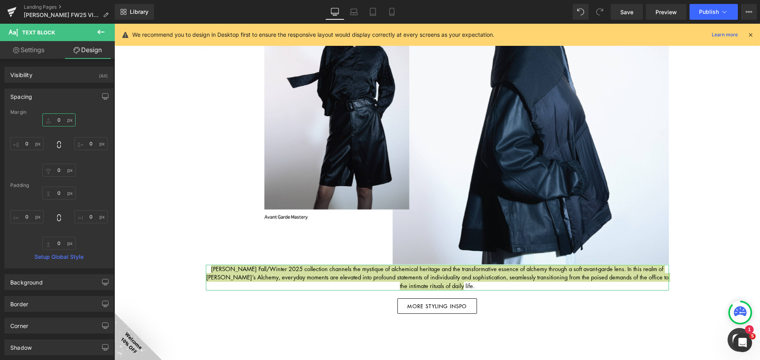
click at [64, 121] on input "0" at bounding box center [58, 120] width 33 height 13
type input "20"
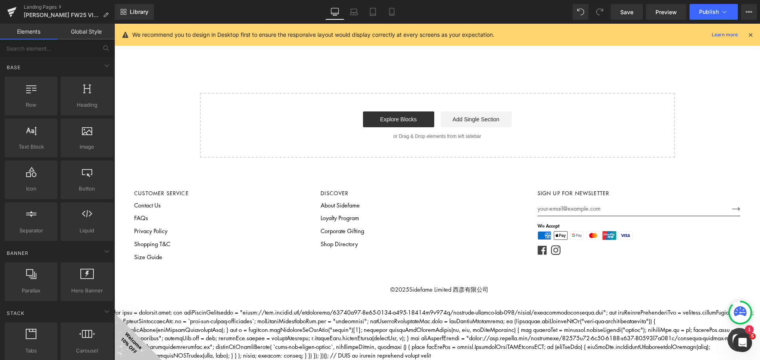
scroll to position [1339, 0]
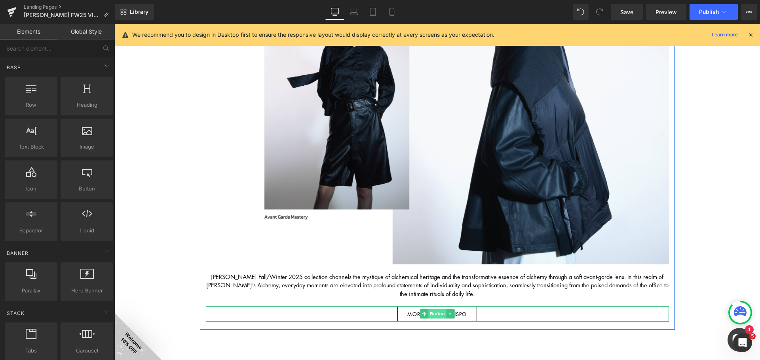
click at [434, 311] on span "Button" at bounding box center [437, 313] width 18 height 9
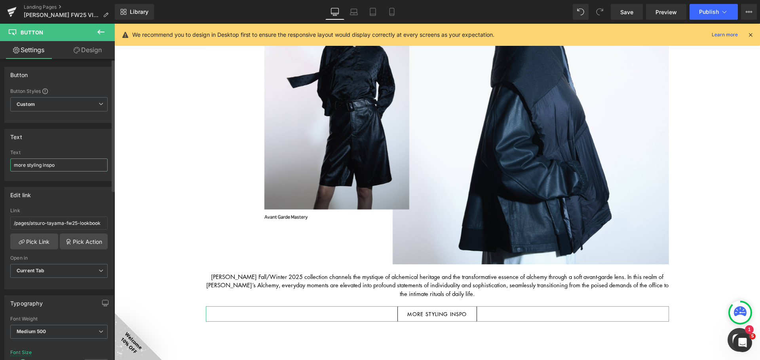
drag, startPoint x: 70, startPoint y: 165, endPoint x: 0, endPoint y: 165, distance: 70.0
click at [0, 165] on div "Text more styling inspo Text more styling inspo" at bounding box center [59, 152] width 118 height 58
paste input "View Fall/Winter Catalogue"
type input "View Fall/Winter Catalogue"
click at [84, 145] on div "Text View Fall/Winter Catalogue Text View Fall/Winter Catalogue" at bounding box center [58, 155] width 109 height 52
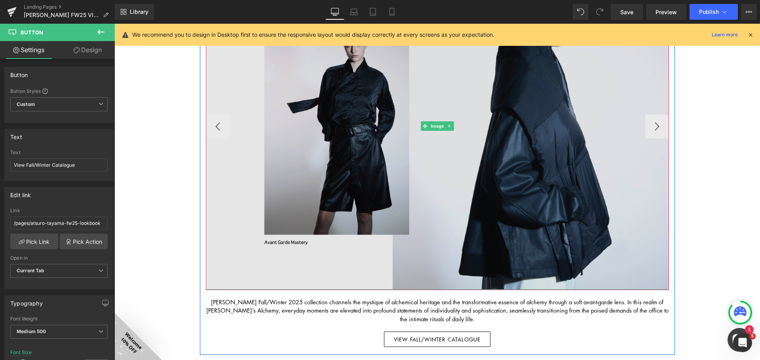
scroll to position [1299, 0]
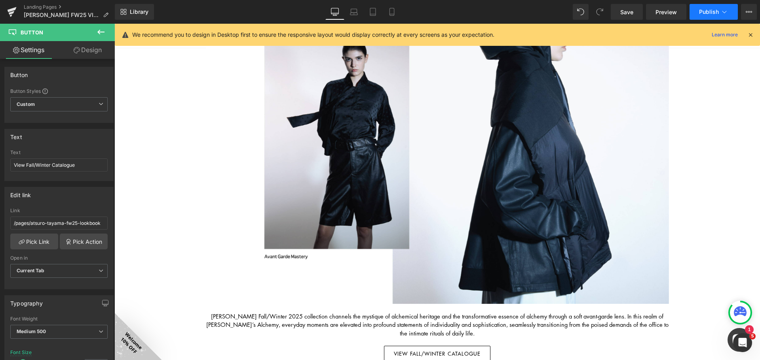
click at [475, 14] on span "Publish" at bounding box center [709, 12] width 20 height 6
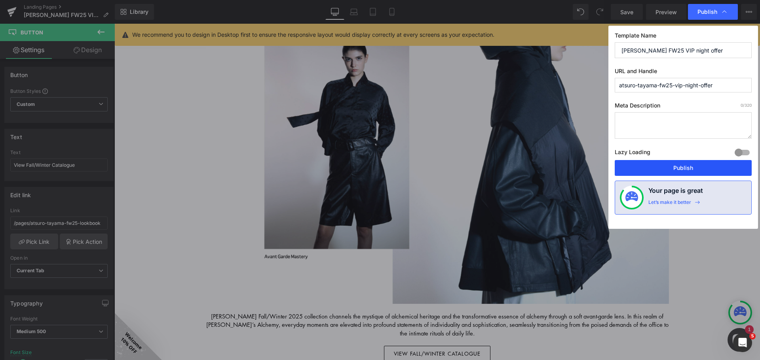
drag, startPoint x: 675, startPoint y: 169, endPoint x: 348, endPoint y: 149, distance: 327.1
click at [475, 169] on button "Publish" at bounding box center [683, 168] width 137 height 16
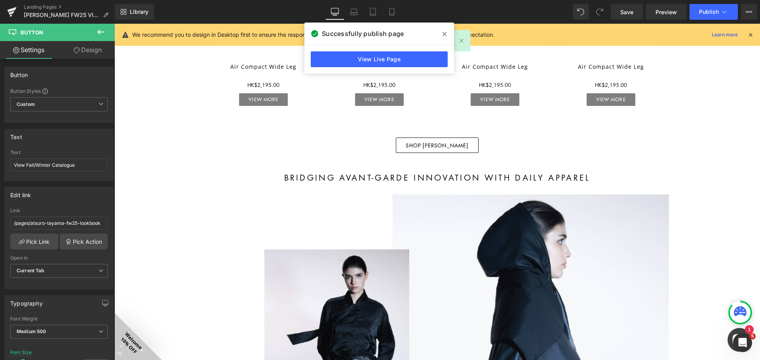
scroll to position [1029, 0]
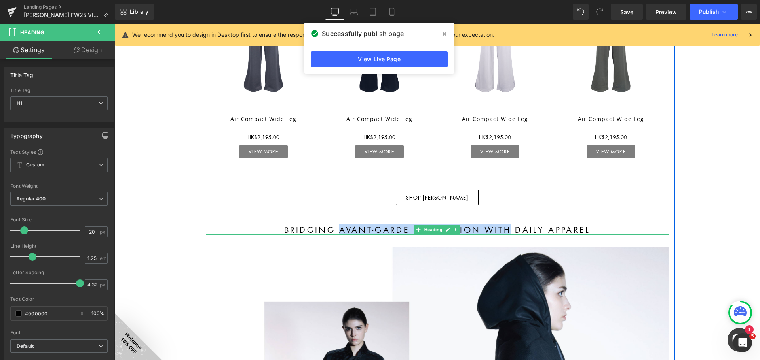
drag, startPoint x: 506, startPoint y: 229, endPoint x: 336, endPoint y: 229, distance: 169.4
click at [336, 229] on h1 "Bridging Avant-Garde Innovation With Daily Apparel" at bounding box center [437, 230] width 463 height 10
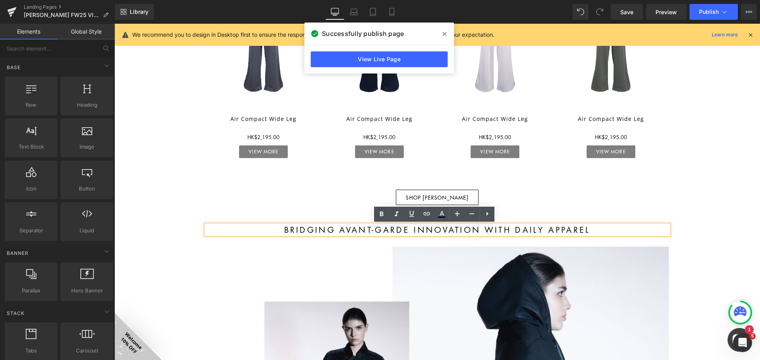
drag, startPoint x: 736, startPoint y: 196, endPoint x: 710, endPoint y: 202, distance: 26.3
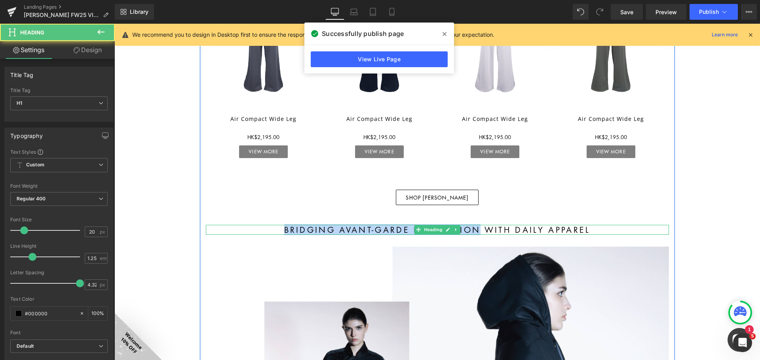
drag, startPoint x: 476, startPoint y: 229, endPoint x: 275, endPoint y: 229, distance: 201.4
click at [275, 228] on h1 "Bridging Avant-Garde Innovation With Daily Apparel" at bounding box center [437, 230] width 463 height 10
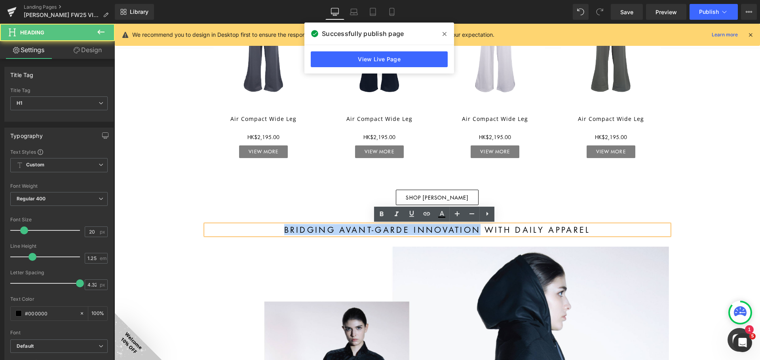
paste div
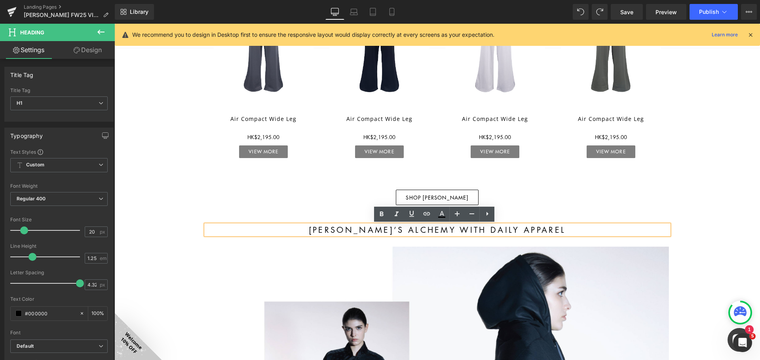
click at [328, 228] on h1 "[PERSON_NAME]’s Alchemy With Daily Apparel" at bounding box center [437, 230] width 463 height 10
click at [442, 229] on h1 "[PERSON_NAME]’s Alchemy With Daily Apparel" at bounding box center [437, 230] width 463 height 10
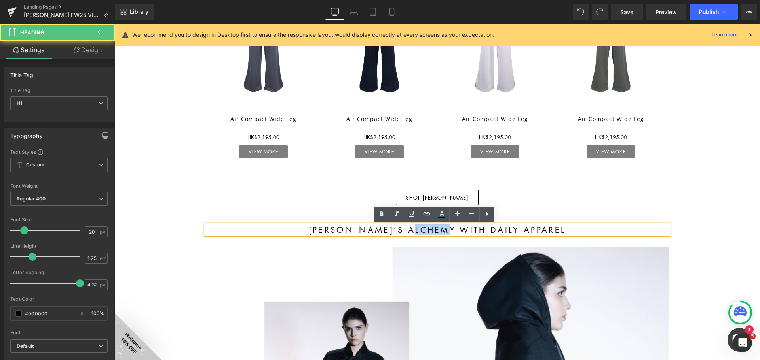
click at [442, 229] on h1 "[PERSON_NAME]’s Alchemy With Daily Apparel" at bounding box center [437, 230] width 463 height 10
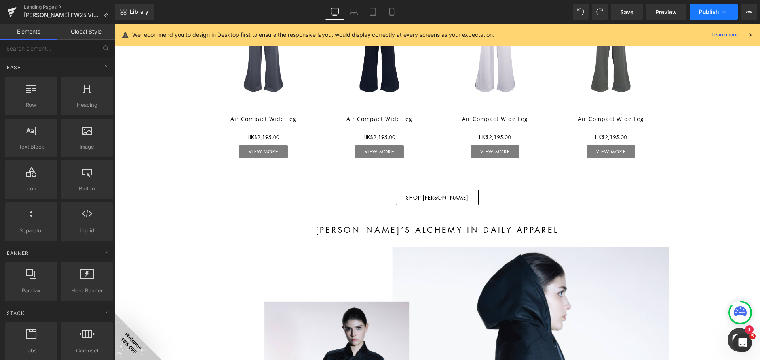
click at [475, 10] on span "Publish" at bounding box center [709, 12] width 20 height 6
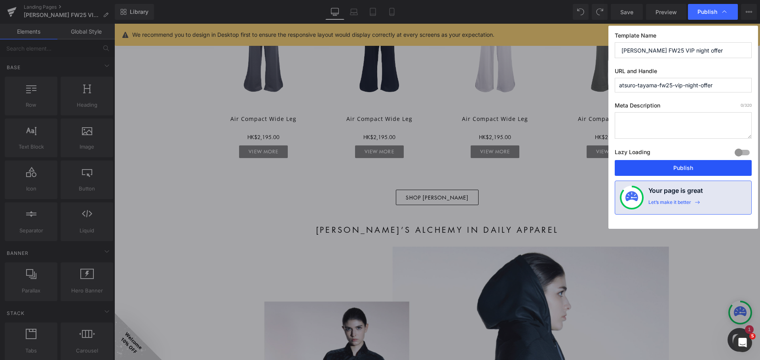
click at [475, 168] on button "Publish" at bounding box center [683, 168] width 137 height 16
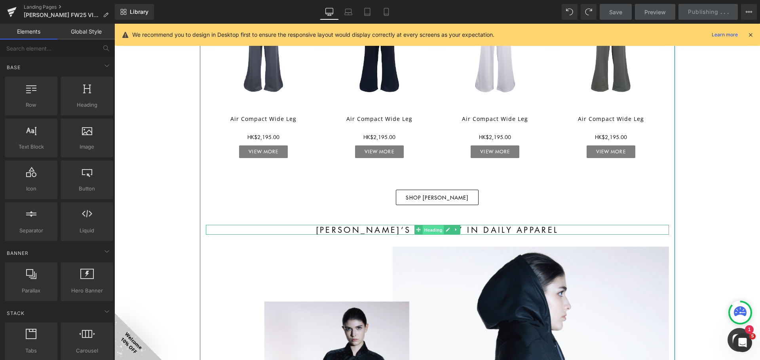
click at [435, 230] on span "Heading" at bounding box center [432, 230] width 21 height 9
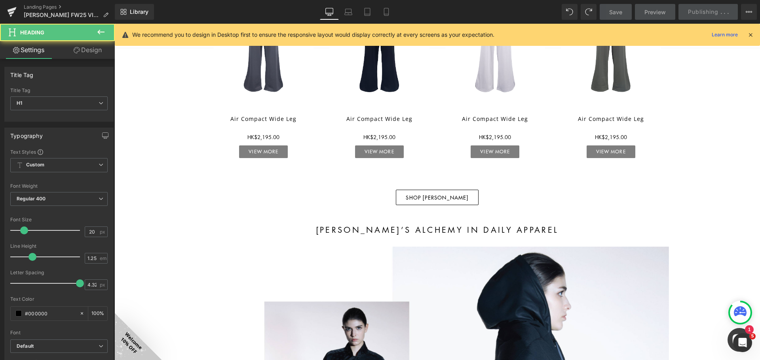
click at [84, 25] on span "Heading" at bounding box center [47, 32] width 79 height 17
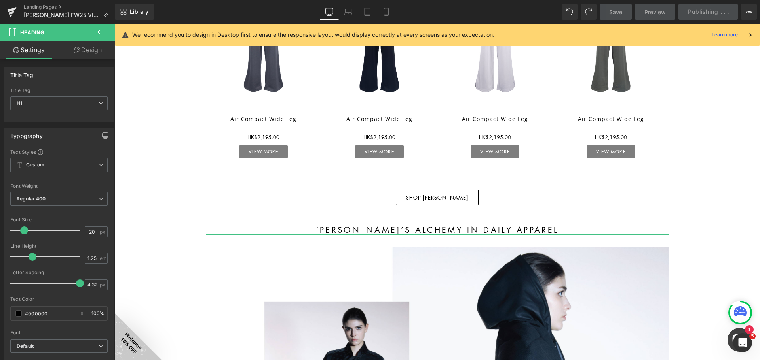
click at [95, 49] on link "Design" at bounding box center [87, 50] width 57 height 18
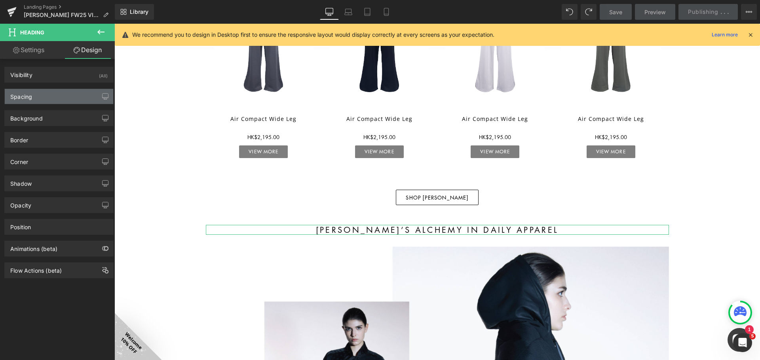
click at [74, 96] on div "Spacing" at bounding box center [59, 96] width 108 height 15
type input "40"
type input "0"
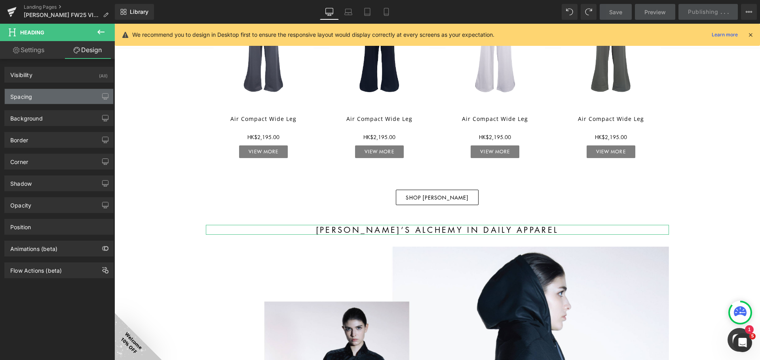
type input "0"
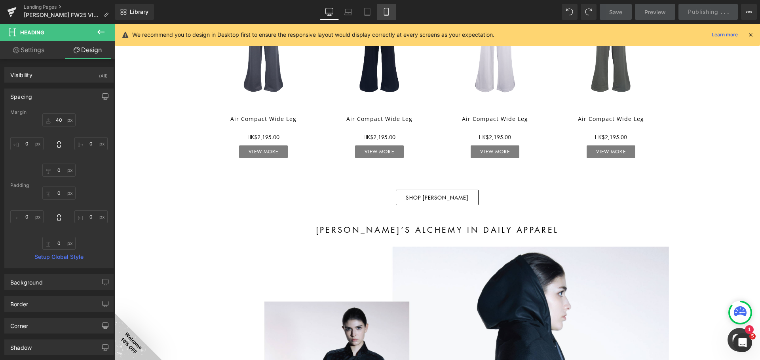
click at [386, 10] on icon at bounding box center [386, 12] width 8 height 8
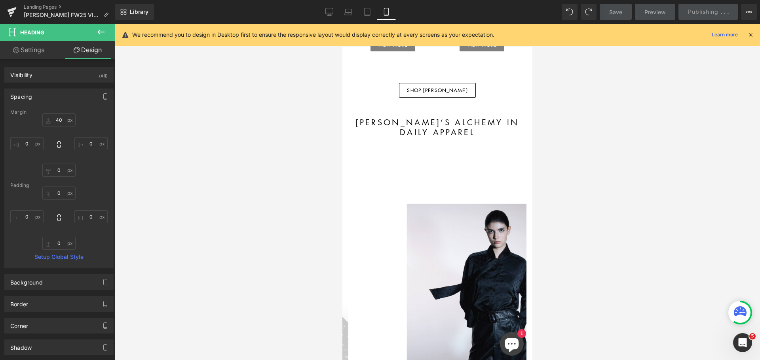
type input "40"
type input "0"
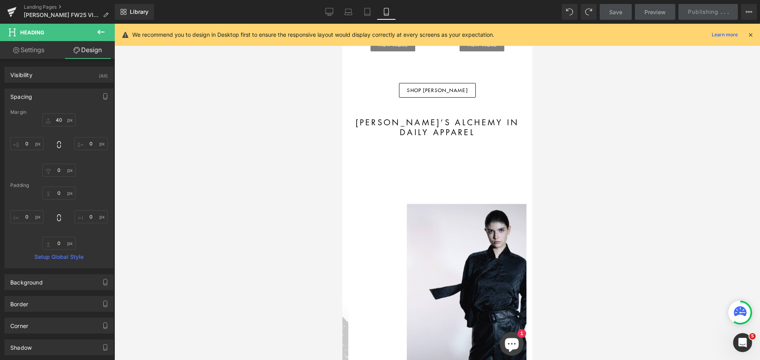
type input "0"
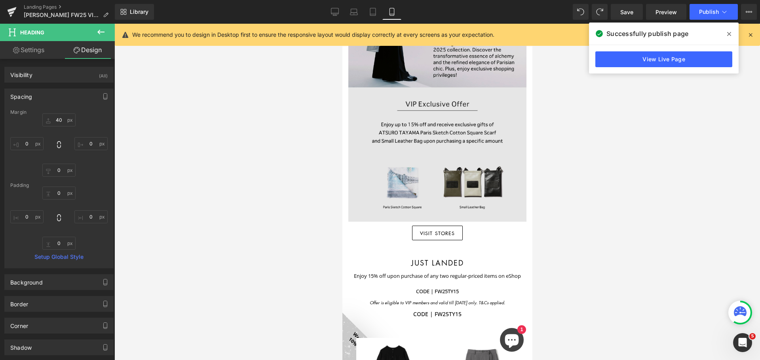
scroll to position [238, 0]
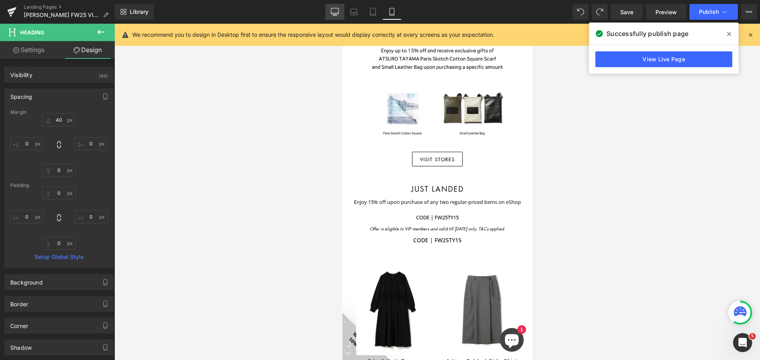
click at [334, 10] on icon at bounding box center [335, 12] width 8 height 8
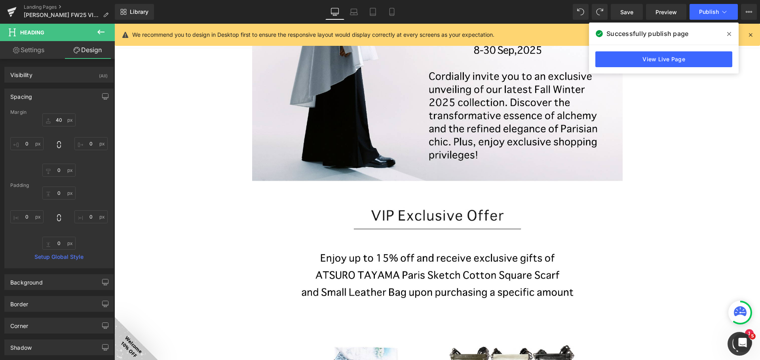
type input "40"
type input "0"
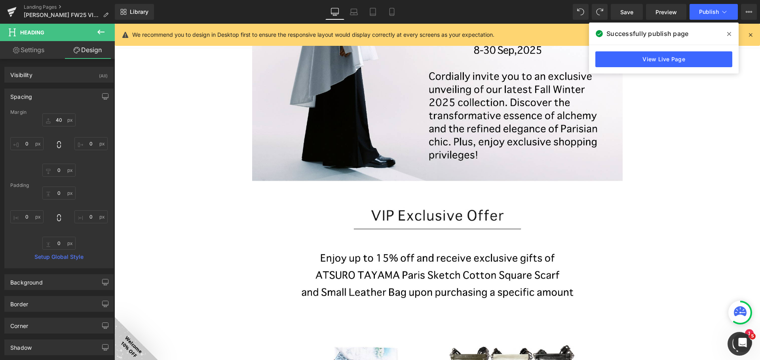
type input "0"
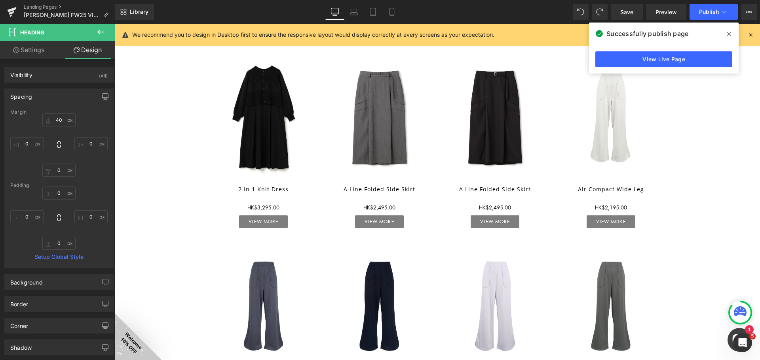
scroll to position [673, 0]
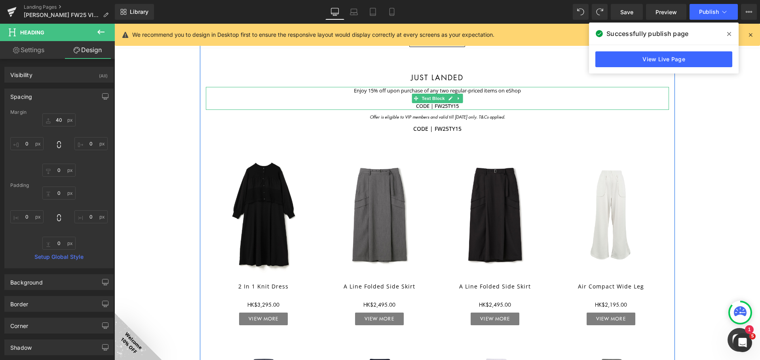
click at [459, 105] on p "CODE | FW25TY15" at bounding box center [437, 106] width 463 height 8
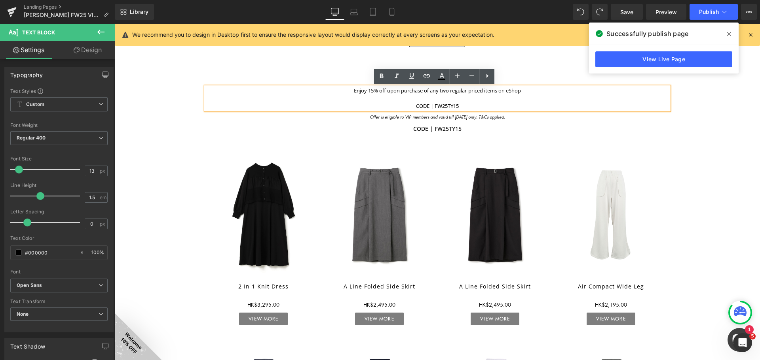
click at [475, 91] on p "Enjoy 15% off upon purchase of any two regular-priced items on eShop" at bounding box center [437, 91] width 463 height 8
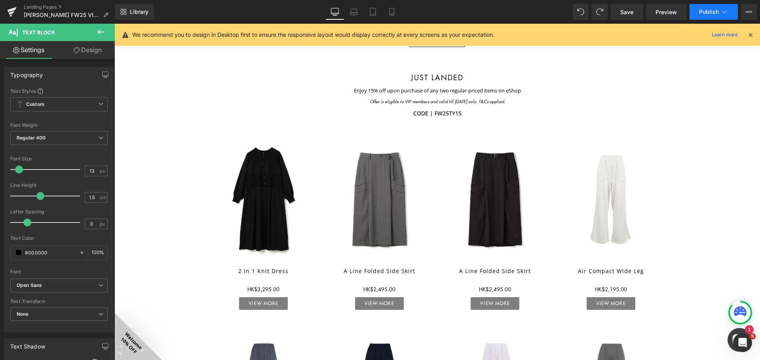
click at [475, 11] on icon at bounding box center [724, 12] width 8 height 8
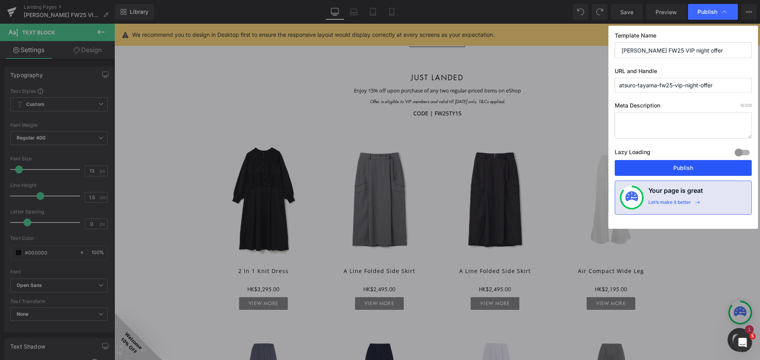
click at [475, 166] on button "Publish" at bounding box center [683, 168] width 137 height 16
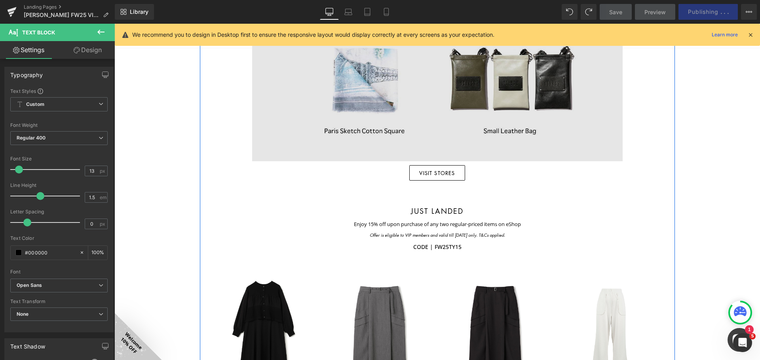
scroll to position [554, 0]
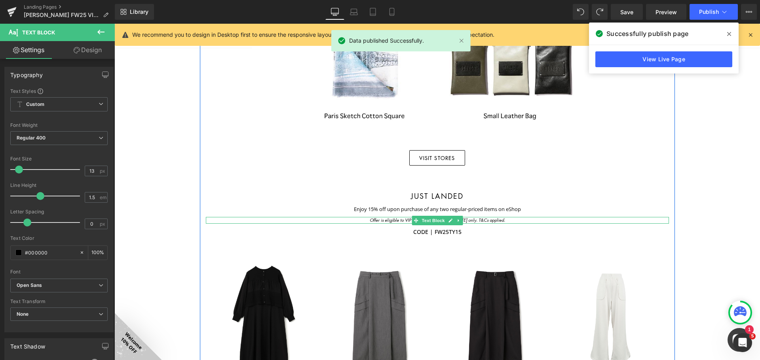
click at [398, 220] on icon "Offer is eligible to VIP members and valid till [DATE] only. T&Cs applied." at bounding box center [437, 220] width 135 height 6
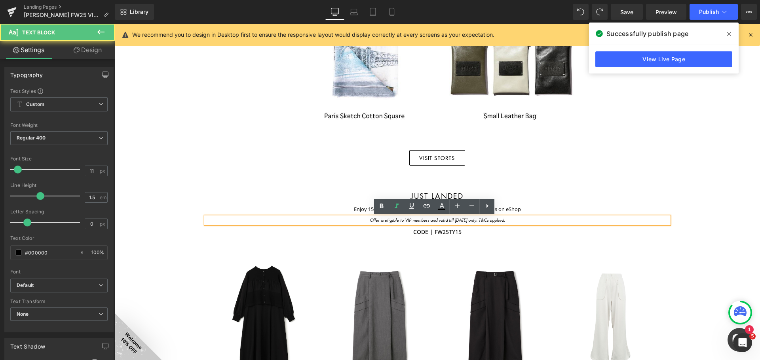
click at [425, 220] on icon "Offer is eligible to VIP members and valid till [DATE] only. T&Cs applied." at bounding box center [437, 220] width 135 height 6
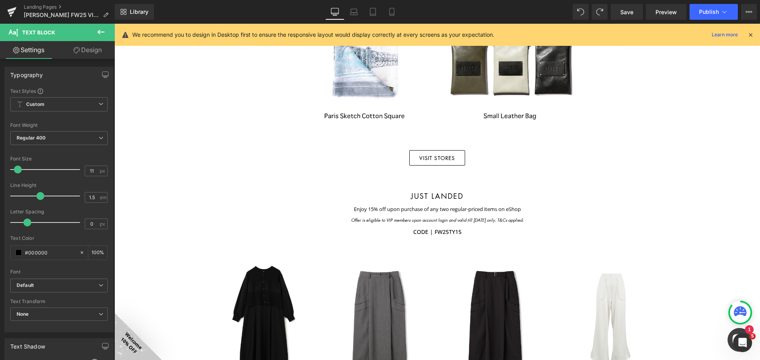
click at [475, 1] on div "Library Desktop Desktop Laptop Tablet Mobile Save Preview Publish Scheduled Vie…" at bounding box center [437, 12] width 645 height 24
click at [475, 9] on span "Publish" at bounding box center [709, 12] width 20 height 6
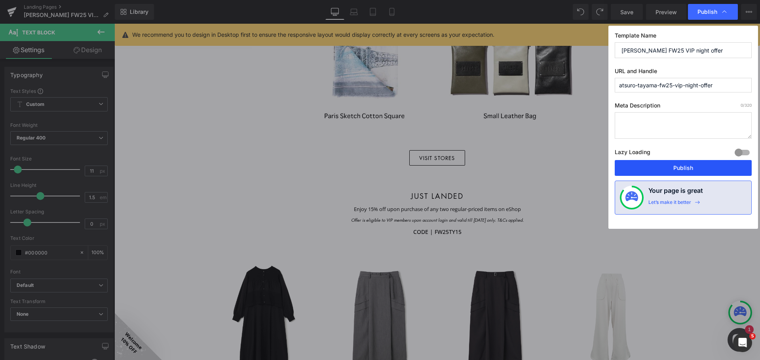
click at [475, 169] on button "Publish" at bounding box center [683, 168] width 137 height 16
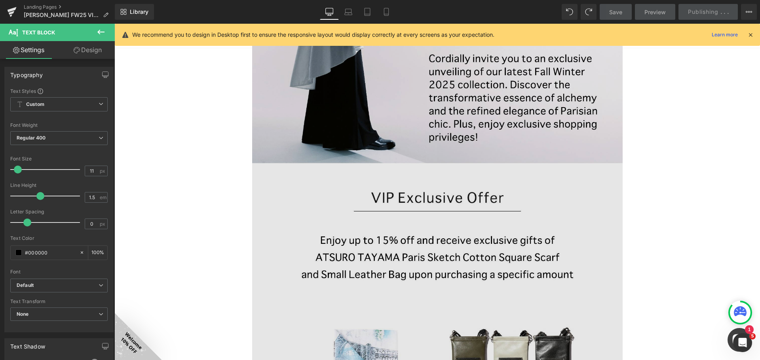
scroll to position [198, 0]
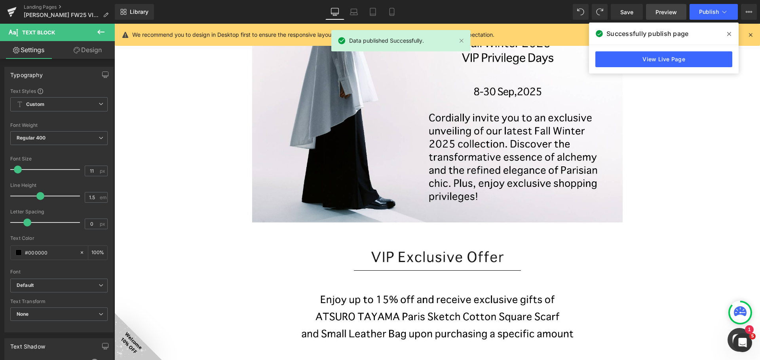
click at [475, 15] on span "Preview" at bounding box center [665, 12] width 21 height 8
click at [475, 59] on link "View Live Page" at bounding box center [663, 59] width 137 height 16
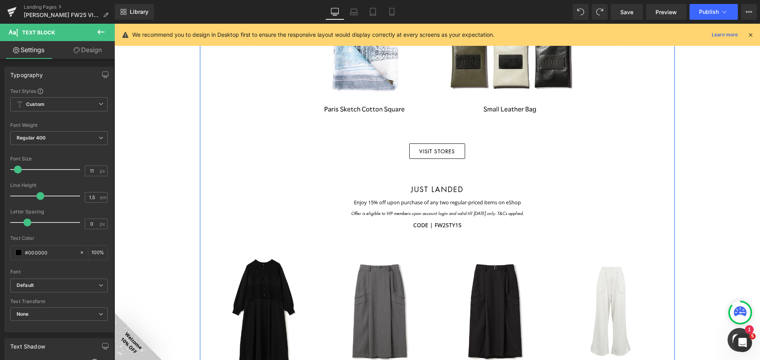
scroll to position [712, 0]
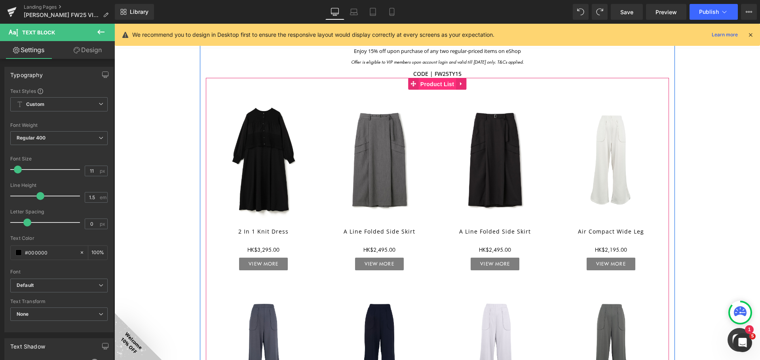
click at [421, 84] on span "Product List" at bounding box center [437, 84] width 38 height 12
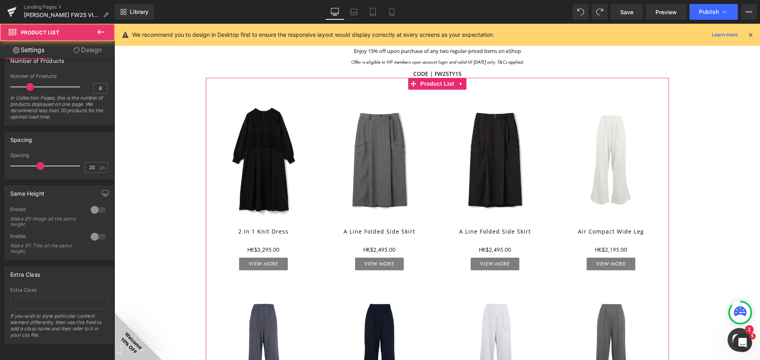
scroll to position [213, 0]
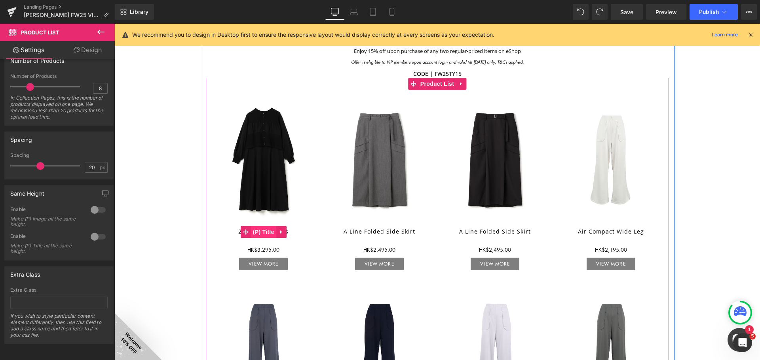
click at [261, 233] on span "(P) Title" at bounding box center [263, 232] width 25 height 12
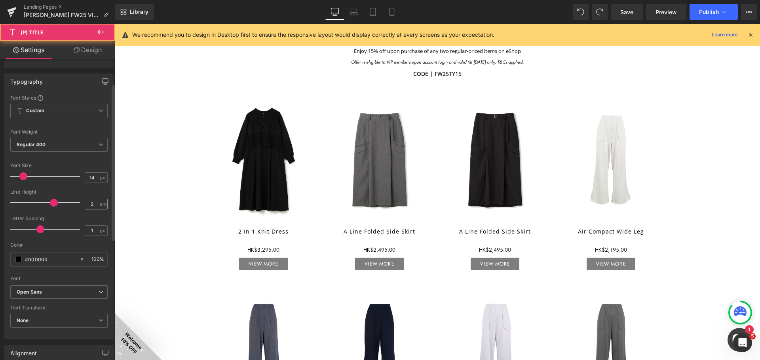
scroll to position [79, 0]
drag, startPoint x: 91, startPoint y: 203, endPoint x: 79, endPoint y: 205, distance: 11.9
click at [81, 204] on div "Line Height 2 em" at bounding box center [58, 201] width 97 height 27
type input "1"
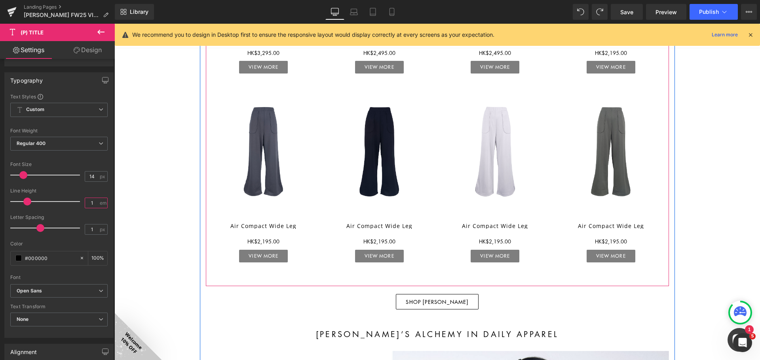
scroll to position [910, 0]
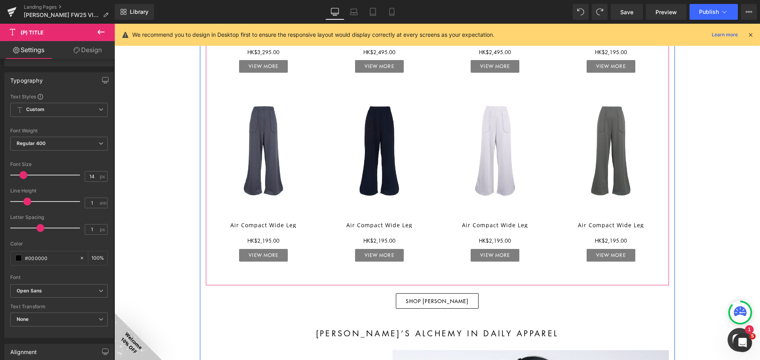
click at [257, 226] on div "Air Compact Wide Leg (P) Title" at bounding box center [264, 223] width 100 height 19
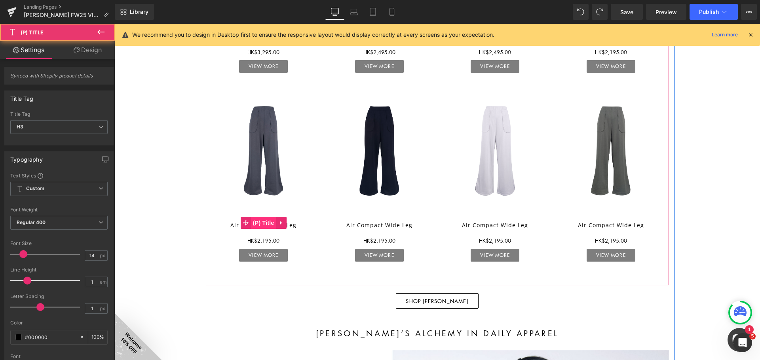
click at [263, 225] on span "(P) Title" at bounding box center [263, 223] width 25 height 12
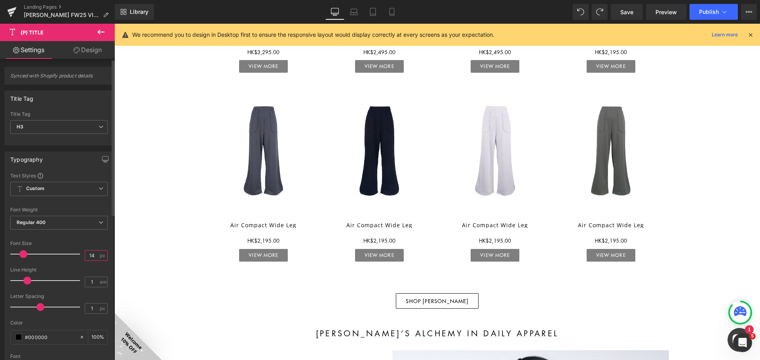
click at [89, 254] on input "14" at bounding box center [92, 256] width 14 height 10
type input "13"
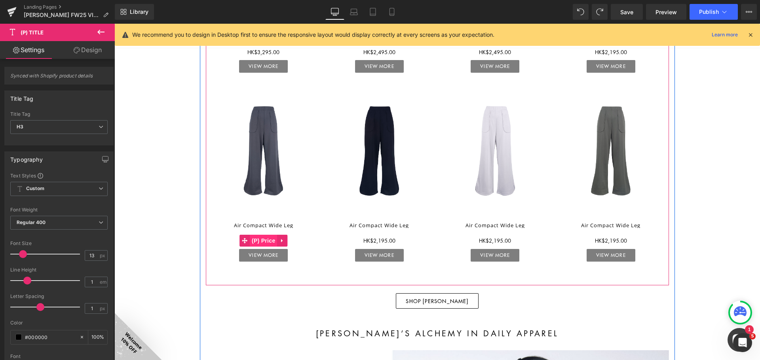
click at [264, 239] on span "(P) Price" at bounding box center [264, 241] width 28 height 12
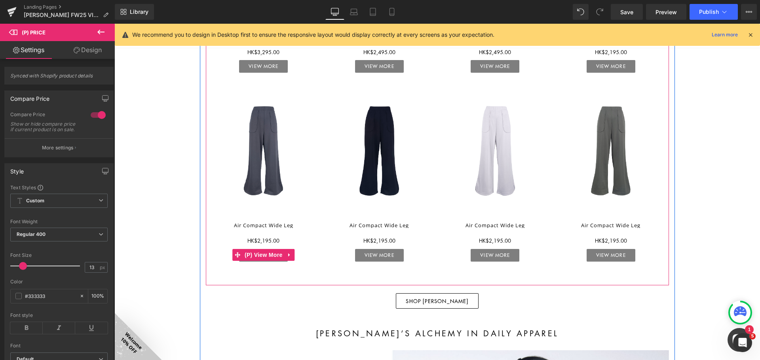
click at [258, 256] on span "(P) View More" at bounding box center [264, 255] width 42 height 12
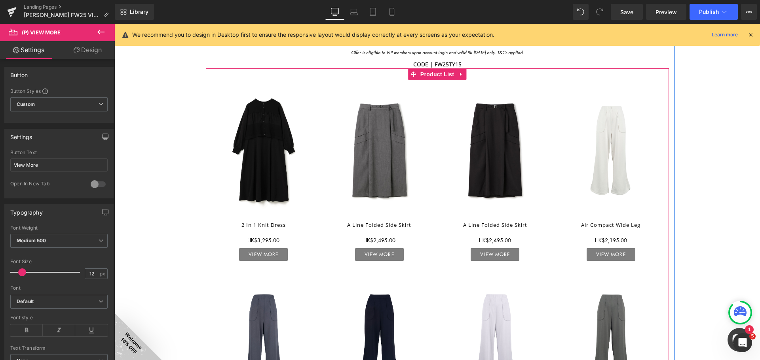
scroll to position [791, 0]
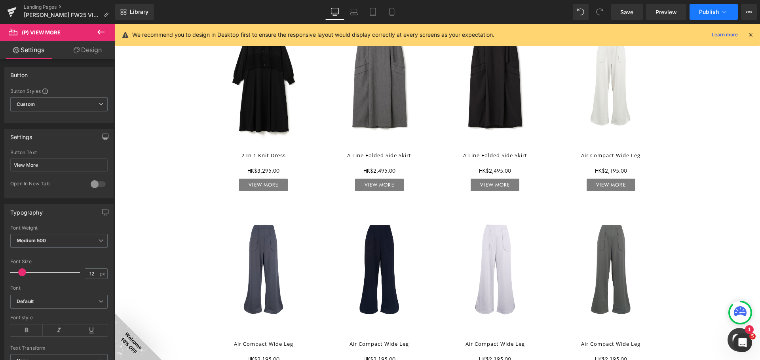
click at [475, 9] on span "Publish" at bounding box center [709, 12] width 20 height 6
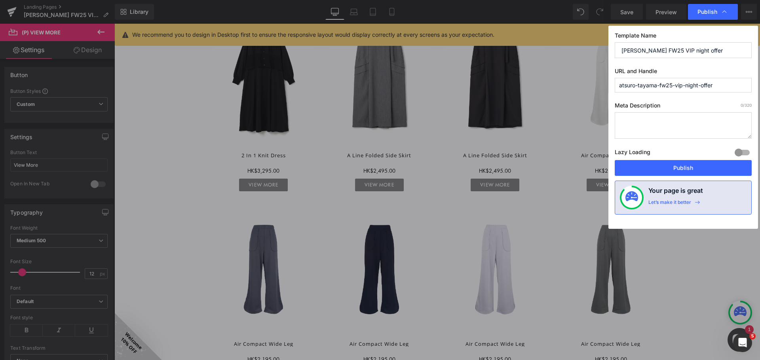
drag, startPoint x: 694, startPoint y: 165, endPoint x: 216, endPoint y: 4, distance: 504.0
click at [475, 165] on button "Publish" at bounding box center [683, 168] width 137 height 16
